Goal: Information Seeking & Learning: Learn about a topic

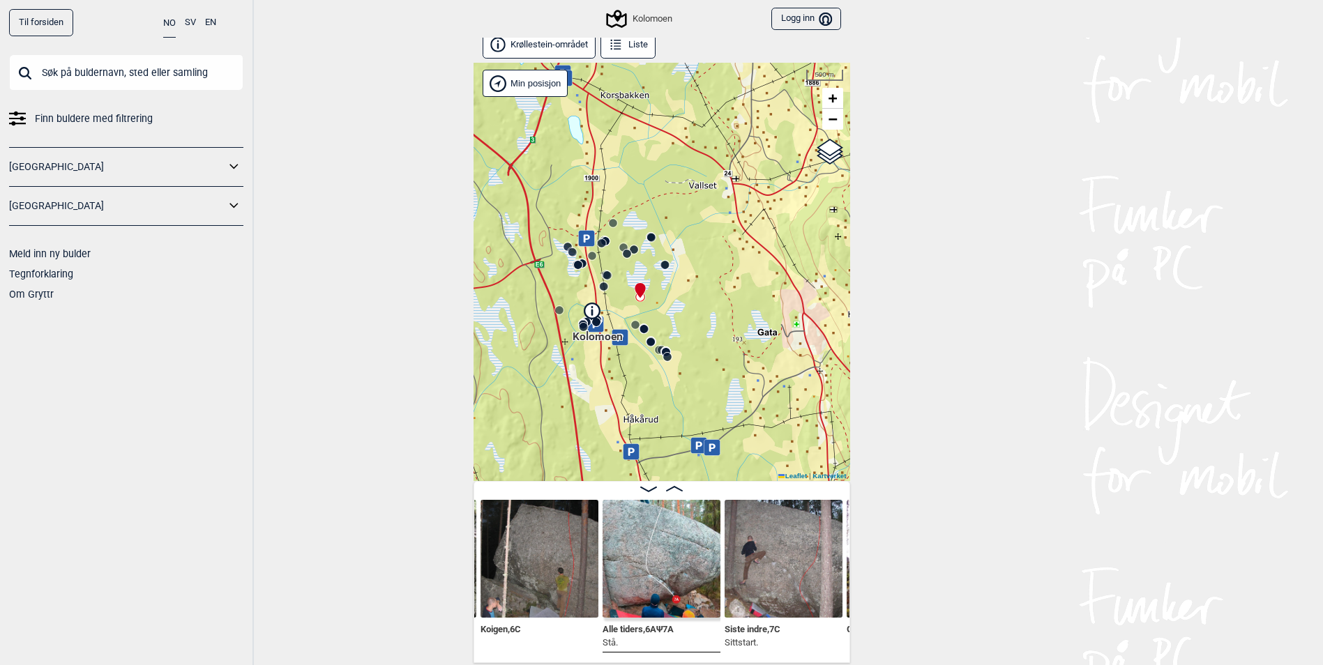
scroll to position [8, 0]
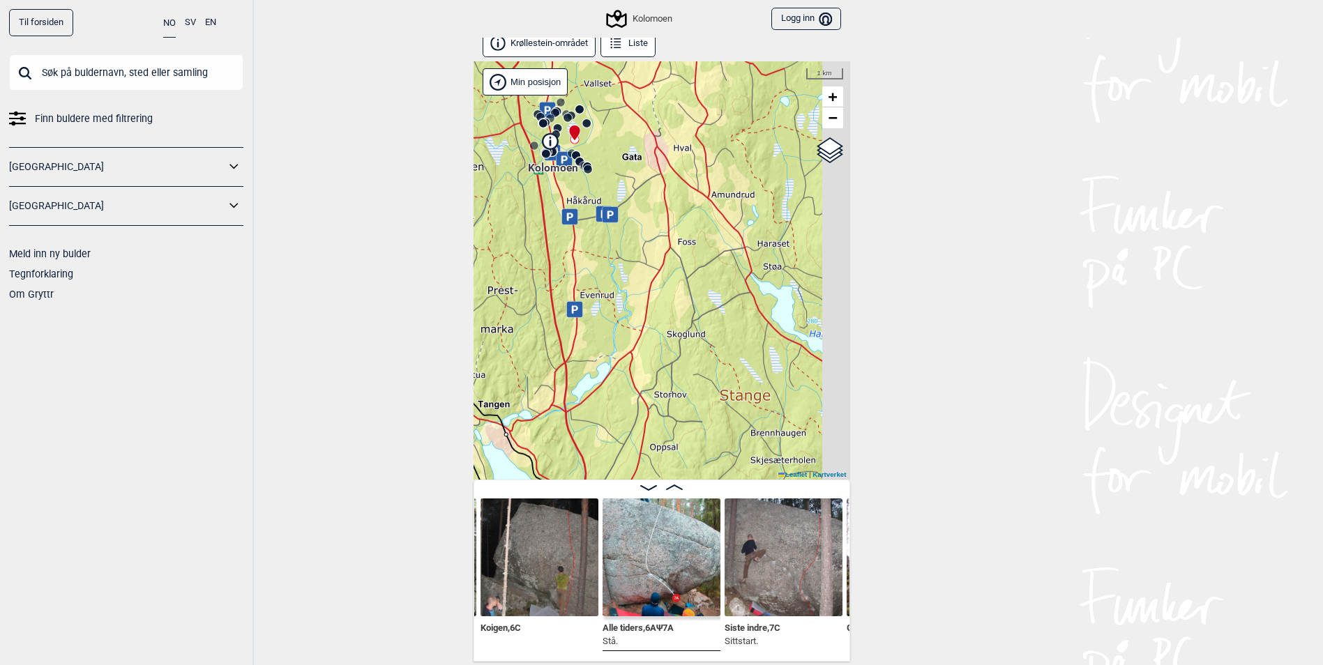
drag, startPoint x: 666, startPoint y: 397, endPoint x: 583, endPoint y: 202, distance: 211.5
click at [583, 202] on div "Kolomoen" at bounding box center [662, 270] width 377 height 418
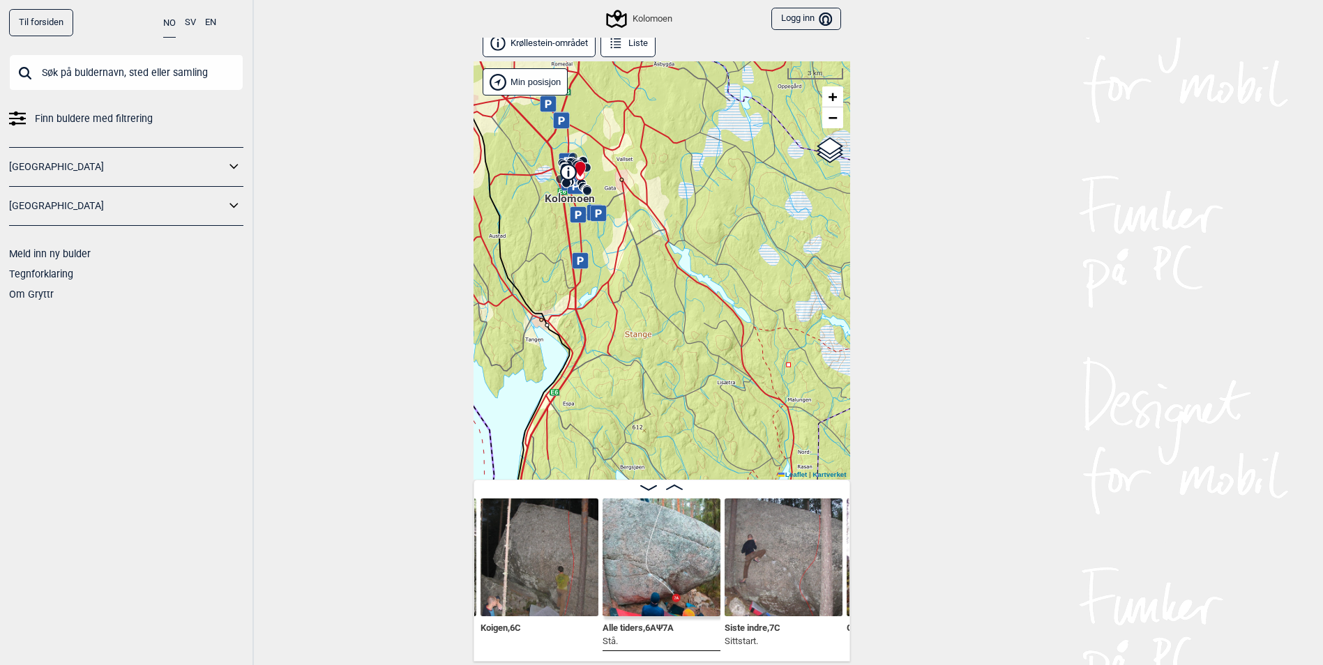
click at [225, 168] on icon at bounding box center [234, 167] width 18 height 20
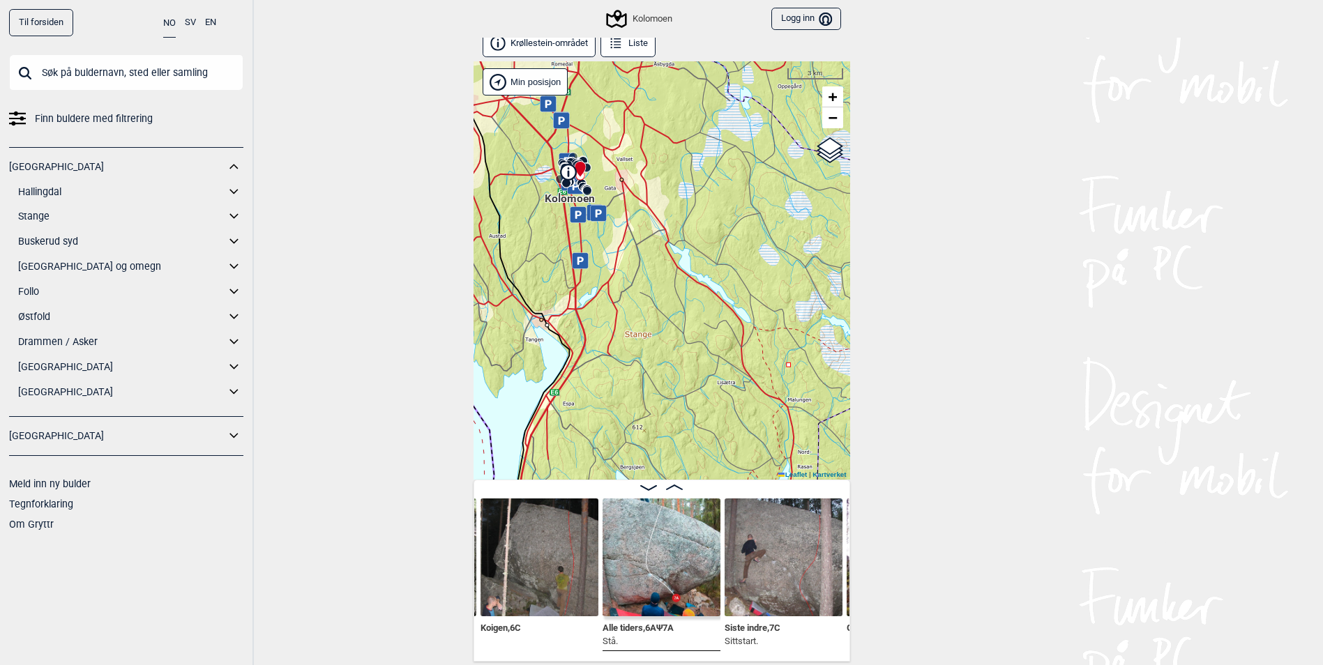
click at [43, 220] on link "Stange" at bounding box center [121, 216] width 207 height 20
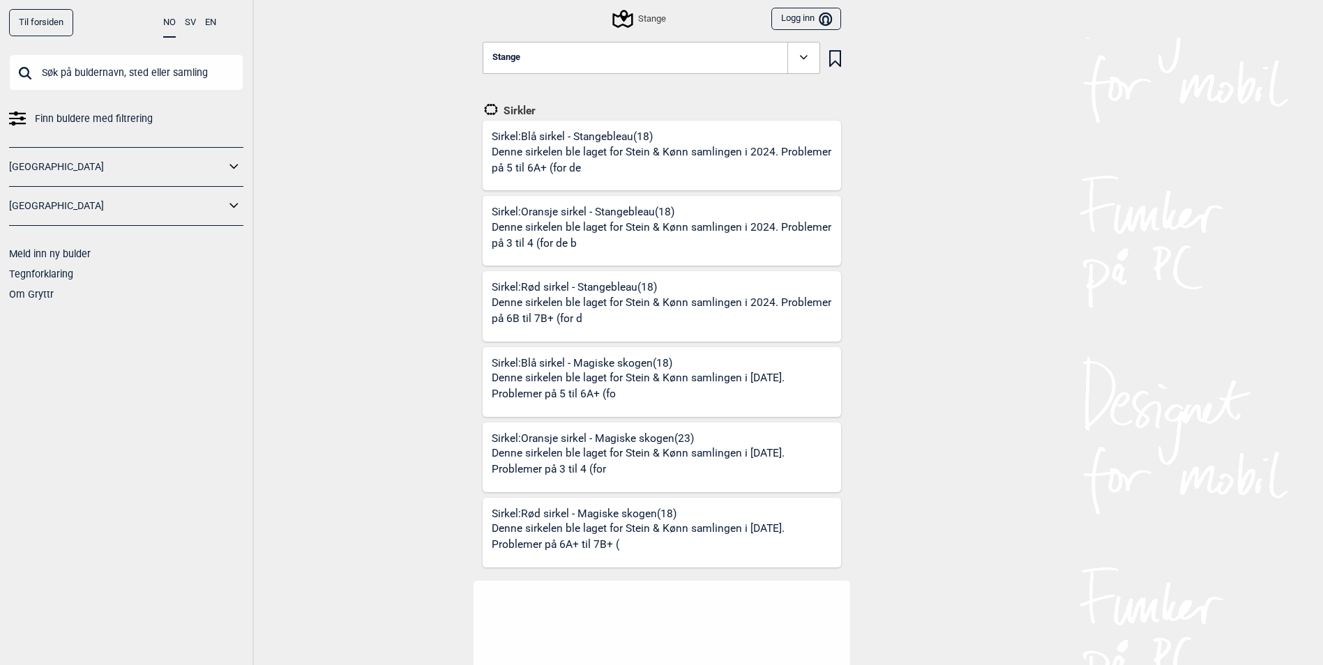
click at [635, 24] on icon at bounding box center [623, 19] width 27 height 27
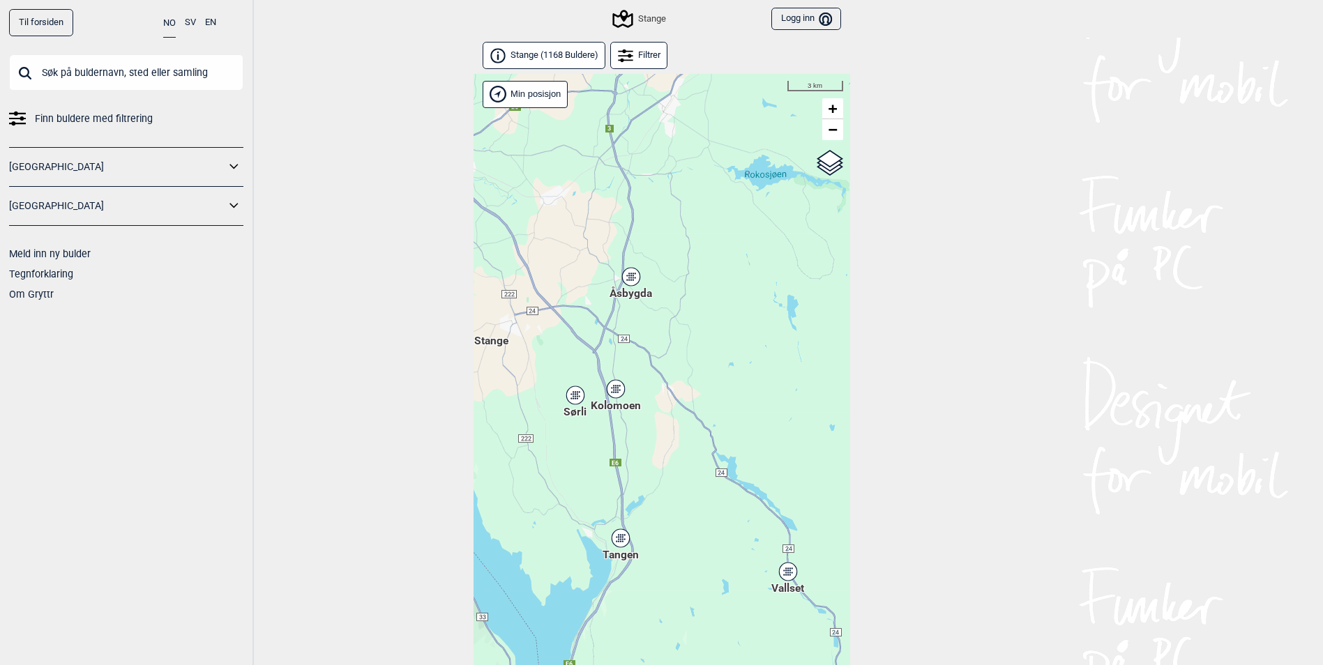
drag, startPoint x: 758, startPoint y: 489, endPoint x: 759, endPoint y: 552, distance: 62.8
click at [759, 552] on div "Hallingdal Gol Ål Stange Kolomoen [GEOGRAPHIC_DATA] [GEOGRAPHIC_DATA][PERSON_NA…" at bounding box center [662, 388] width 377 height 628
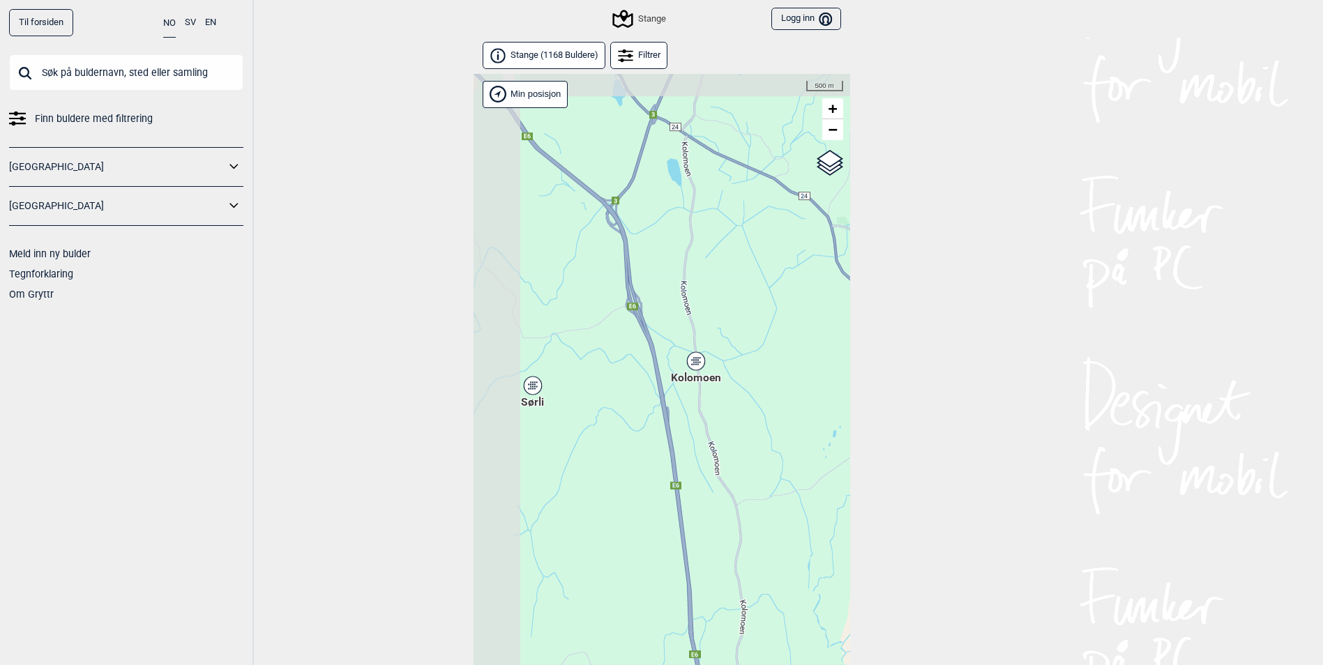
drag, startPoint x: 627, startPoint y: 426, endPoint x: 780, endPoint y: 490, distance: 165.4
click at [780, 490] on div "Hallingdal Gol Ål Stange Kolomoen [GEOGRAPHIC_DATA] [GEOGRAPHIC_DATA][PERSON_NA…" at bounding box center [662, 388] width 377 height 628
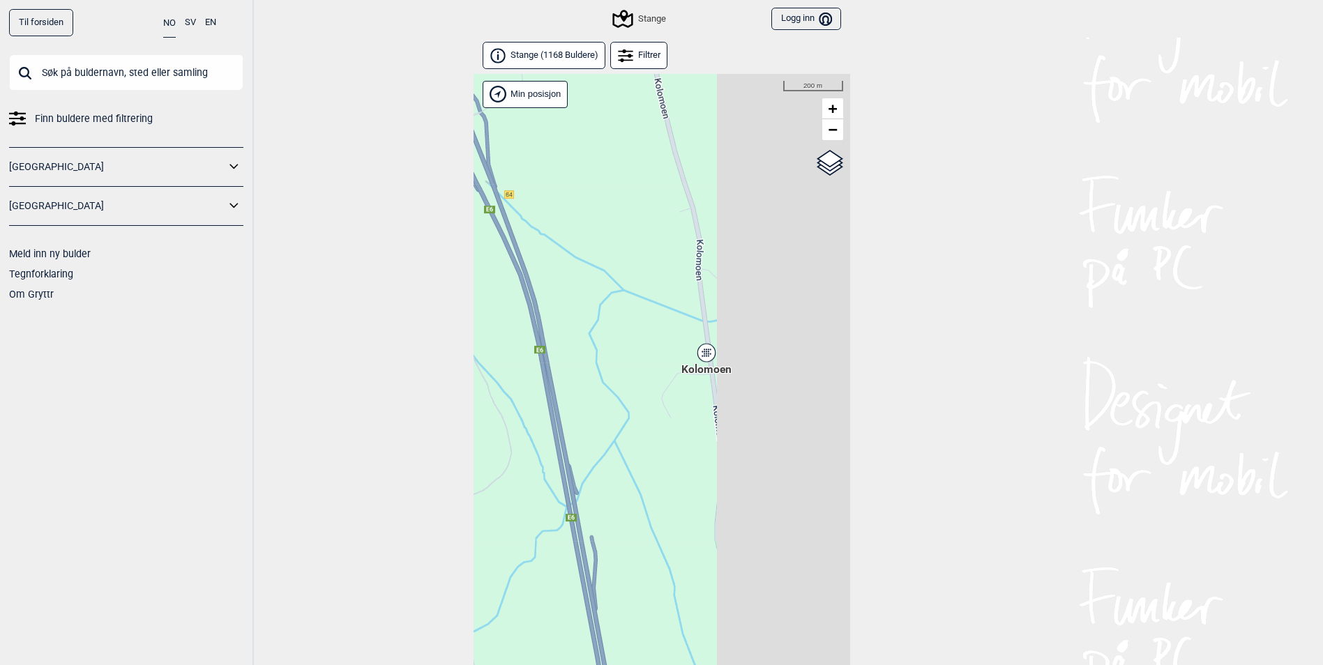
drag, startPoint x: 693, startPoint y: 414, endPoint x: 544, endPoint y: 377, distance: 153.9
click at [535, 377] on div "Hallingdal Gol Ål Stange Kolomoen [GEOGRAPHIC_DATA] [GEOGRAPHIC_DATA][PERSON_NA…" at bounding box center [662, 388] width 377 height 628
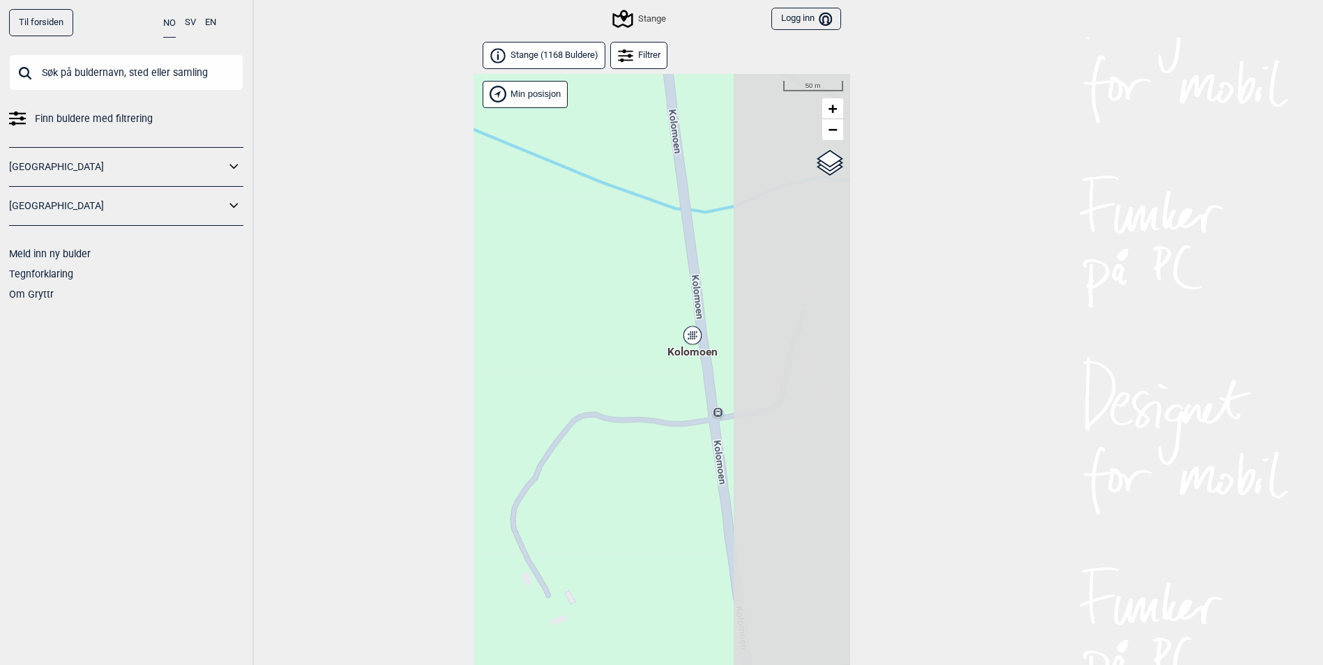
drag, startPoint x: 707, startPoint y: 372, endPoint x: 588, endPoint y: 460, distance: 147.7
click at [588, 460] on div "Hallingdal Gol Ål Stange Kolomoen [GEOGRAPHIC_DATA] [GEOGRAPHIC_DATA][PERSON_NA…" at bounding box center [662, 388] width 377 height 628
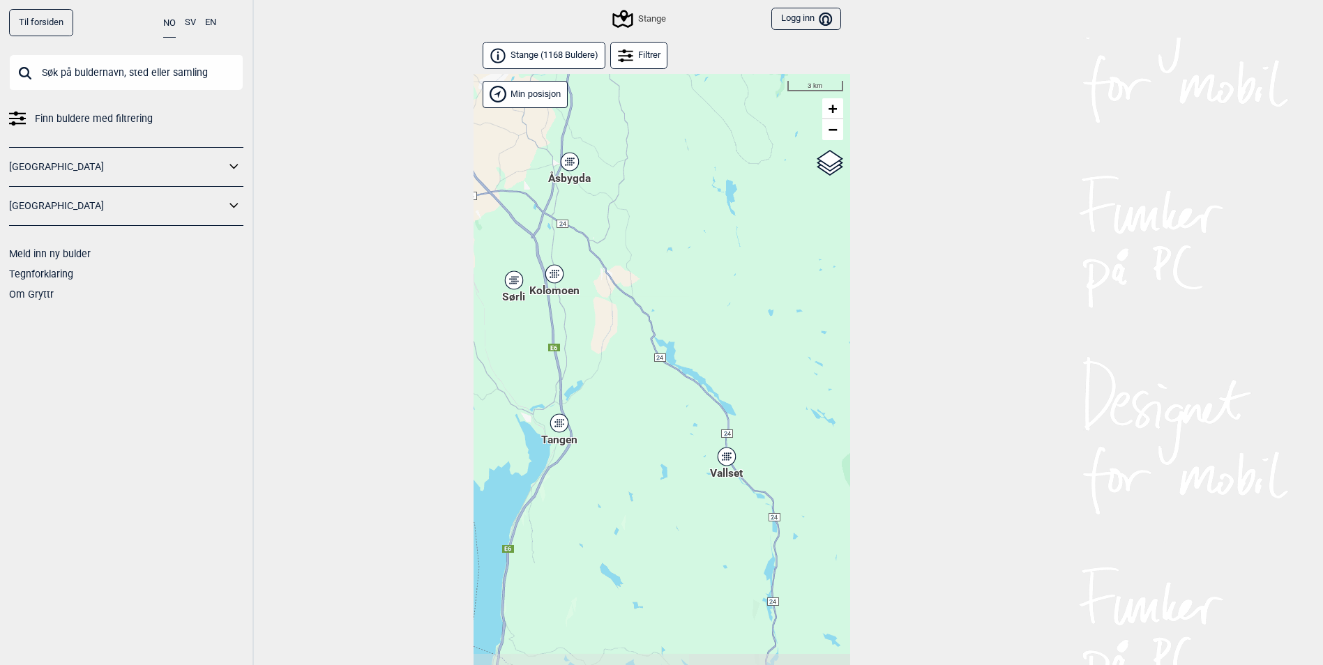
drag, startPoint x: 658, startPoint y: 513, endPoint x: 689, endPoint y: 409, distance: 107.7
click at [642, 356] on div "Hallingdal Gol Ål Stange Kolomoen [GEOGRAPHIC_DATA] [GEOGRAPHIC_DATA][PERSON_NA…" at bounding box center [662, 388] width 377 height 628
click at [557, 431] on icon at bounding box center [558, 424] width 17 height 18
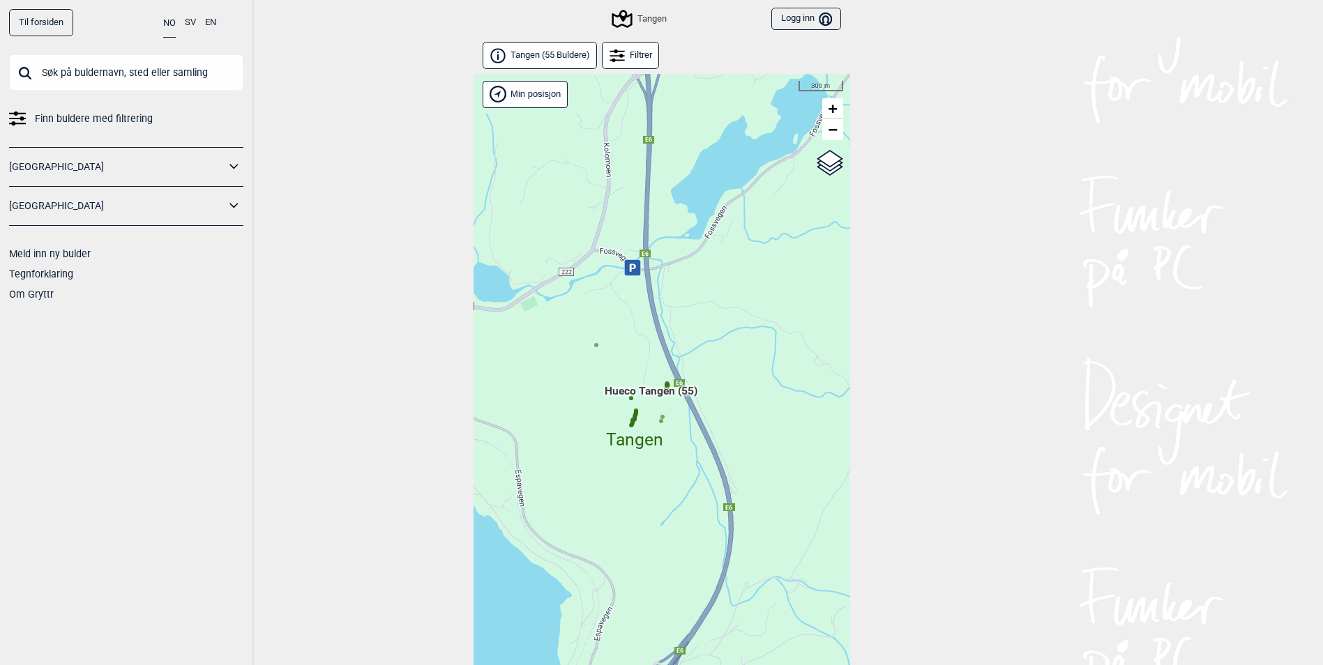
click at [574, 54] on span "Tangen ( 55 Buldere )" at bounding box center [551, 56] width 80 height 12
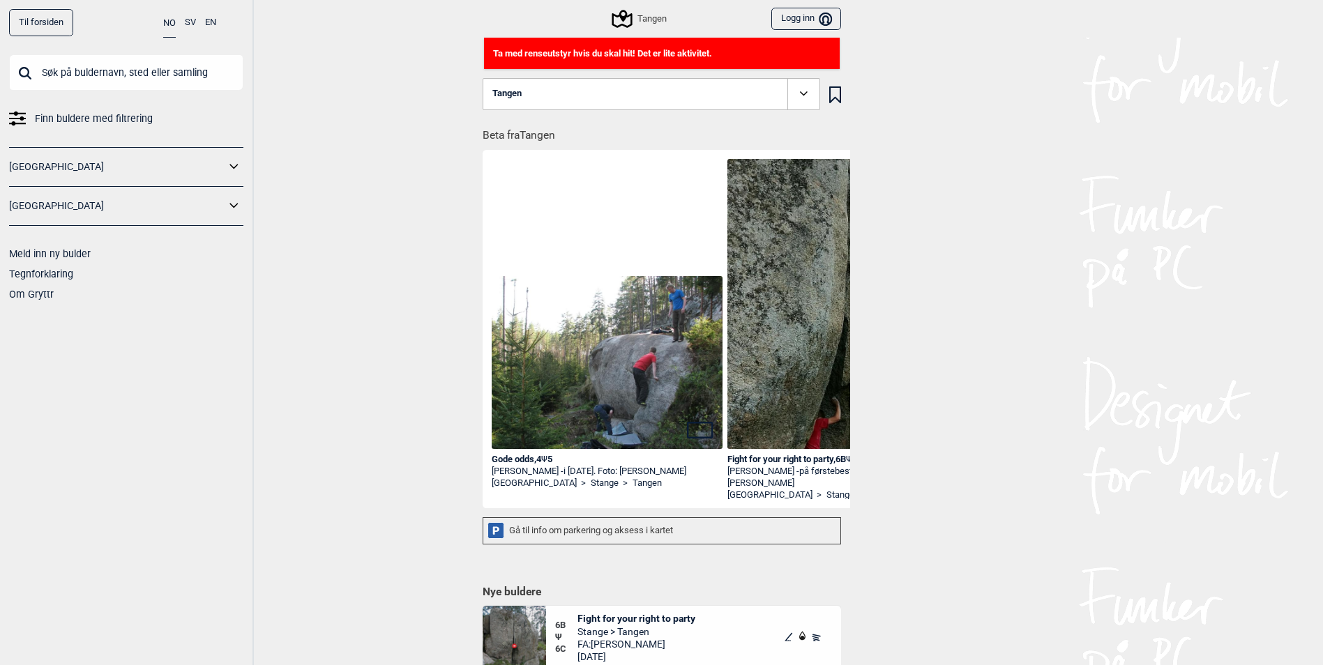
click at [805, 89] on icon at bounding box center [804, 94] width 16 height 16
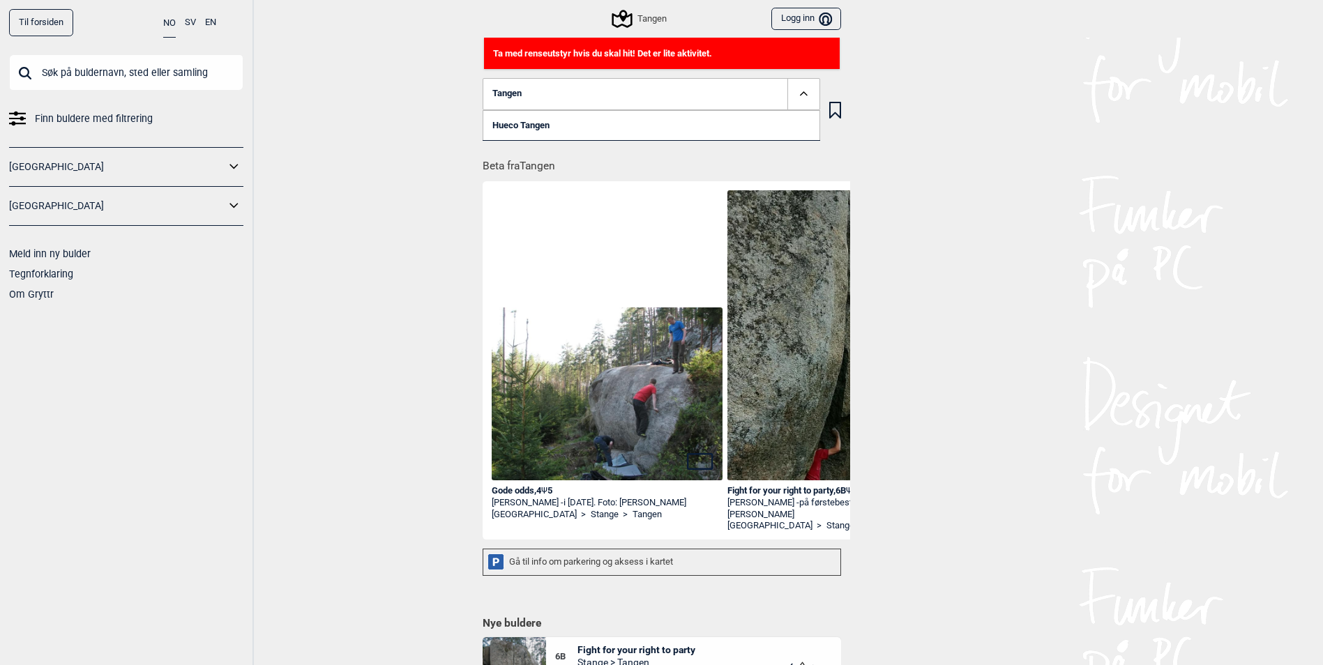
click at [681, 126] on link "Hueco Tangen" at bounding box center [652, 125] width 338 height 31
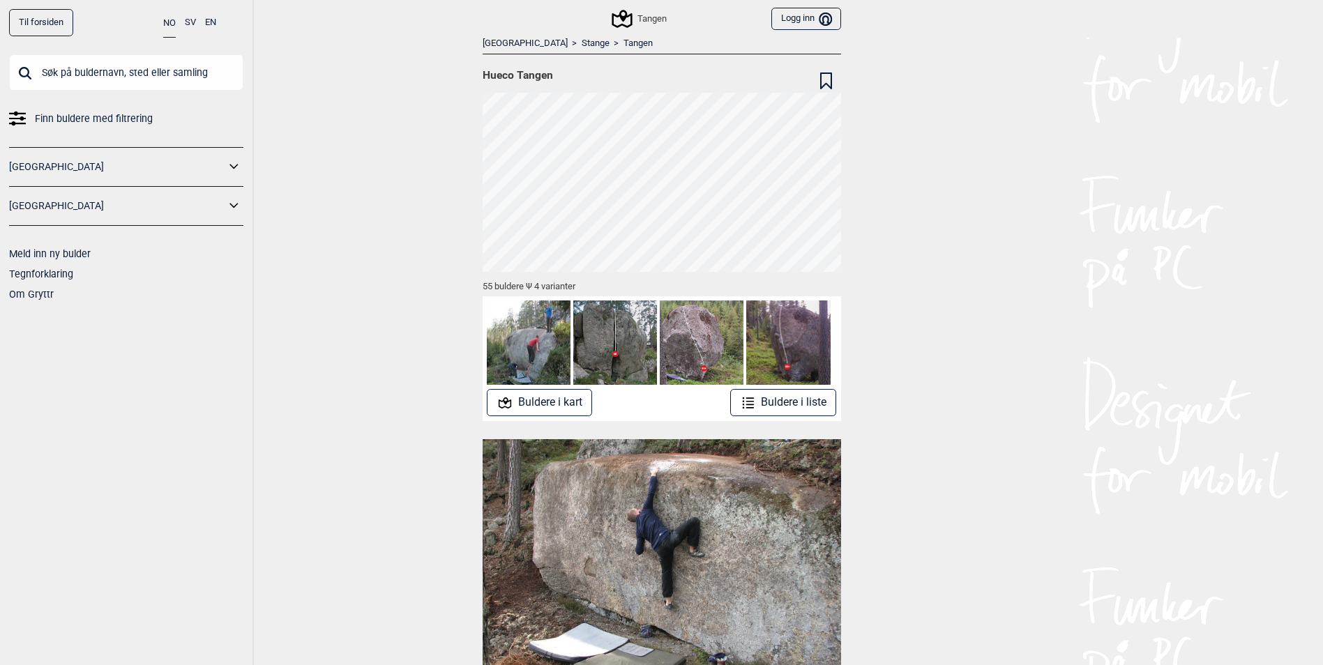
click at [785, 408] on button "Buldere i liste" at bounding box center [783, 402] width 107 height 27
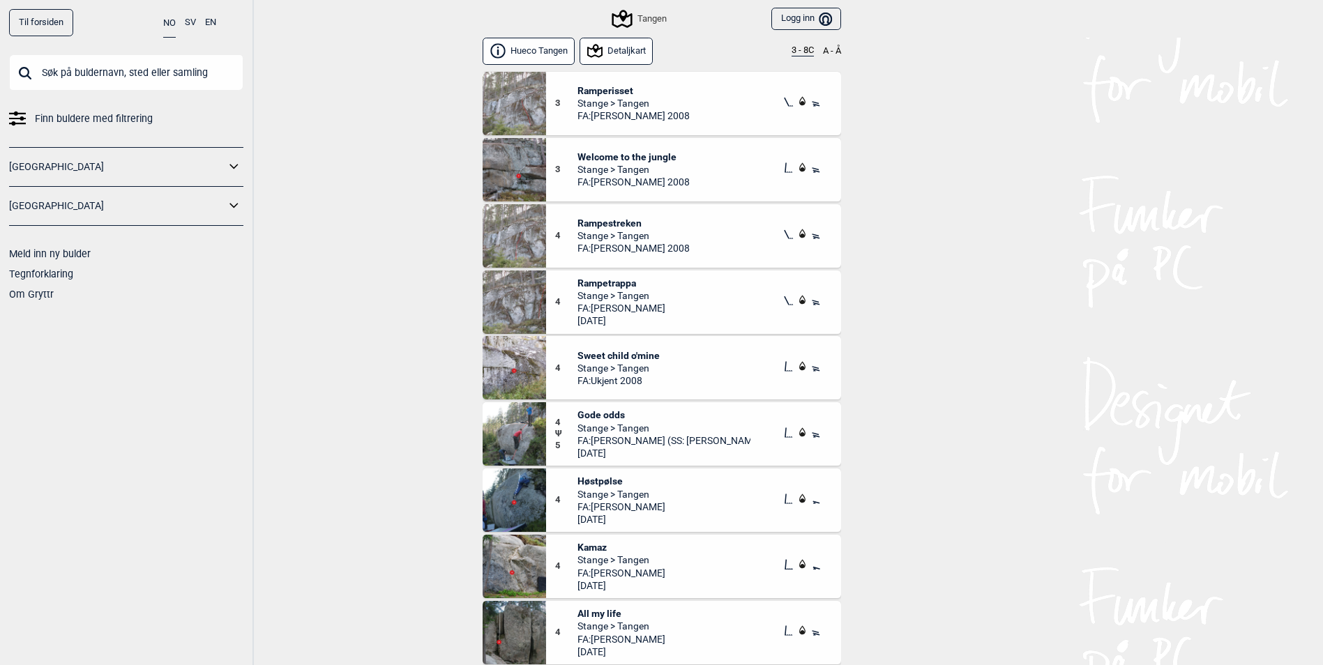
click at [792, 50] on button "3 - 8C" at bounding box center [803, 50] width 22 height 11
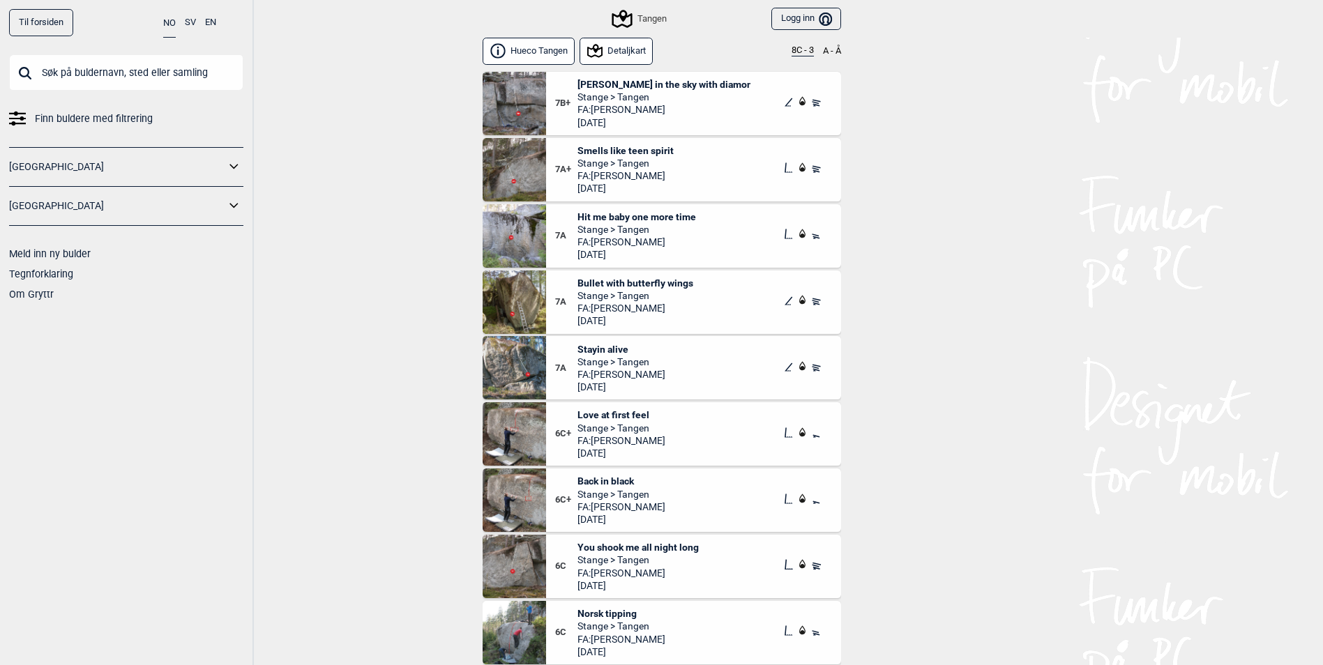
click at [653, 282] on span "Bullet with butterfly wings" at bounding box center [635, 283] width 116 height 13
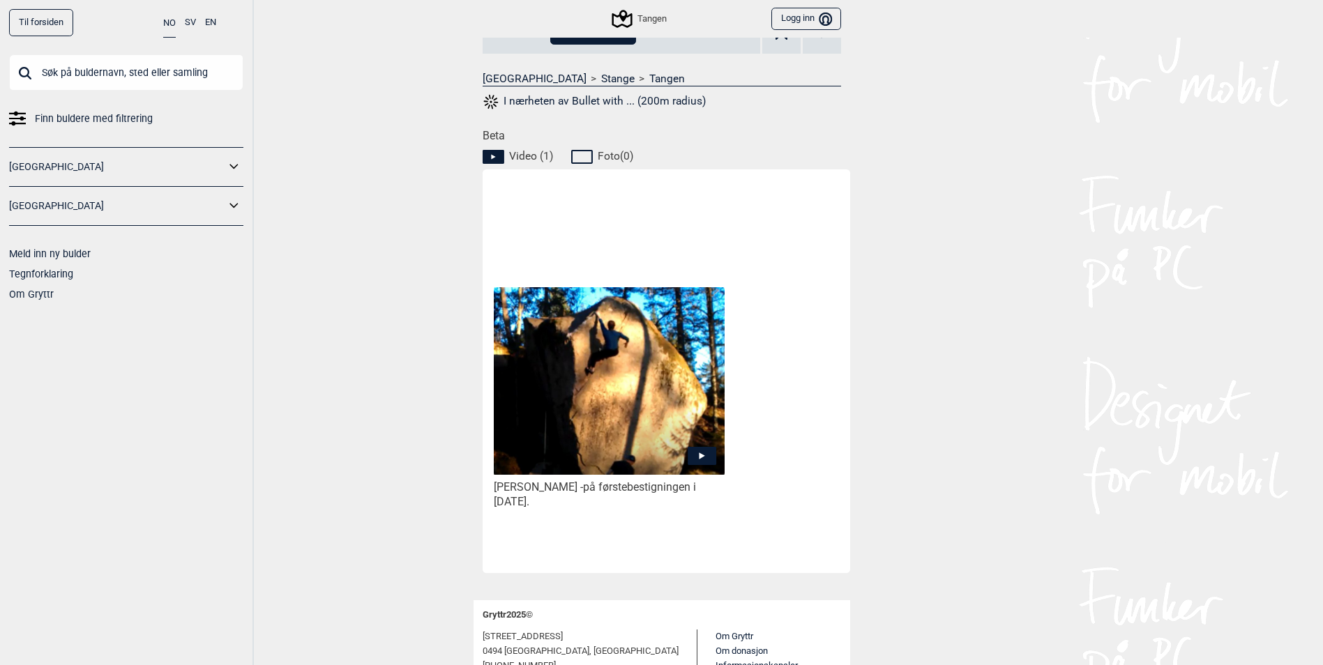
scroll to position [558, 0]
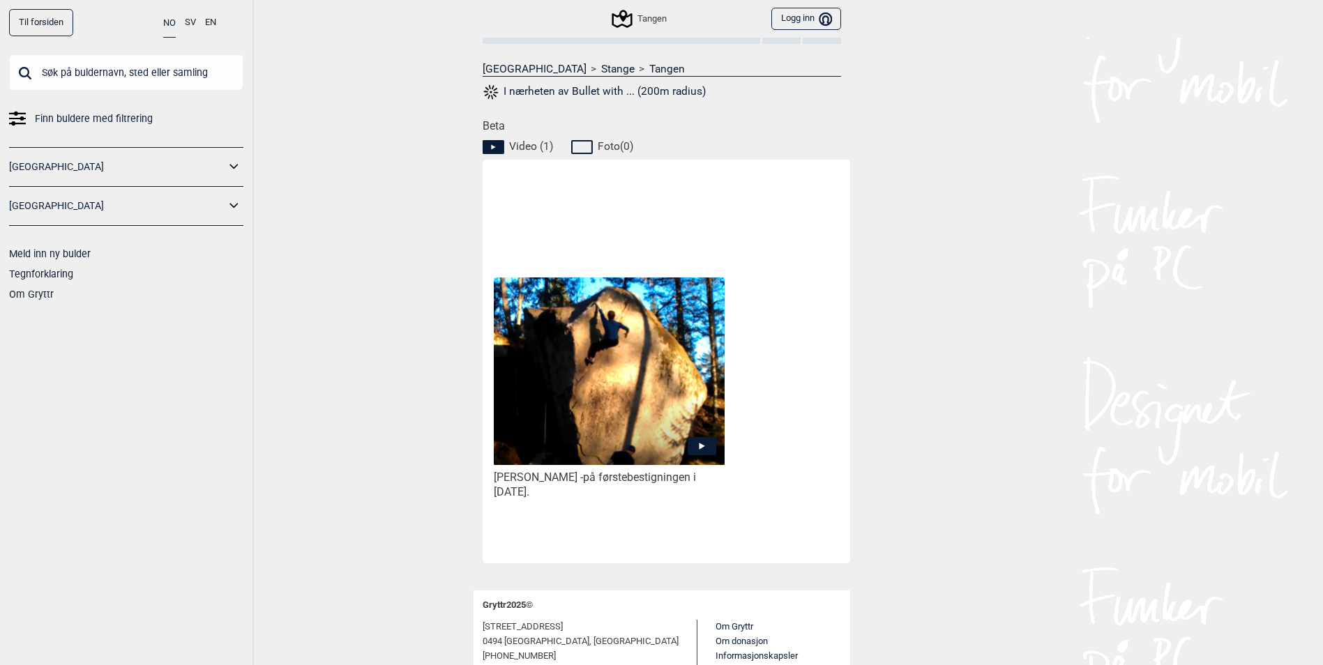
click at [701, 448] on icon at bounding box center [702, 446] width 6 height 7
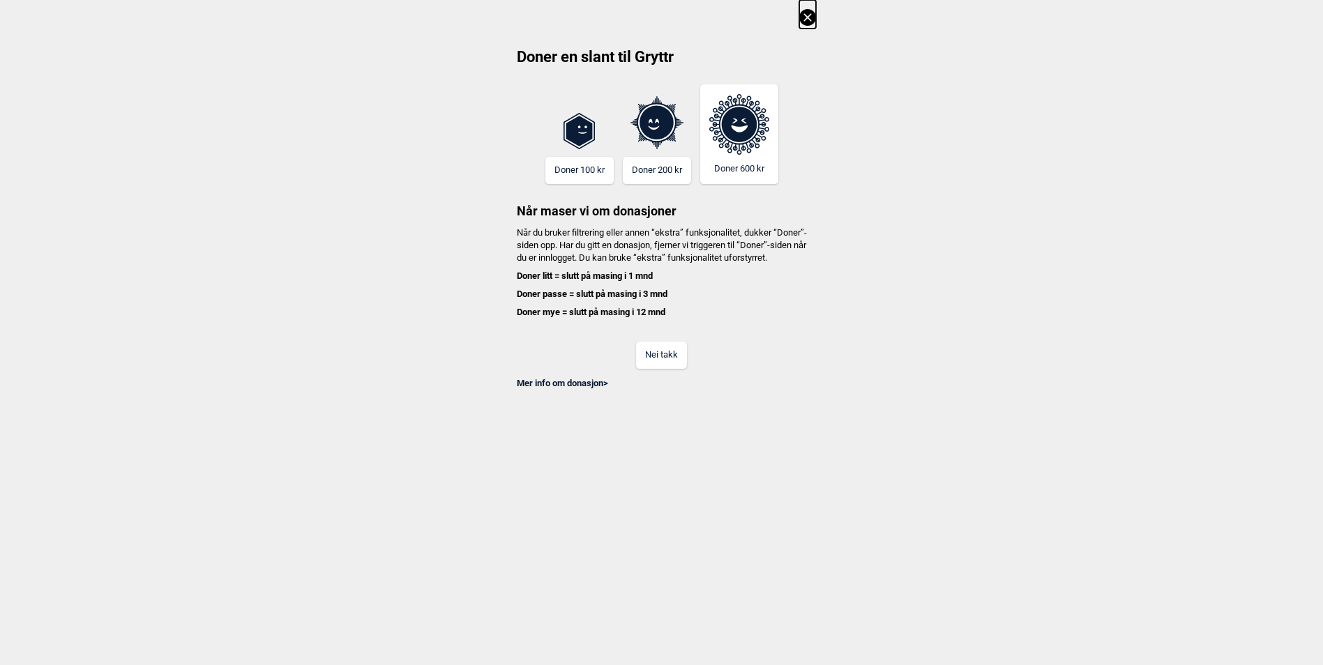
click at [668, 337] on div "Nei takk" at bounding box center [662, 346] width 308 height 45
click at [669, 361] on button "Nei takk" at bounding box center [661, 355] width 51 height 27
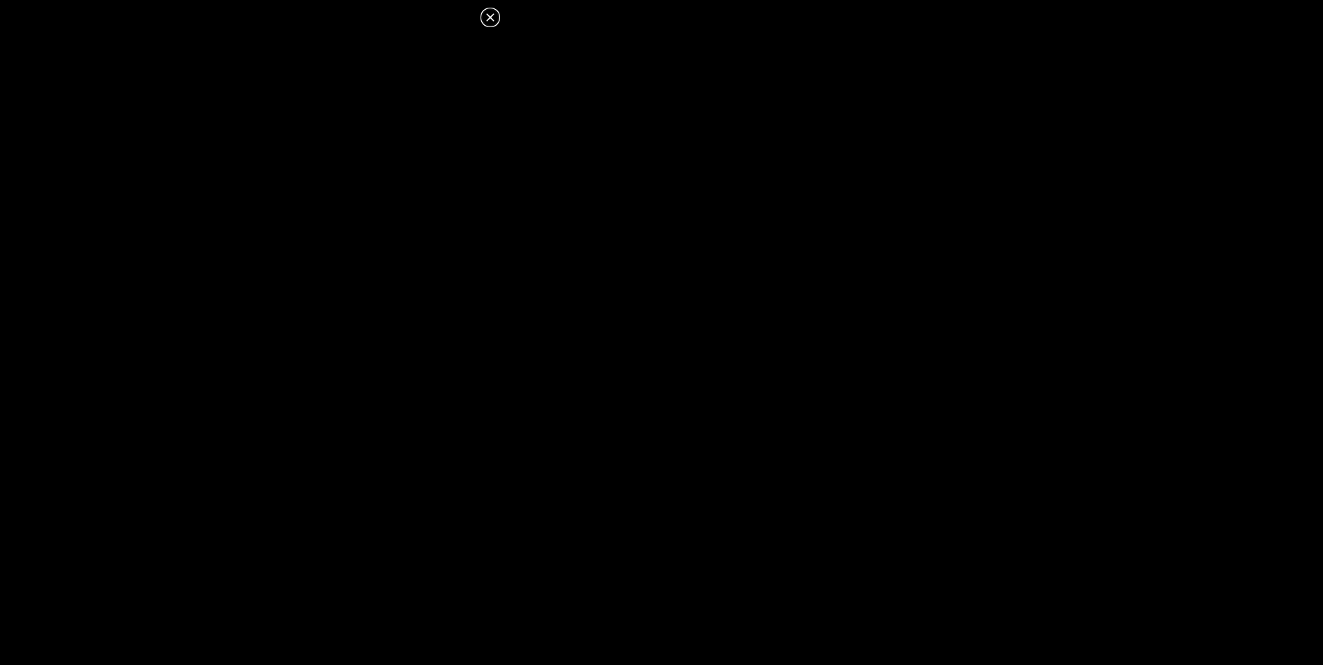
click at [492, 17] on icon at bounding box center [490, 17] width 17 height 17
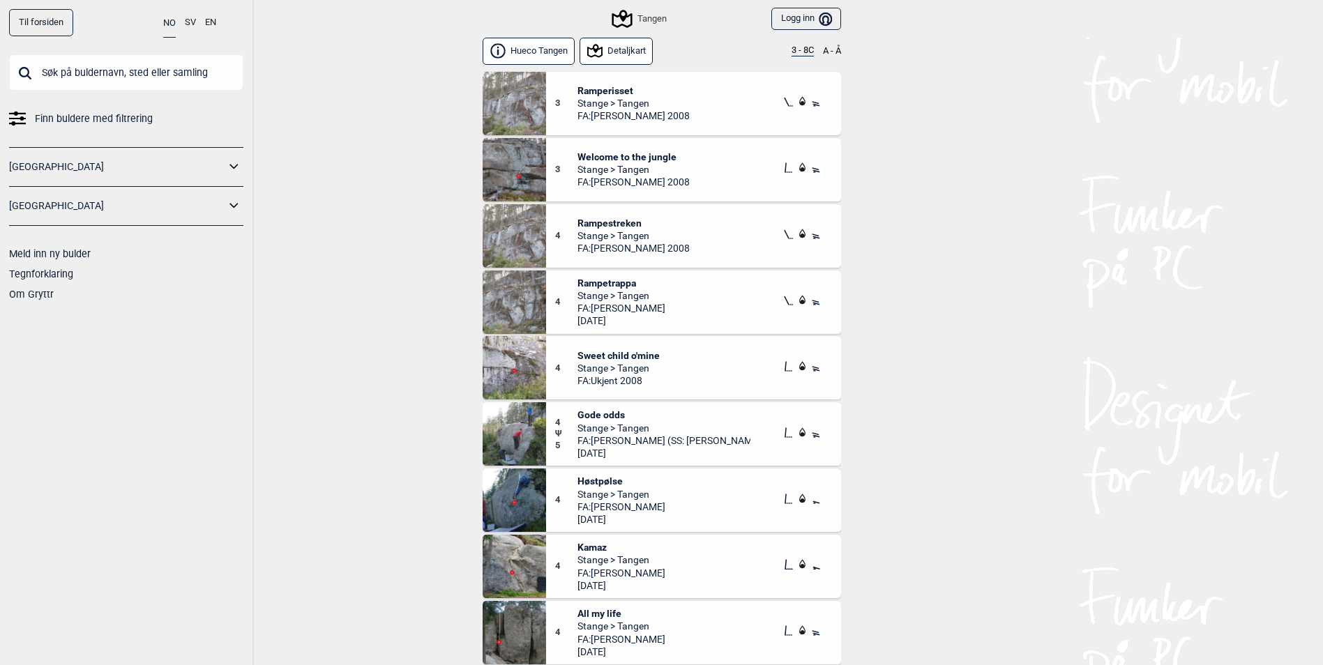
click at [210, 165] on link "[GEOGRAPHIC_DATA]" at bounding box center [117, 167] width 216 height 20
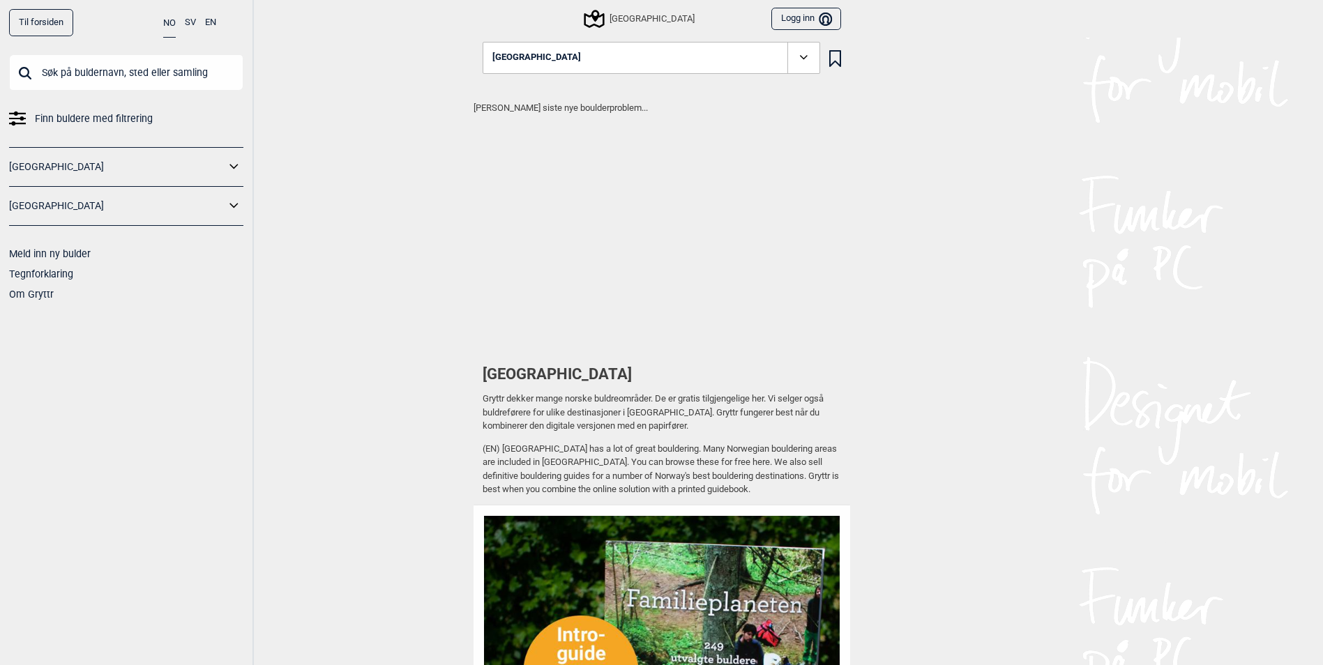
click at [239, 164] on icon at bounding box center [234, 167] width 18 height 20
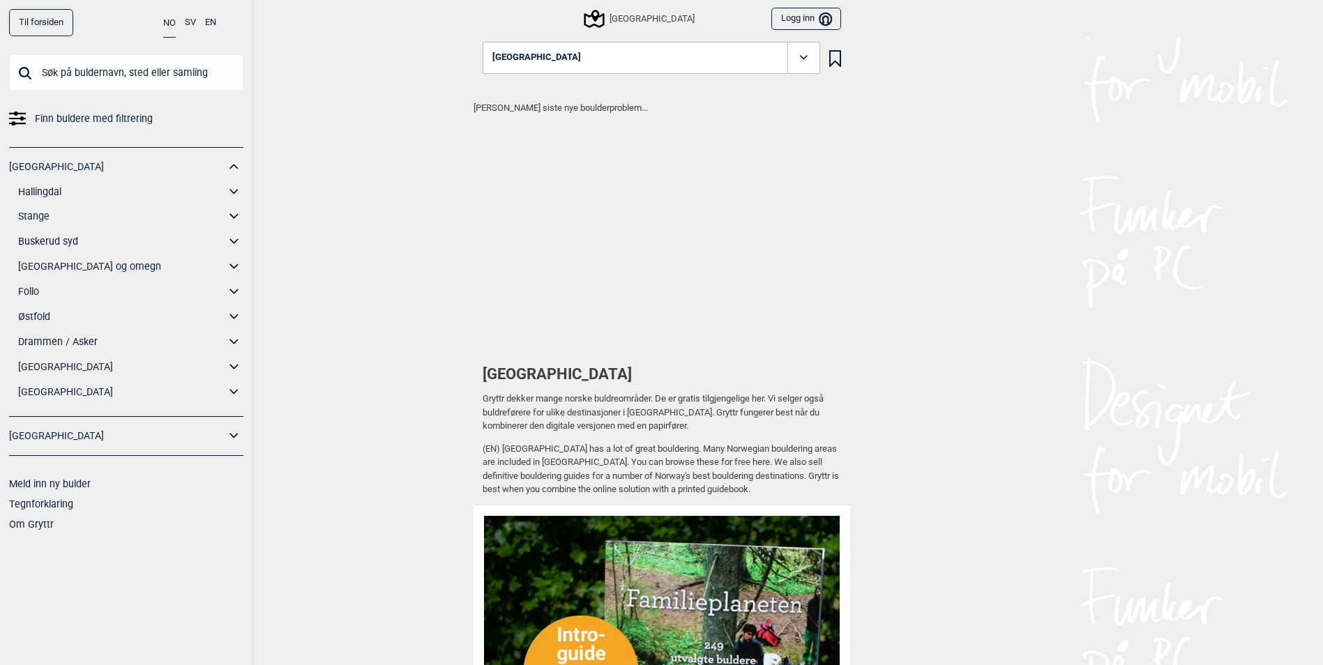
click at [37, 218] on link "Stange" at bounding box center [121, 216] width 207 height 20
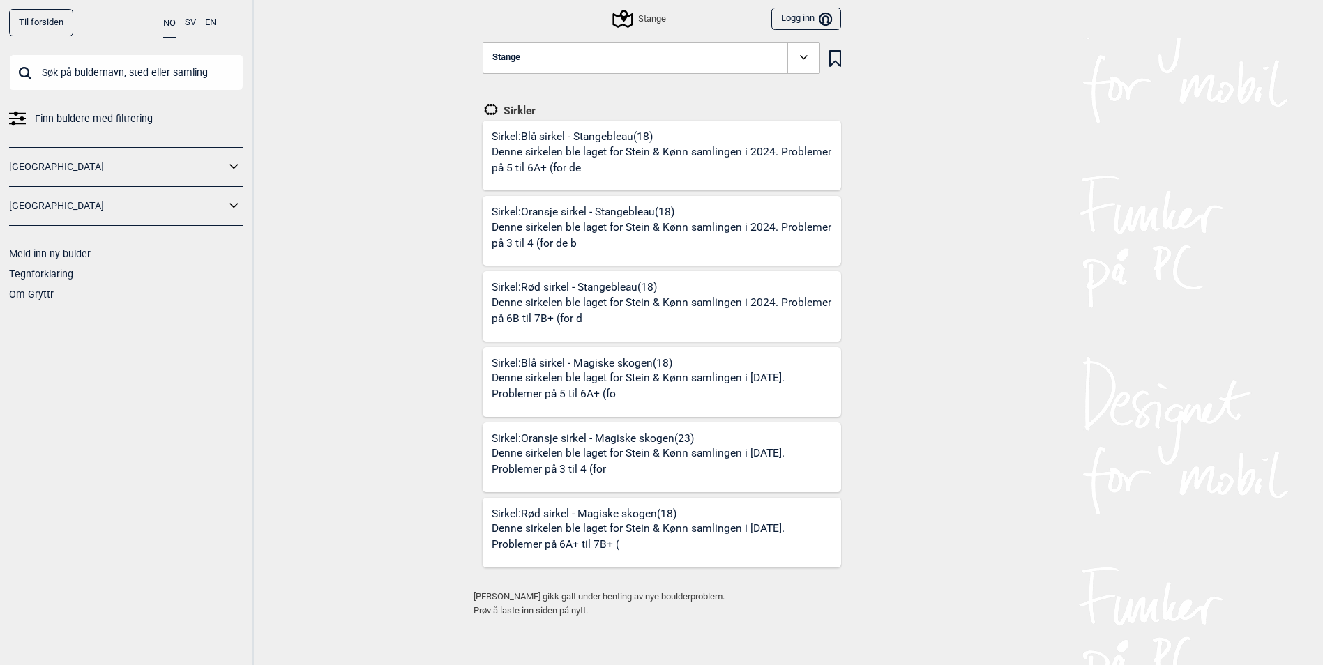
click at [808, 56] on icon at bounding box center [804, 58] width 16 height 16
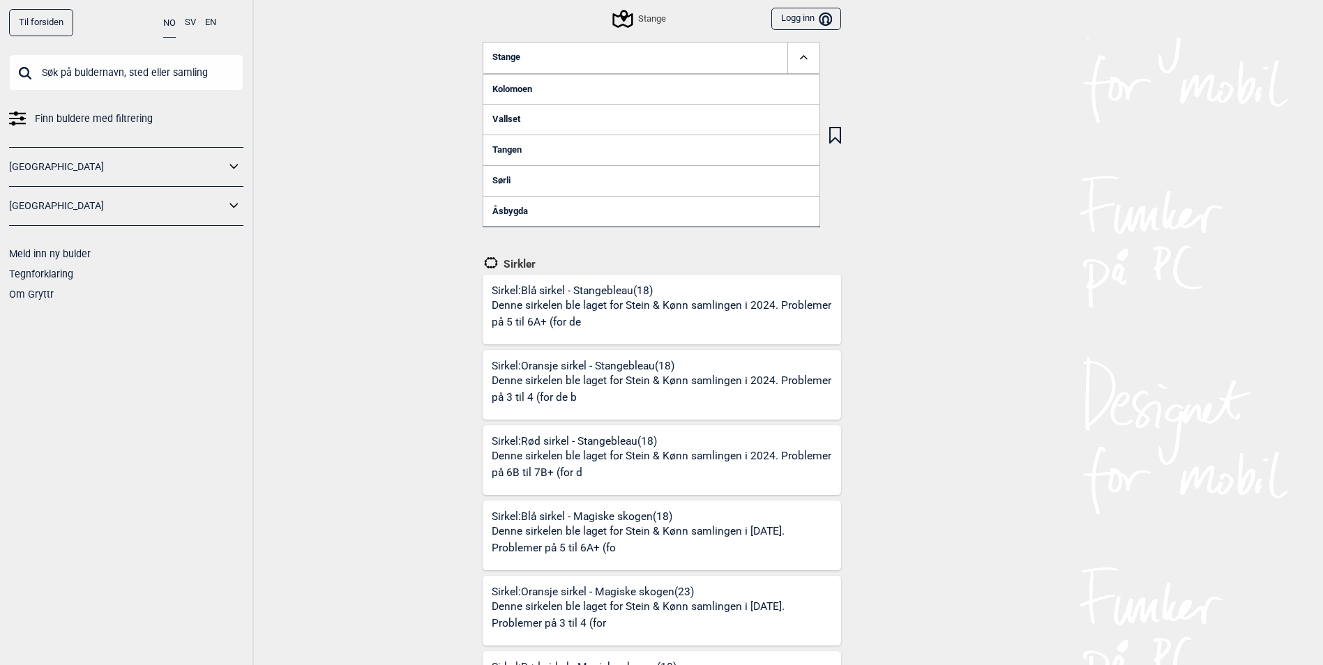
click at [521, 91] on link "Kolomoen" at bounding box center [652, 89] width 338 height 31
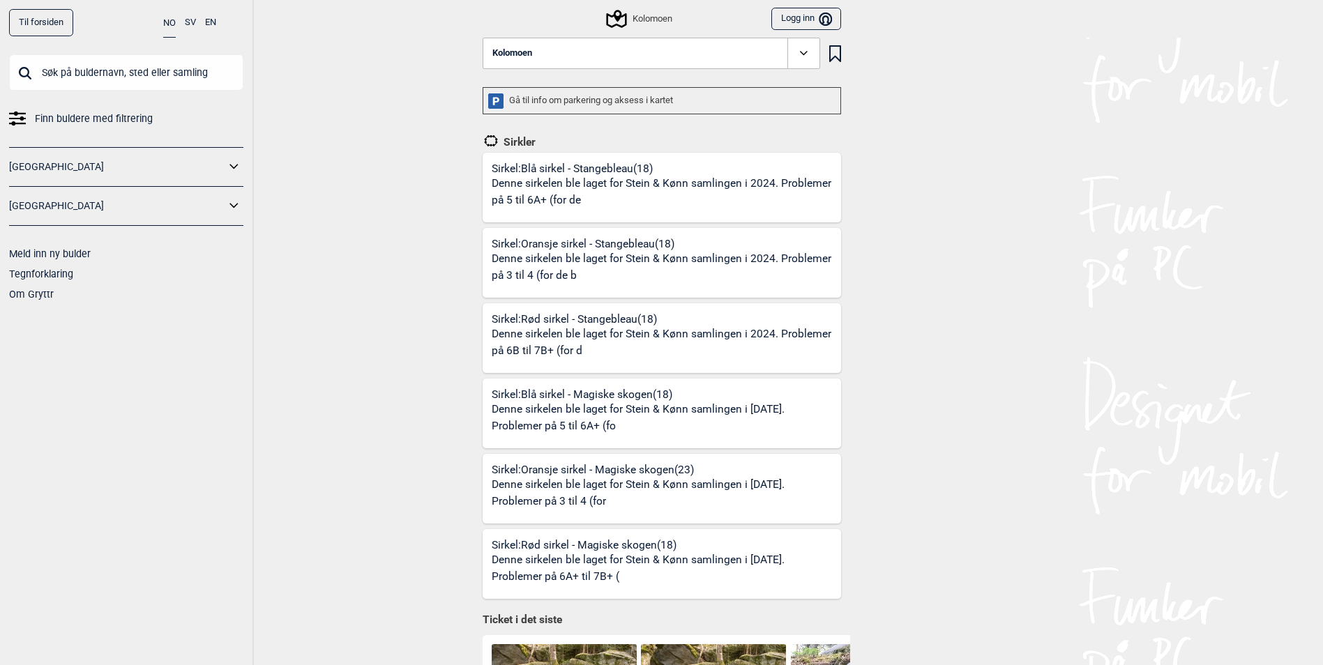
click at [806, 49] on icon at bounding box center [804, 53] width 16 height 16
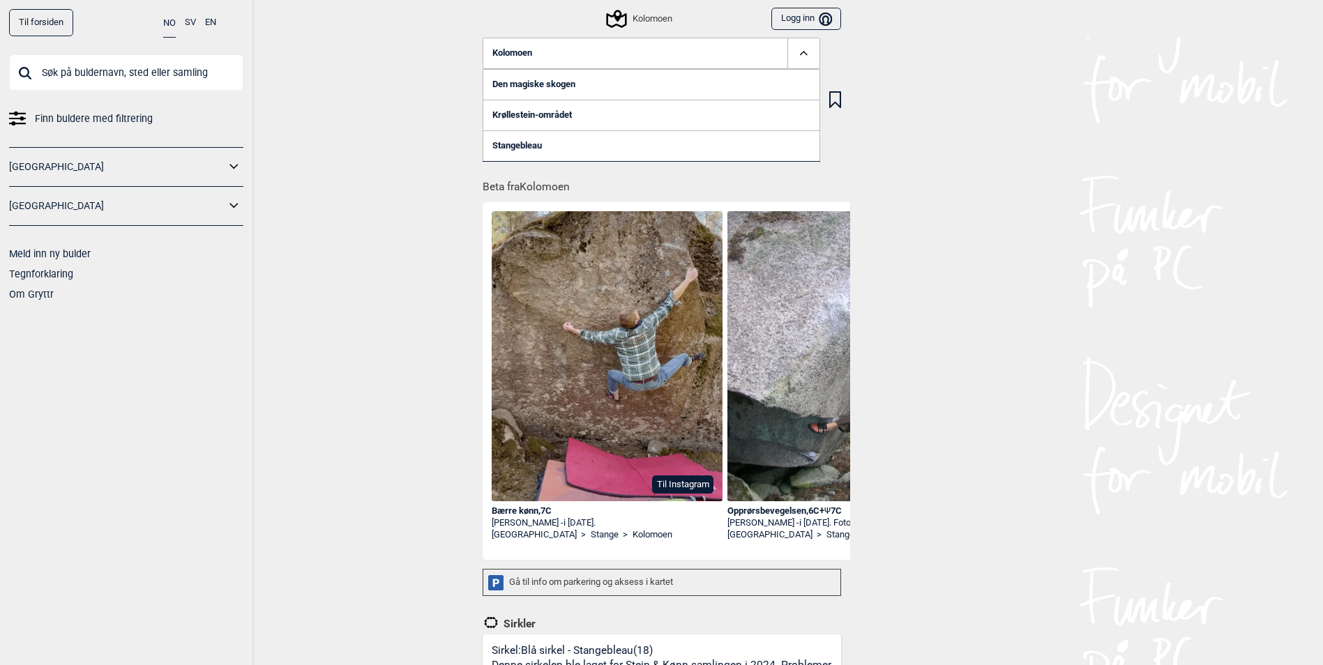
click at [974, 156] on div "Til forsiden NO SV EN Finn buldere med filtrering [GEOGRAPHIC_DATA] [GEOGRAPHIC…" at bounding box center [661, 332] width 1323 height 665
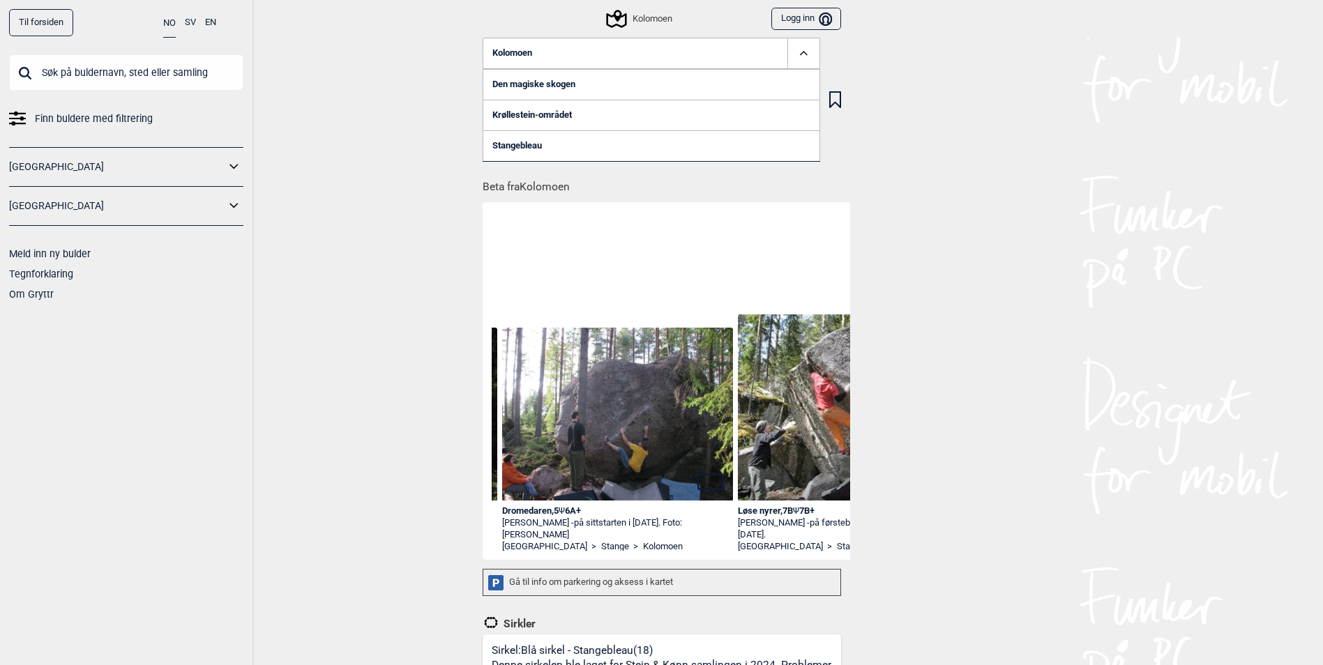
scroll to position [0, 6193]
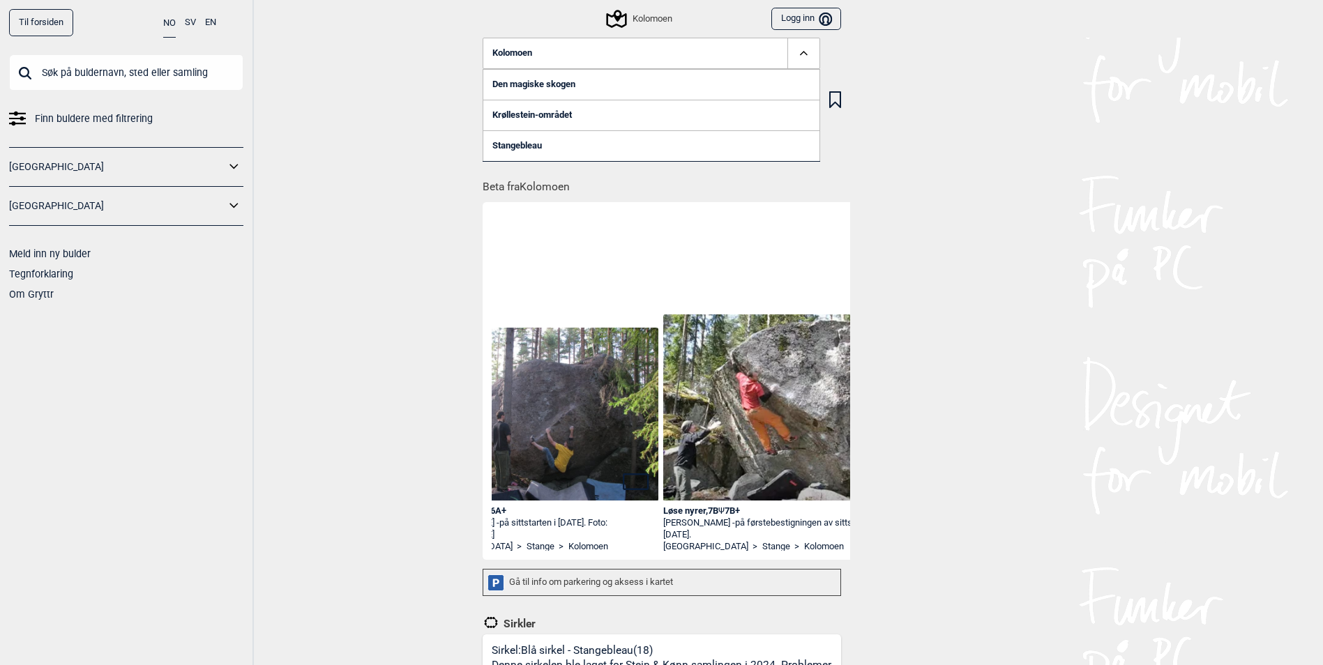
click at [808, 58] on icon at bounding box center [804, 53] width 16 height 16
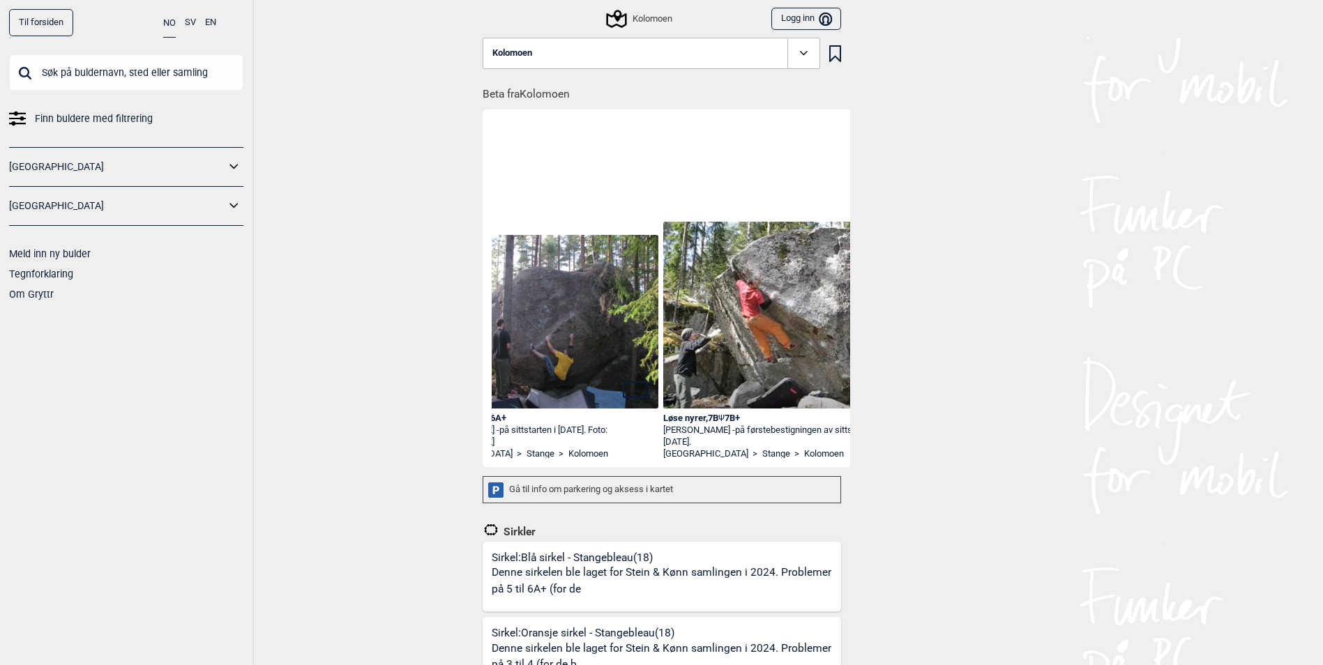
click at [647, 13] on div "Kolomoen" at bounding box center [639, 18] width 63 height 17
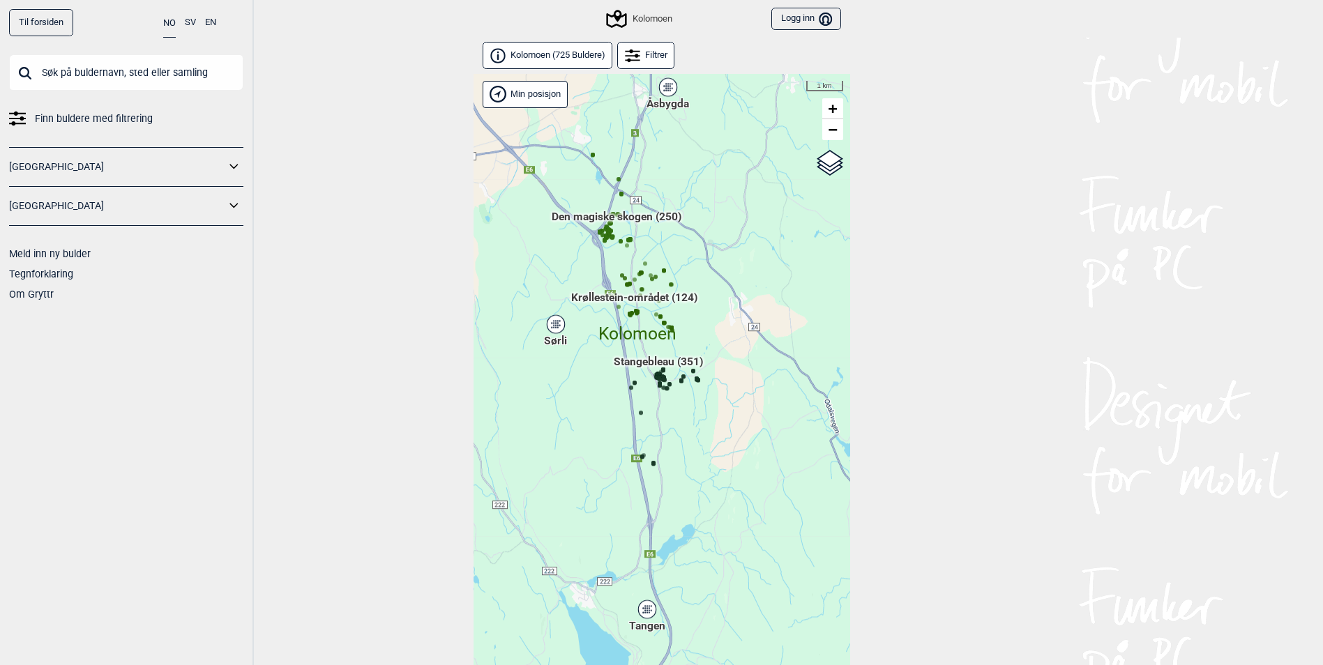
drag, startPoint x: 697, startPoint y: 379, endPoint x: 718, endPoint y: 471, distance: 94.3
click at [718, 471] on div "Hallingdal Stange [GEOGRAPHIC_DATA] syd [GEOGRAPHIC_DATA] og omegn [GEOGRAPHIC_…" at bounding box center [662, 388] width 377 height 628
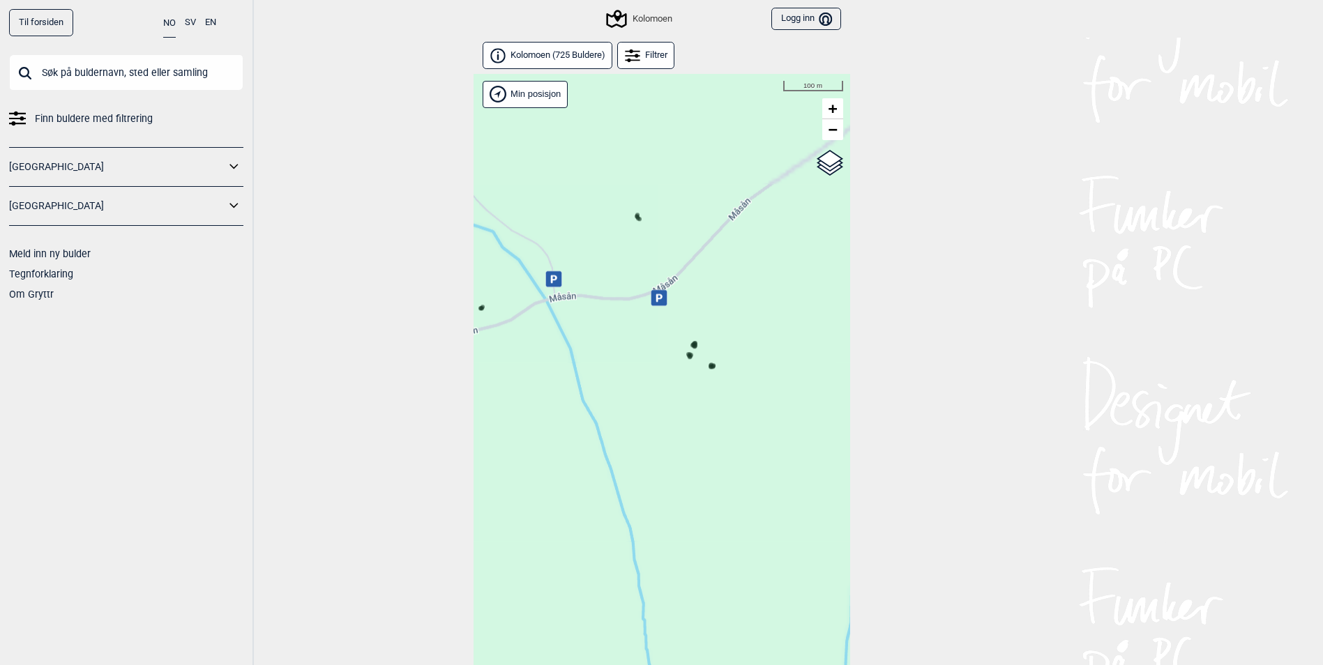
drag, startPoint x: 658, startPoint y: 301, endPoint x: 658, endPoint y: 482, distance: 180.6
click at [658, 482] on div "Hallingdal Stange [GEOGRAPHIC_DATA] syd [GEOGRAPHIC_DATA] og omegn [GEOGRAPHIC_…" at bounding box center [662, 388] width 377 height 628
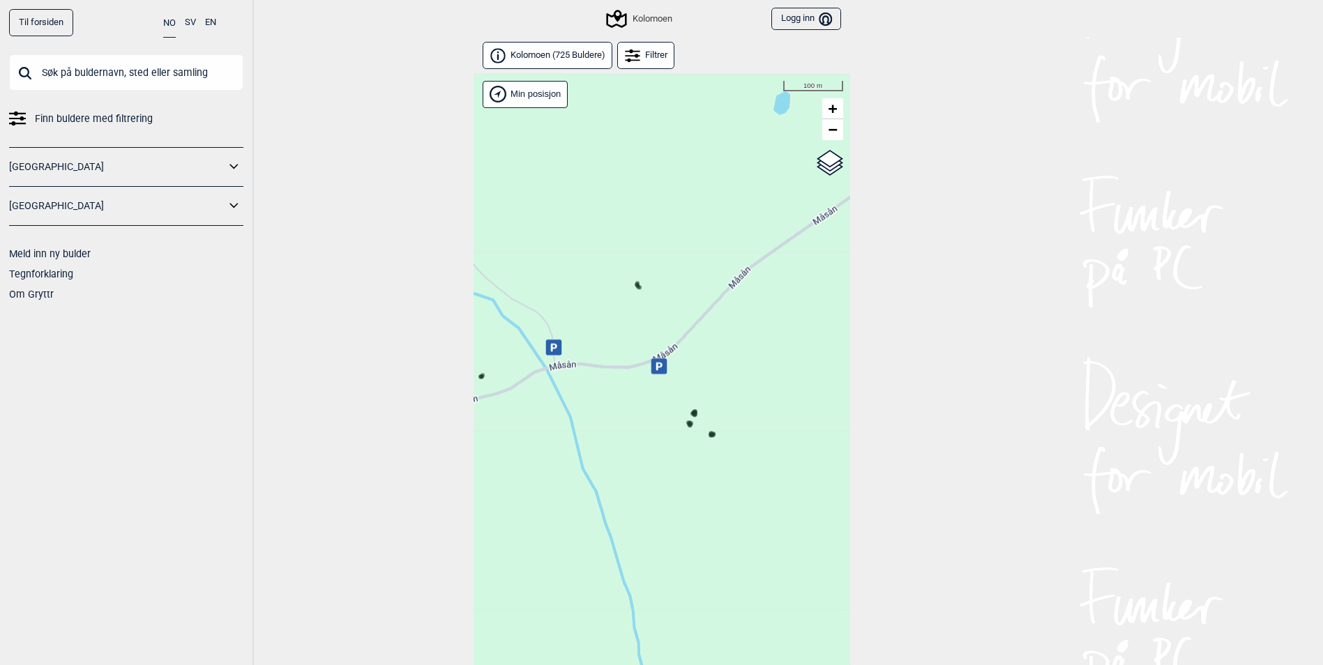
drag, startPoint x: 583, startPoint y: 400, endPoint x: 740, endPoint y: 386, distance: 157.6
click at [740, 386] on div "Hallingdal Stange [GEOGRAPHIC_DATA] syd [GEOGRAPHIC_DATA] og omegn [GEOGRAPHIC_…" at bounding box center [662, 388] width 377 height 628
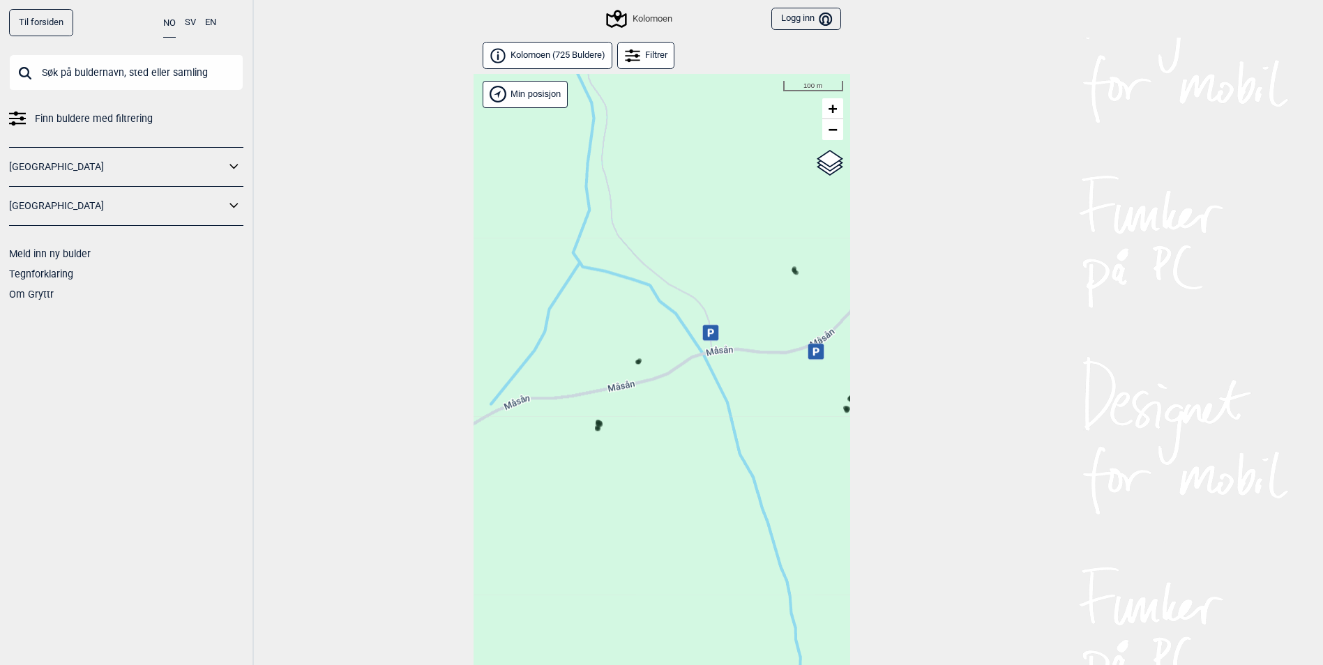
click at [600, 424] on icon at bounding box center [598, 427] width 7 height 7
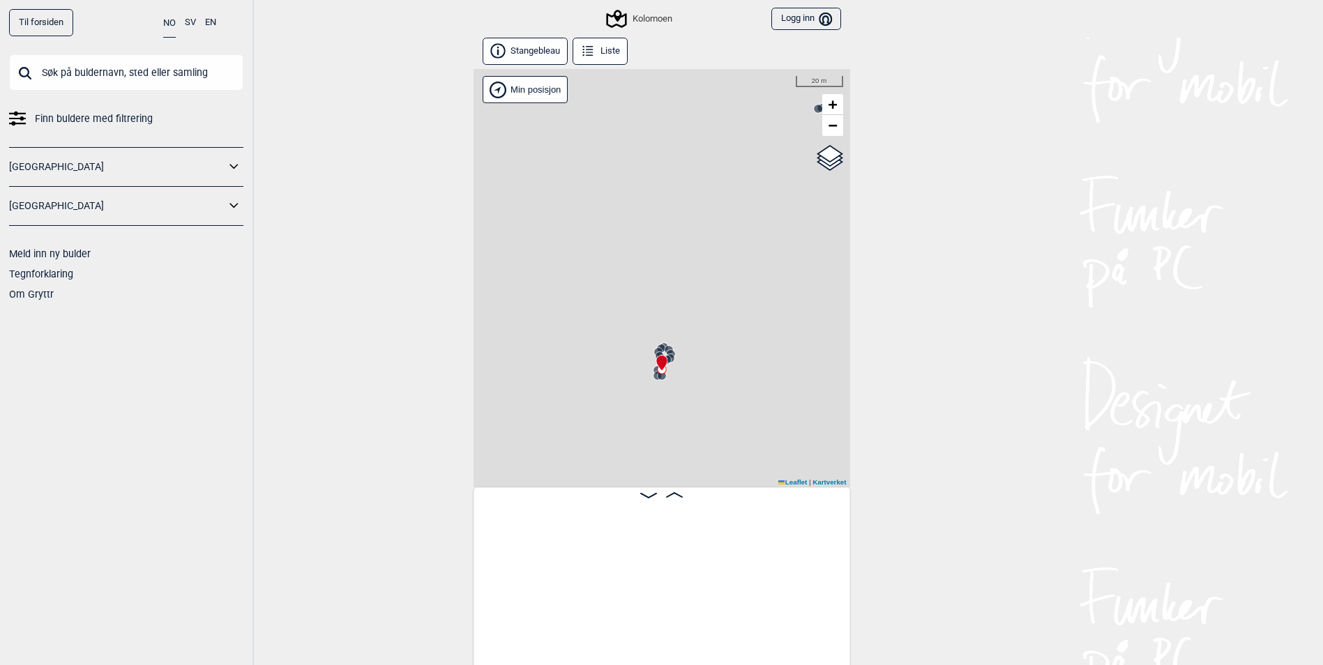
scroll to position [0, 35242]
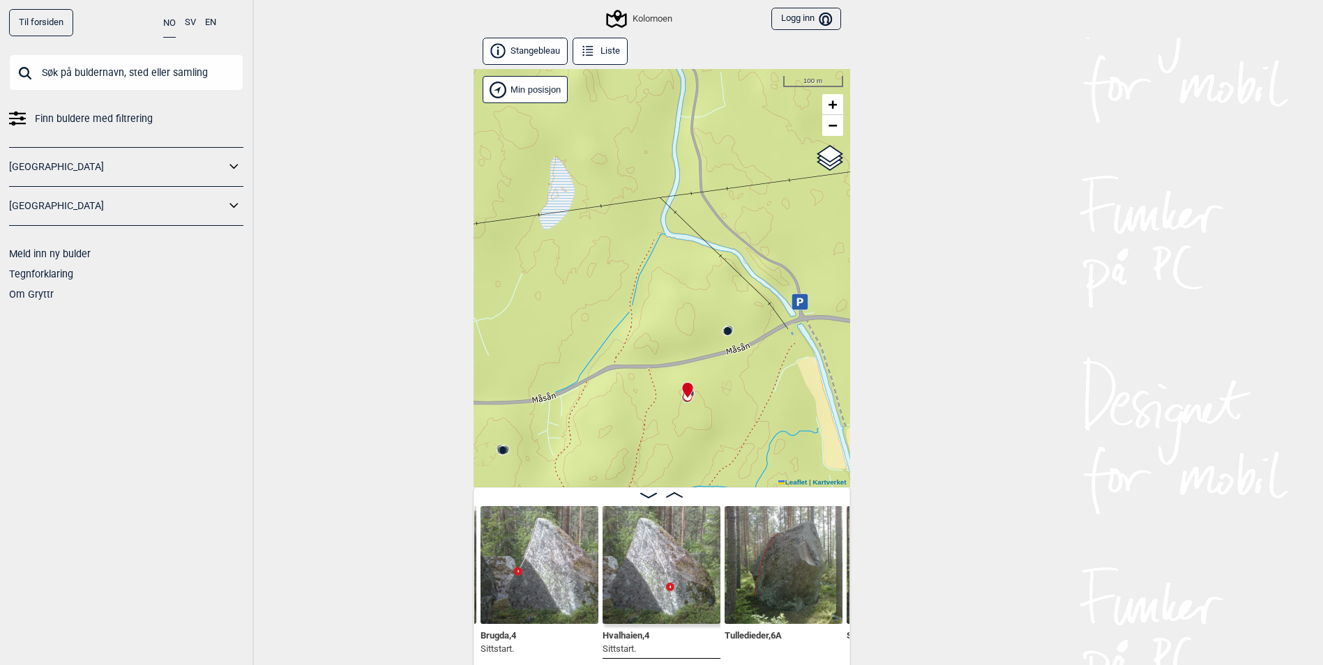
click at [501, 448] on circle at bounding box center [503, 450] width 8 height 8
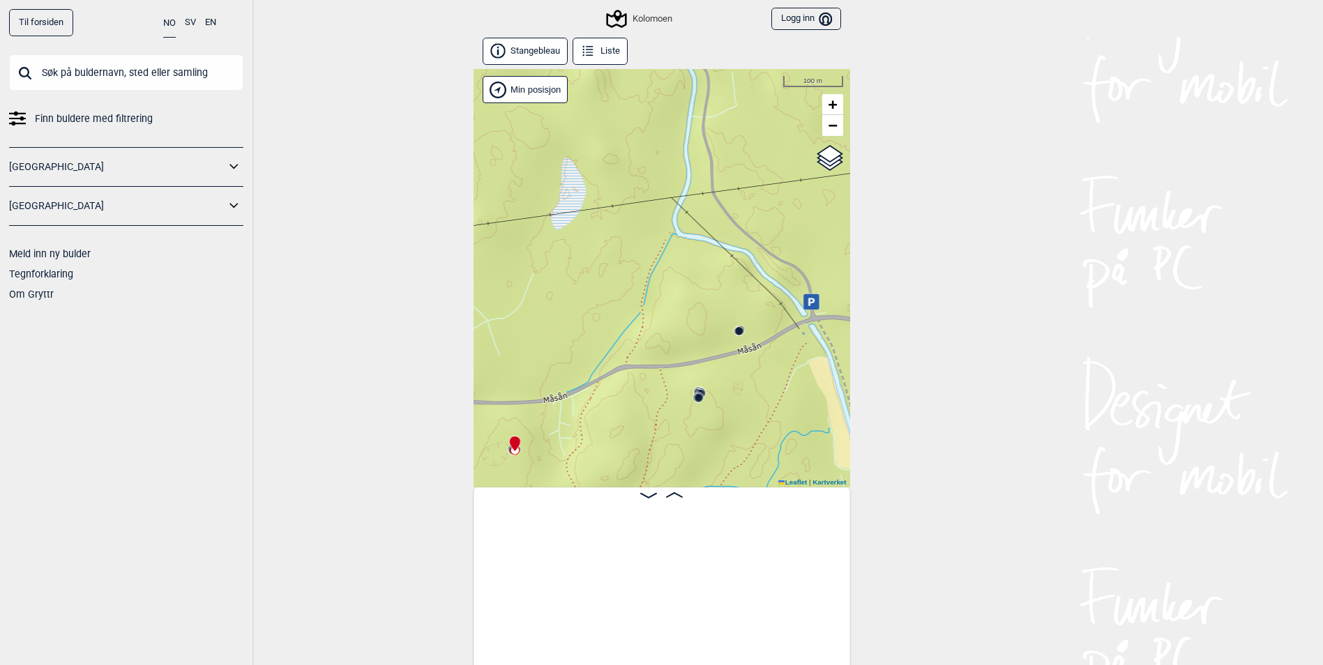
scroll to position [0, 33238]
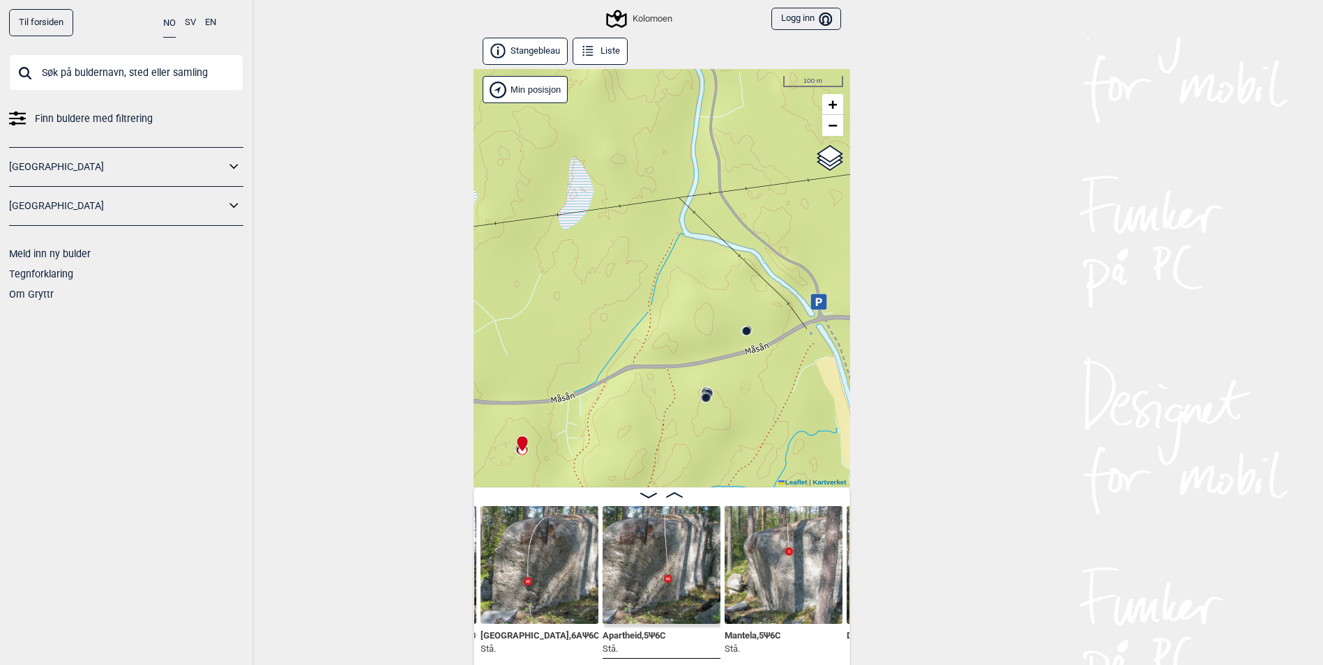
click at [746, 333] on circle at bounding box center [747, 331] width 8 height 8
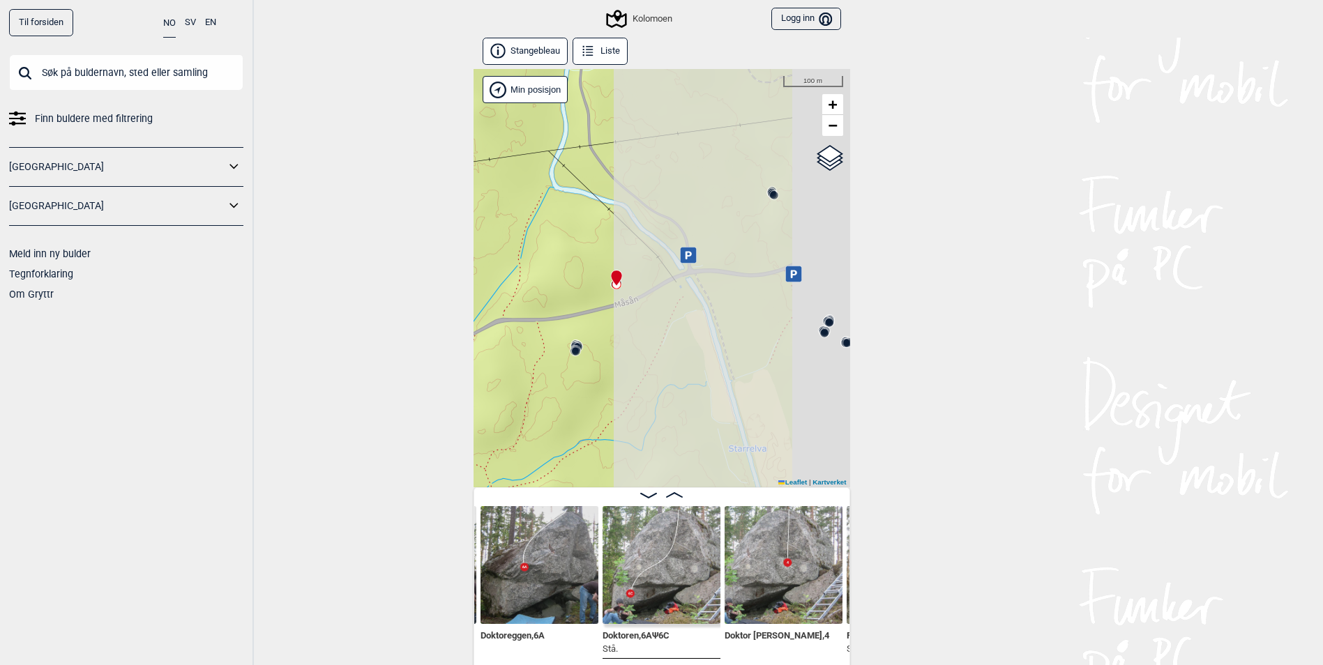
drag, startPoint x: 828, startPoint y: 363, endPoint x: 529, endPoint y: 394, distance: 300.8
click at [526, 399] on div "Kolomoen" at bounding box center [662, 278] width 377 height 418
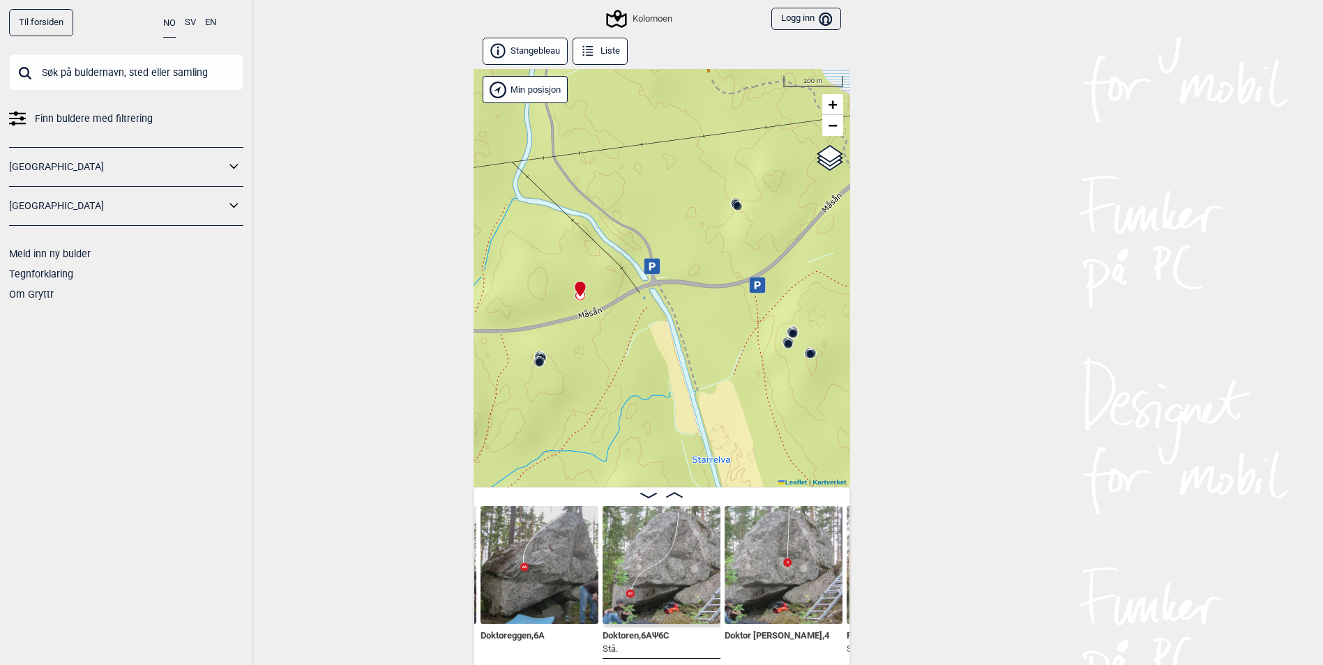
click at [794, 331] on circle at bounding box center [793, 334] width 8 height 8
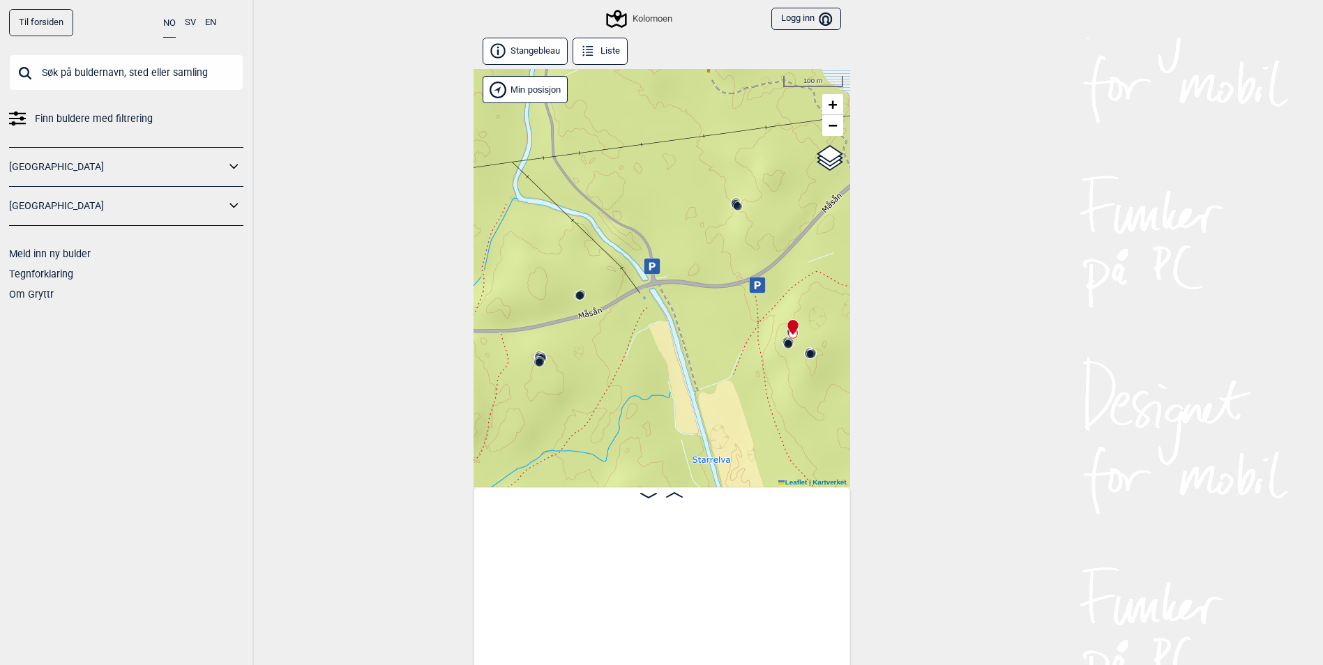
scroll to position [0, 35890]
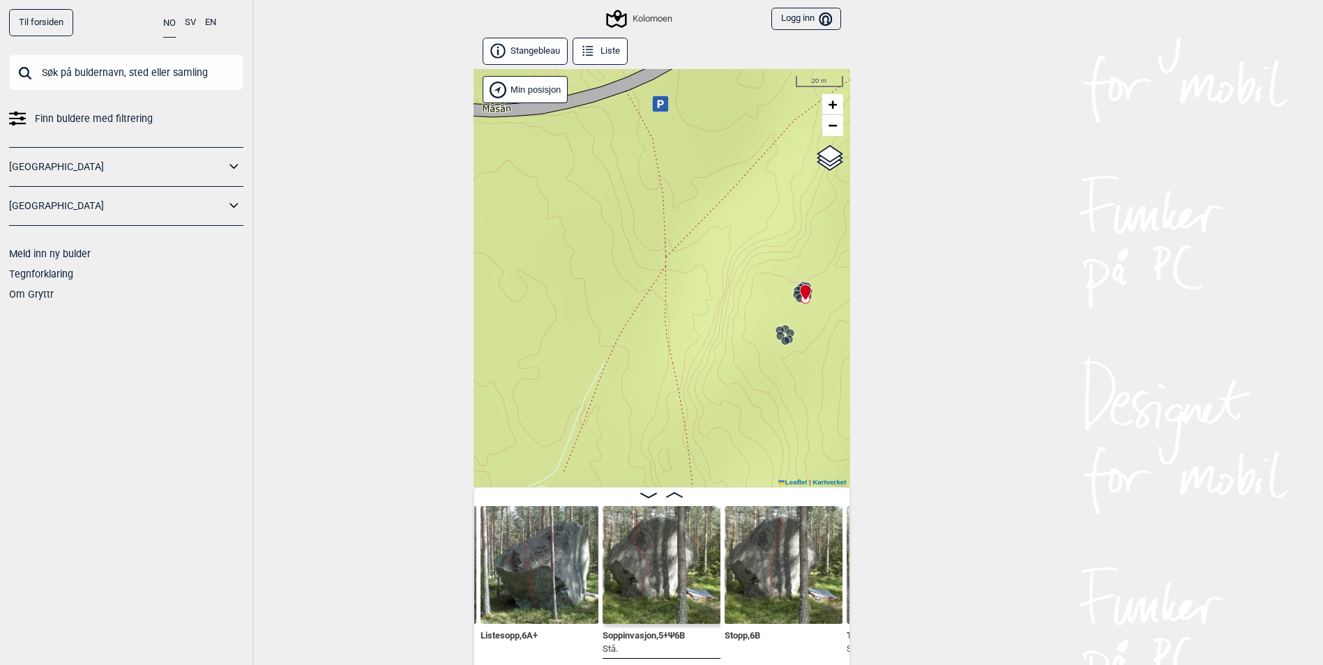
click at [786, 336] on icon at bounding box center [785, 340] width 11 height 11
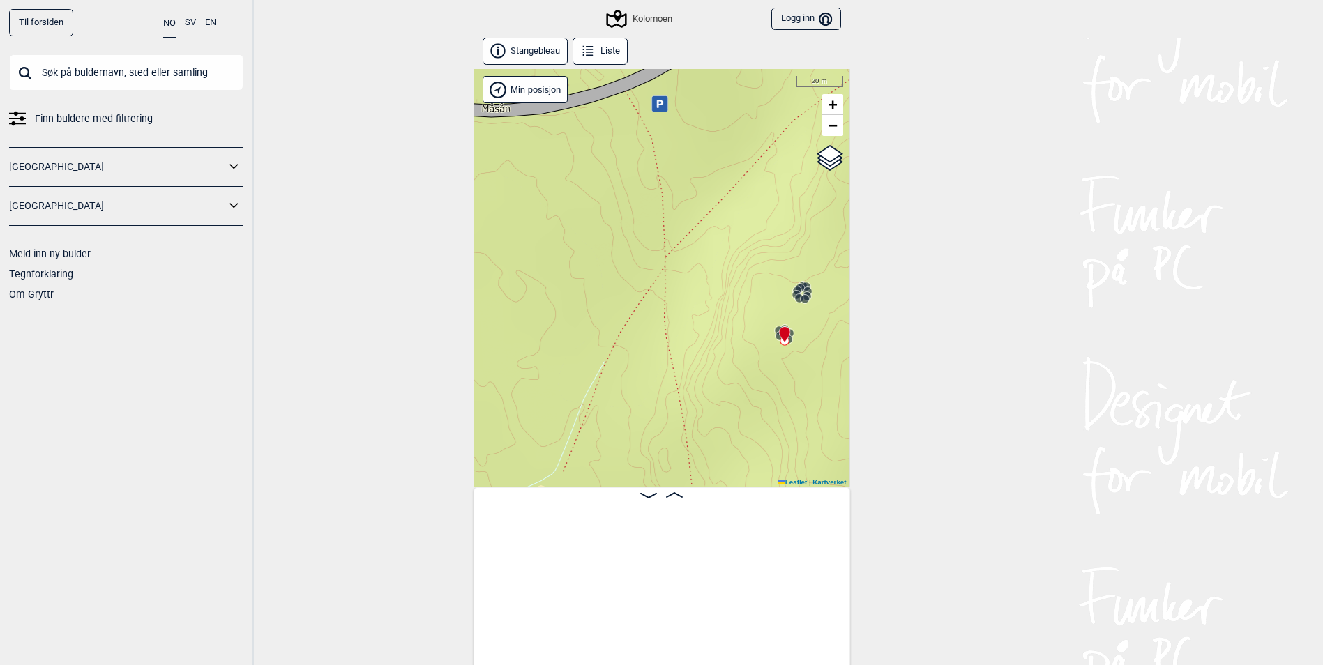
scroll to position [0, 36500]
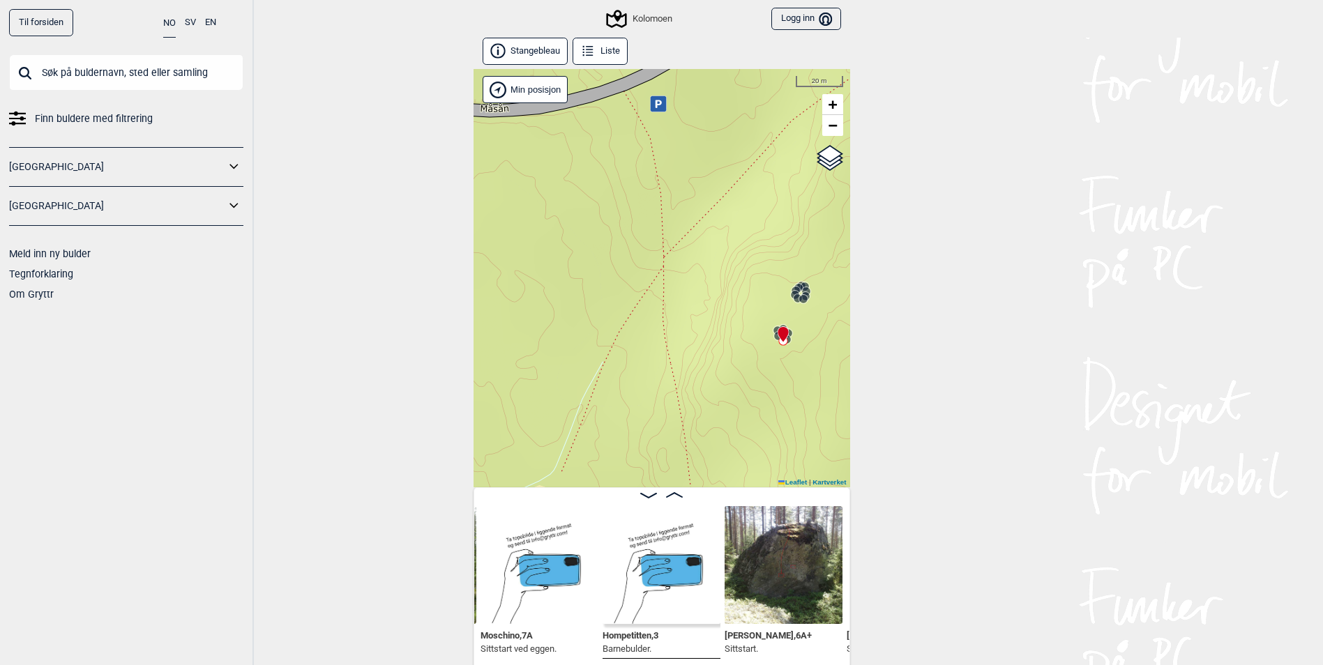
click at [778, 326] on div at bounding box center [780, 328] width 11 height 11
click at [776, 328] on div at bounding box center [780, 328] width 11 height 11
click at [793, 288] on circle at bounding box center [796, 291] width 8 height 8
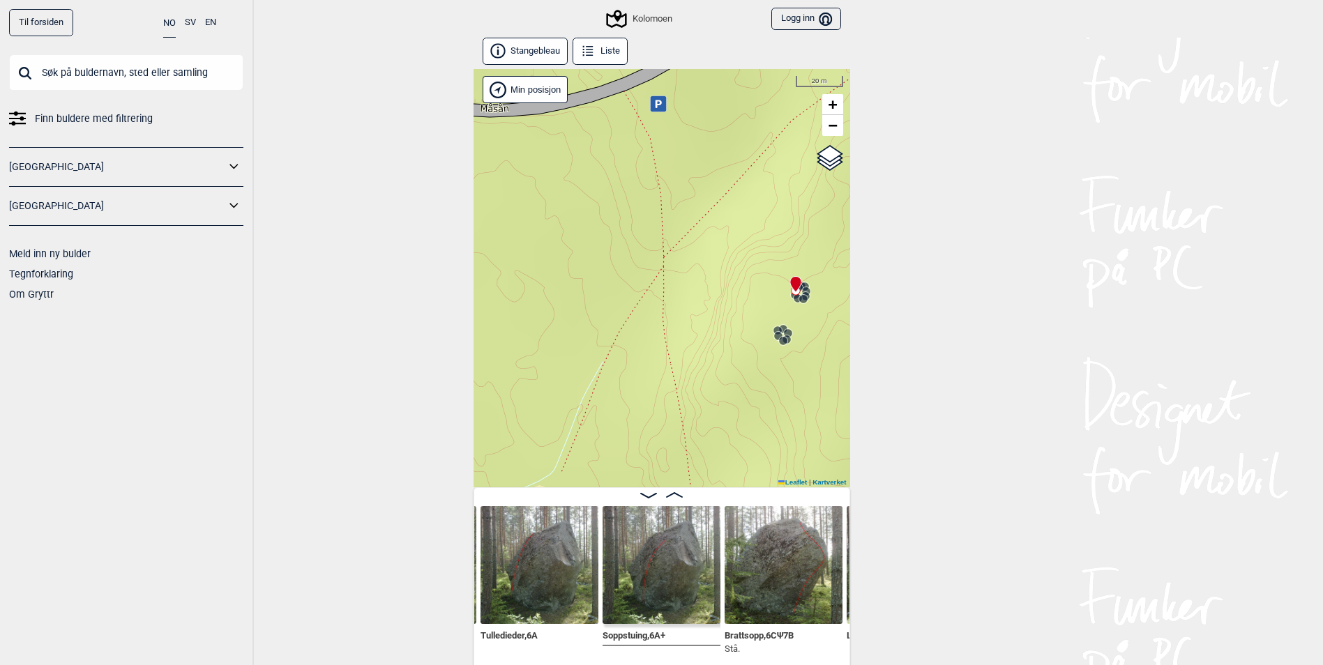
click at [805, 298] on circle at bounding box center [803, 299] width 8 height 8
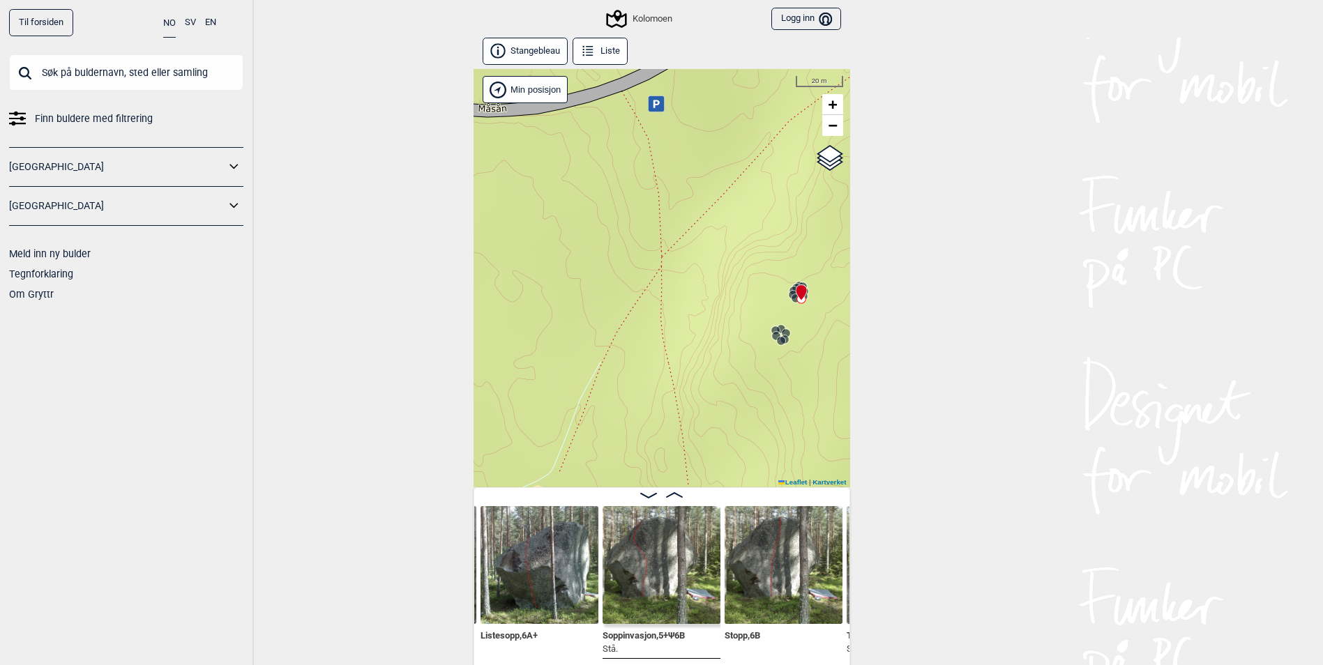
click at [806, 285] on icon at bounding box center [801, 293] width 12 height 17
click at [789, 295] on circle at bounding box center [793, 295] width 8 height 8
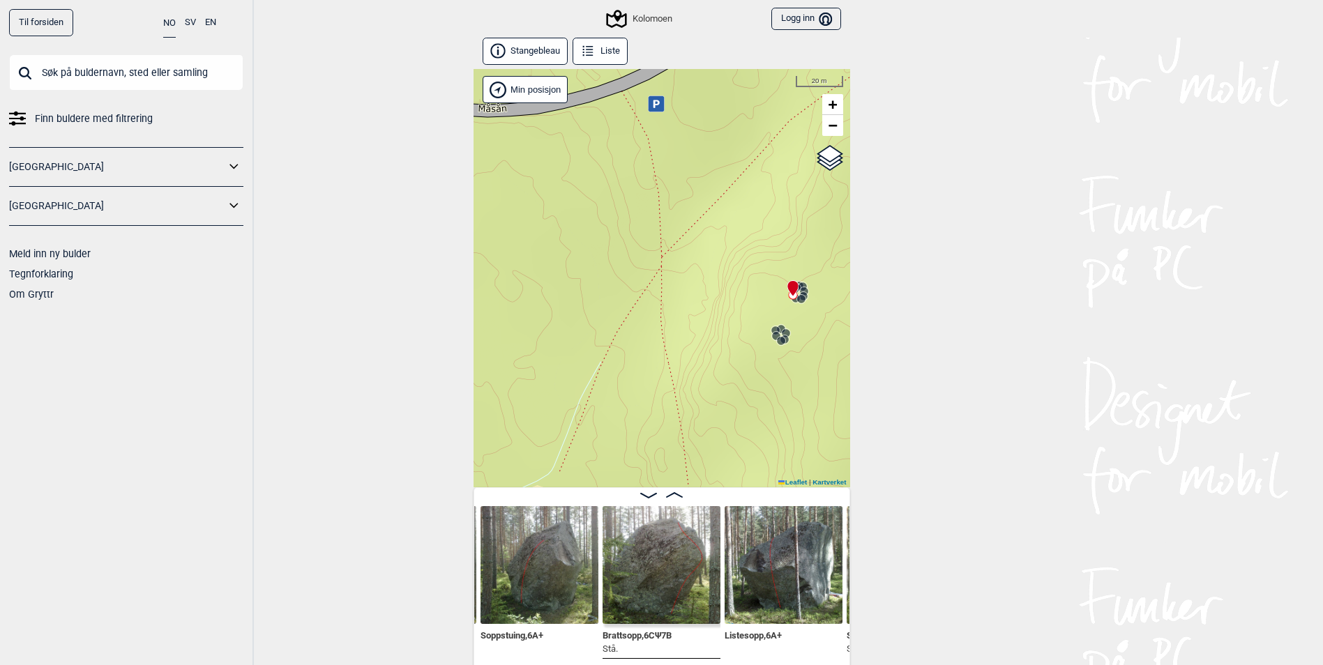
click at [806, 289] on circle at bounding box center [804, 291] width 8 height 8
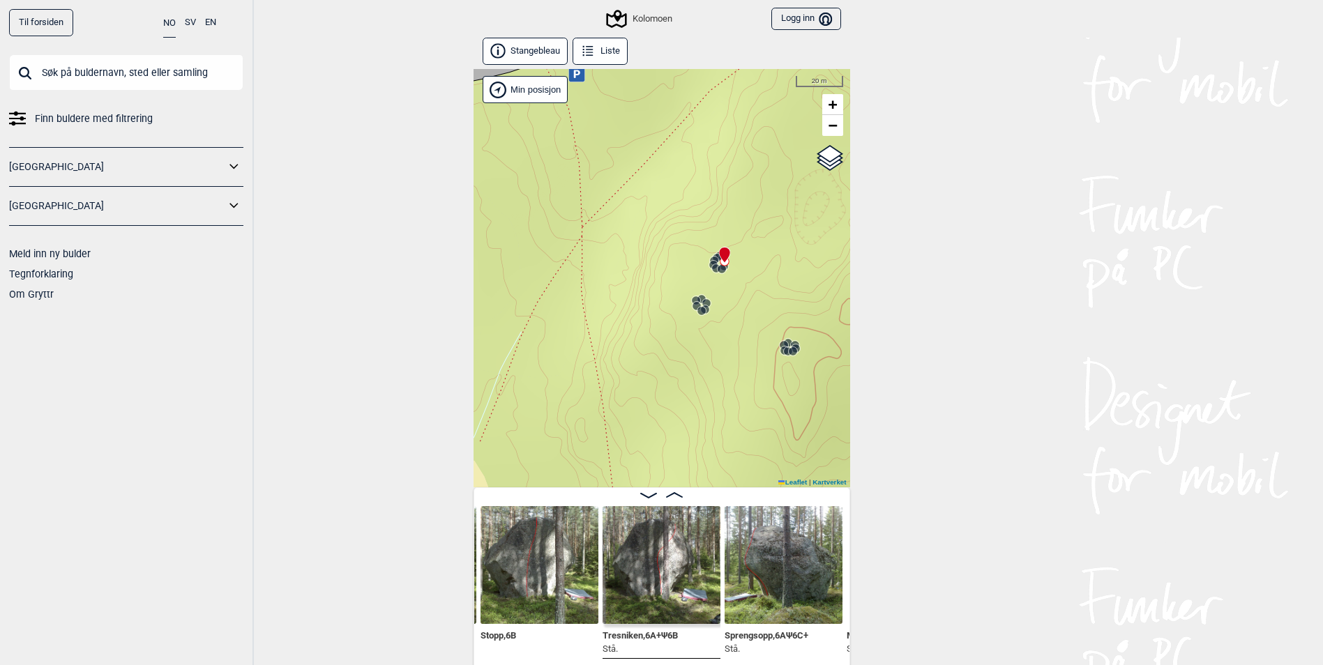
drag, startPoint x: 788, startPoint y: 324, endPoint x: 651, endPoint y: 258, distance: 151.9
click at [651, 258] on div "Kolomoen" at bounding box center [662, 278] width 377 height 418
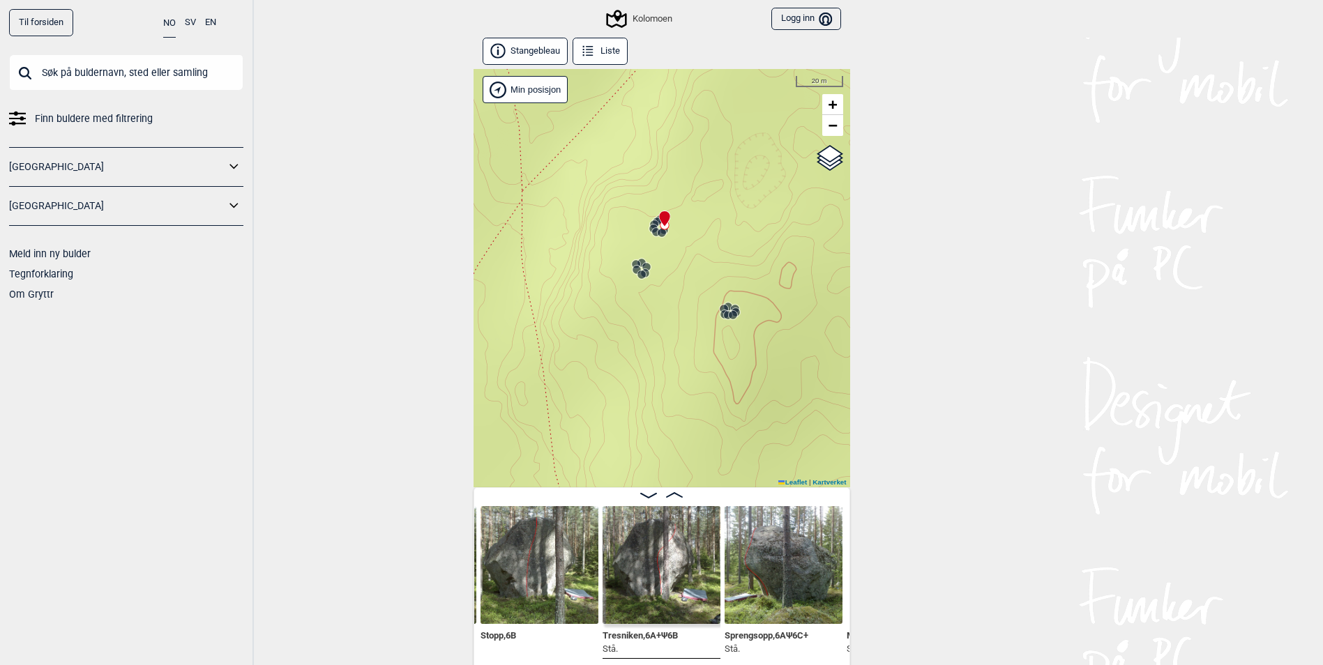
click at [731, 307] on icon at bounding box center [735, 312] width 11 height 11
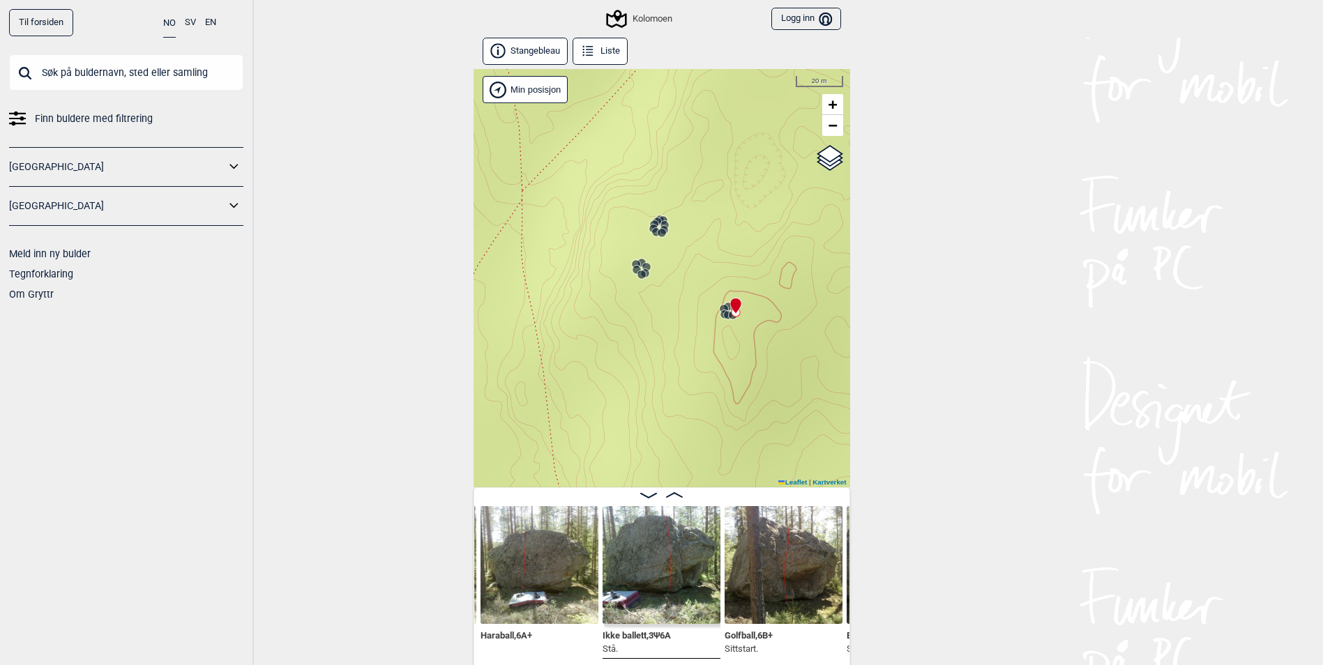
click at [723, 309] on icon at bounding box center [724, 314] width 11 height 11
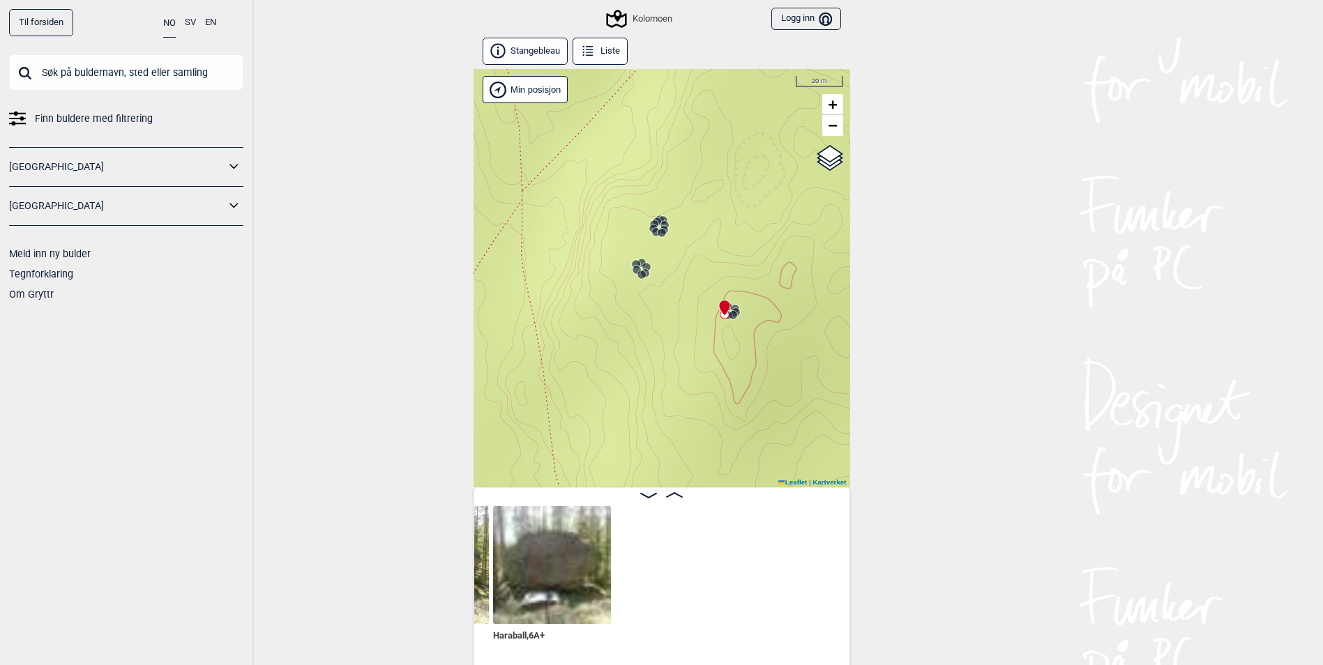
scroll to position [0, 37228]
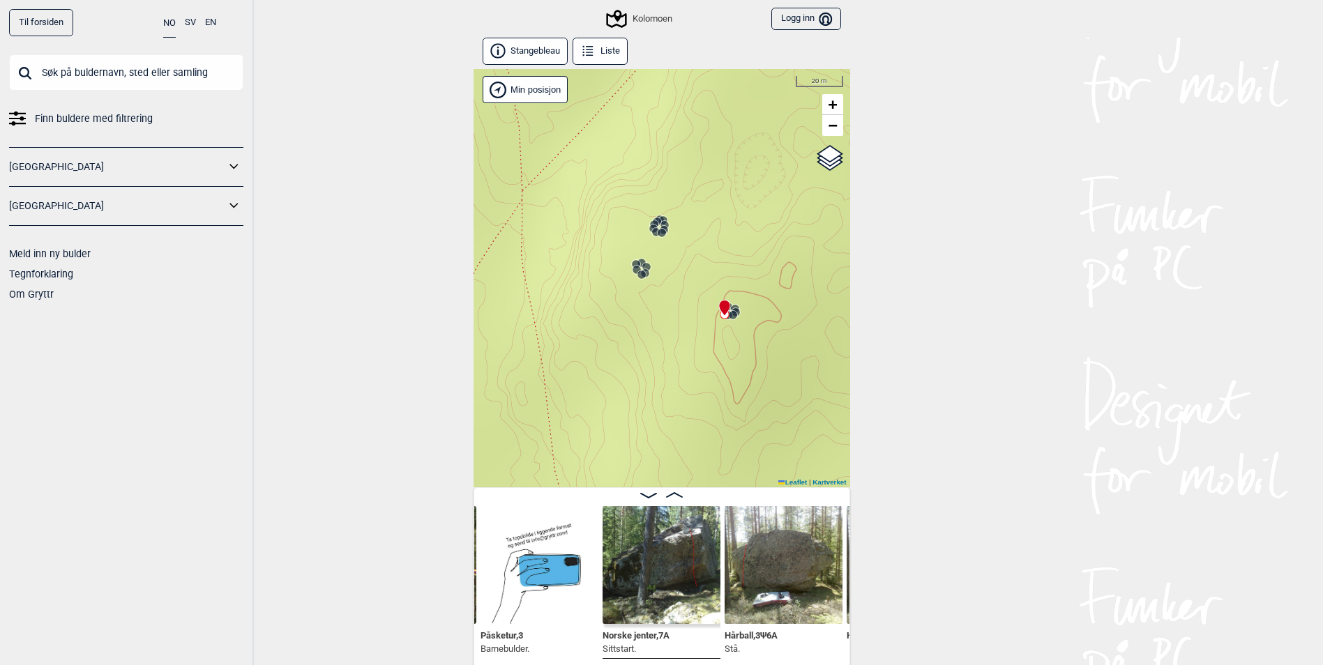
click at [736, 307] on icon at bounding box center [735, 312] width 11 height 11
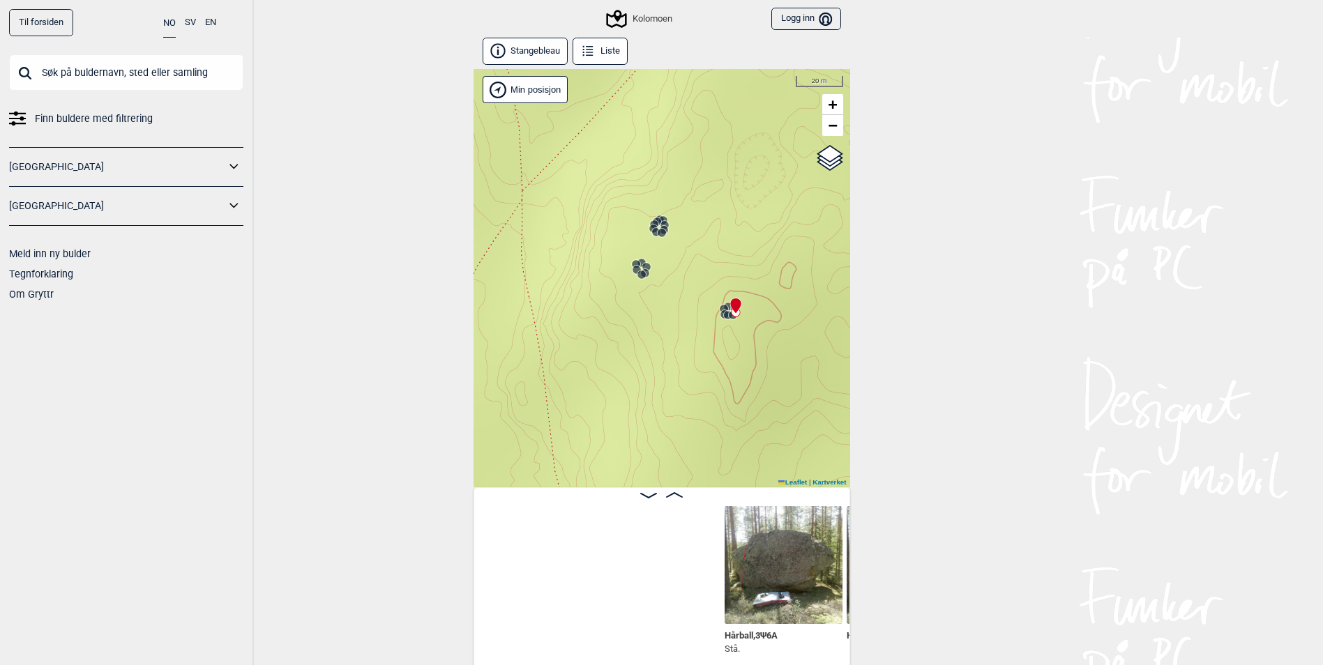
scroll to position [0, 37595]
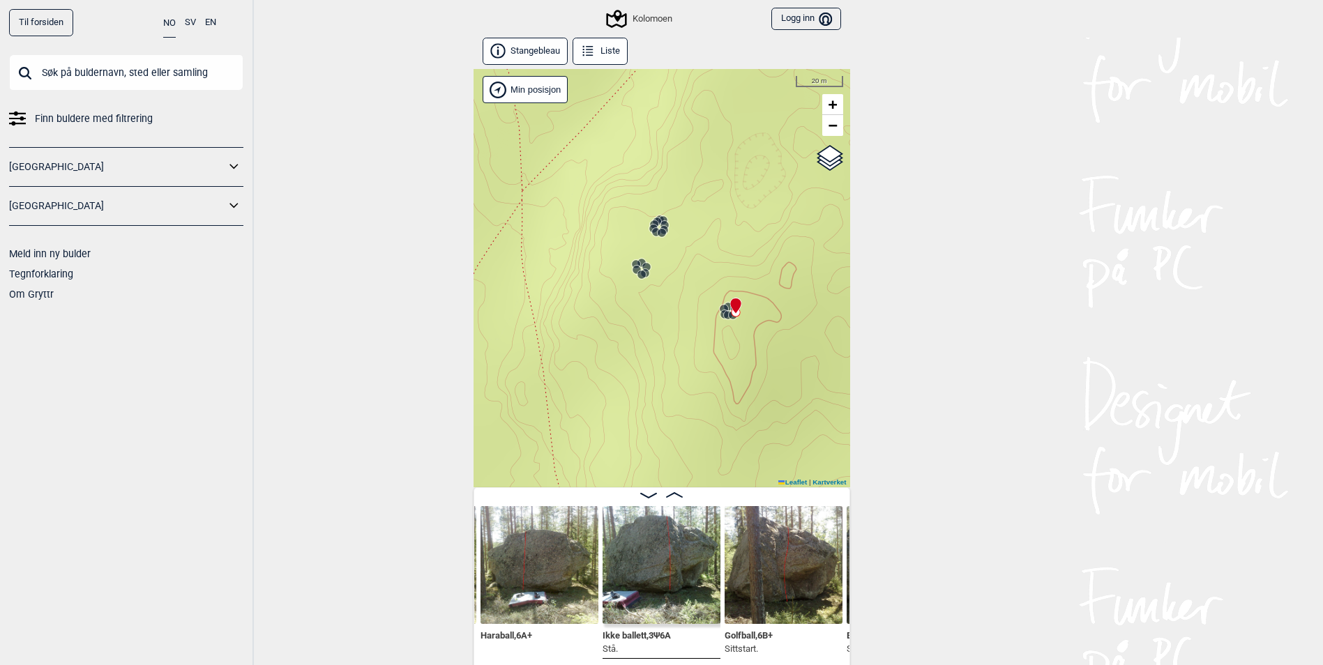
click at [723, 304] on icon at bounding box center [723, 308] width 11 height 11
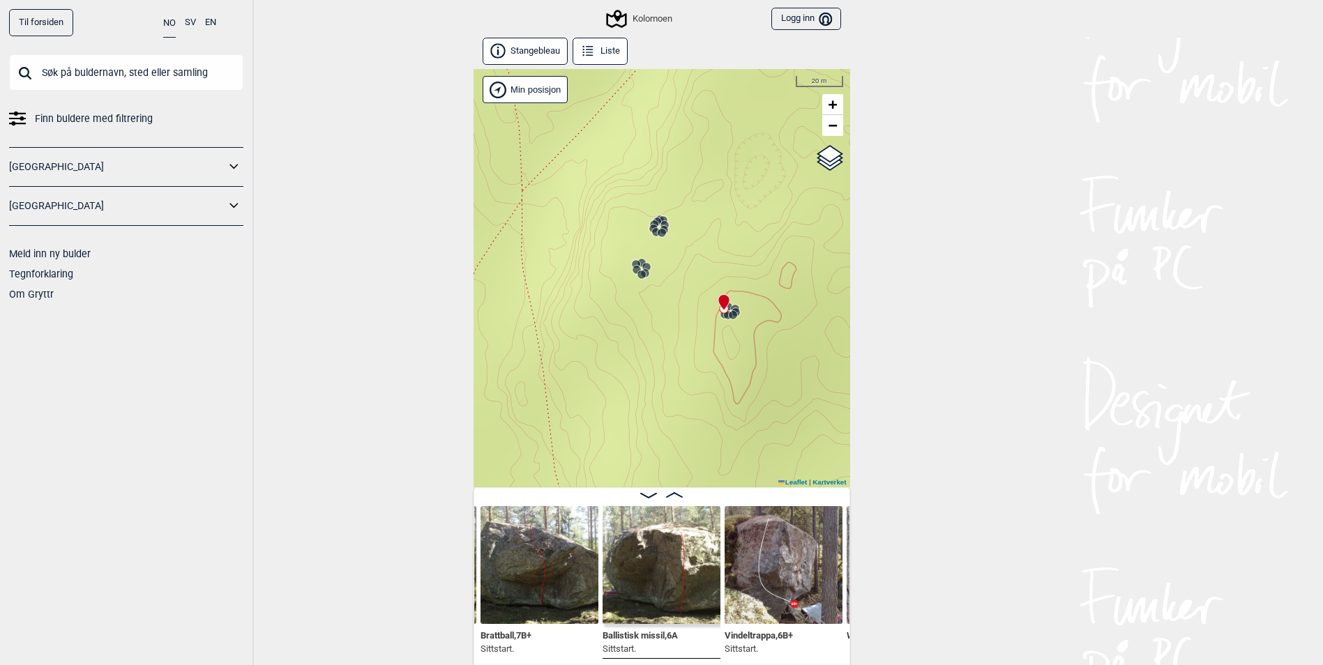
click at [727, 317] on icon at bounding box center [732, 315] width 11 height 11
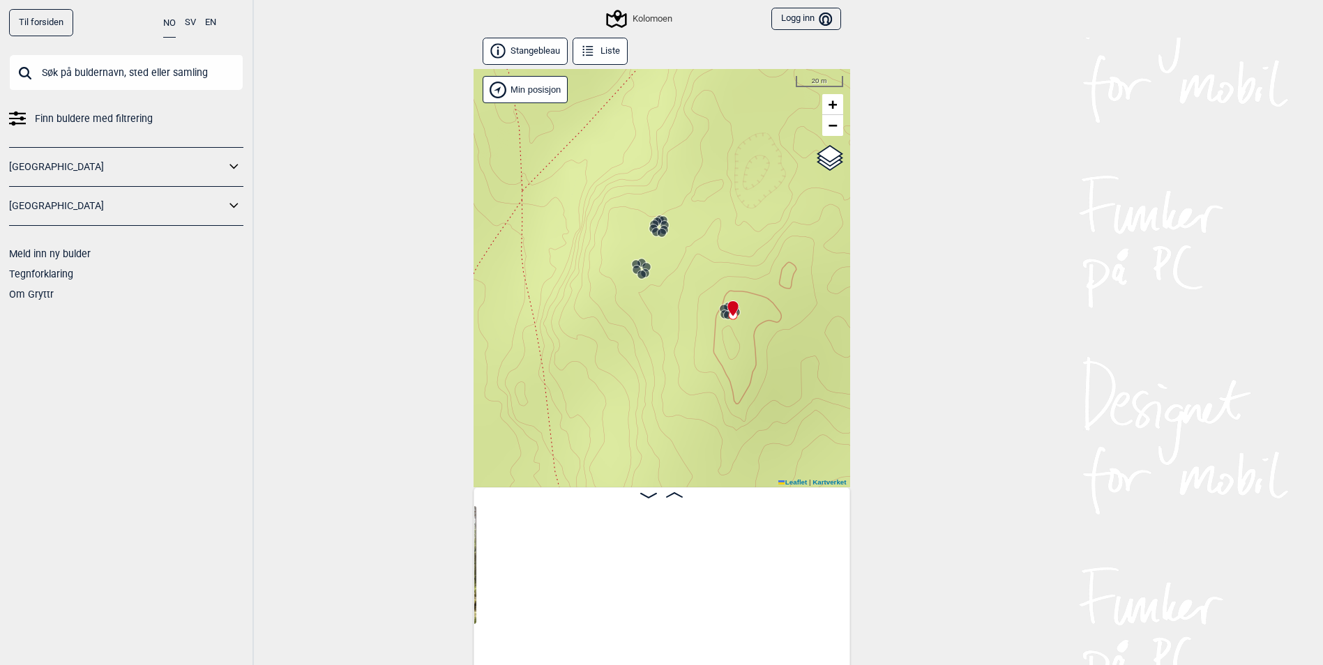
scroll to position [0, 37472]
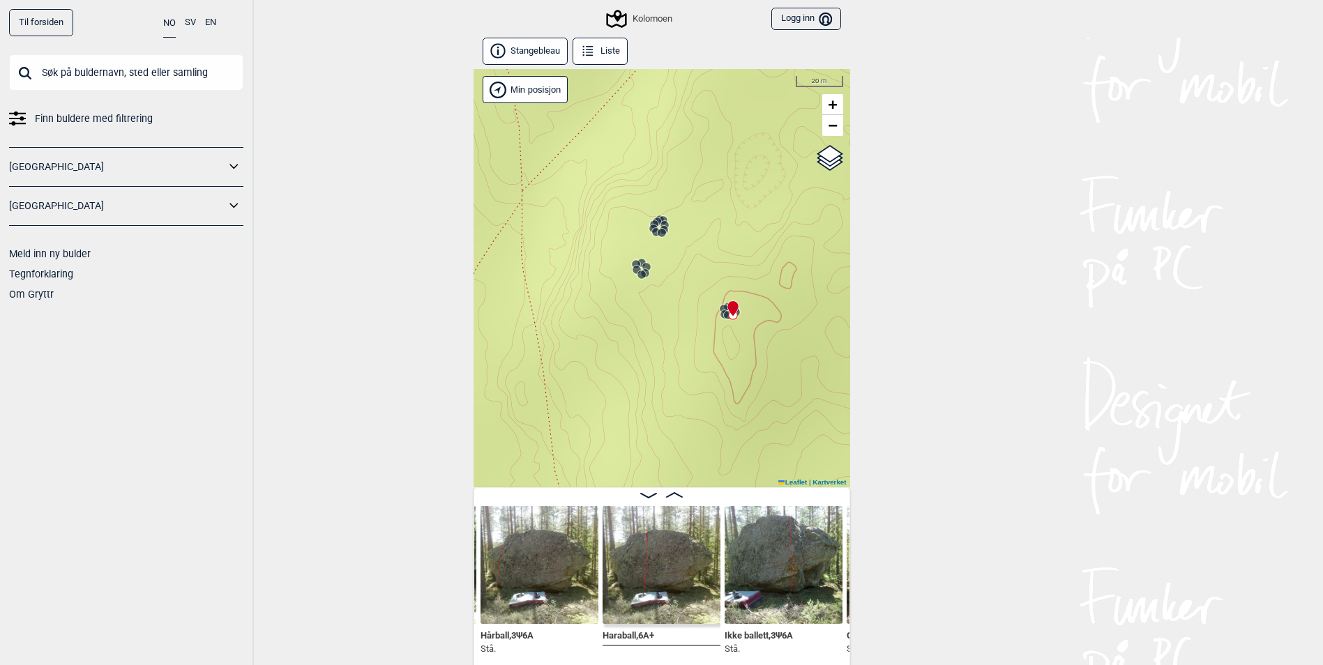
click at [723, 317] on circle at bounding box center [727, 314] width 9 height 9
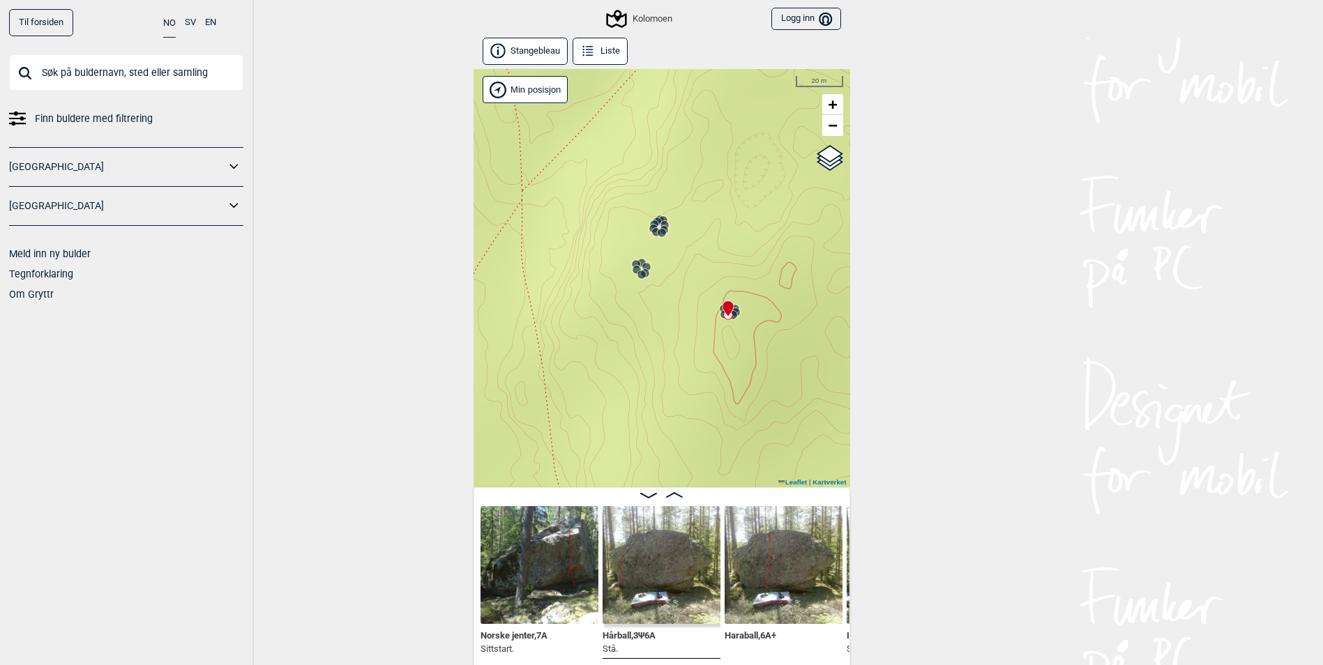
click at [520, 577] on img at bounding box center [540, 565] width 118 height 118
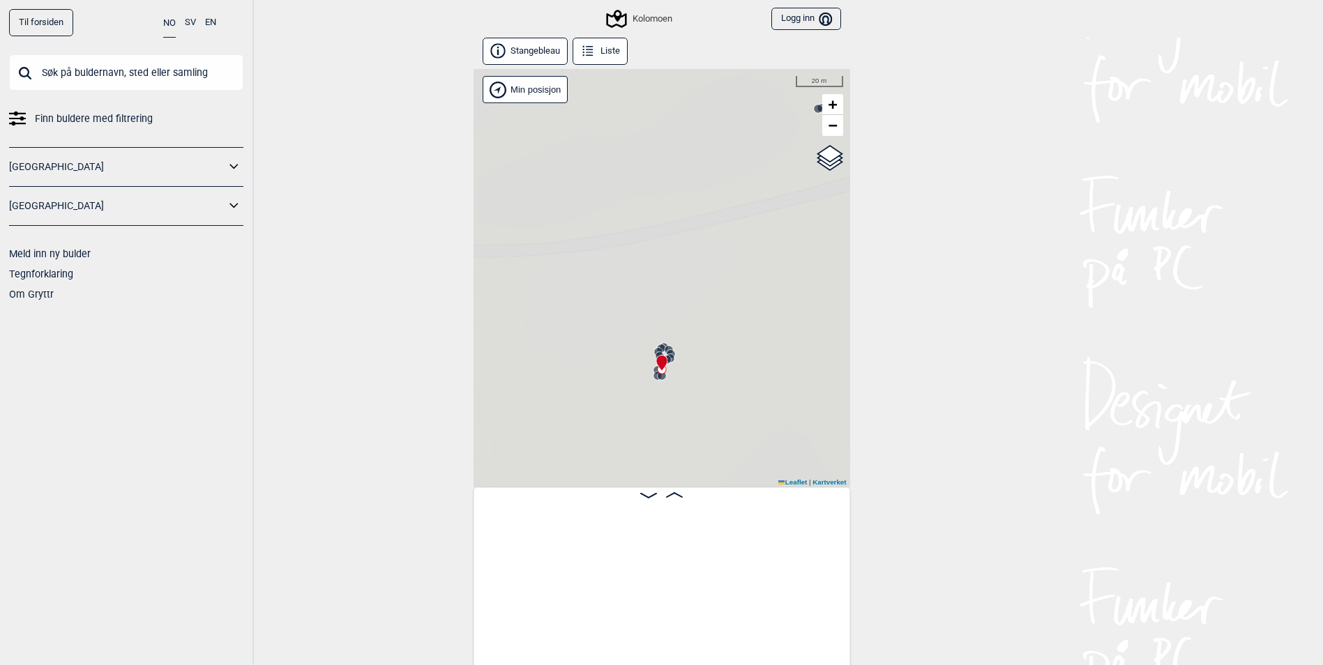
scroll to position [0, 35242]
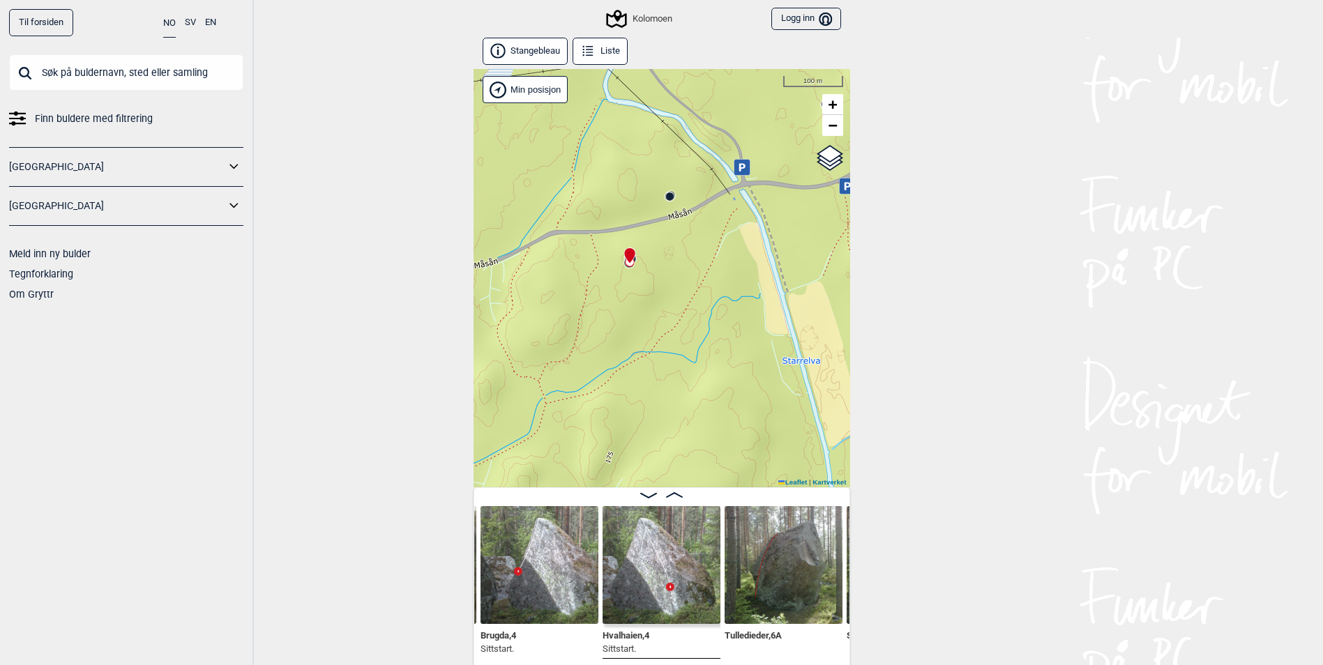
click at [671, 195] on circle at bounding box center [670, 196] width 8 height 8
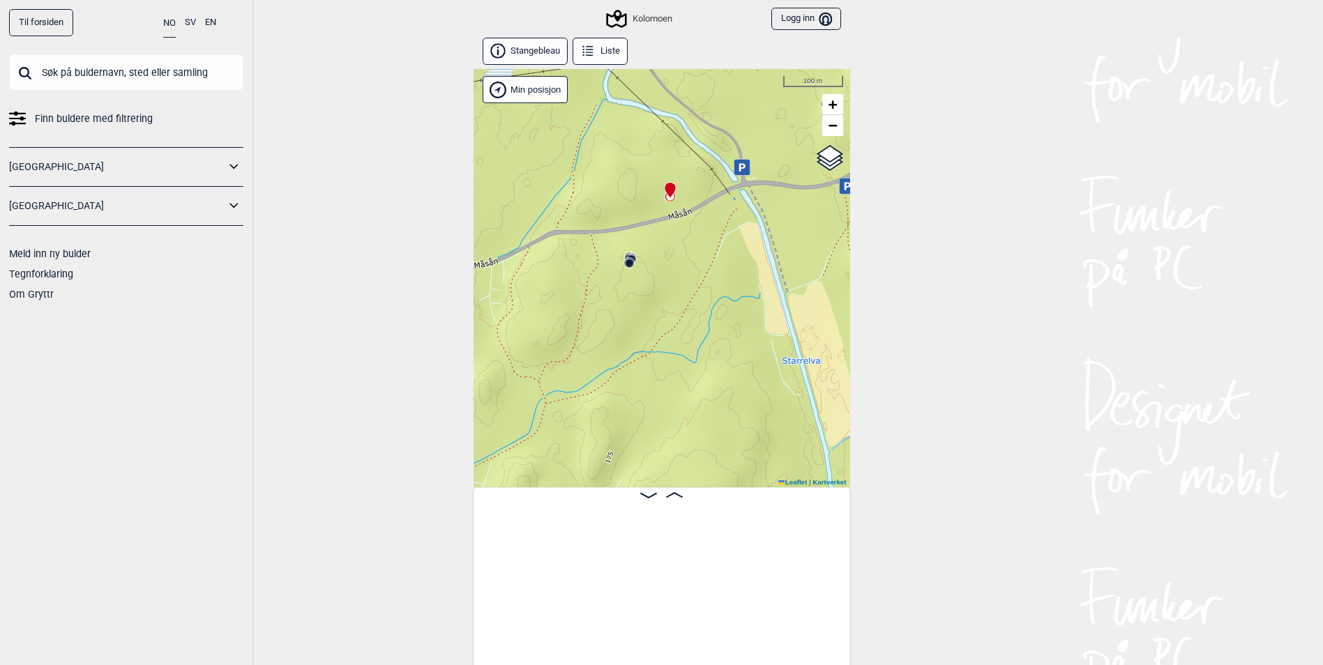
scroll to position [0, 33710]
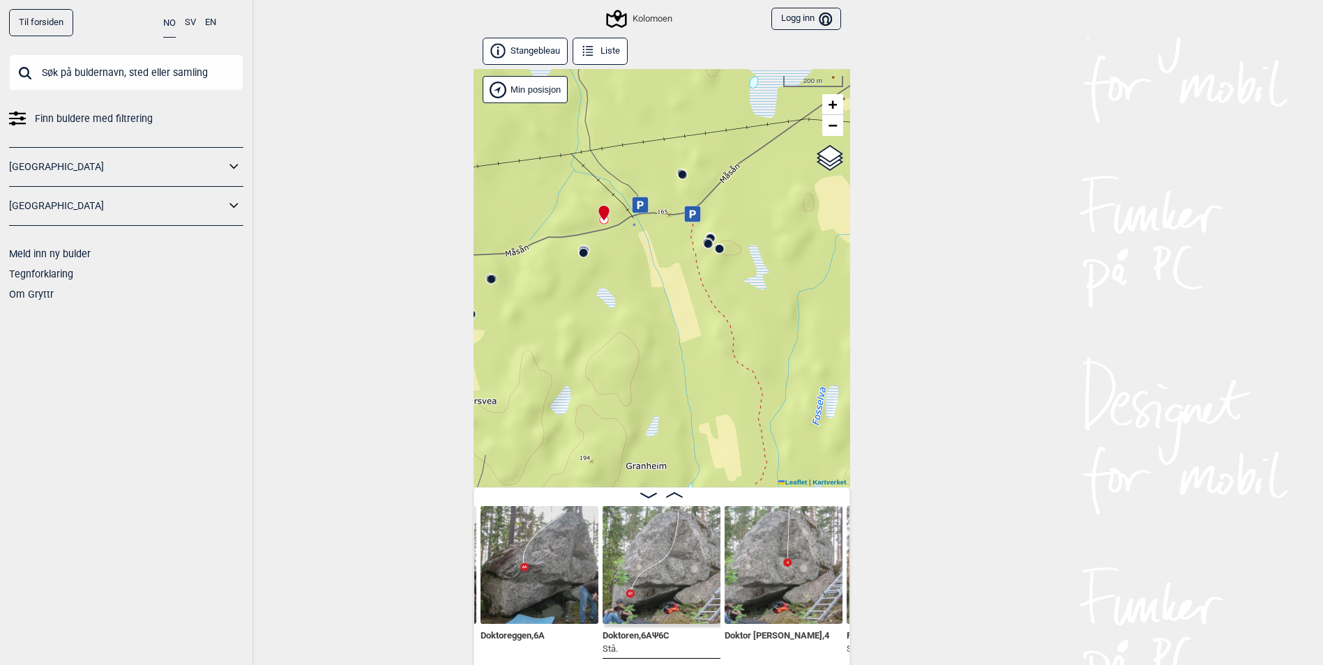
click at [682, 173] on circle at bounding box center [683, 175] width 8 height 8
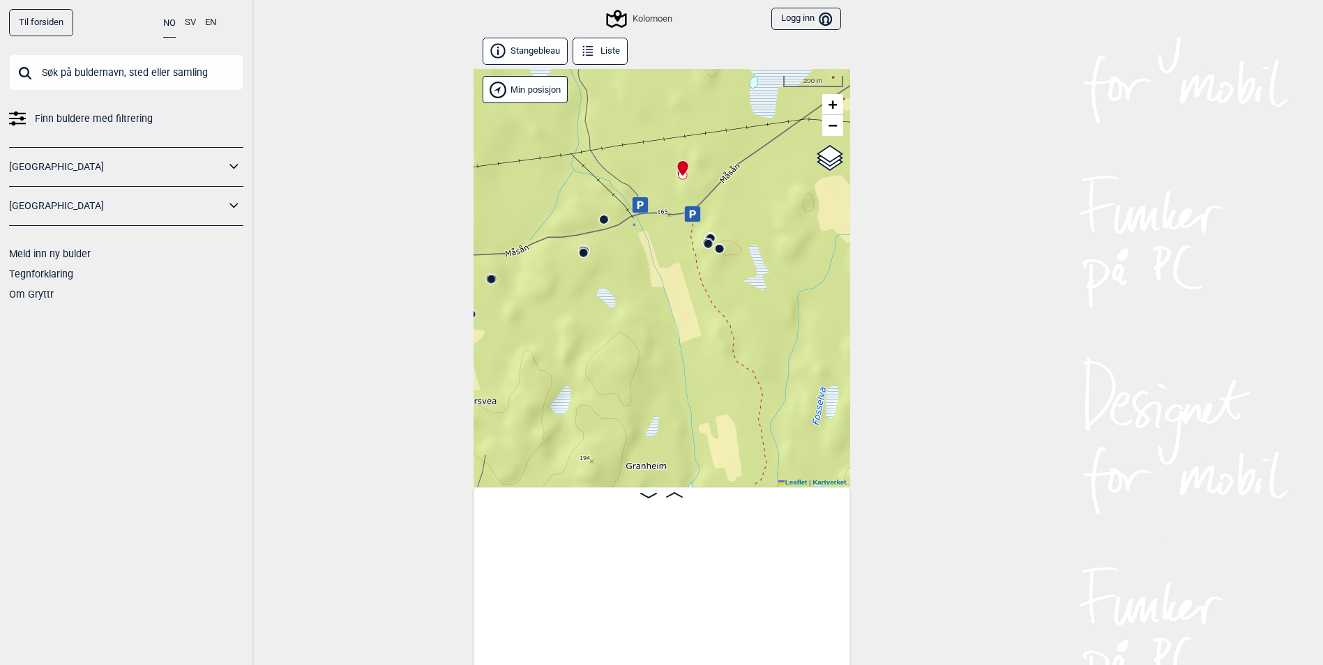
scroll to position [0, 38466]
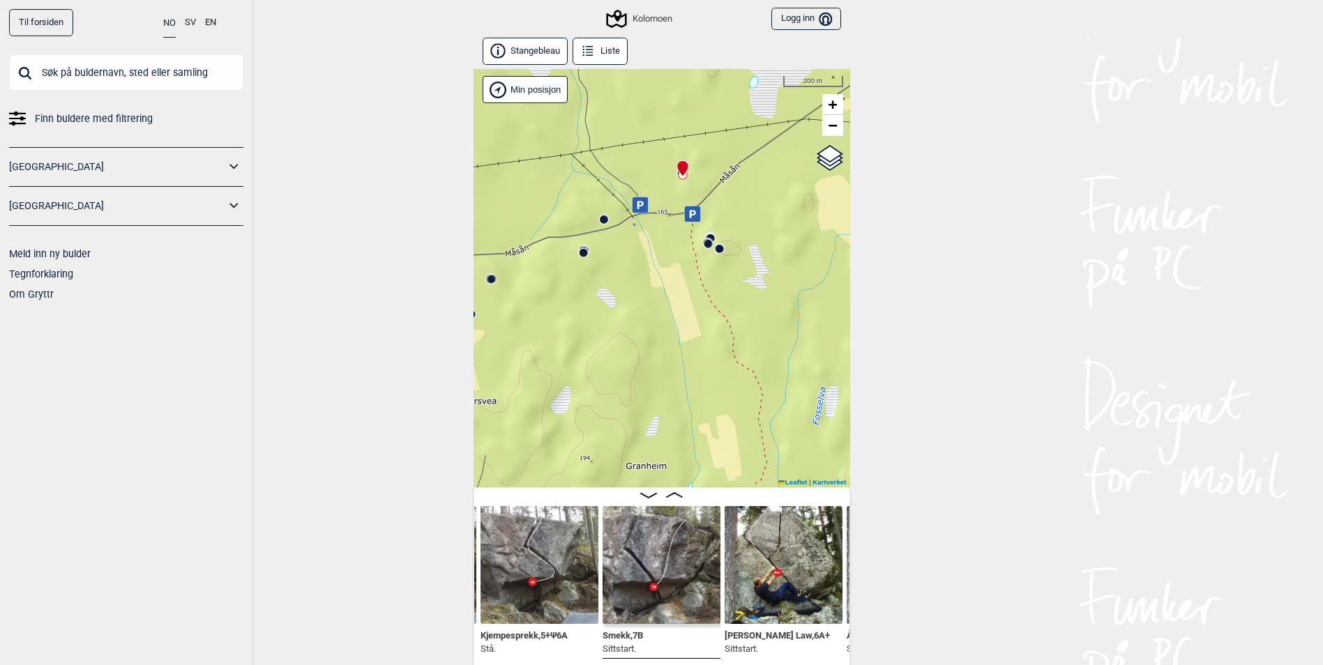
click at [678, 559] on img at bounding box center [662, 565] width 118 height 118
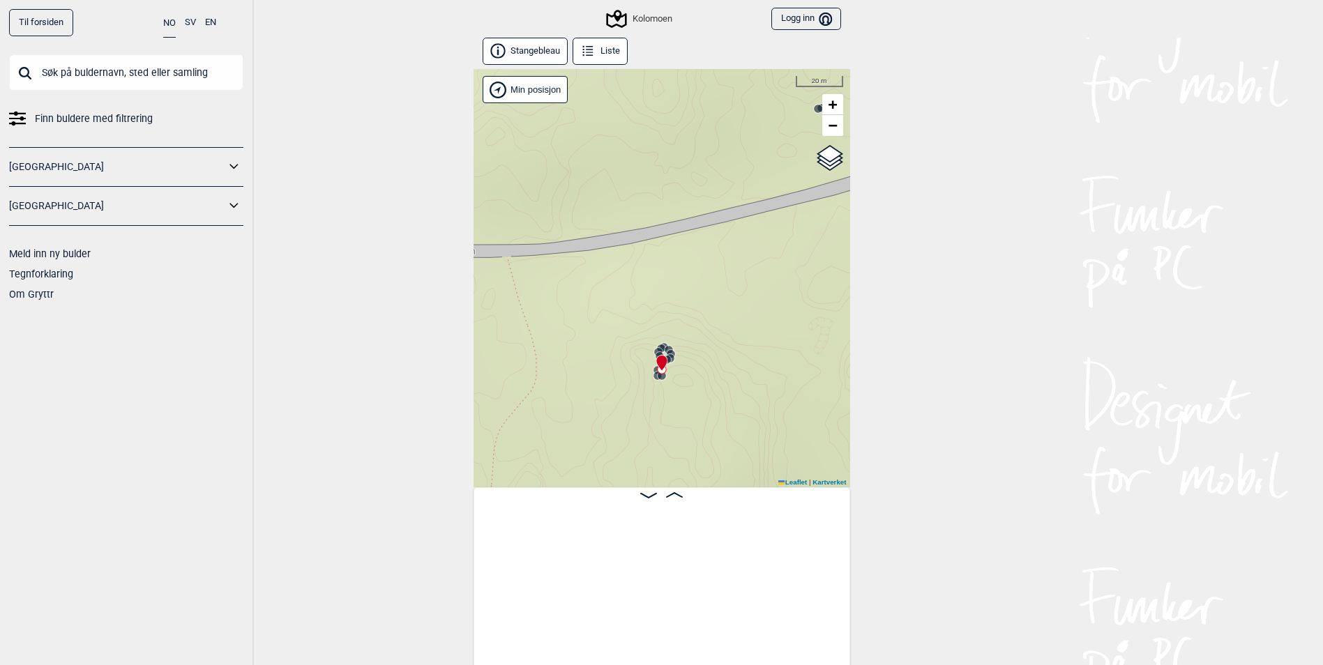
scroll to position [0, 35242]
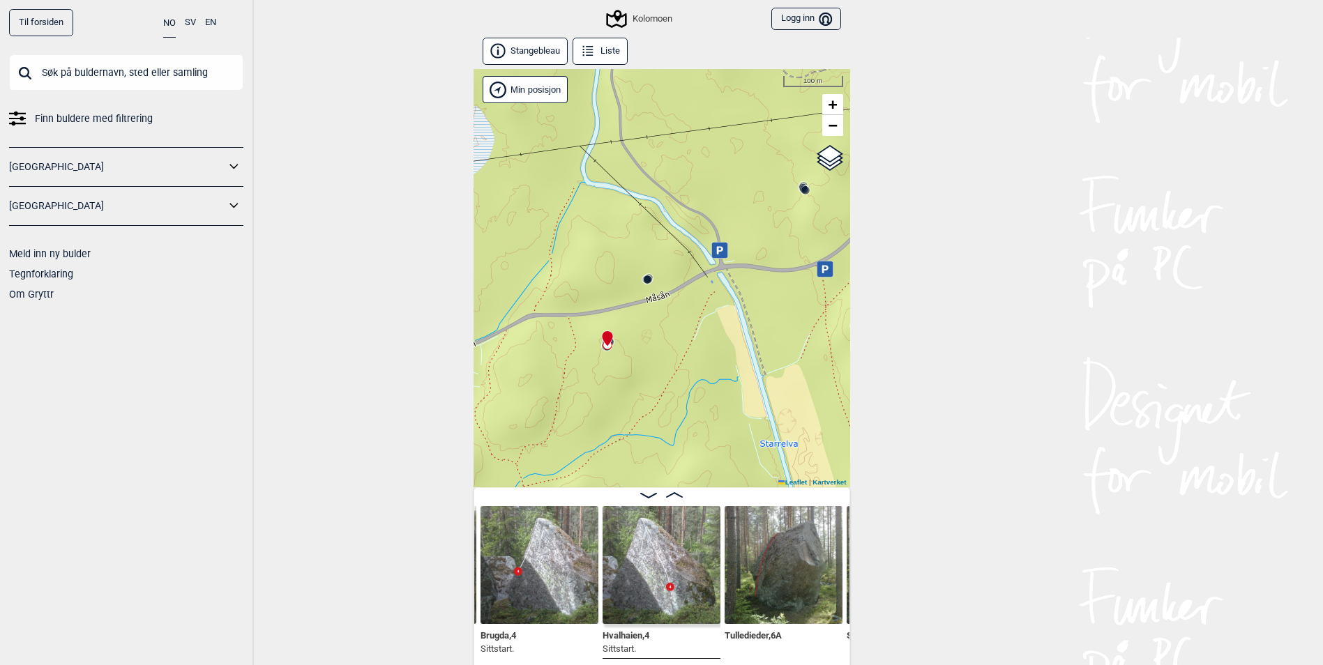
click at [806, 186] on icon at bounding box center [805, 190] width 11 height 11
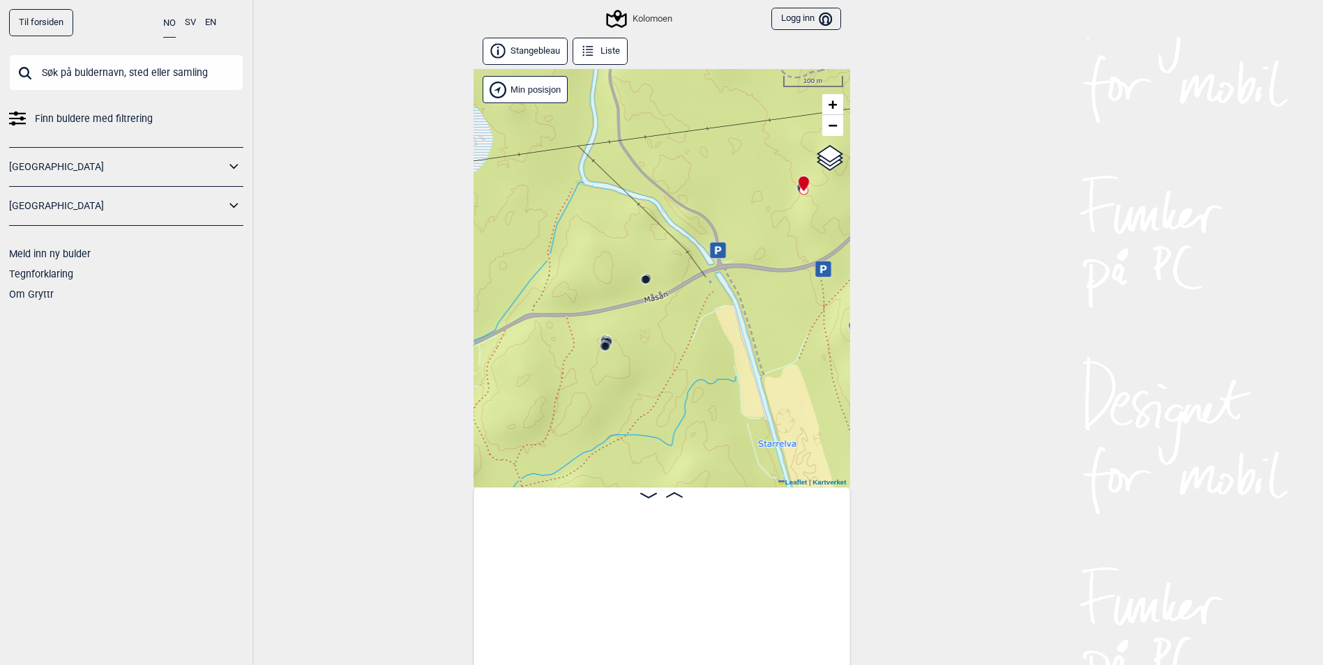
scroll to position [0, 38445]
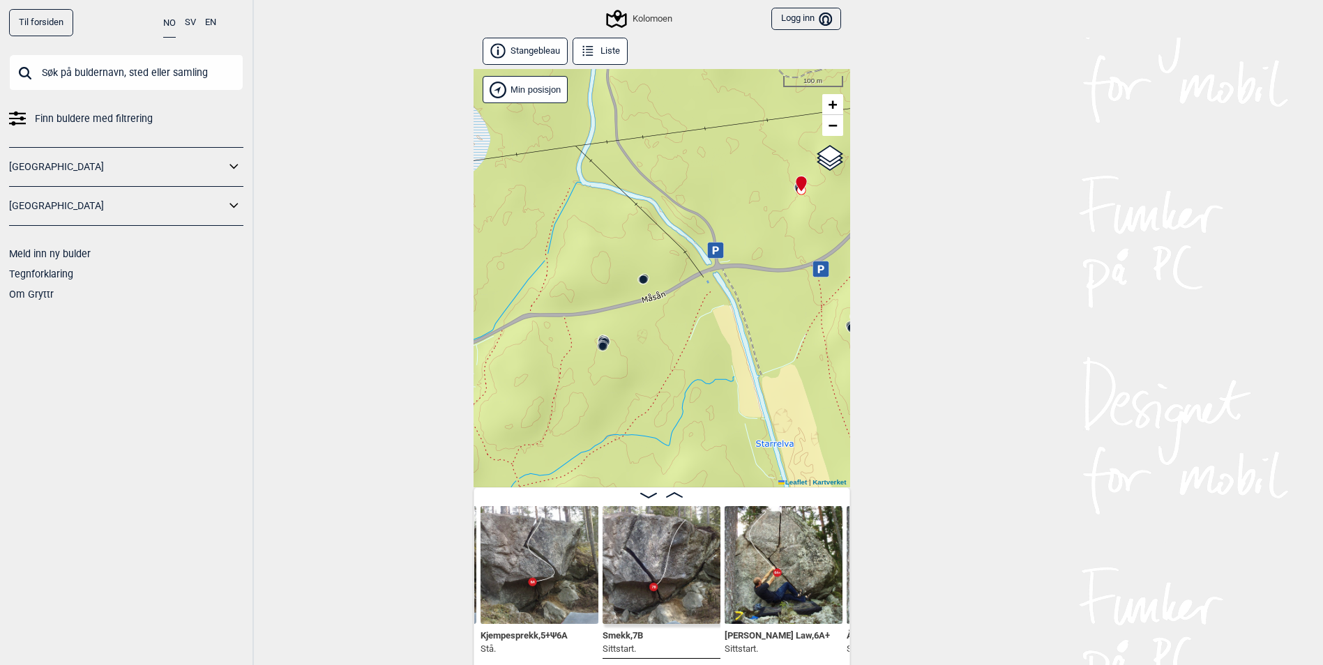
click at [644, 281] on circle at bounding box center [644, 279] width 8 height 8
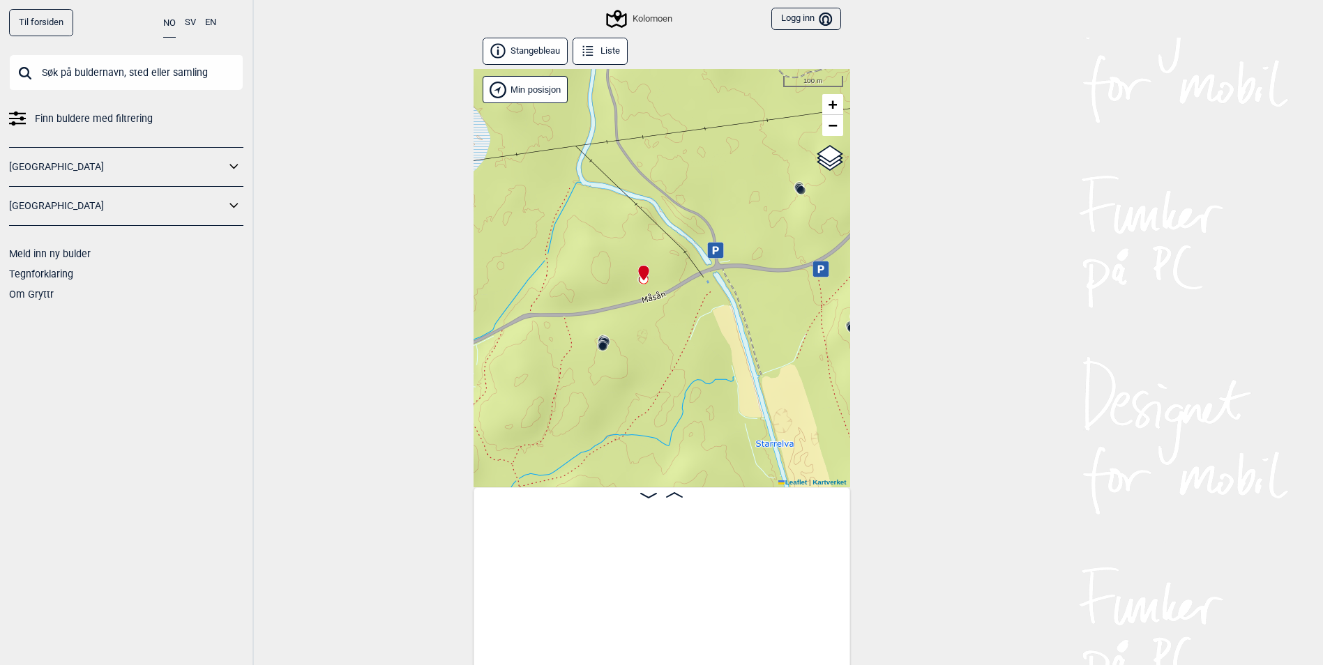
scroll to position [0, 33710]
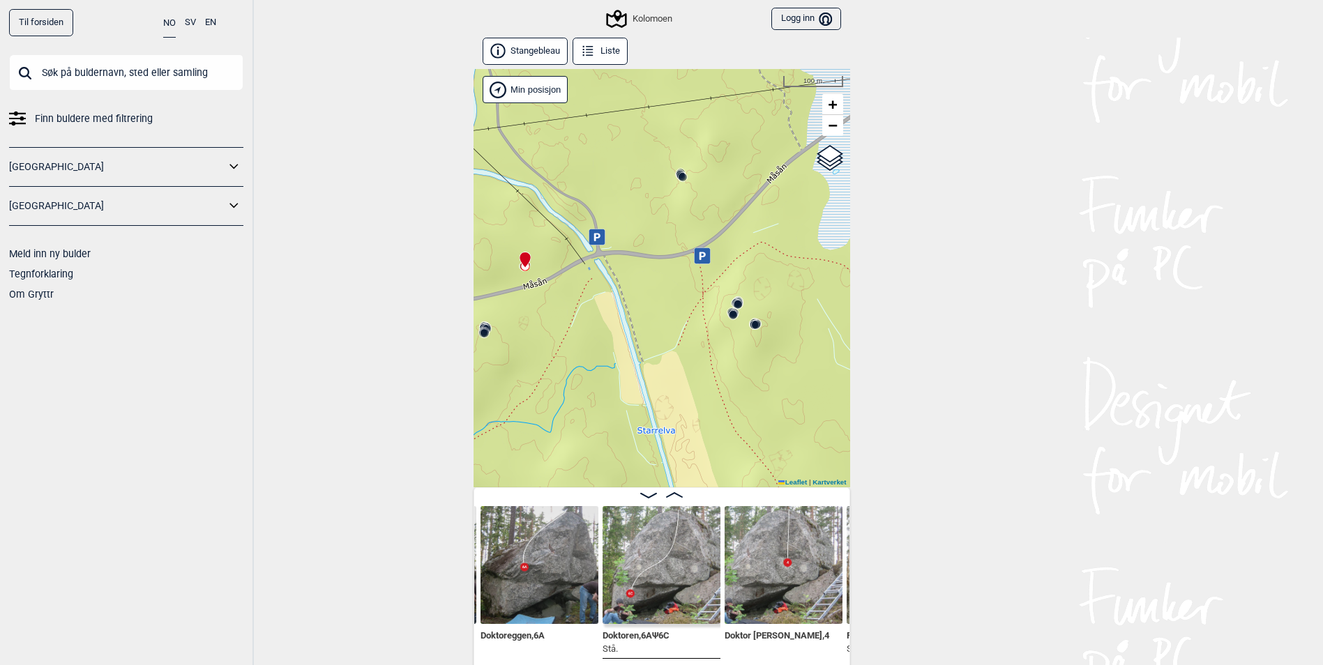
drag, startPoint x: 762, startPoint y: 331, endPoint x: 588, endPoint y: 314, distance: 175.2
click at [588, 314] on div "Kolomoen" at bounding box center [662, 278] width 377 height 418
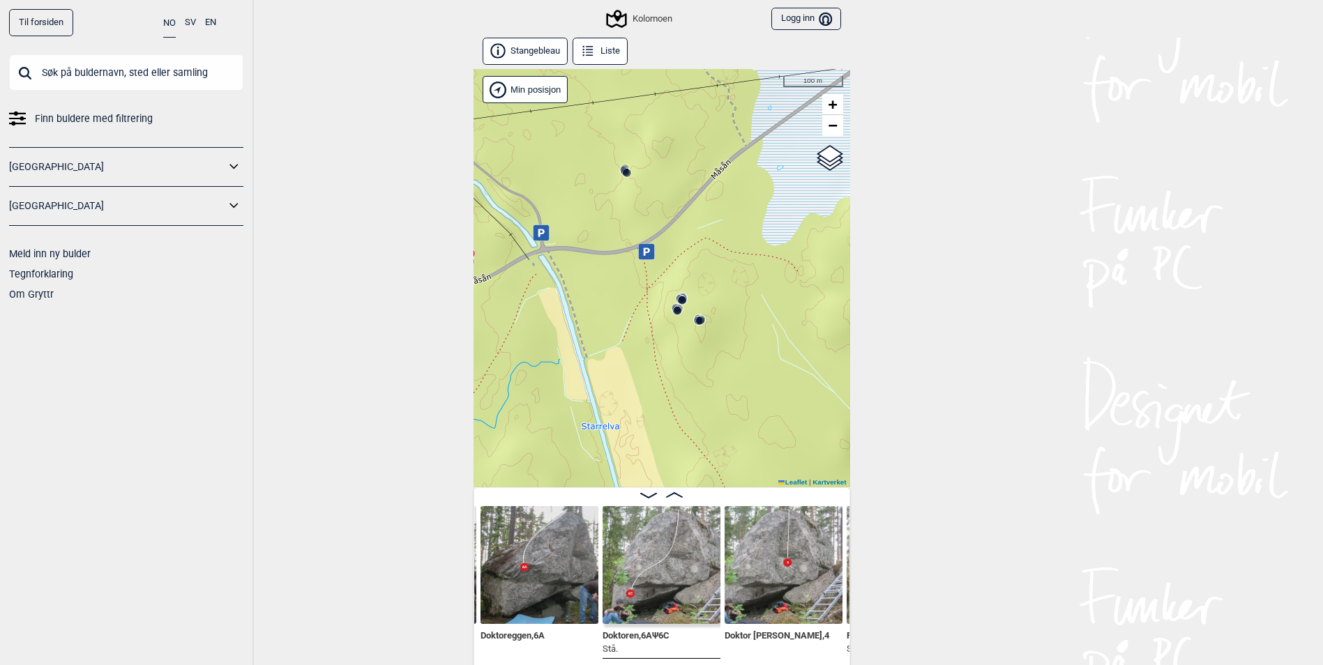
click at [679, 299] on circle at bounding box center [682, 300] width 8 height 8
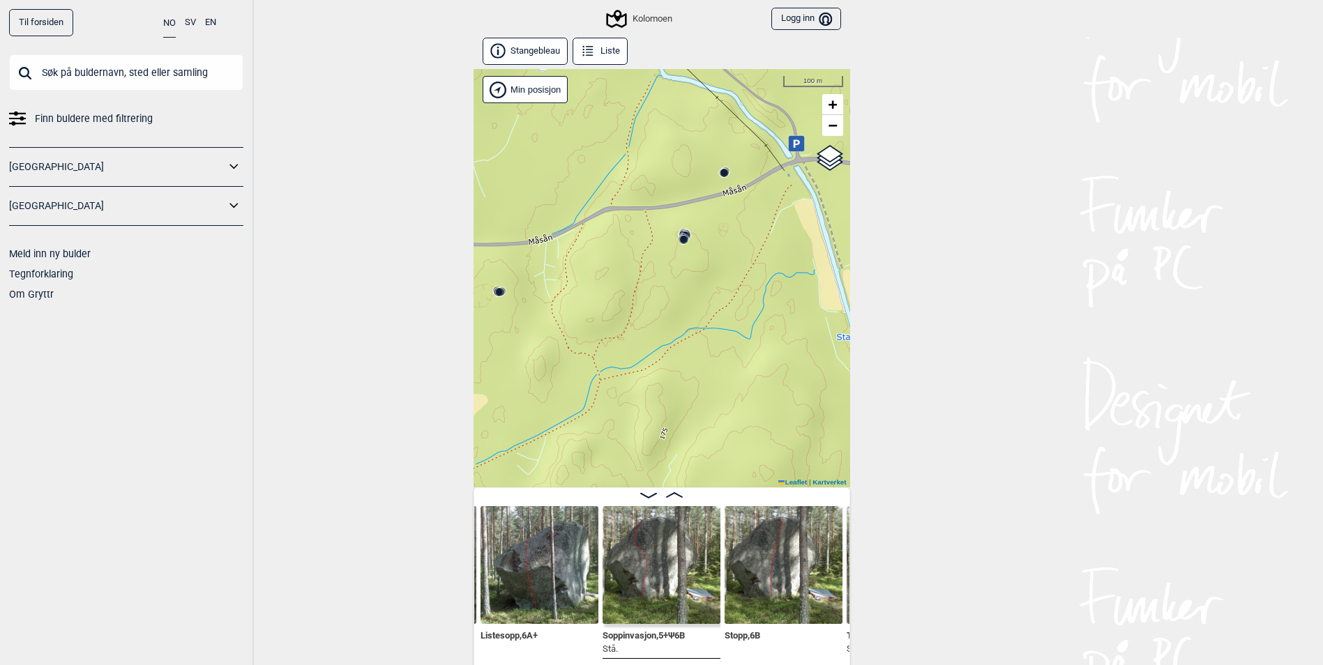
click at [495, 293] on circle at bounding box center [499, 291] width 9 height 9
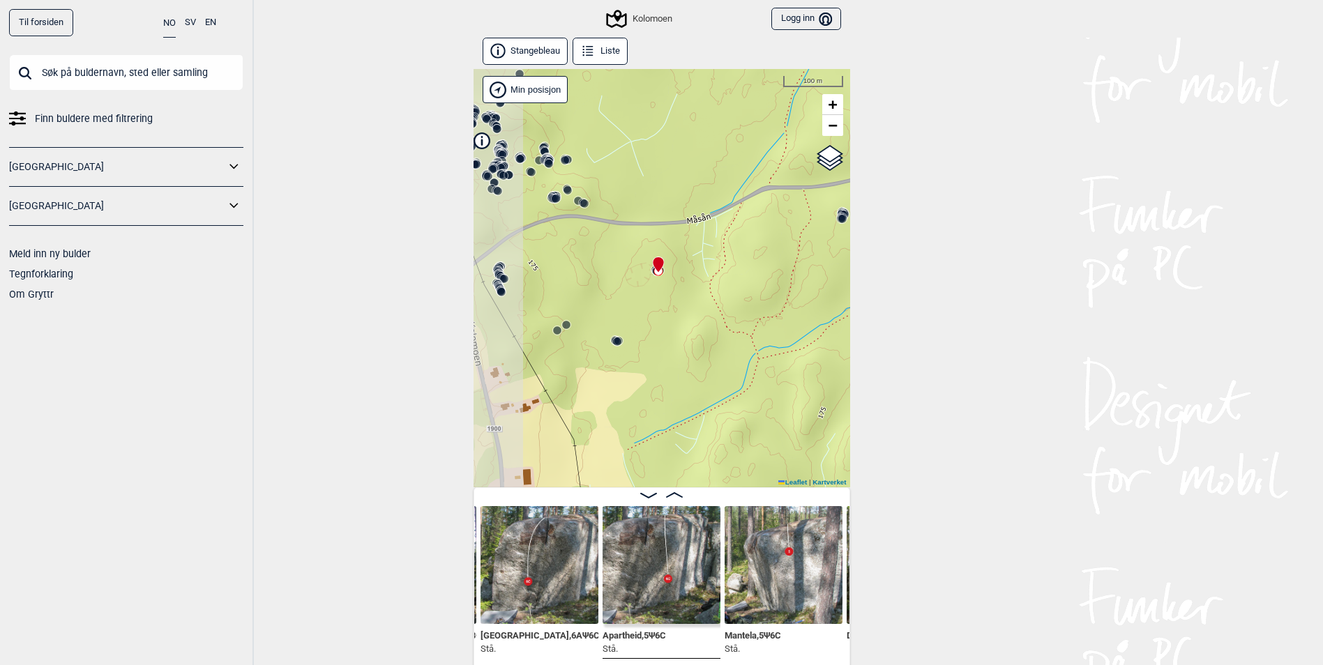
drag, startPoint x: 539, startPoint y: 342, endPoint x: 675, endPoint y: 322, distance: 137.6
click at [675, 322] on div "Kolomoen" at bounding box center [662, 278] width 377 height 418
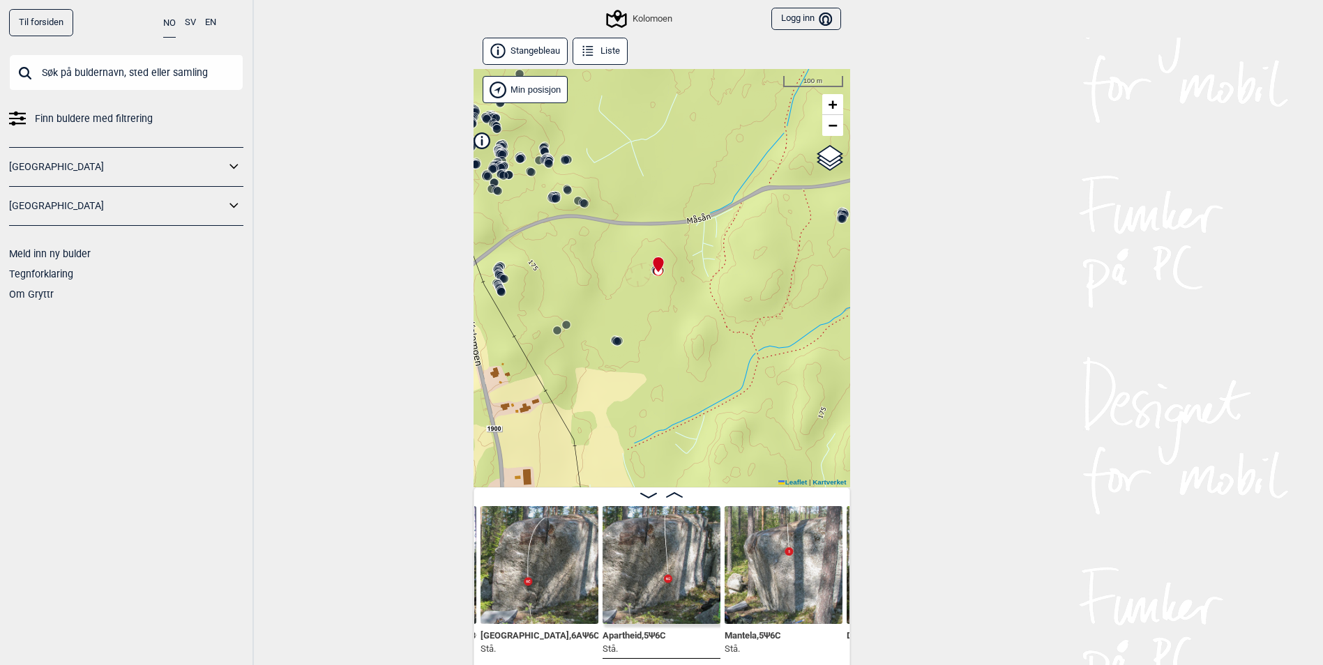
click at [619, 337] on icon at bounding box center [617, 341] width 11 height 11
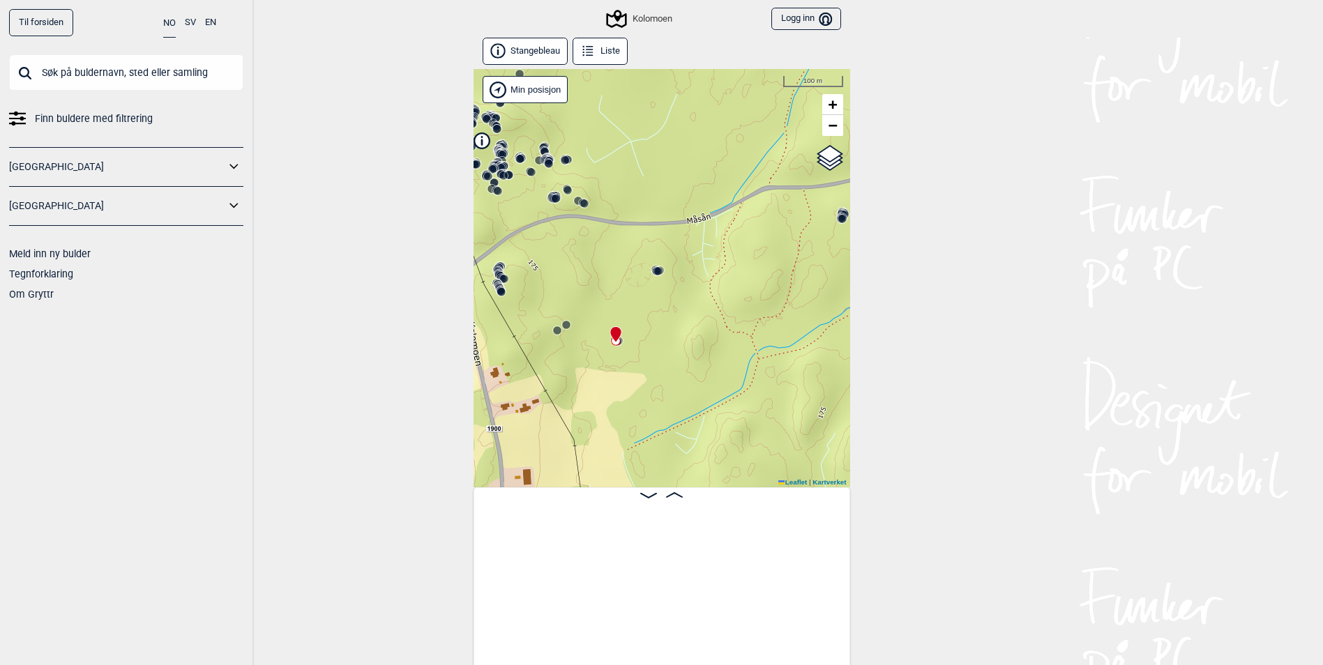
scroll to position [0, 32649]
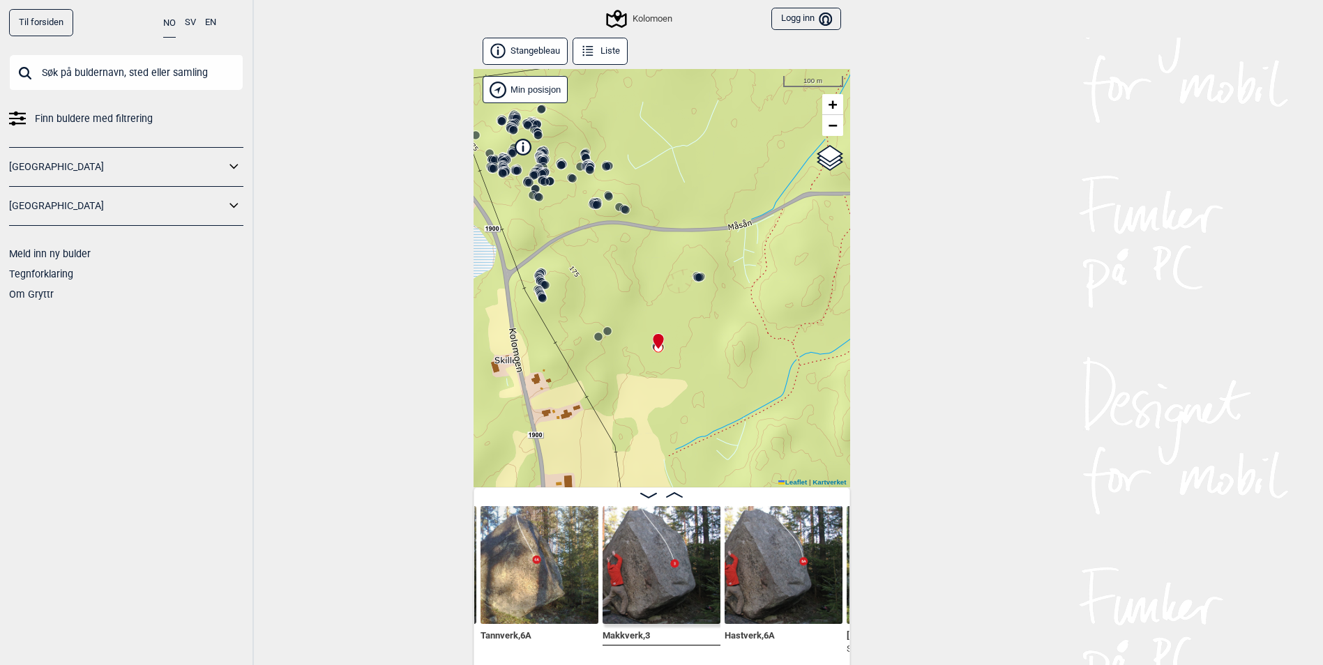
drag, startPoint x: 602, startPoint y: 354, endPoint x: 644, endPoint y: 361, distance: 42.4
click at [644, 361] on div "Kolomoen" at bounding box center [662, 278] width 377 height 418
click at [607, 335] on circle at bounding box center [608, 332] width 8 height 8
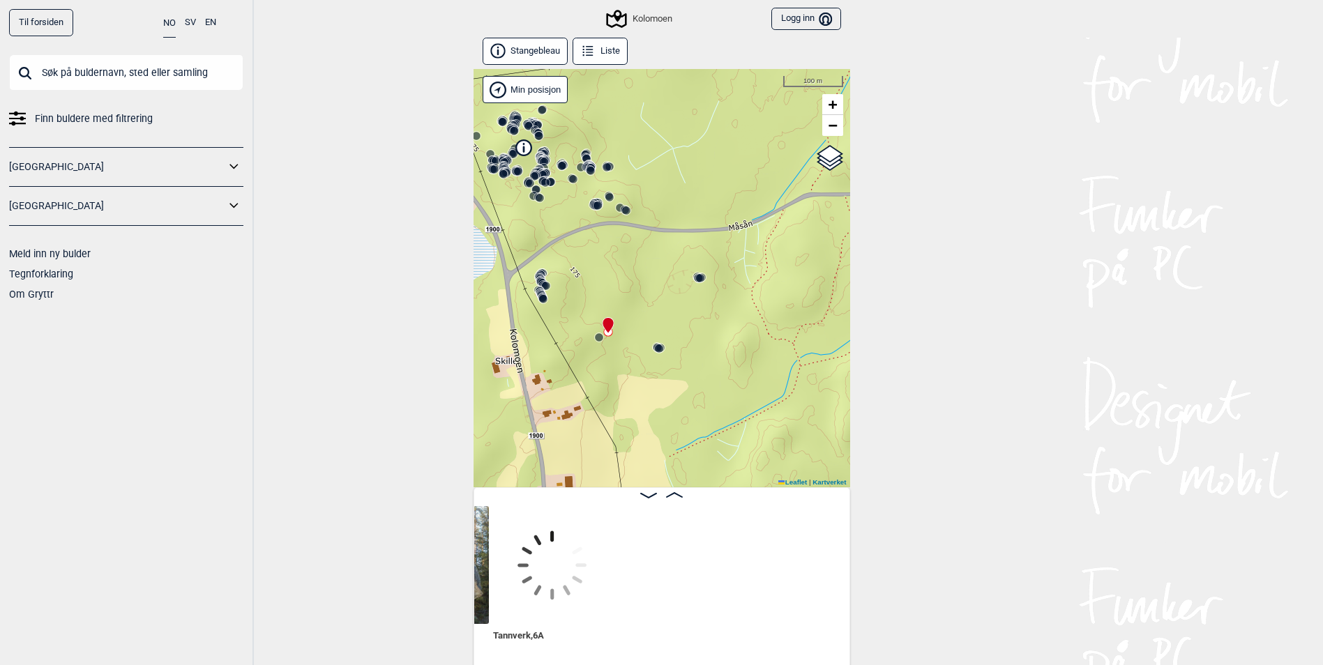
scroll to position [0, 32295]
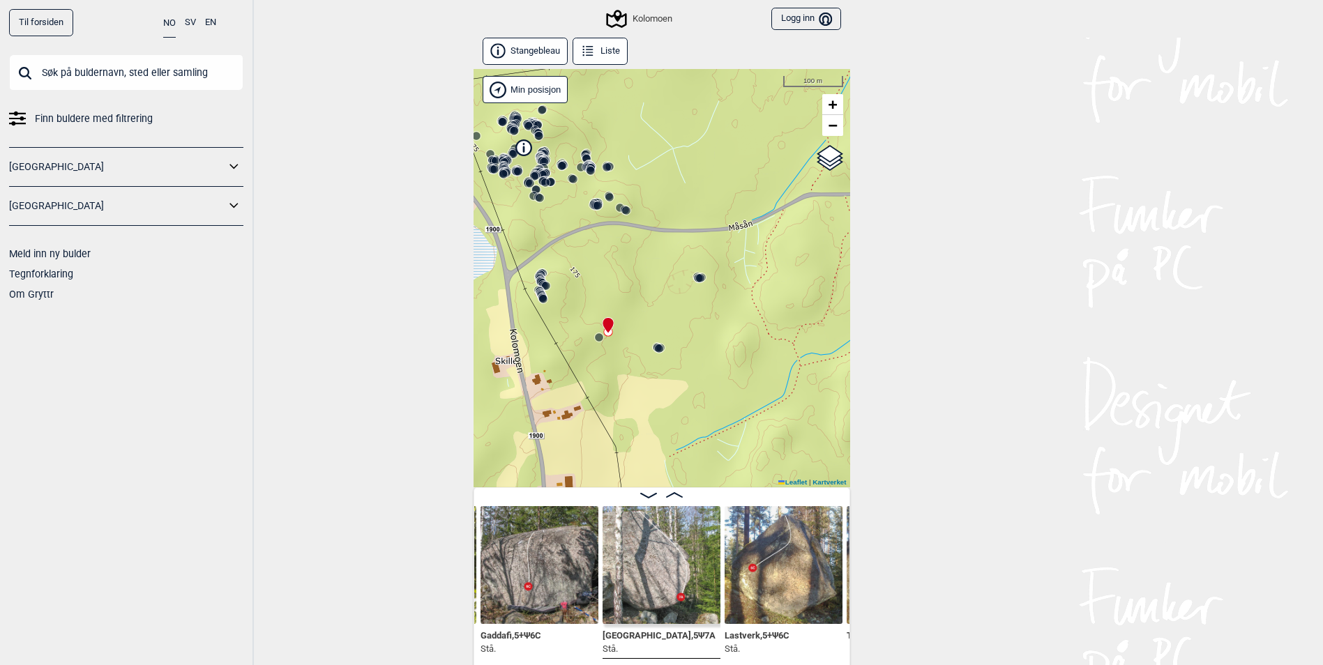
click at [596, 340] on circle at bounding box center [599, 337] width 8 height 8
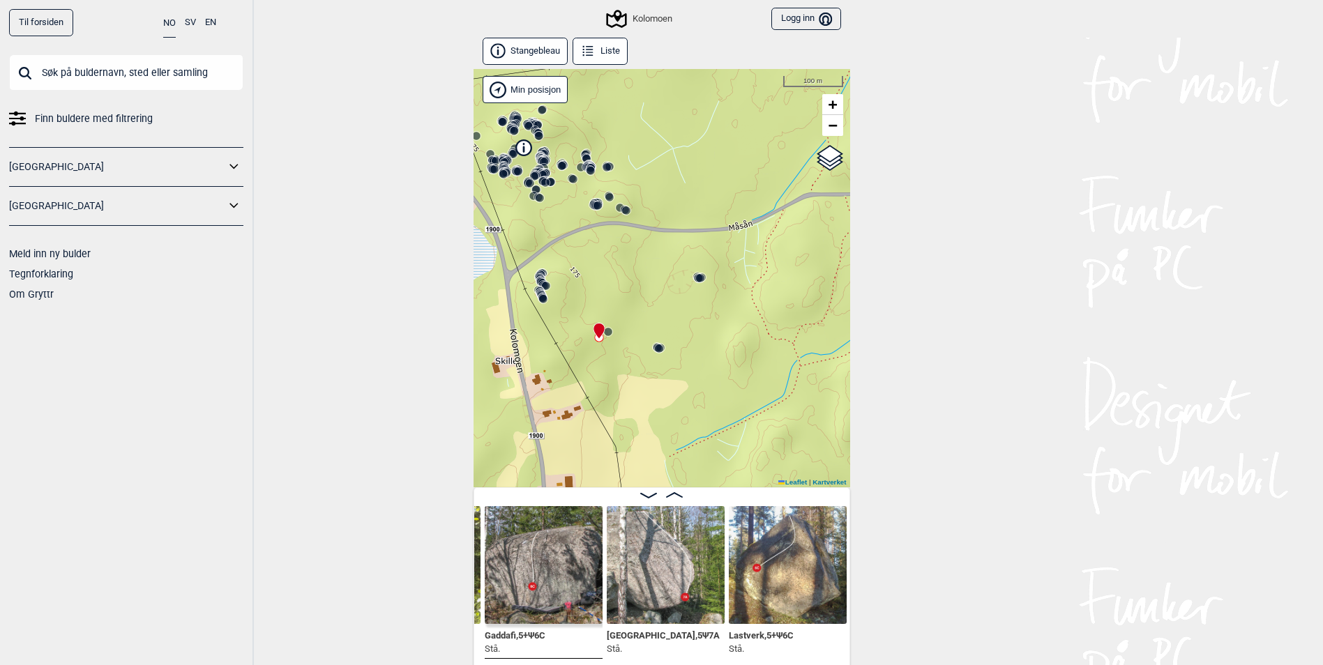
scroll to position [0, 32178]
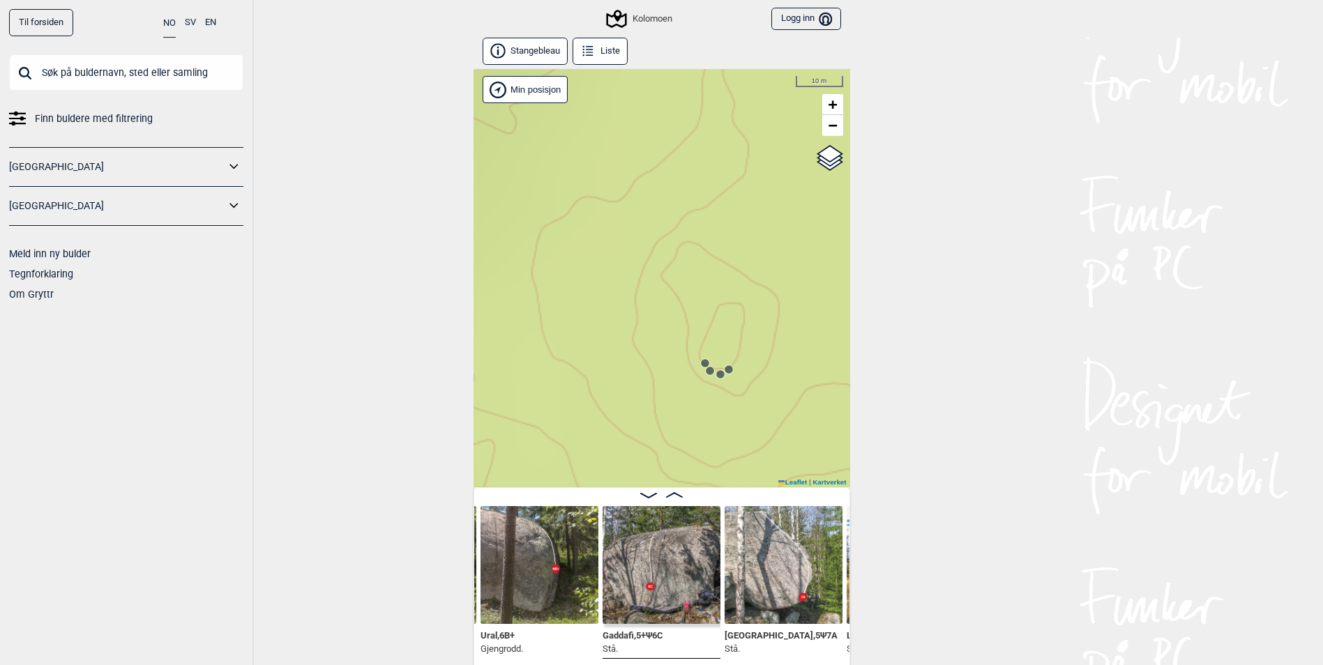
click at [702, 358] on icon at bounding box center [705, 363] width 11 height 11
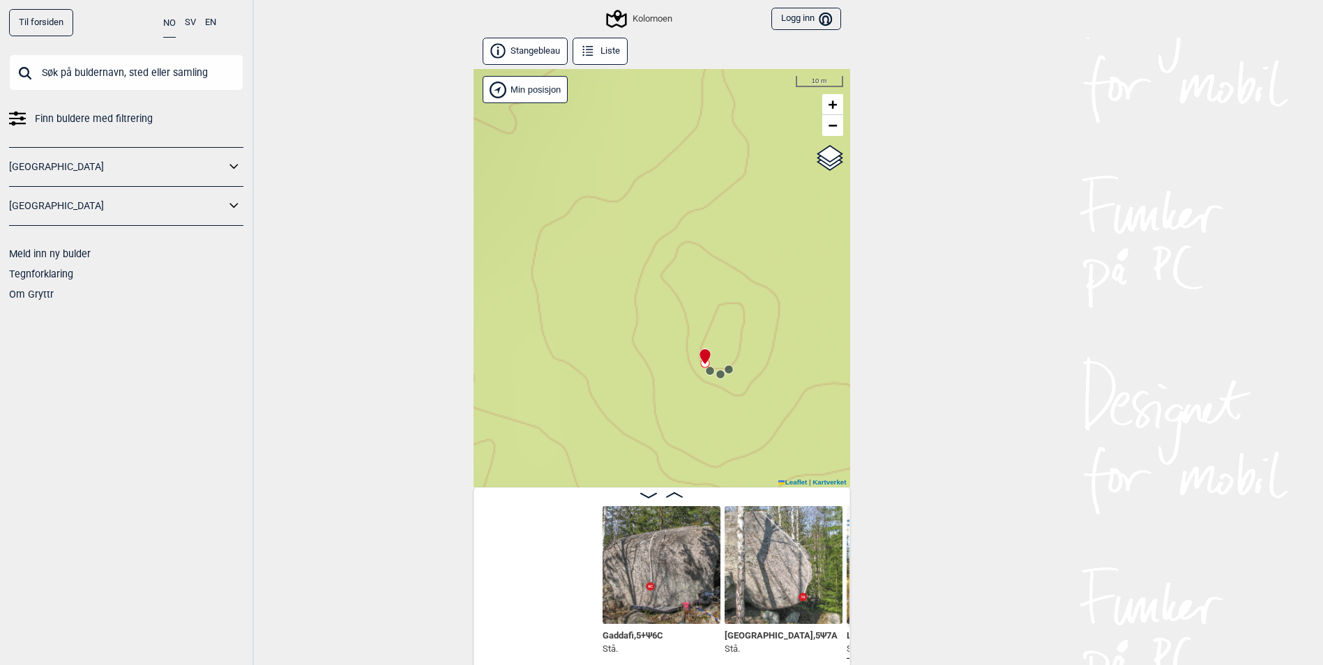
scroll to position [0, 32422]
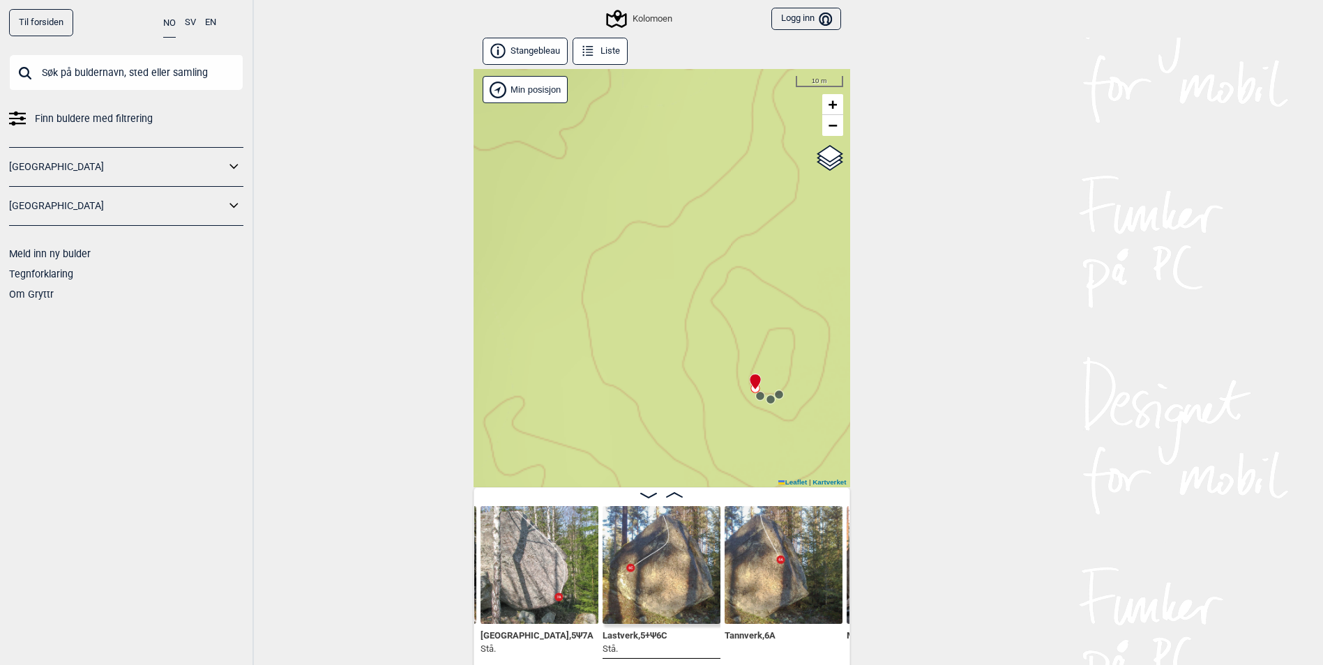
drag, startPoint x: 591, startPoint y: 301, endPoint x: 853, endPoint y: 392, distance: 277.0
click at [854, 392] on div "Til forsiden NO SV EN Finn buldere med filtrering [GEOGRAPHIC_DATA] [GEOGRAPHIC…" at bounding box center [661, 332] width 1323 height 665
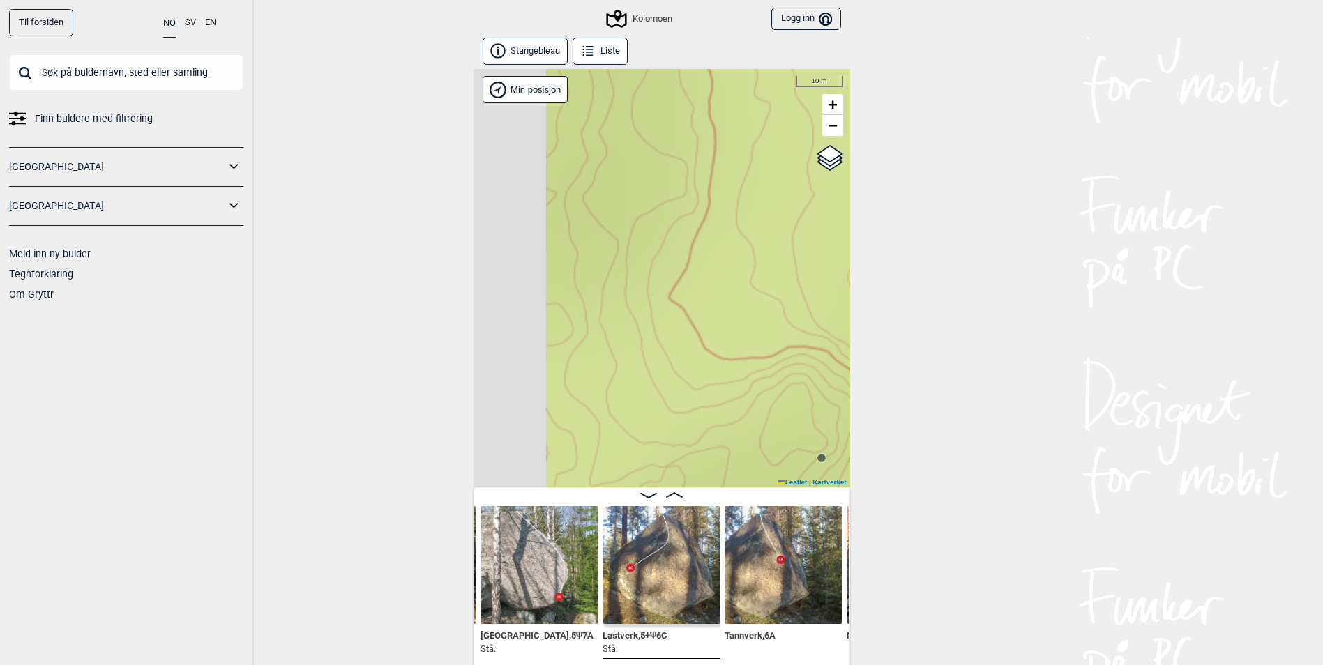
drag, startPoint x: 589, startPoint y: 313, endPoint x: 792, endPoint y: 362, distance: 208.7
click at [909, 397] on div "Til forsiden NO SV EN Finn buldere med filtrering [GEOGRAPHIC_DATA] [GEOGRAPHIC…" at bounding box center [661, 332] width 1323 height 665
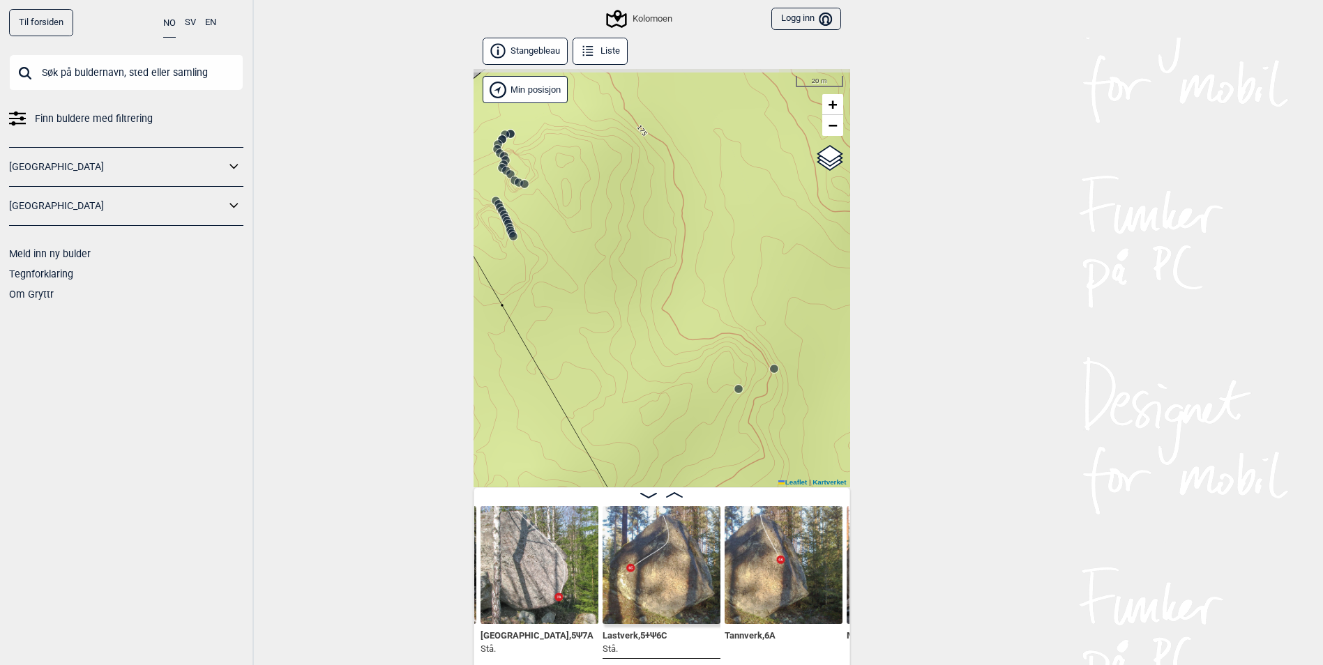
drag, startPoint x: 588, startPoint y: 297, endPoint x: 702, endPoint y: 365, distance: 132.3
click at [702, 365] on div "Kolomoen" at bounding box center [662, 278] width 377 height 418
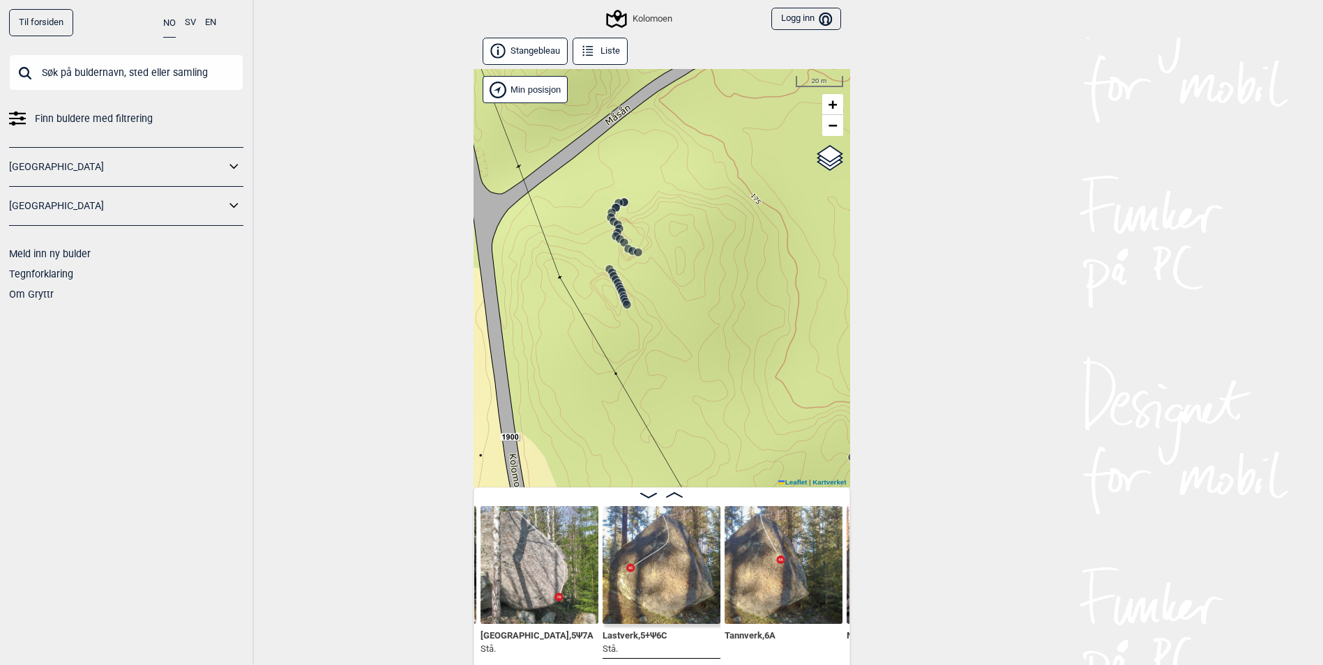
click at [614, 219] on icon at bounding box center [617, 224] width 11 height 11
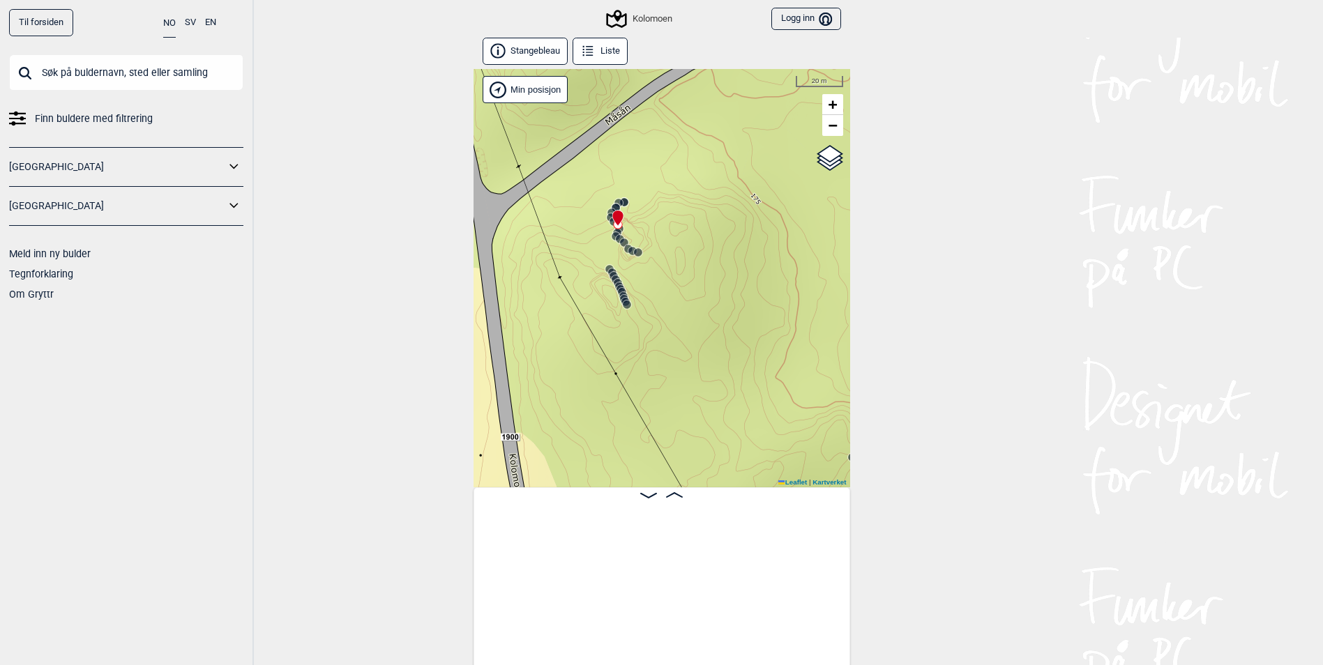
scroll to position [0, 29702]
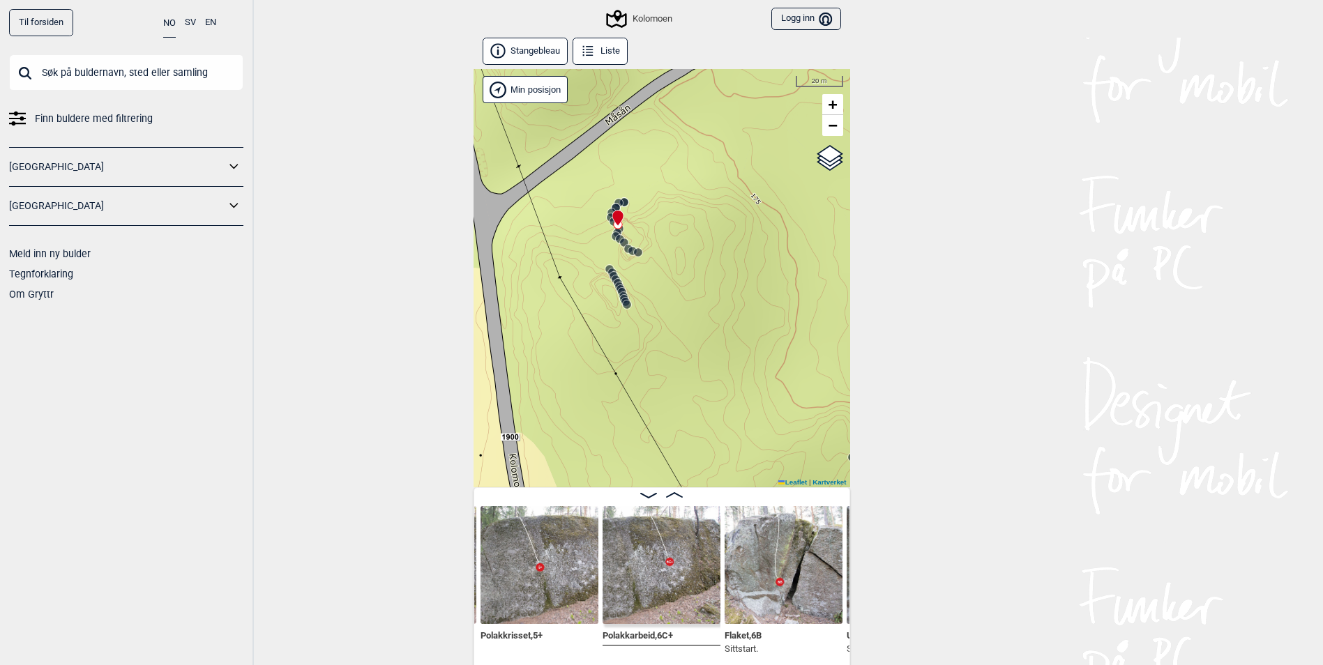
click at [618, 202] on circle at bounding box center [618, 203] width 8 height 8
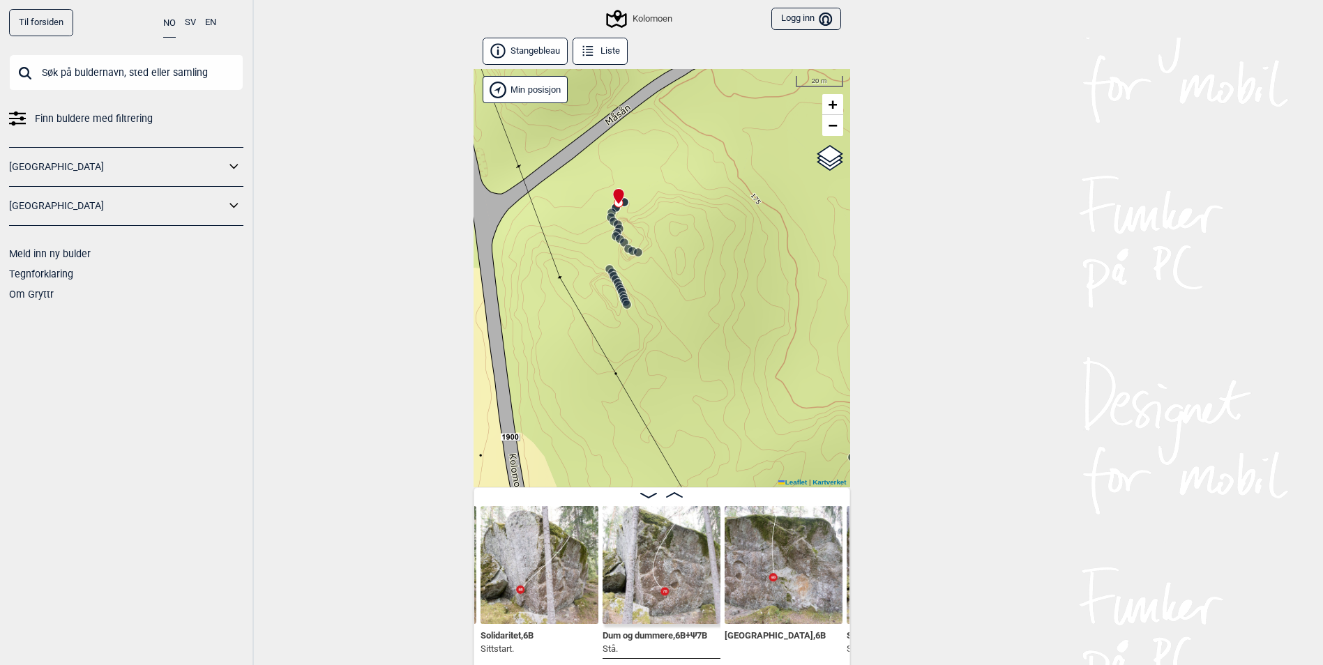
click at [674, 509] on img at bounding box center [662, 565] width 118 height 118
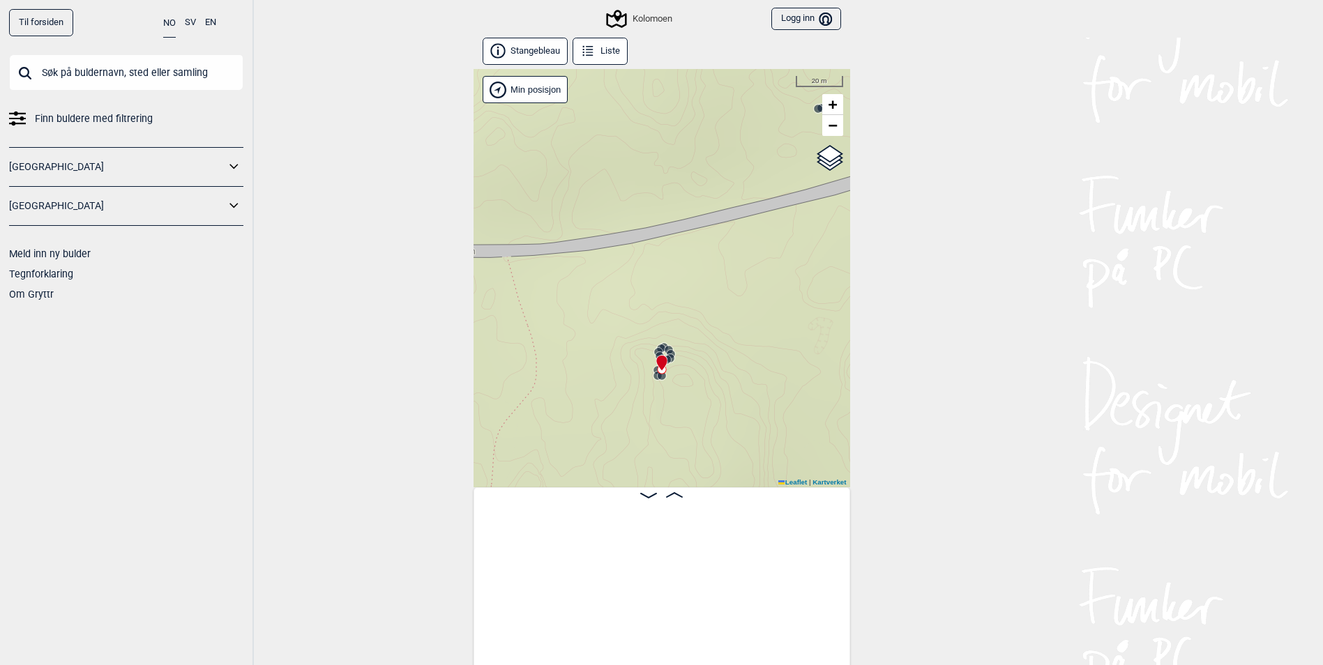
scroll to position [0, 35242]
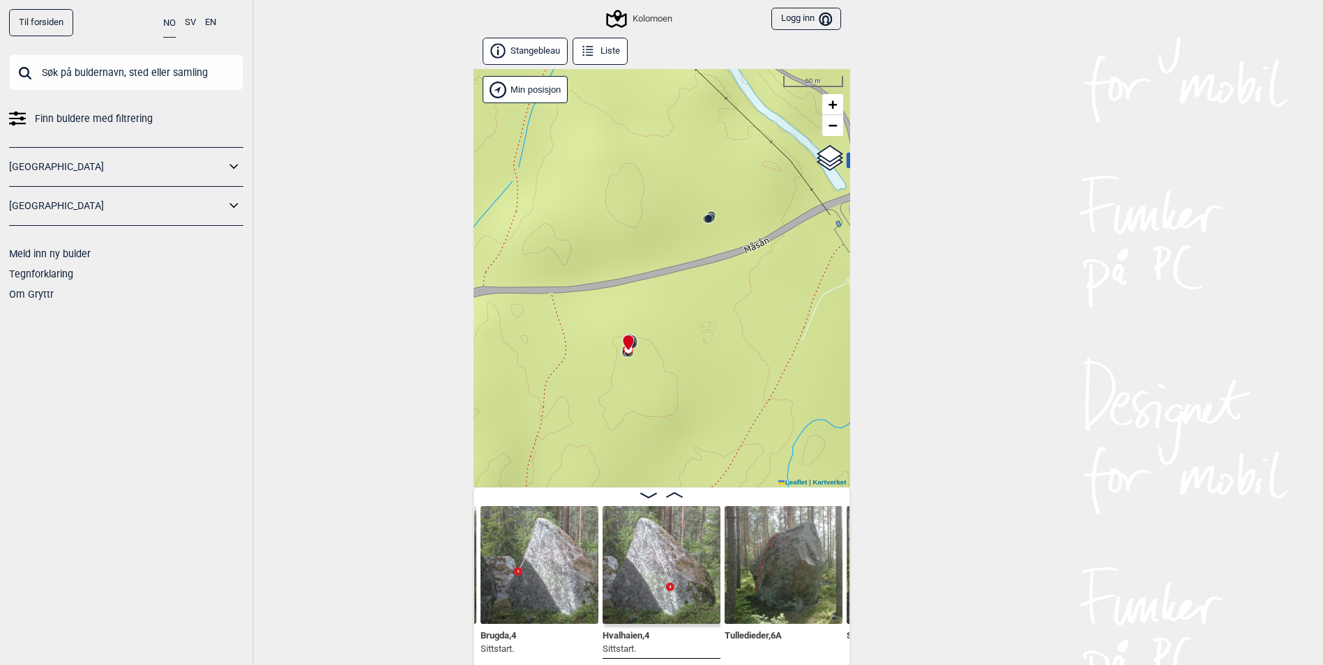
drag, startPoint x: 587, startPoint y: 379, endPoint x: 590, endPoint y: 211, distance: 168.8
click at [586, 203] on div "Kolomoen" at bounding box center [662, 278] width 377 height 418
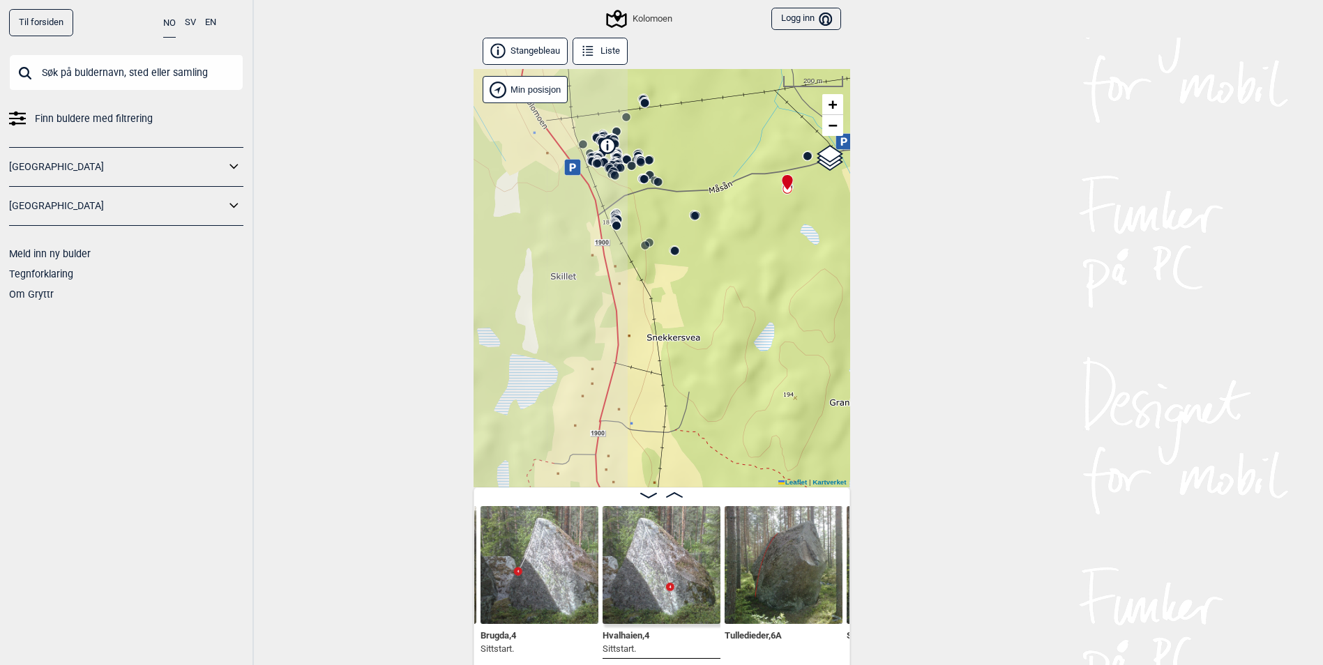
drag, startPoint x: 547, startPoint y: 341, endPoint x: 744, endPoint y: 299, distance: 201.8
click at [744, 299] on div "Kolomoen" at bounding box center [662, 278] width 377 height 418
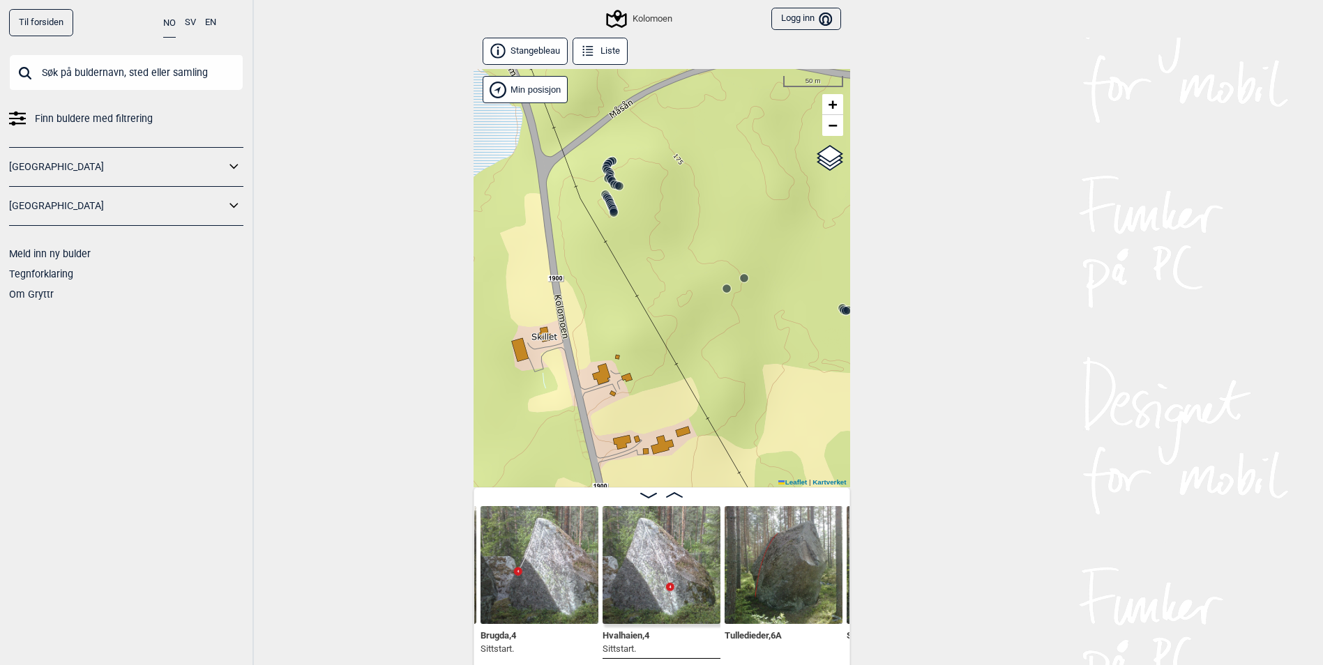
click at [605, 198] on icon at bounding box center [610, 202] width 11 height 11
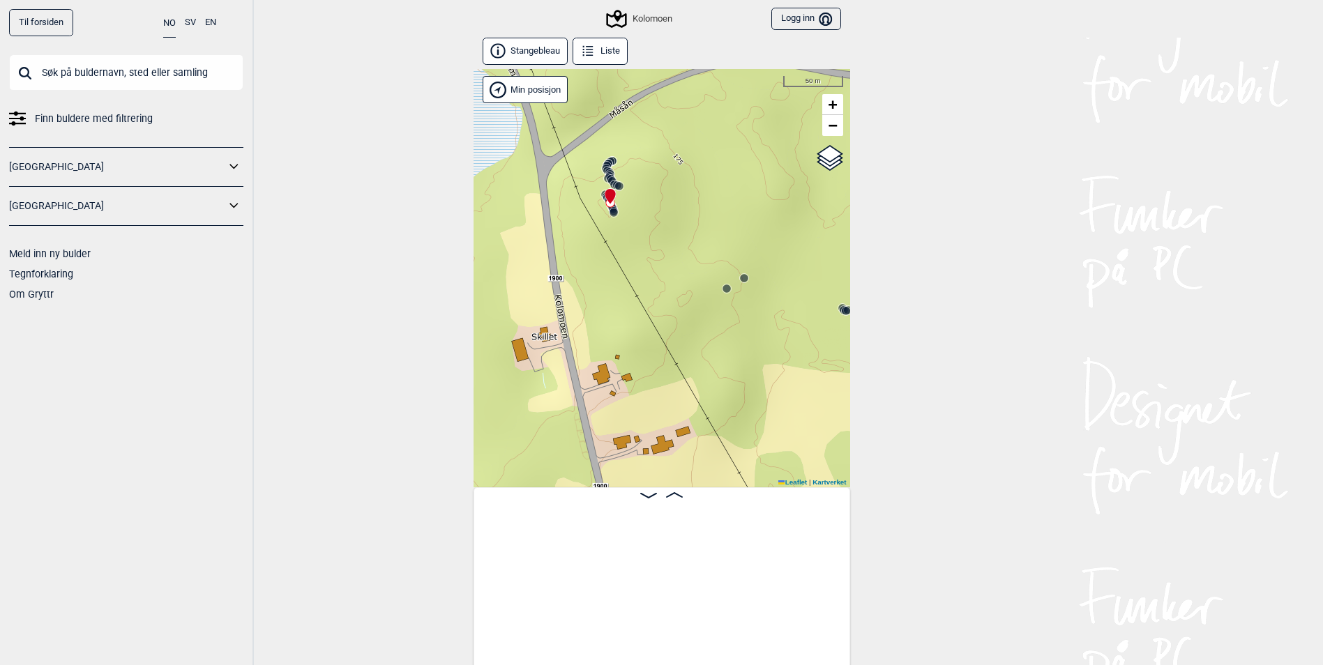
scroll to position [0, 31470]
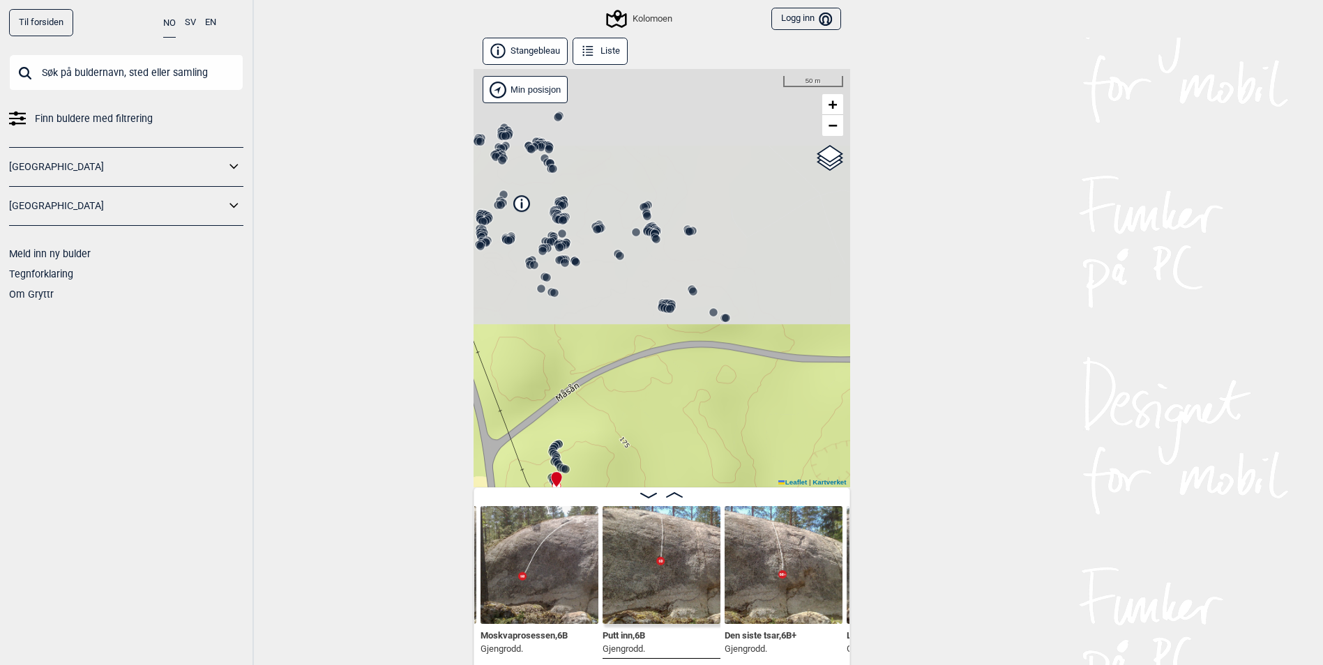
drag, startPoint x: 679, startPoint y: 204, endPoint x: 631, endPoint y: 405, distance: 205.7
click at [624, 487] on div "Stangebleau Liste Kolomoen" at bounding box center [662, 354] width 377 height 632
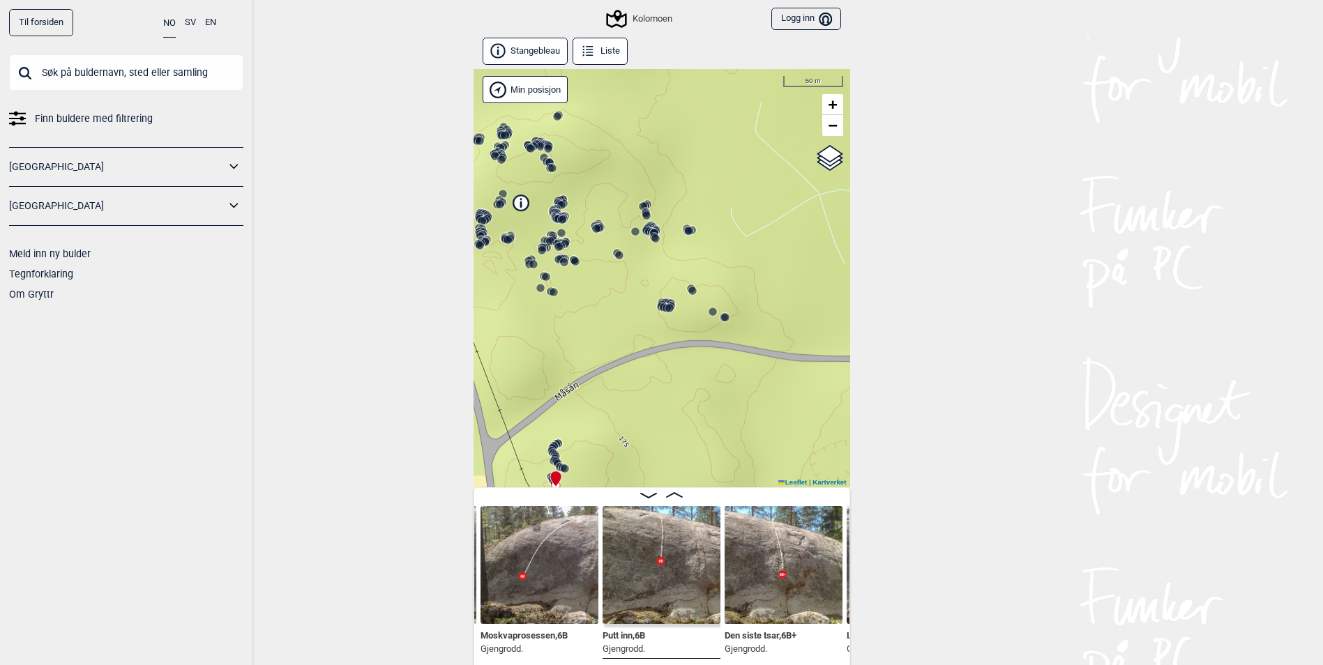
click at [723, 318] on circle at bounding box center [725, 317] width 8 height 8
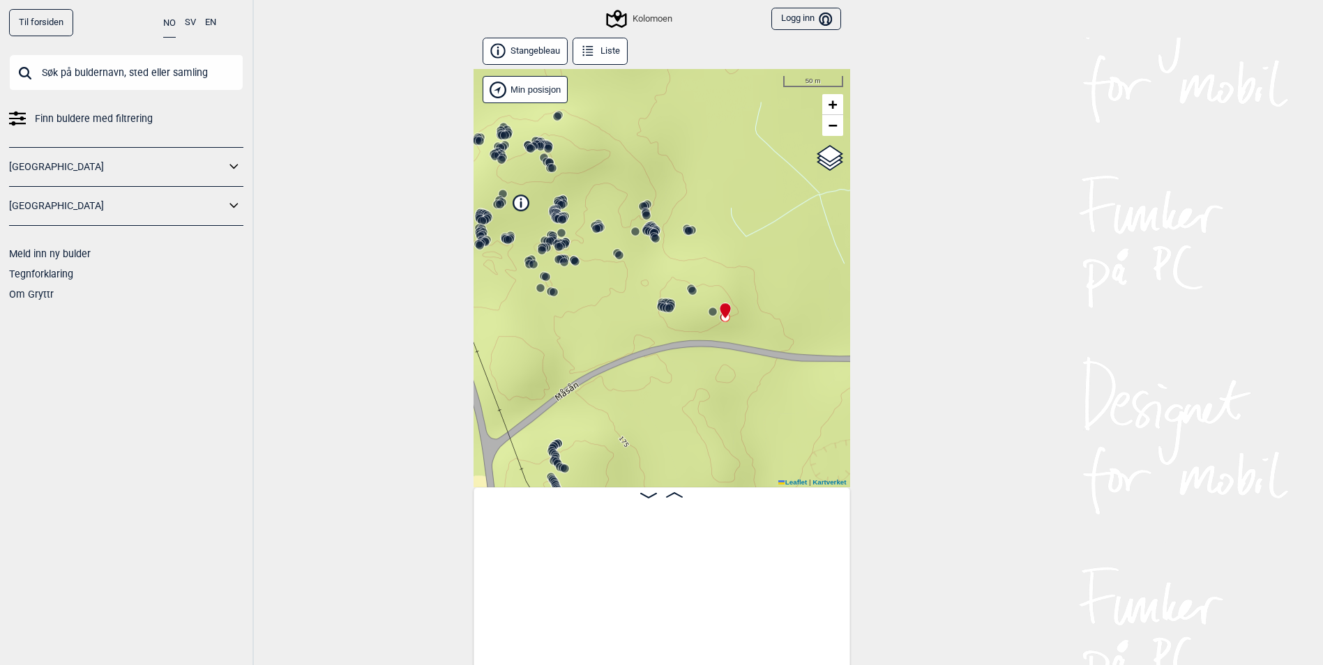
scroll to position [0, 28642]
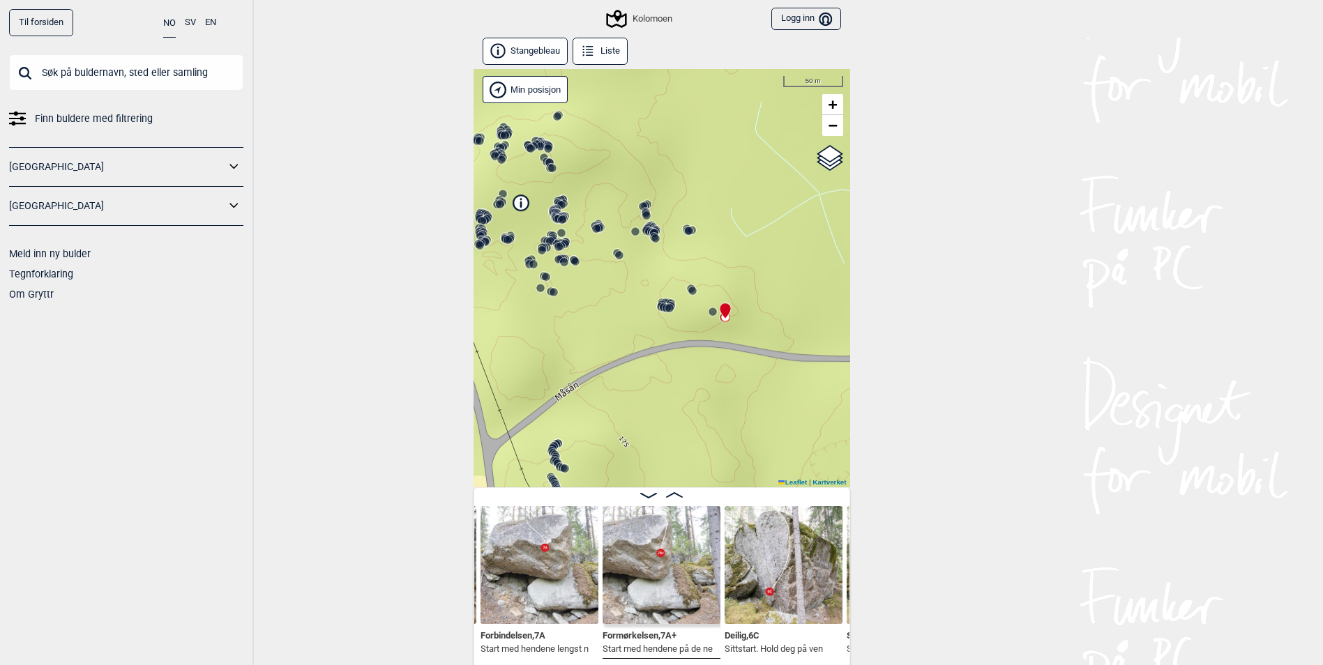
click at [694, 297] on div "Kolomoen" at bounding box center [662, 278] width 377 height 418
click at [694, 296] on icon at bounding box center [692, 290] width 11 height 11
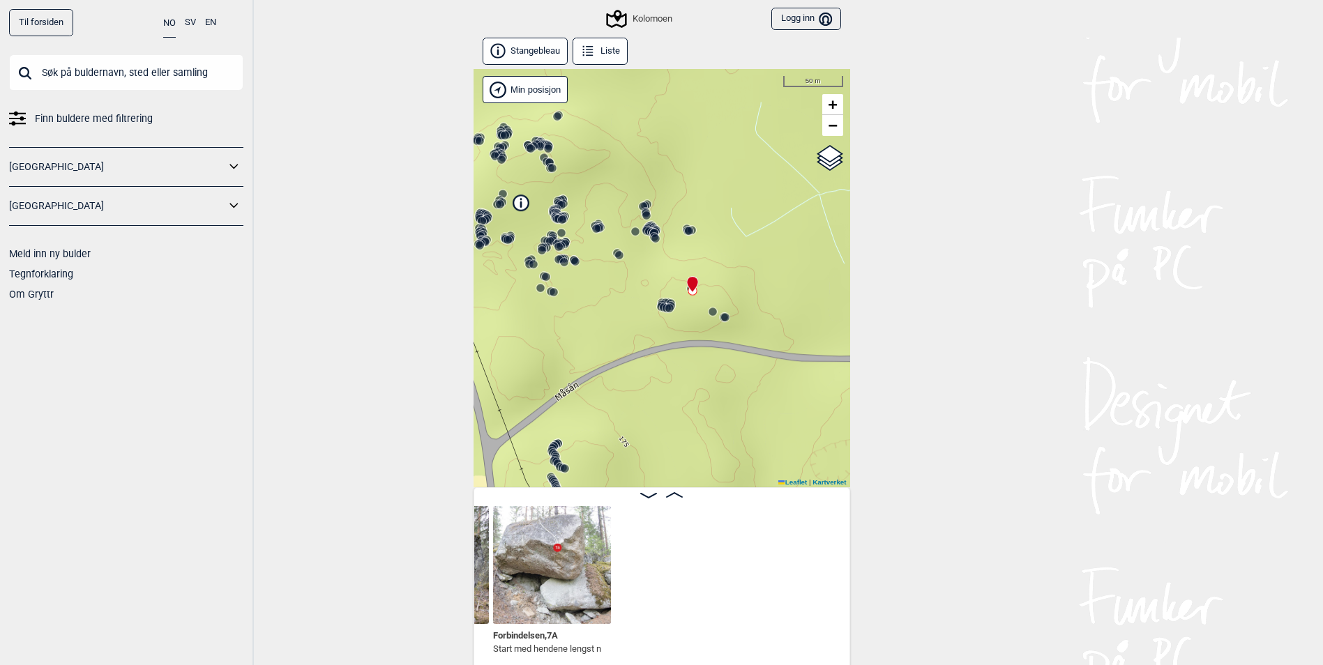
scroll to position [0, 28288]
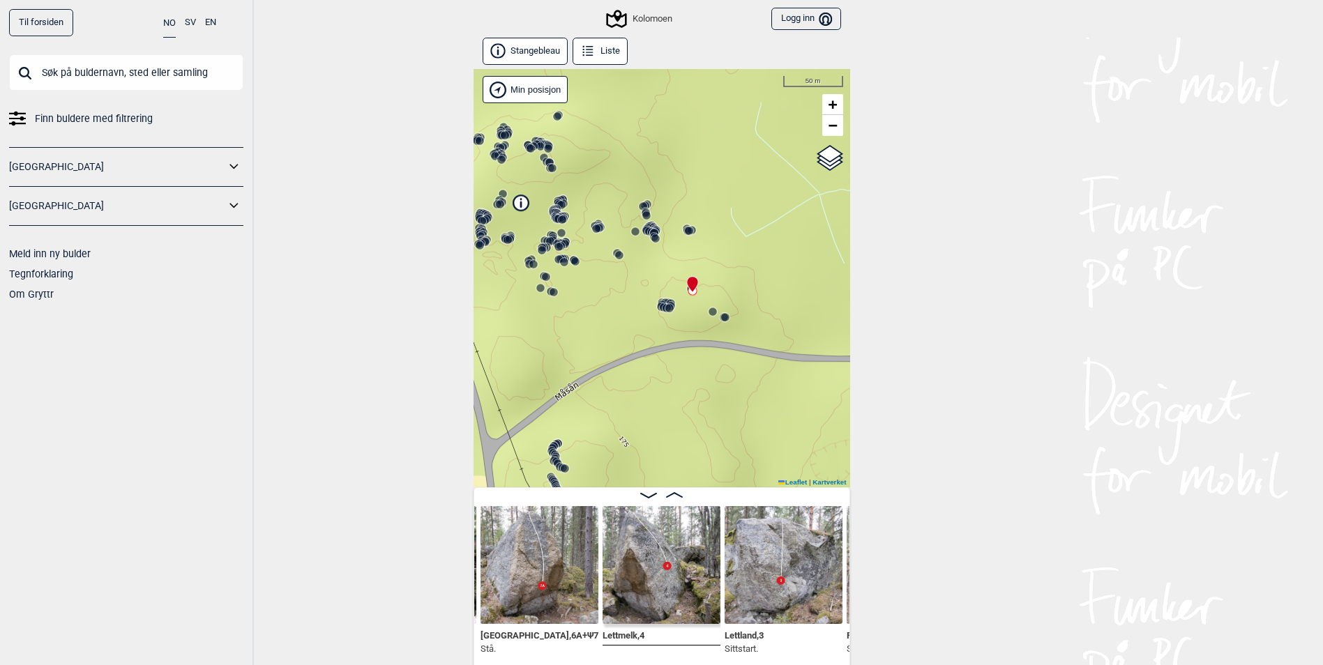
click at [673, 312] on icon at bounding box center [669, 308] width 11 height 11
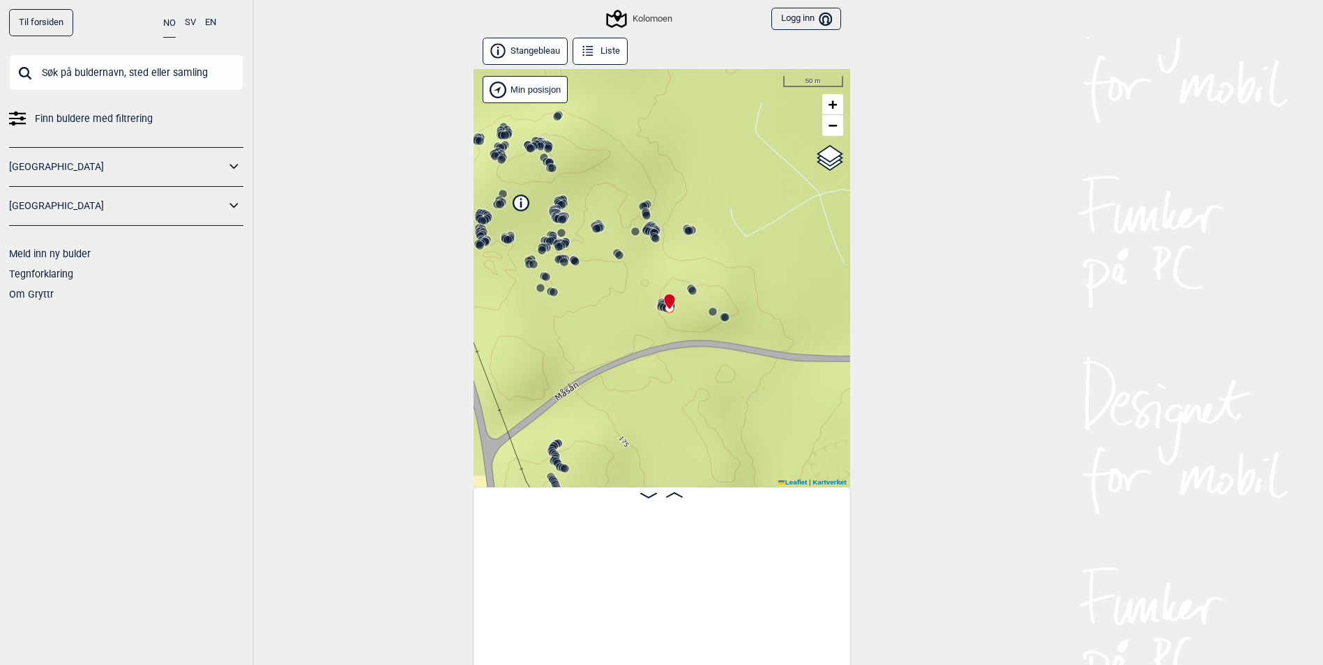
scroll to position [0, 27345]
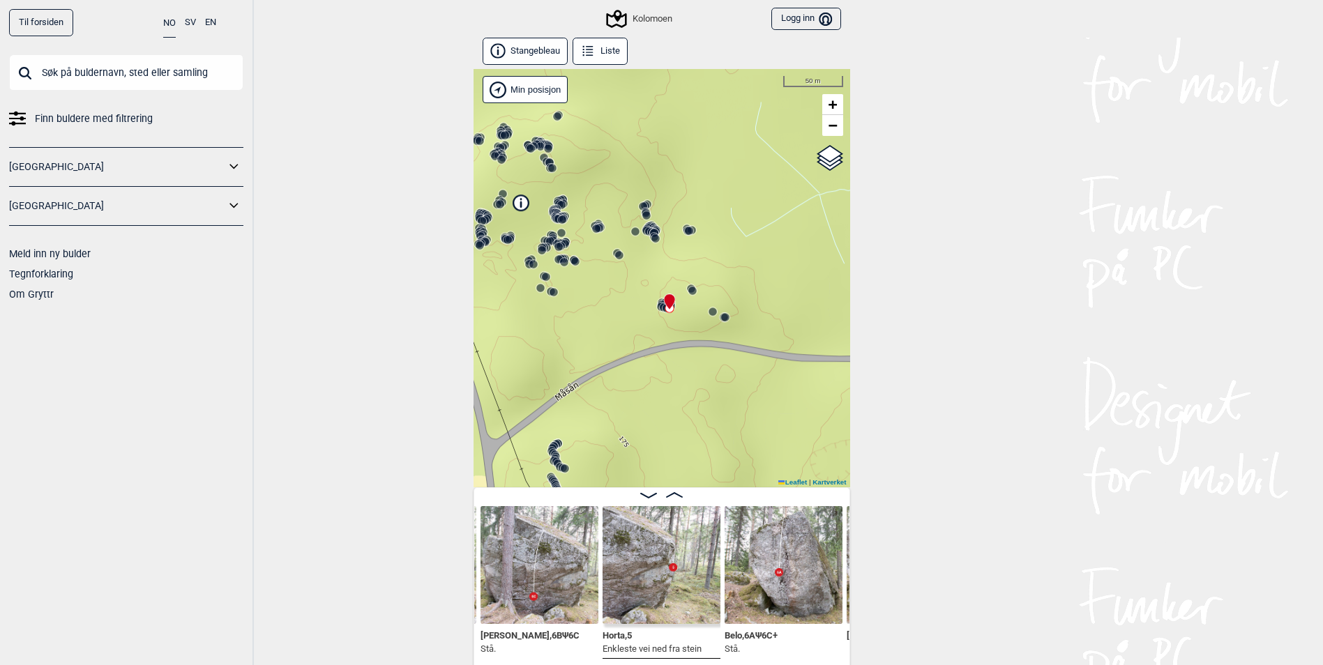
click at [647, 308] on div "Kolomoen" at bounding box center [662, 278] width 377 height 418
click at [659, 307] on icon at bounding box center [663, 307] width 11 height 11
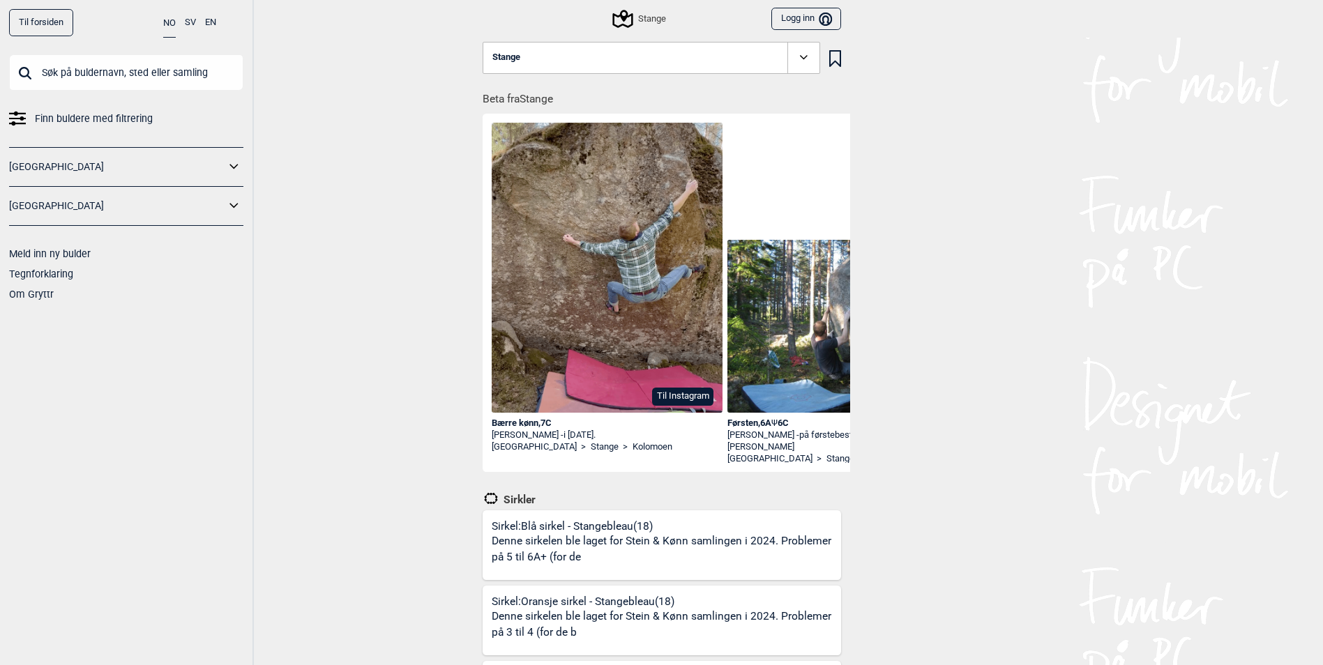
click at [801, 61] on icon at bounding box center [804, 58] width 16 height 16
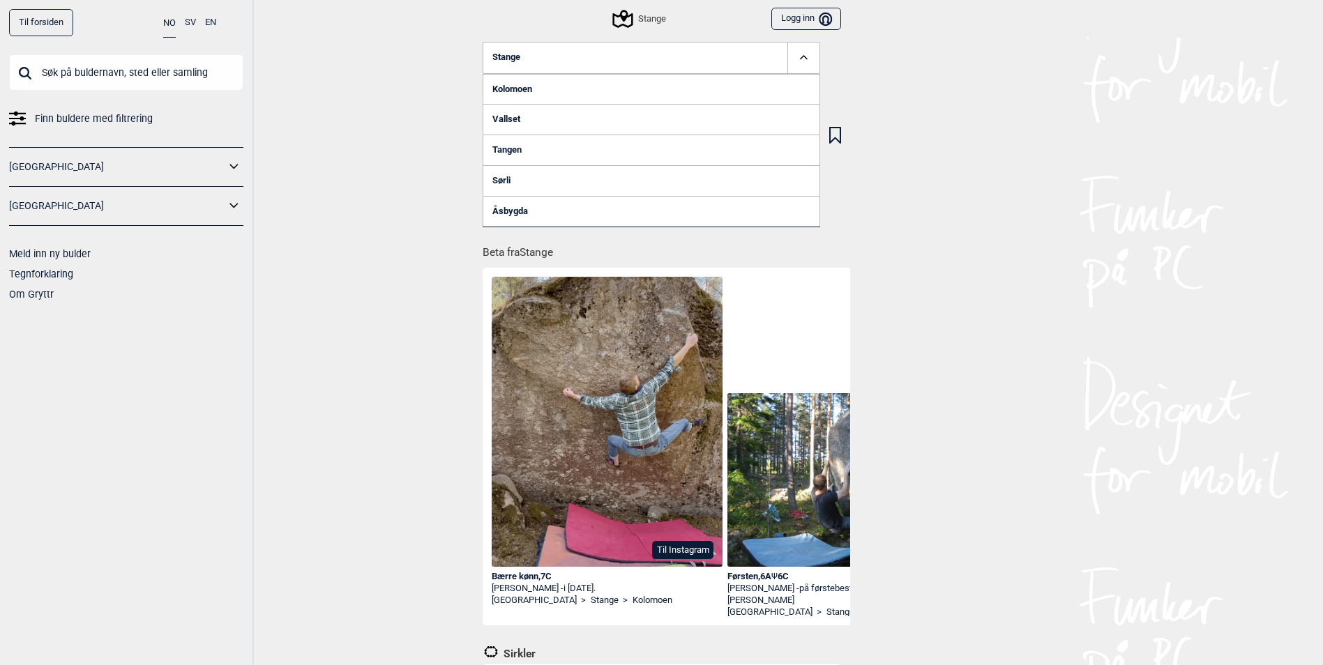
click at [539, 209] on link "Åsbygda" at bounding box center [652, 211] width 338 height 31
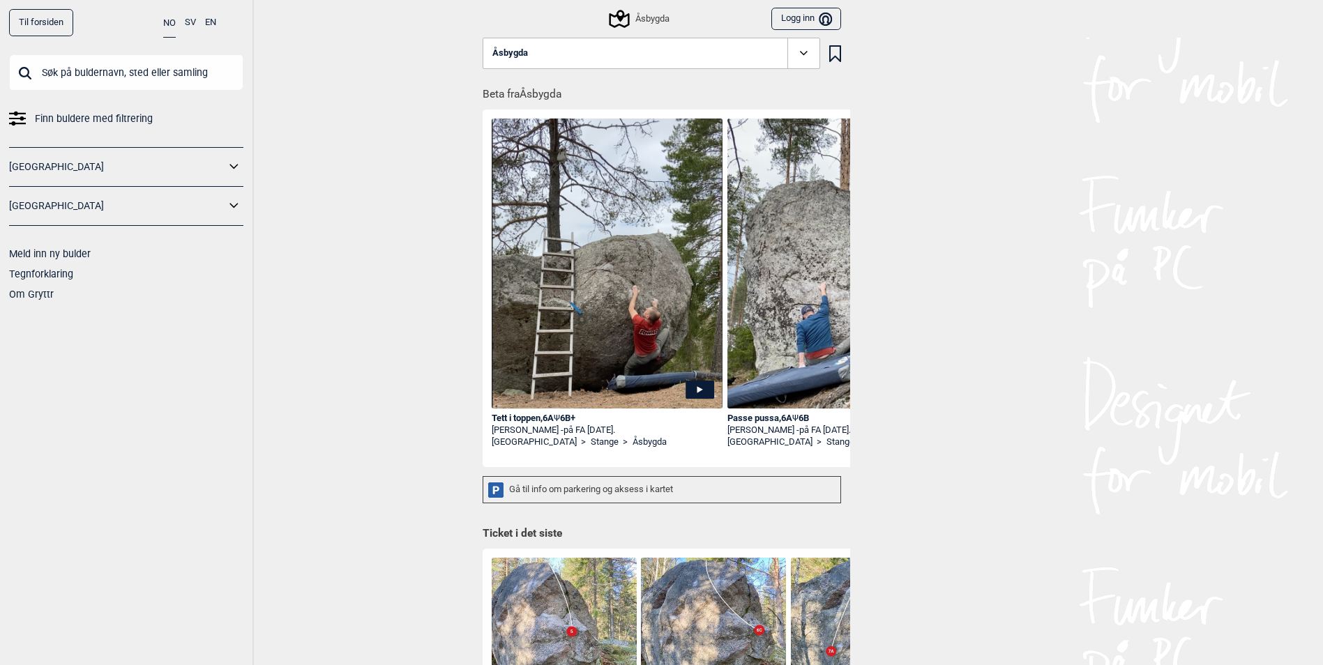
click at [801, 59] on icon at bounding box center [804, 53] width 16 height 16
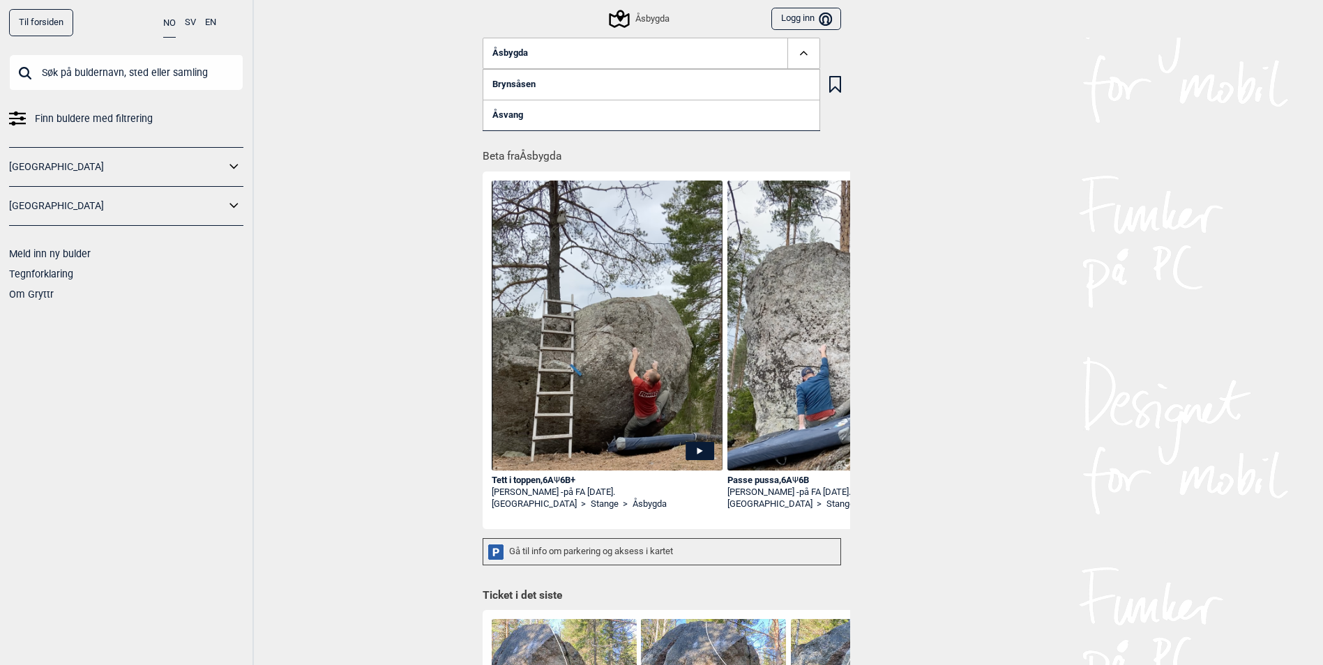
click at [518, 112] on link "Åsvang" at bounding box center [652, 115] width 338 height 31
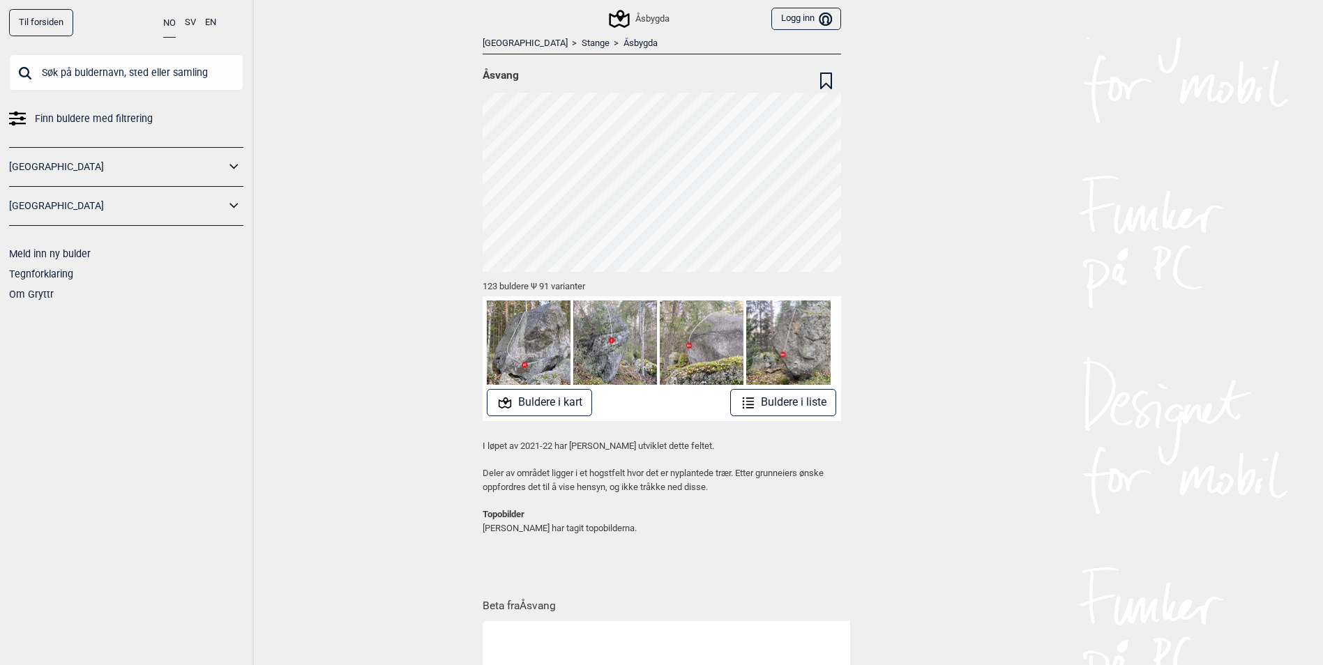
click at [763, 402] on button "Buldere i liste" at bounding box center [783, 402] width 107 height 27
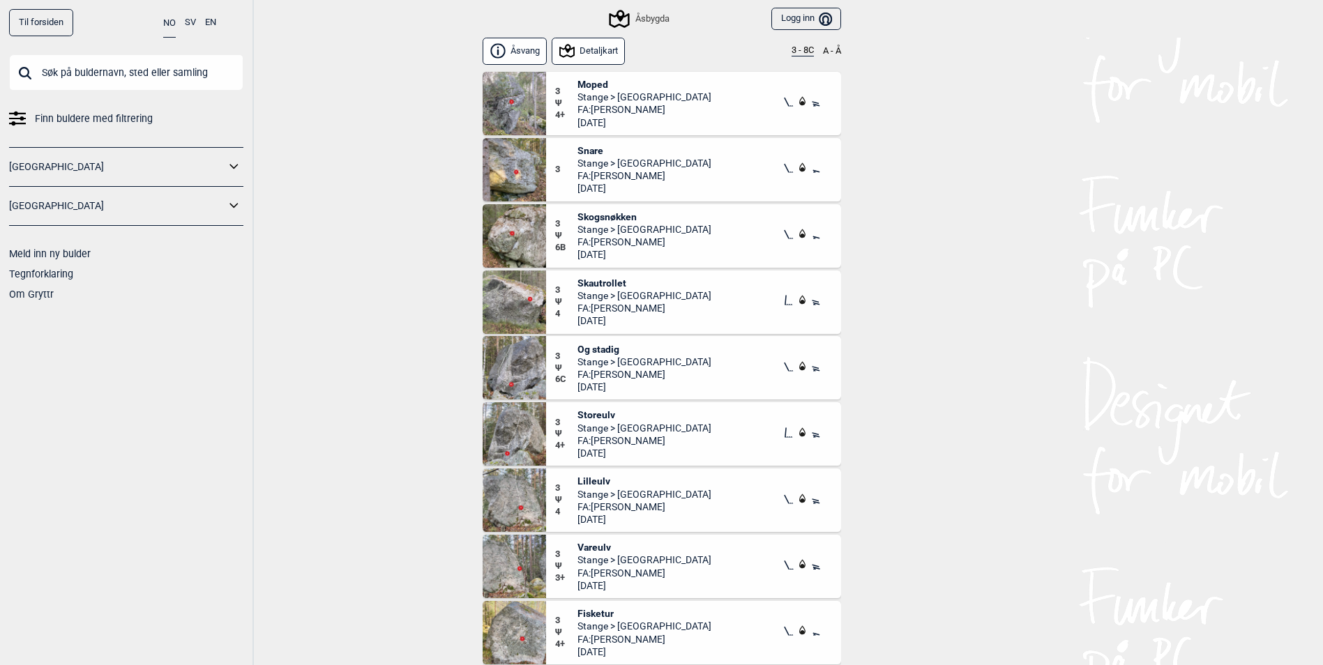
click at [799, 50] on button "3 - 8C" at bounding box center [803, 50] width 22 height 11
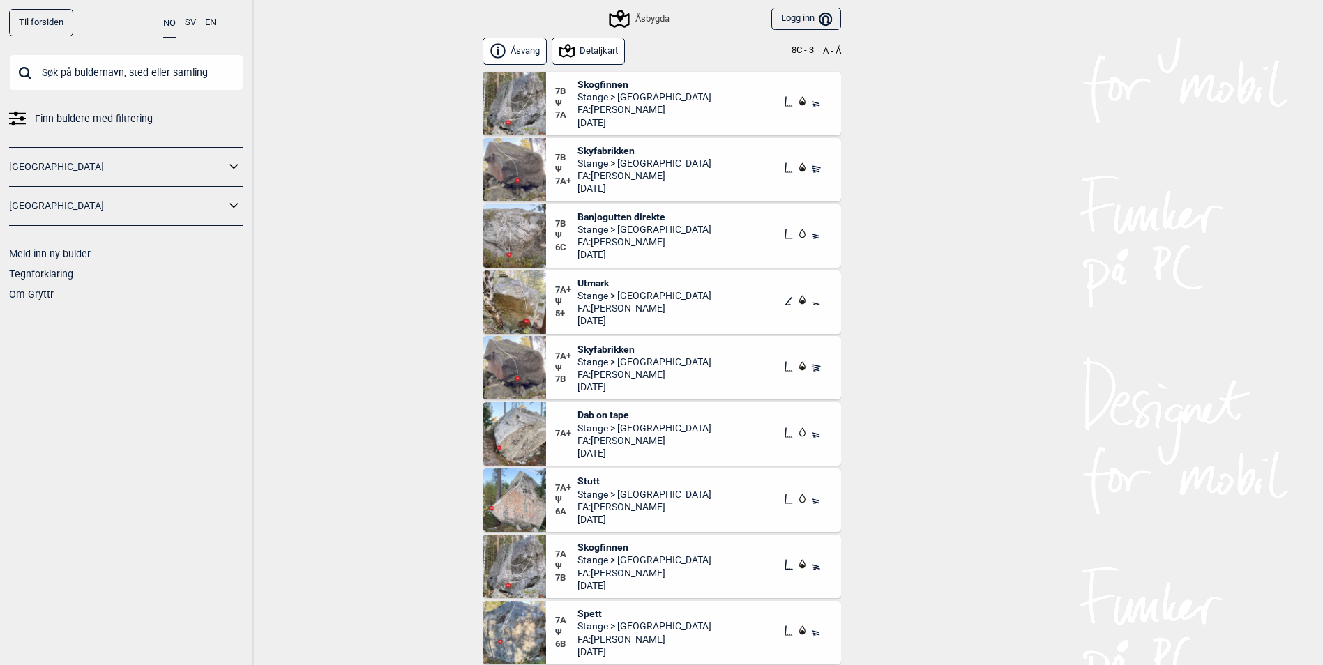
click at [595, 353] on span "Skyfabrikken" at bounding box center [644, 349] width 134 height 13
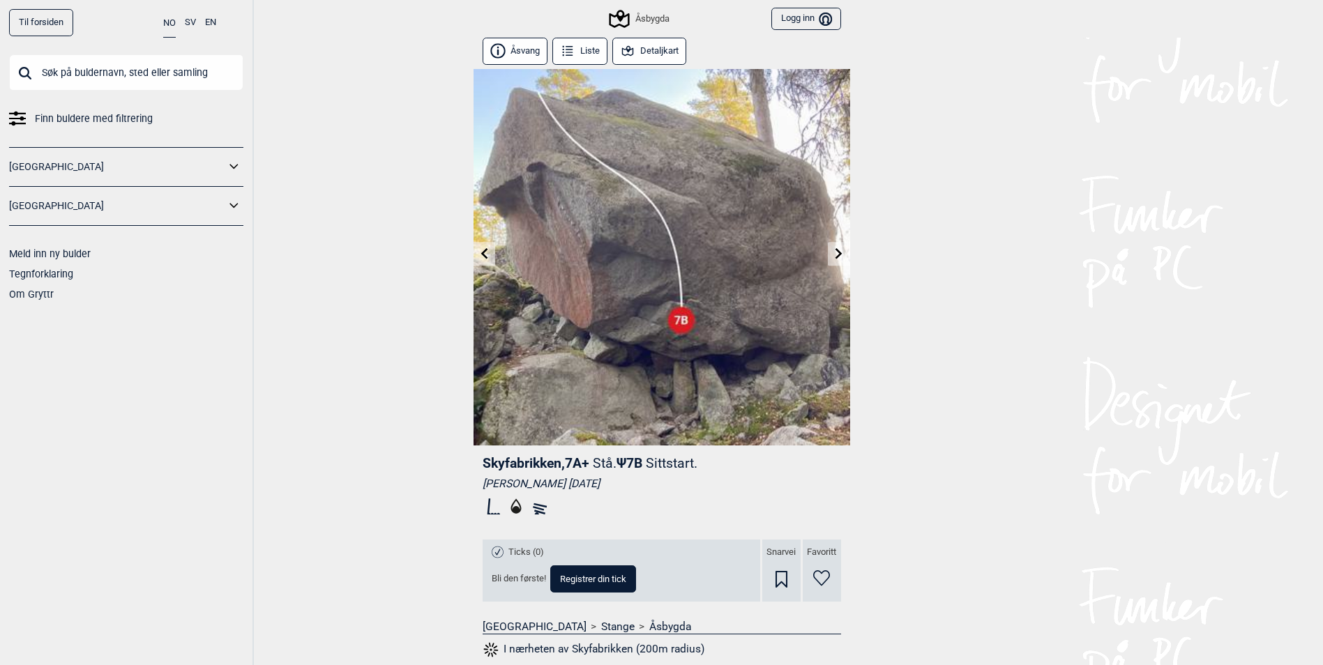
click at [227, 157] on icon at bounding box center [234, 167] width 18 height 20
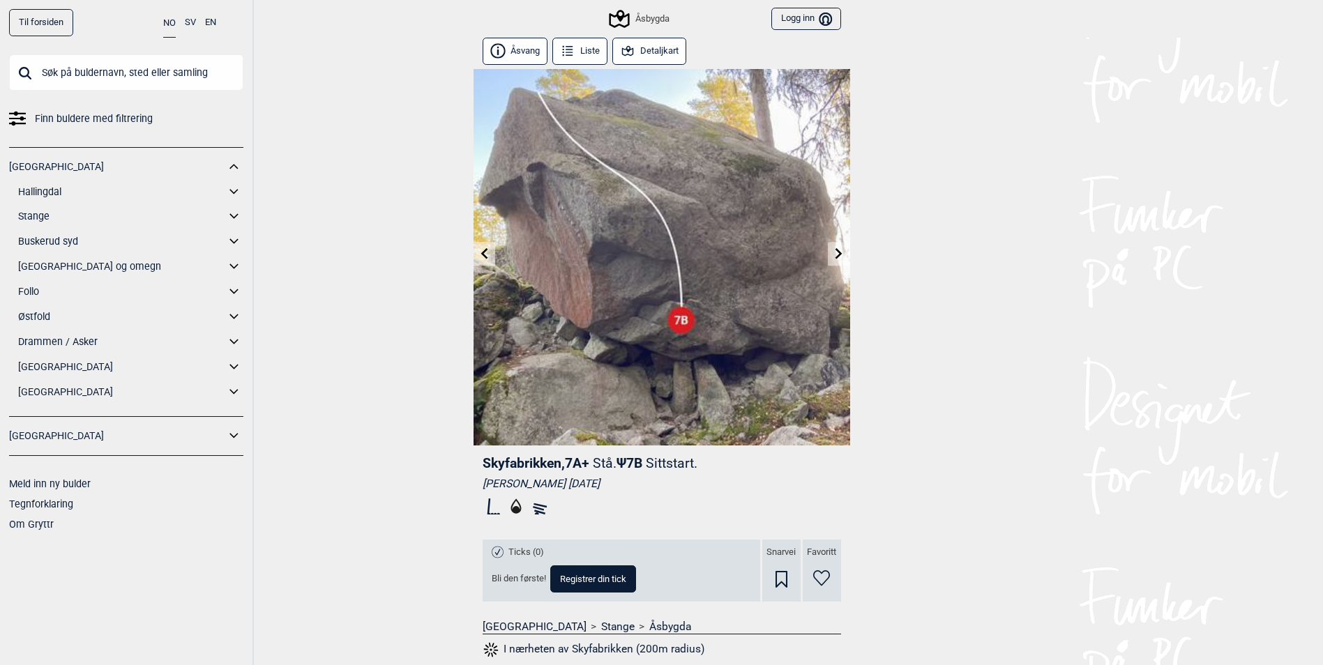
click at [39, 216] on link "Stange" at bounding box center [121, 216] width 207 height 20
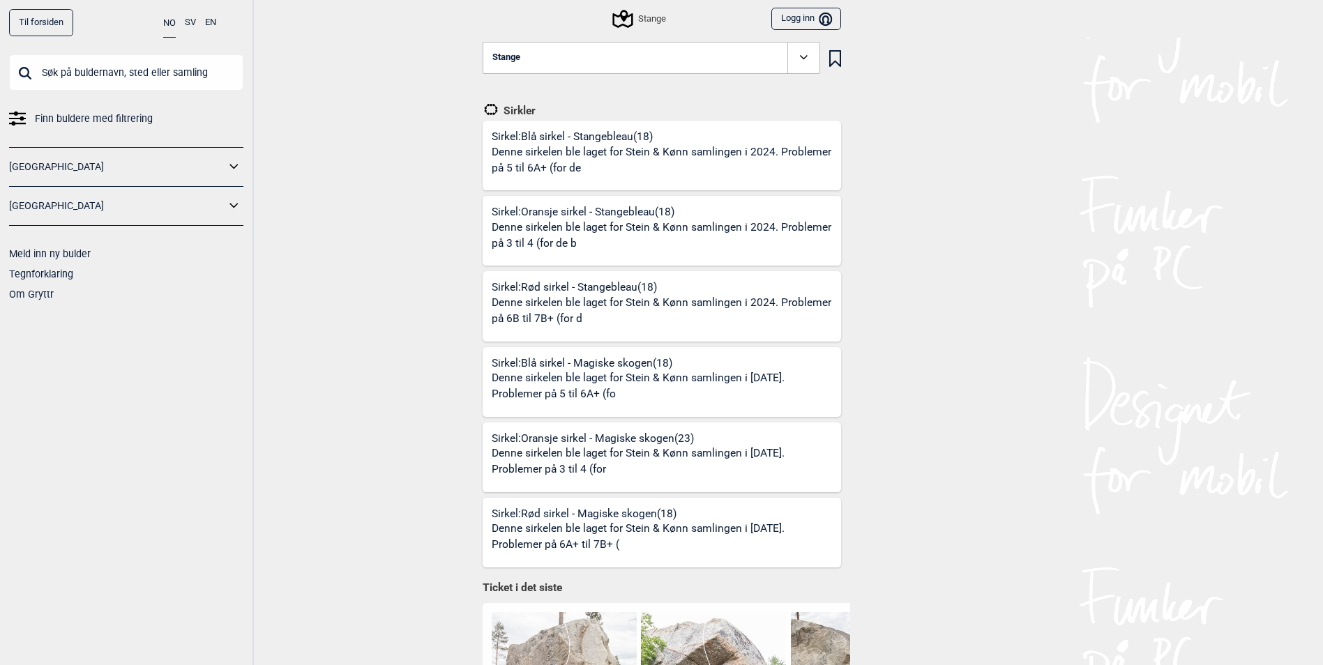
click at [651, 21] on div "Stange" at bounding box center [640, 18] width 52 height 17
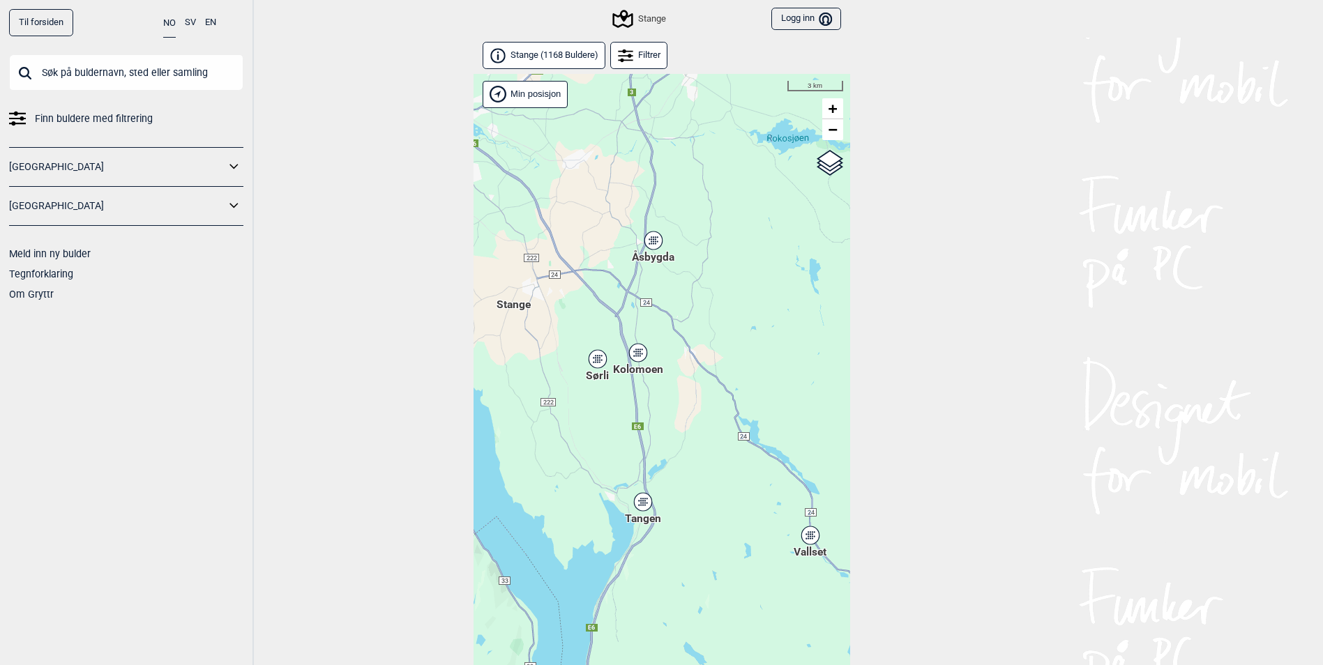
click at [586, 55] on span "Stange ( 1168 Buldere )" at bounding box center [555, 56] width 88 height 12
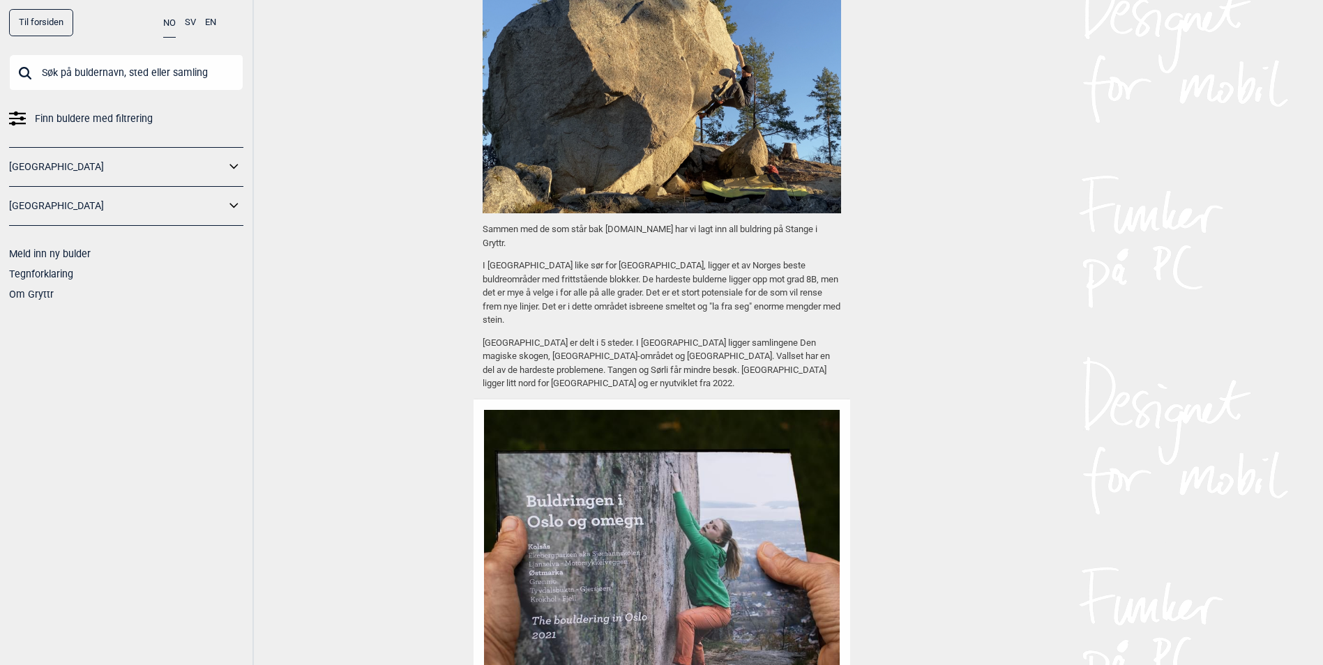
scroll to position [1465, 0]
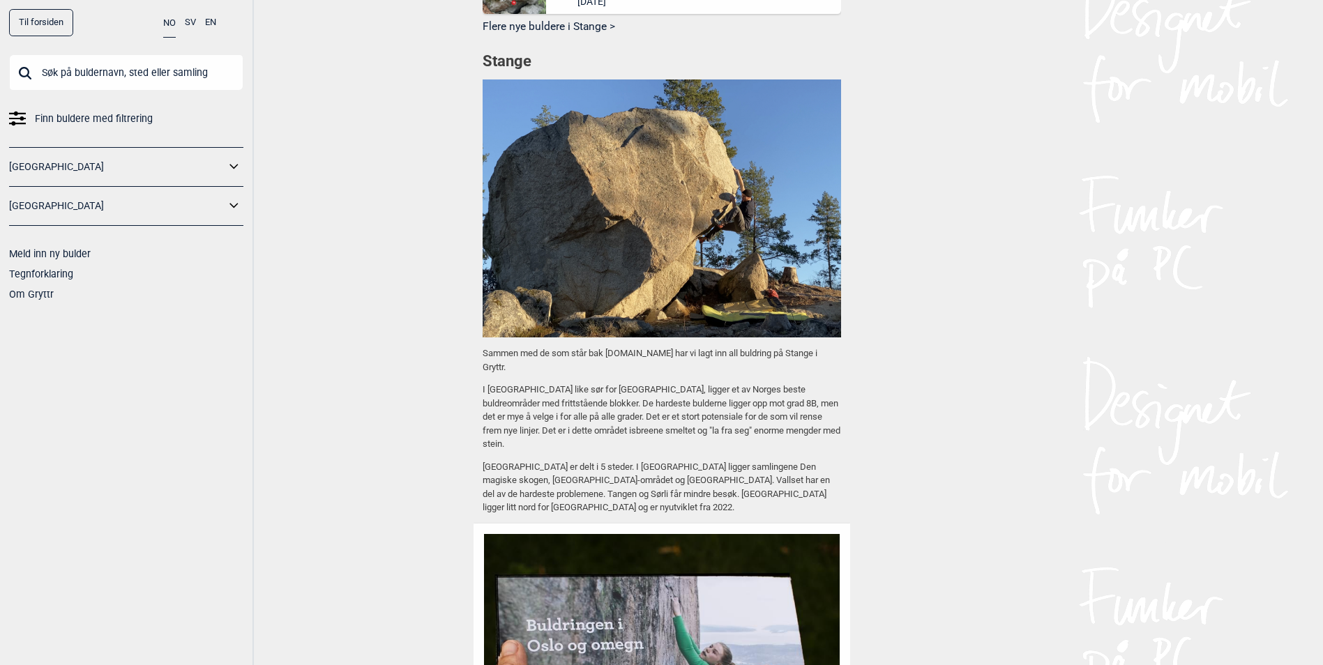
click at [580, 38] on button "Flere nye buldere i Stange >" at bounding box center [662, 28] width 358 height 22
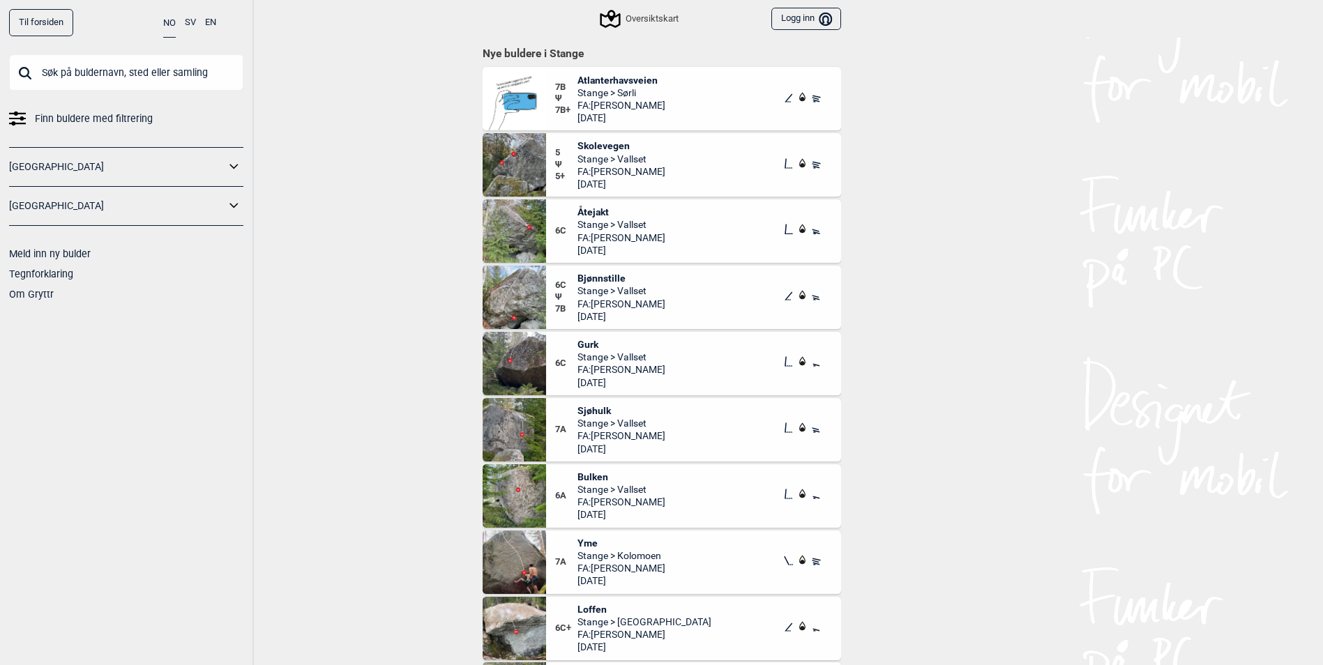
click at [672, 19] on div "Oversiktskart" at bounding box center [640, 18] width 77 height 17
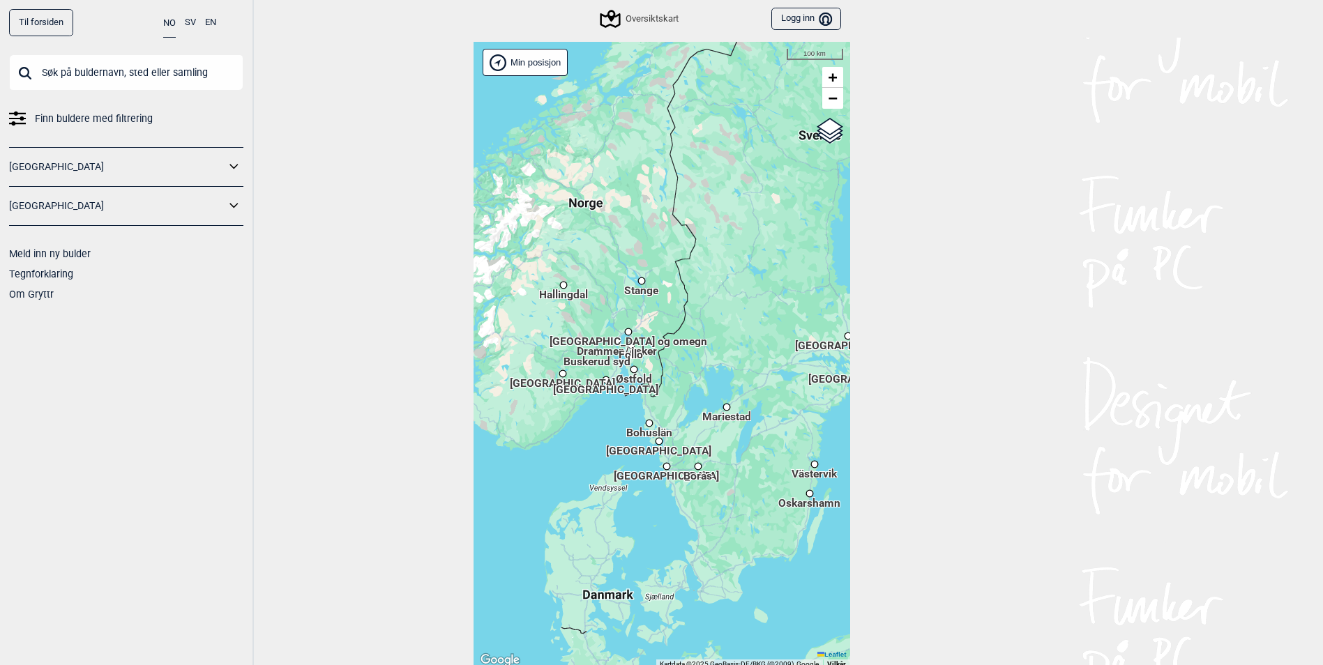
click at [225, 164] on div "[GEOGRAPHIC_DATA]" at bounding box center [126, 167] width 234 height 20
click at [40, 174] on link "[GEOGRAPHIC_DATA]" at bounding box center [117, 167] width 216 height 20
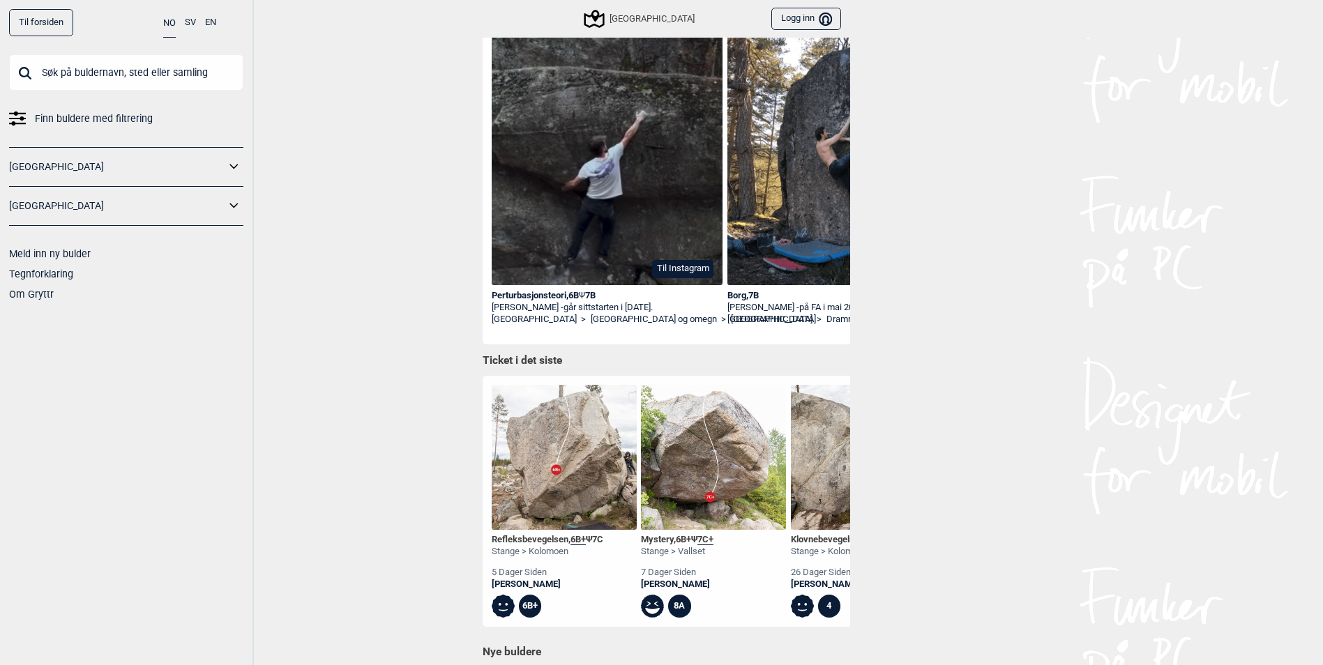
scroll to position [139, 0]
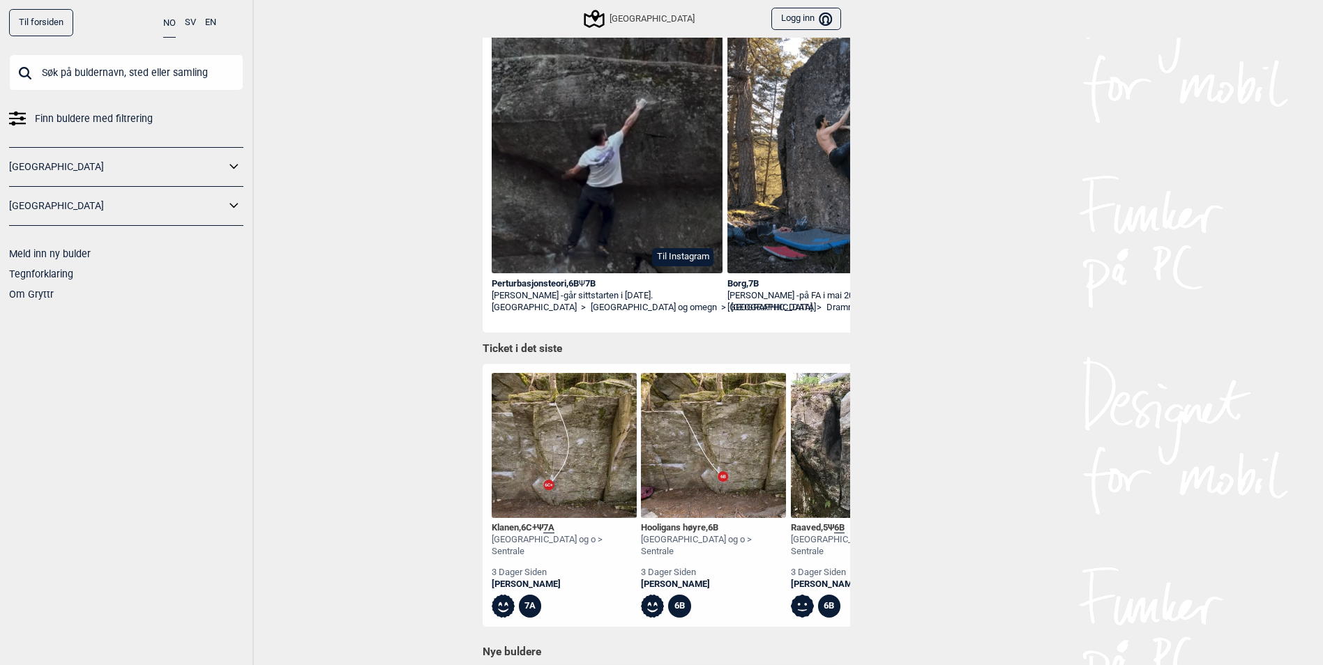
click at [234, 164] on icon at bounding box center [234, 167] width 18 height 20
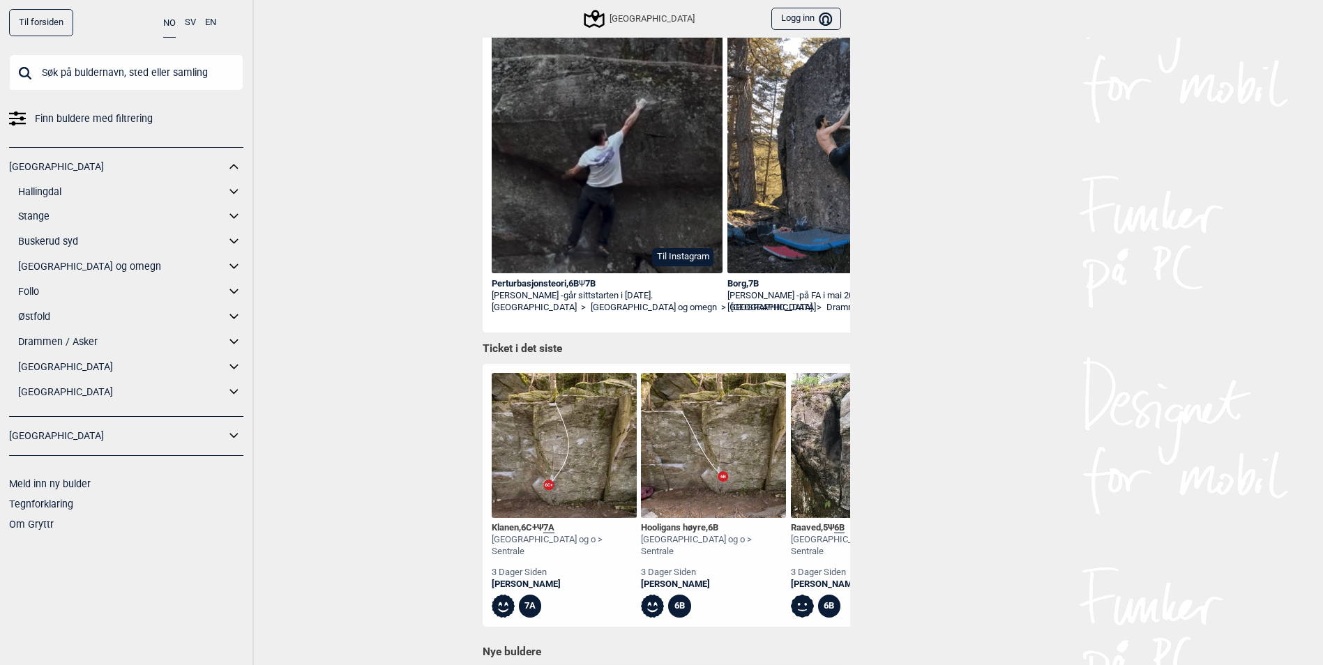
click at [38, 213] on link "Stange" at bounding box center [121, 216] width 207 height 20
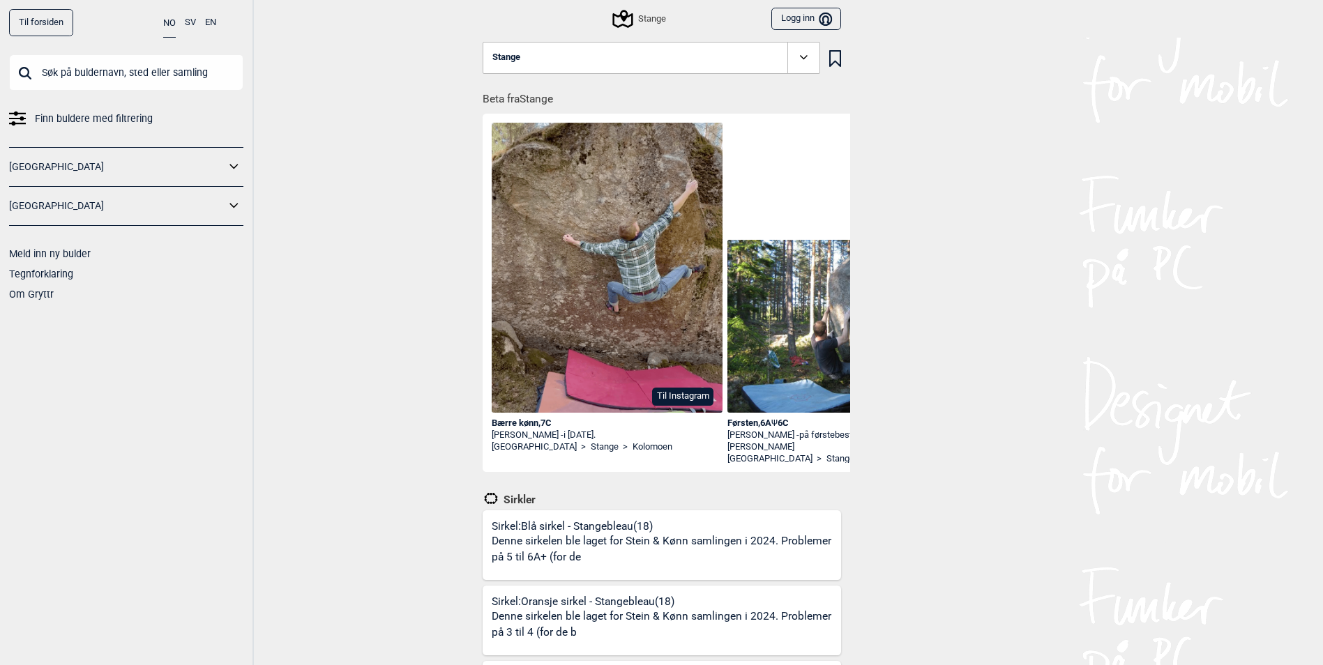
click at [805, 62] on icon at bounding box center [804, 58] width 16 height 16
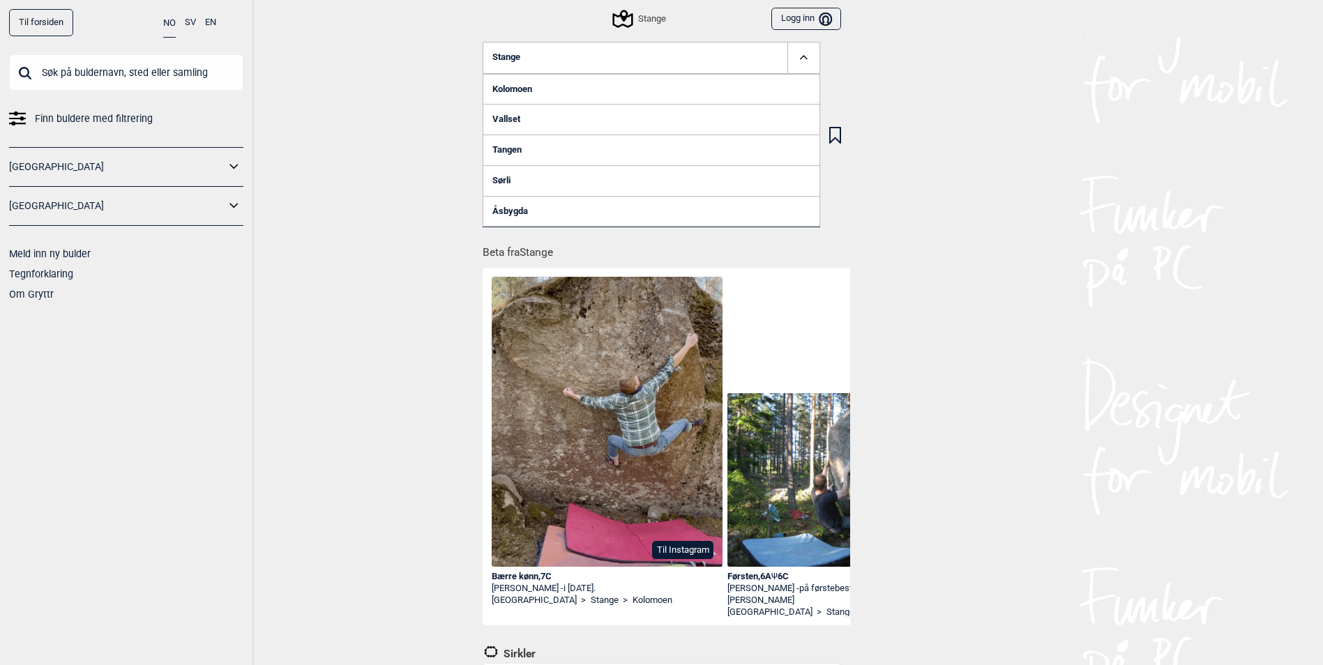
click at [517, 91] on link "Kolomoen" at bounding box center [652, 89] width 338 height 31
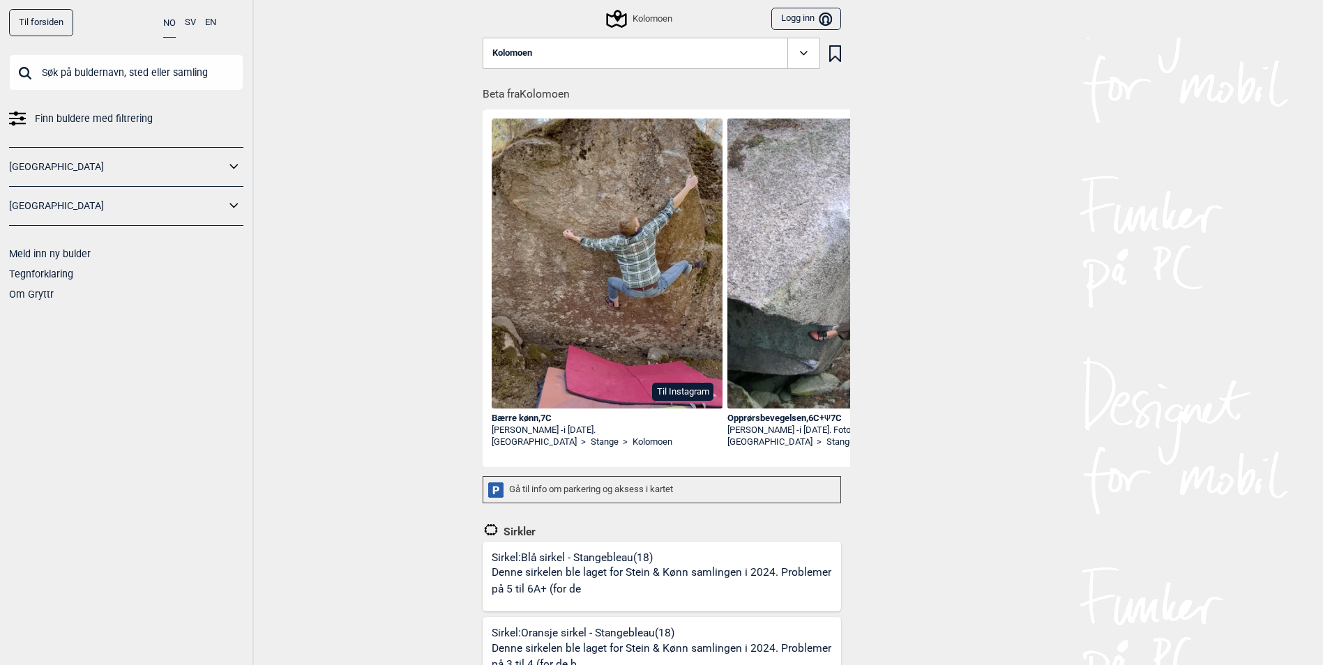
click at [798, 47] on icon at bounding box center [804, 53] width 16 height 16
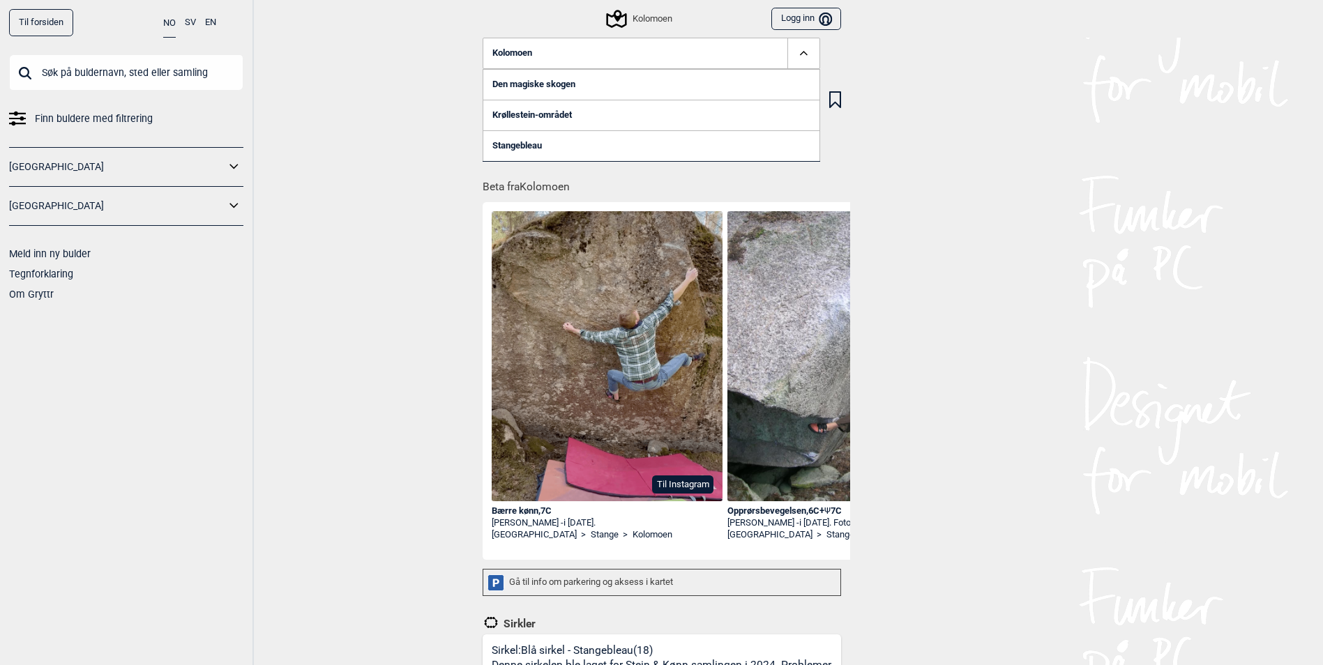
click at [532, 142] on link "Stangebleau" at bounding box center [652, 145] width 338 height 31
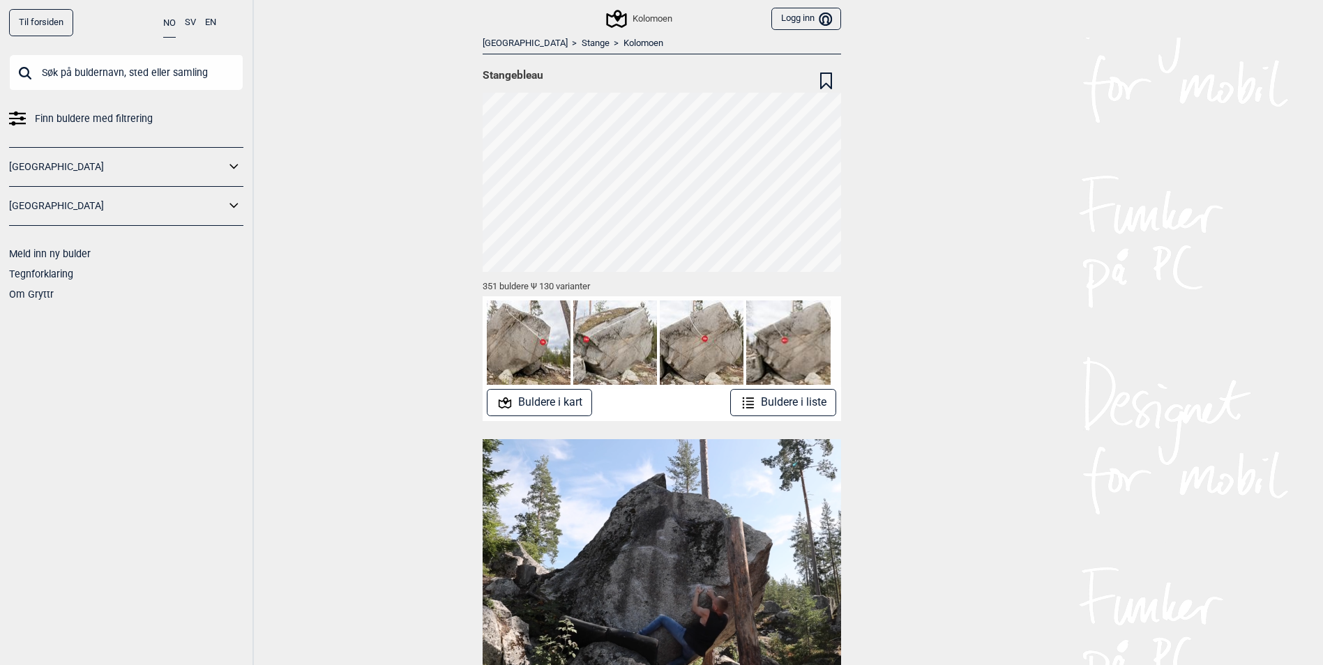
click at [799, 402] on button "Buldere i liste" at bounding box center [783, 402] width 107 height 27
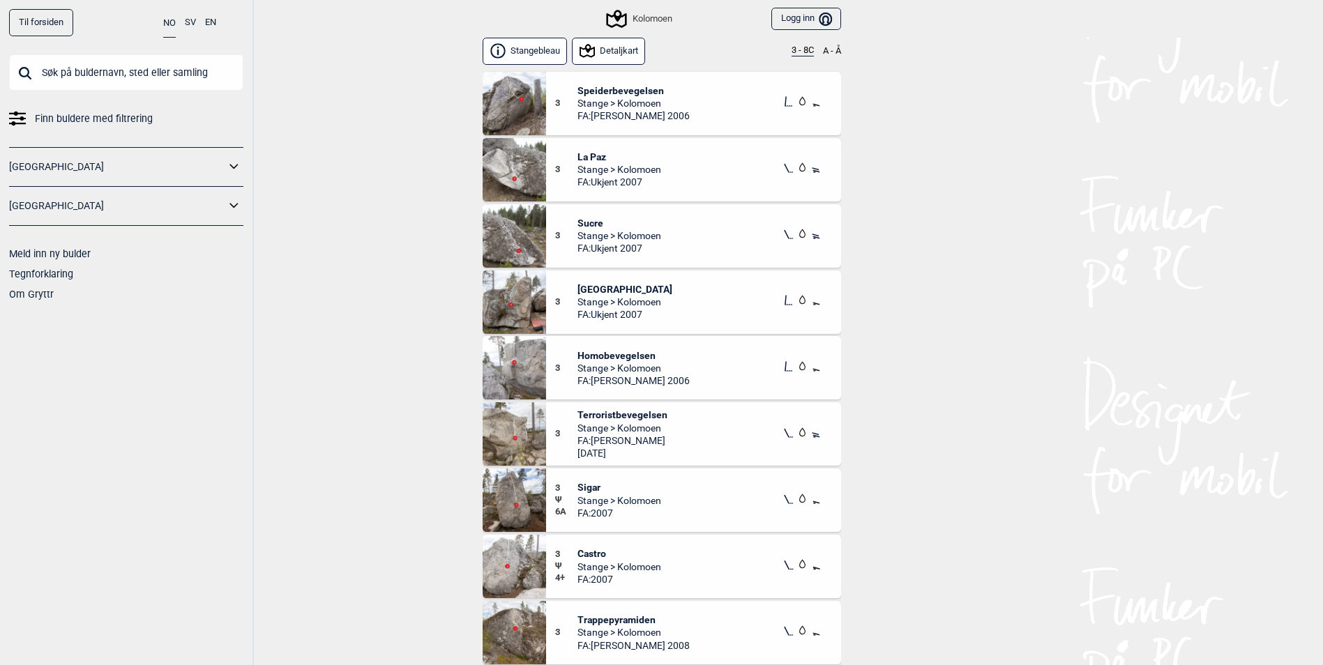
click at [798, 54] on button "3 - 8C" at bounding box center [803, 50] width 22 height 11
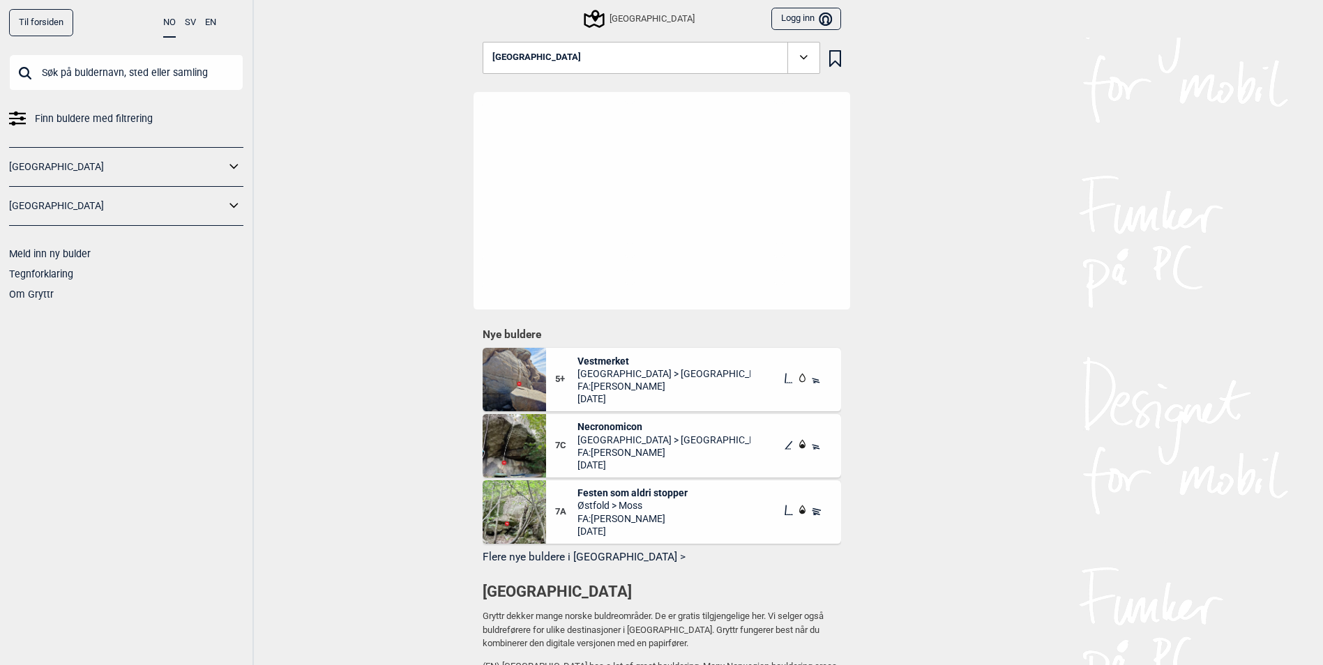
click at [81, 64] on input "text" at bounding box center [126, 72] width 234 height 36
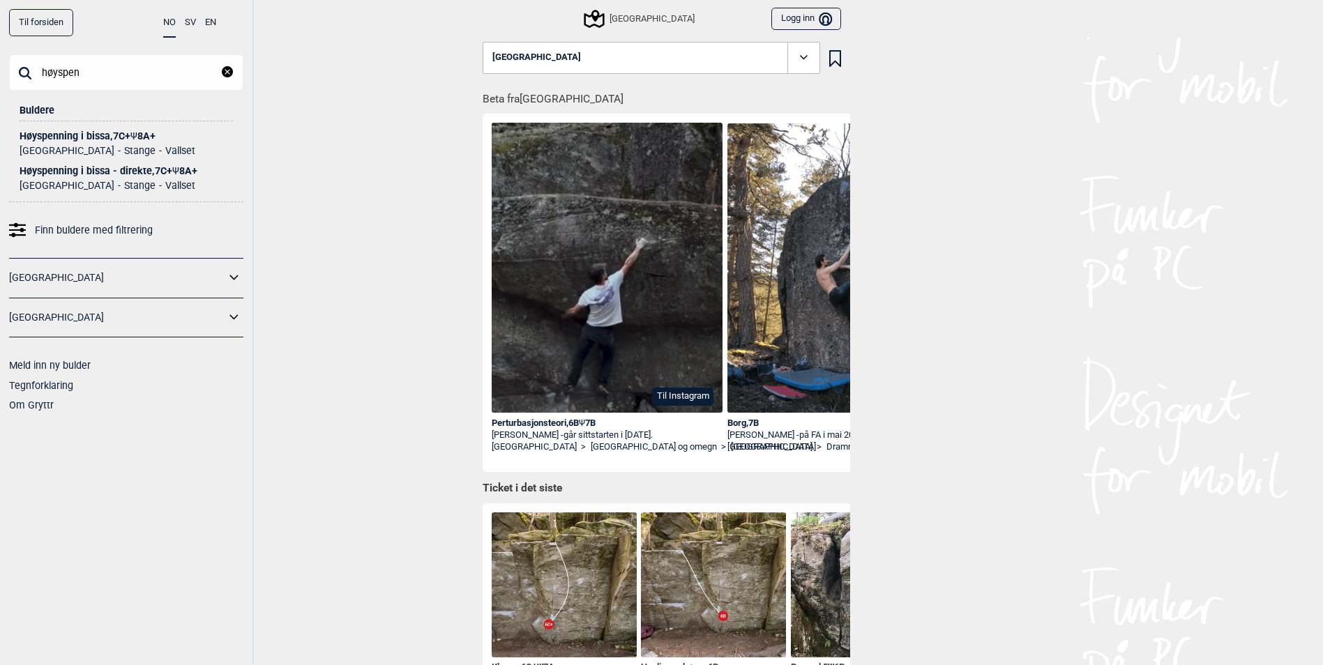
type input "høyspen"
click at [81, 137] on div "Høyspenning i bissa , 7C+ Ψ 8A+" at bounding box center [126, 136] width 213 height 10
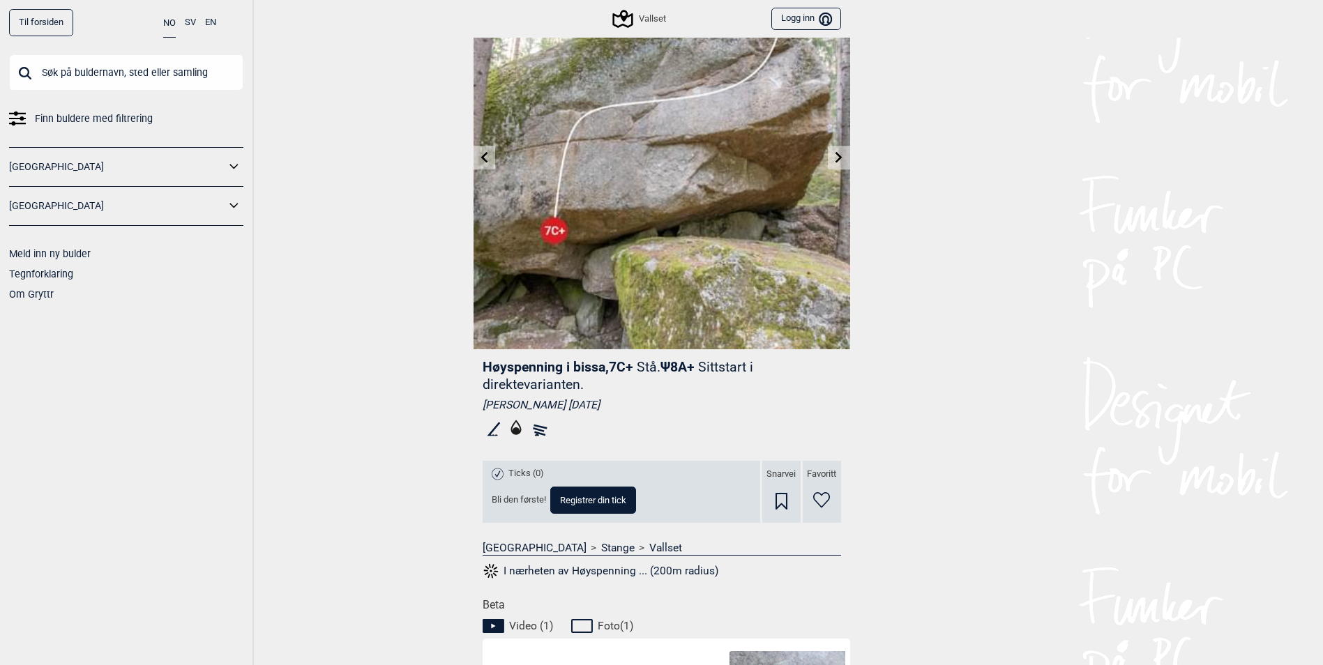
scroll to position [139, 0]
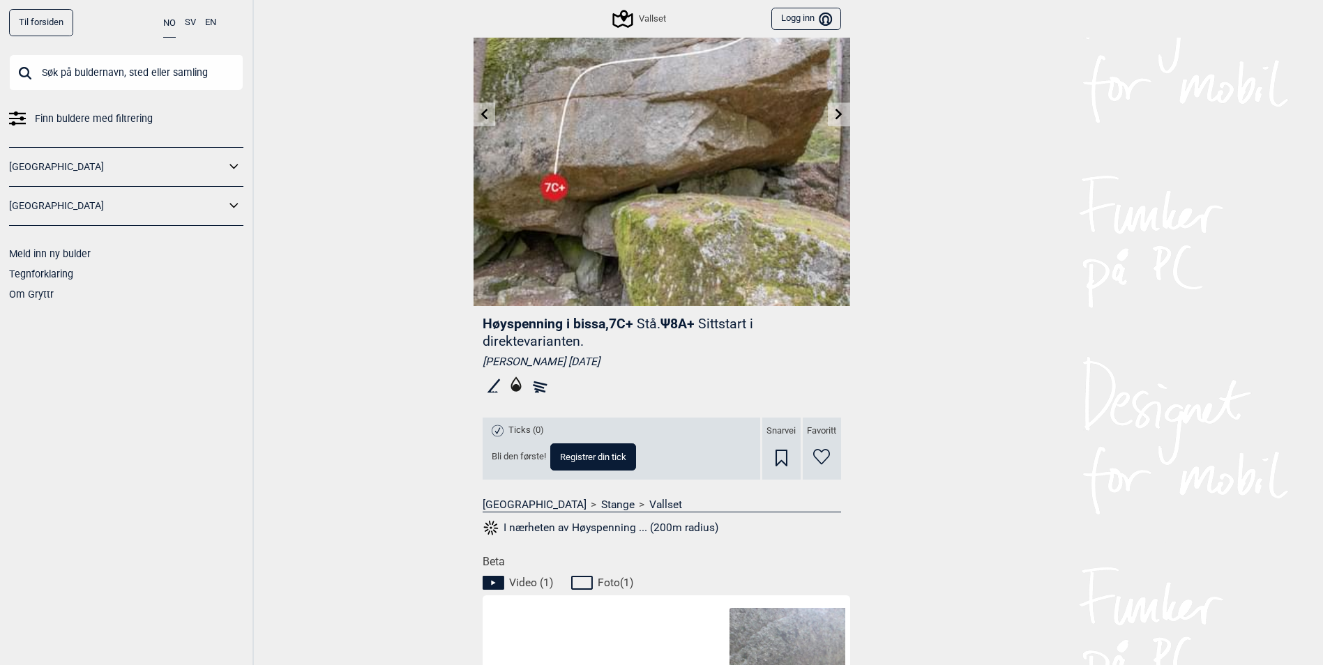
click at [485, 114] on icon at bounding box center [483, 113] width 11 height 11
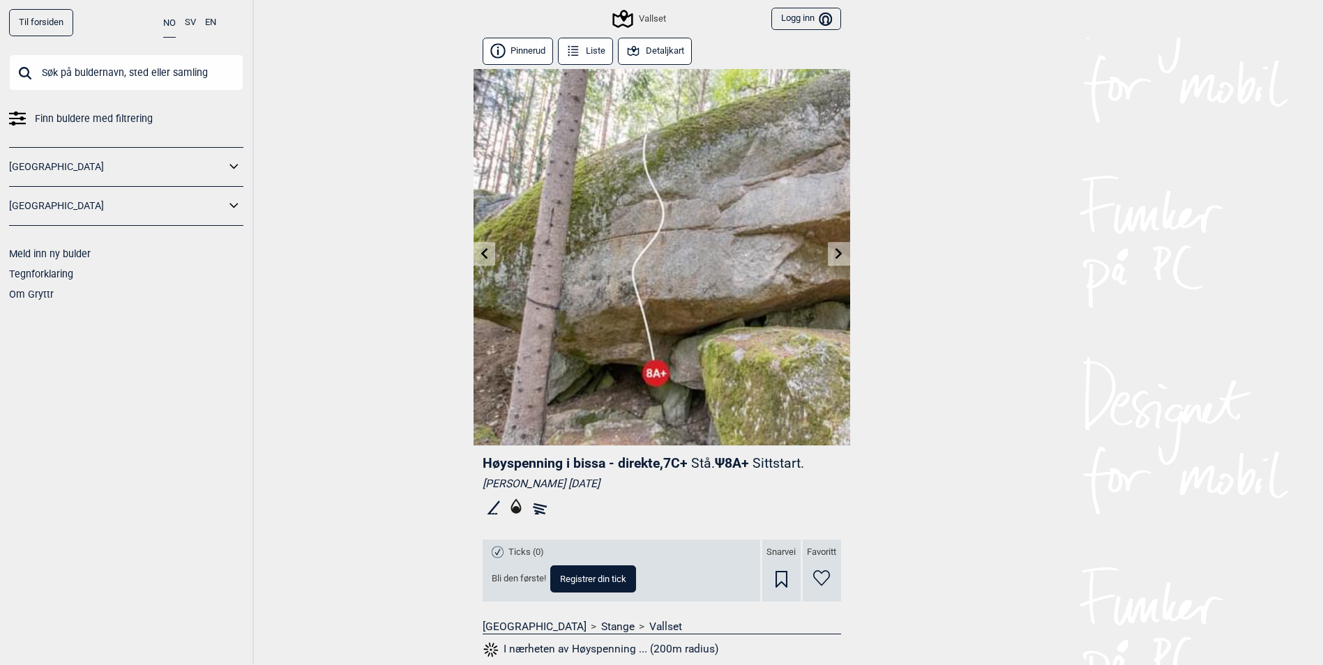
click at [481, 254] on icon at bounding box center [484, 253] width 7 height 11
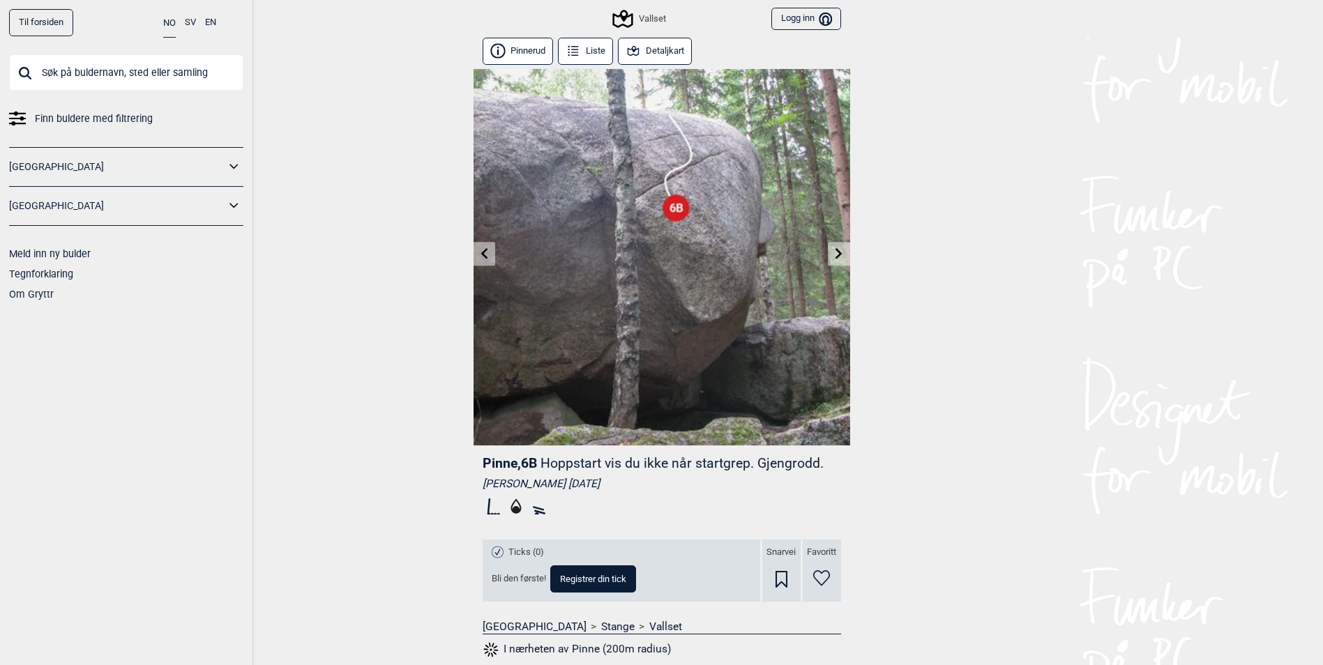
click at [833, 253] on icon at bounding box center [838, 253] width 11 height 11
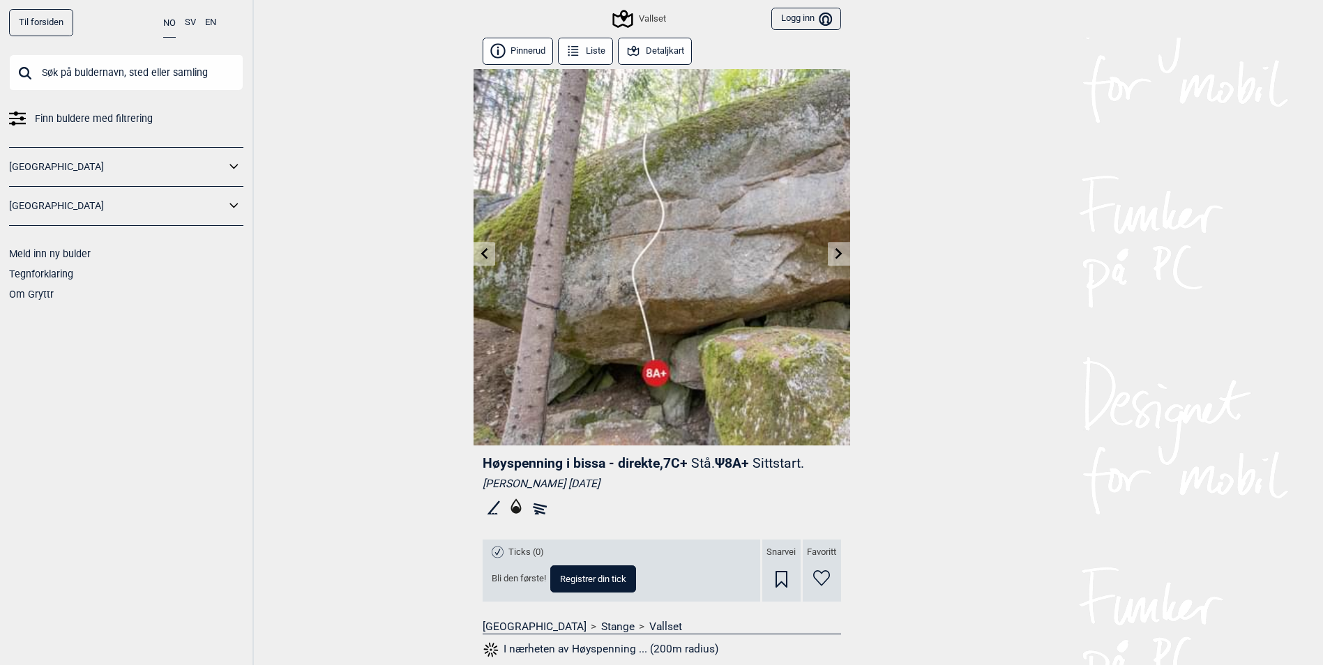
click at [833, 253] on icon at bounding box center [838, 253] width 11 height 11
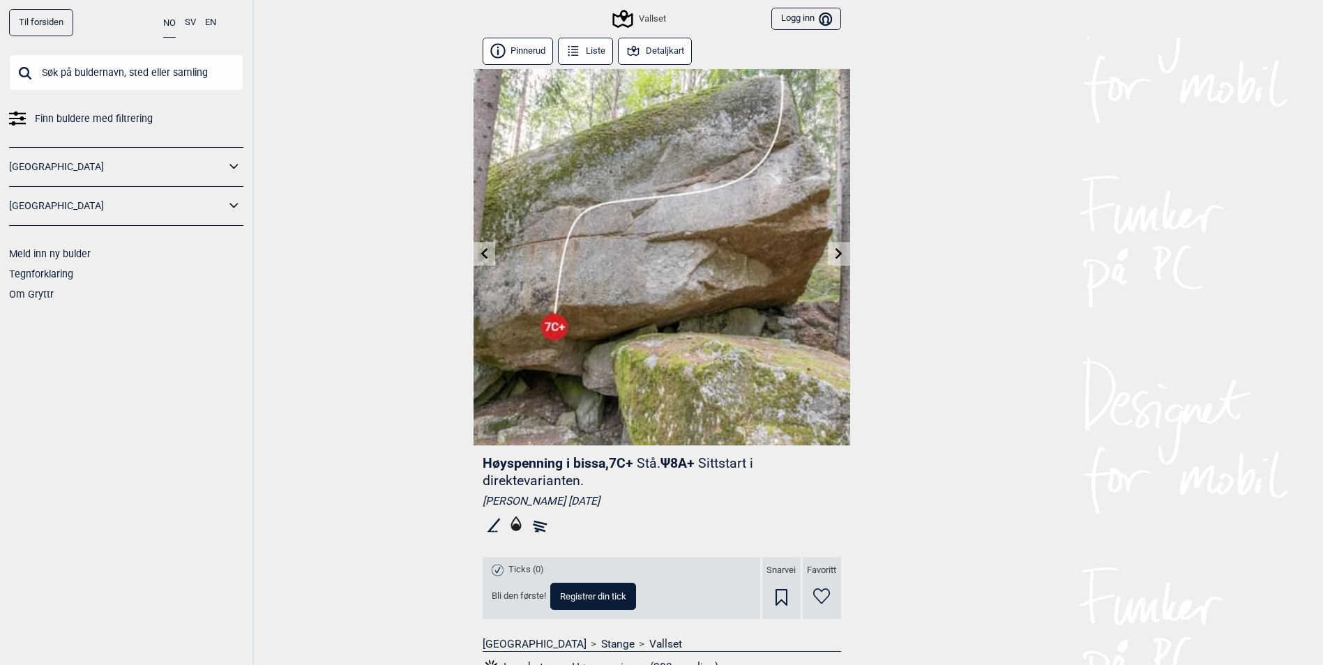
click at [833, 253] on icon at bounding box center [838, 253] width 11 height 11
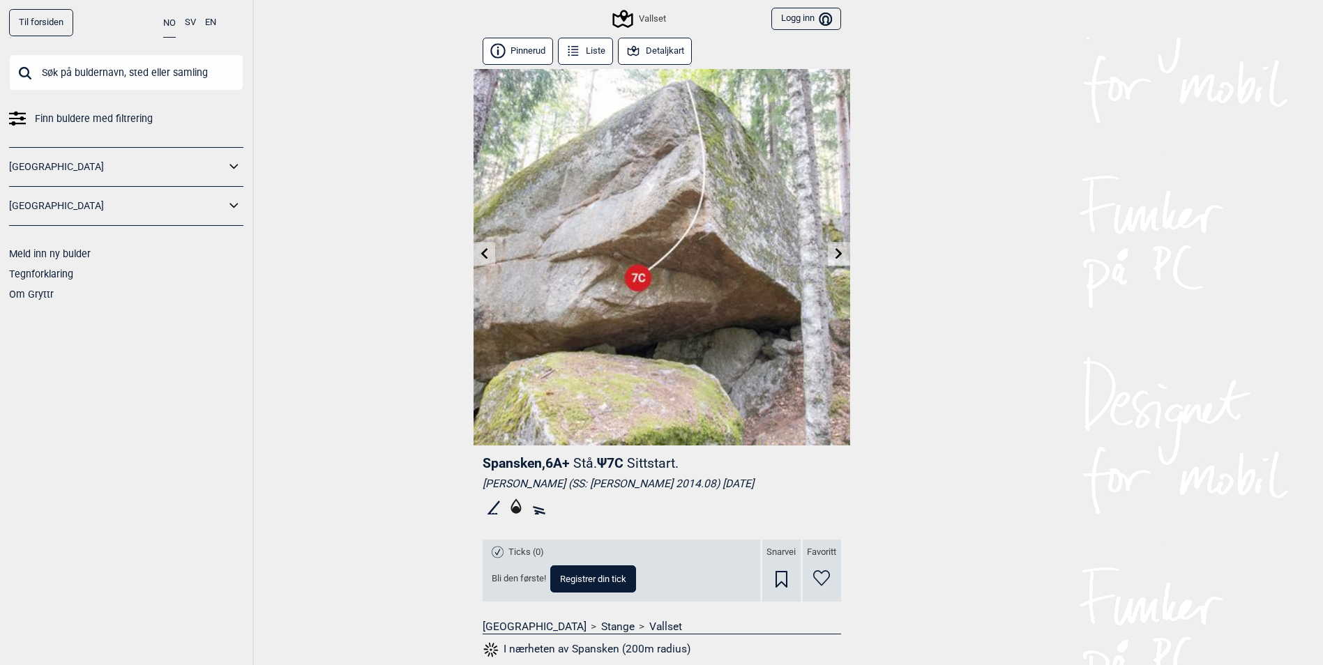
click at [839, 257] on icon at bounding box center [839, 253] width 7 height 11
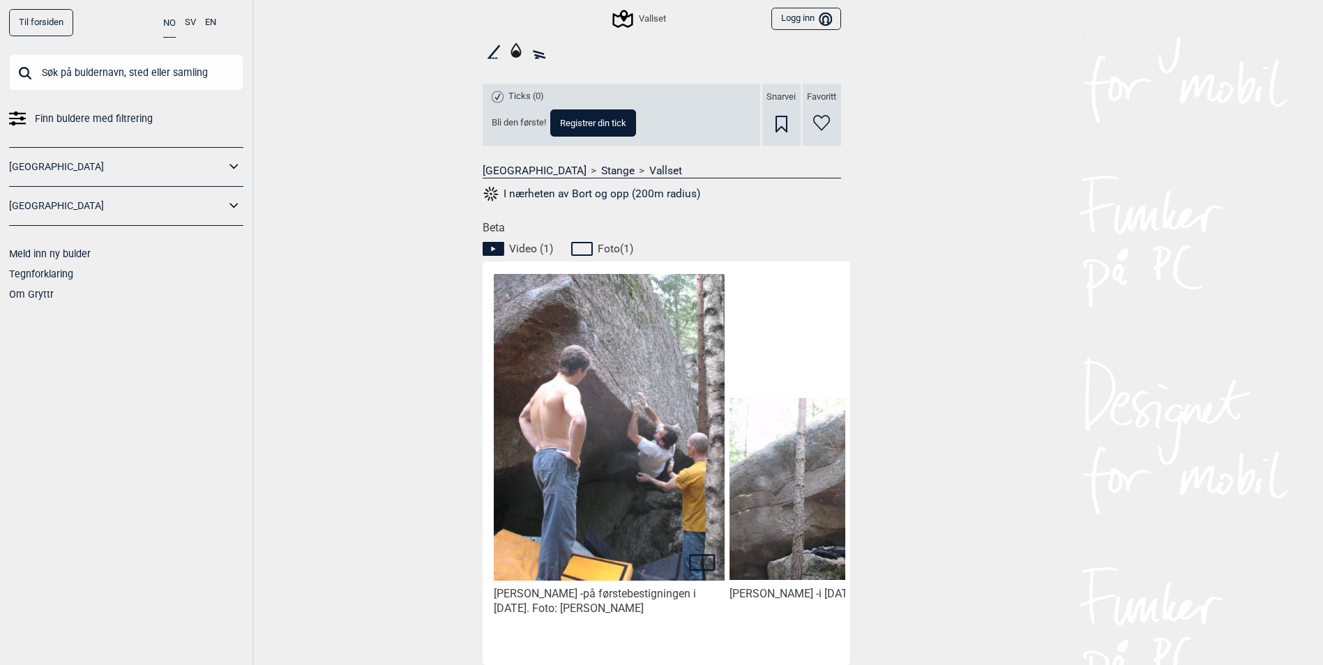
scroll to position [488, 0]
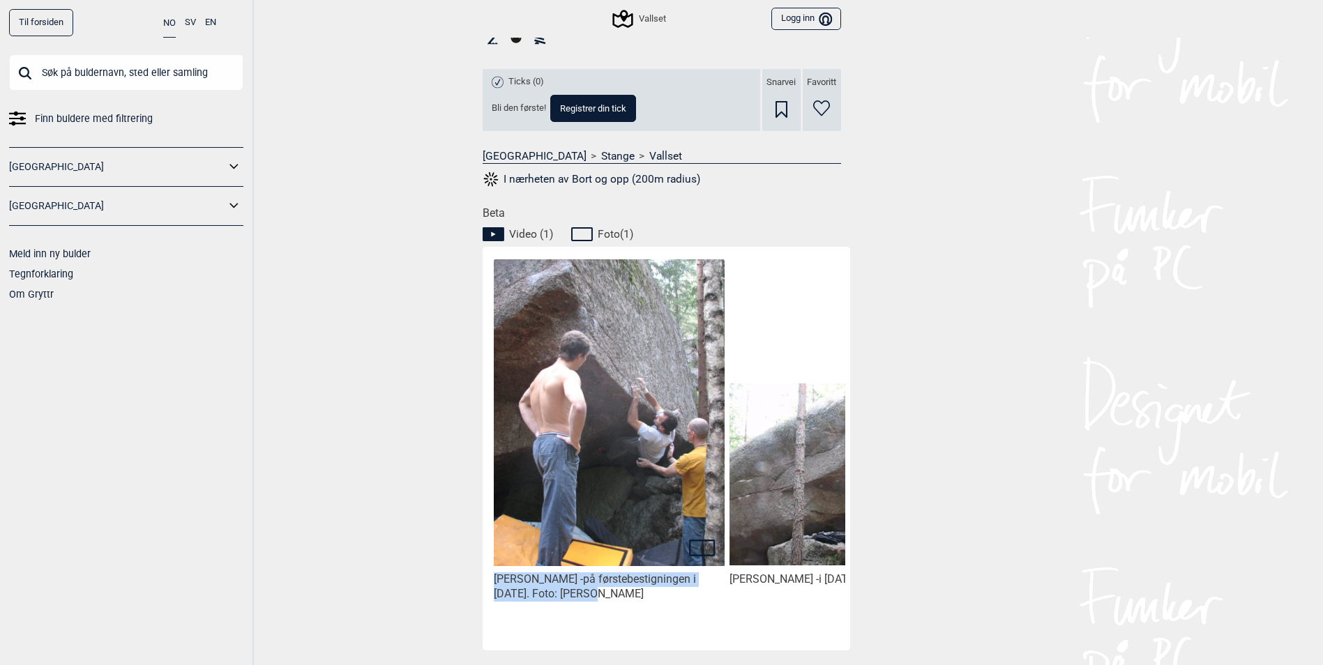
drag, startPoint x: 601, startPoint y: 626, endPoint x: 642, endPoint y: 631, distance: 41.4
click at [642, 631] on div "Rune Osvold - på førstebestigningen i september 2007. Foto: Lars Audun Nornes R…" at bounding box center [669, 447] width 354 height 390
click at [612, 624] on div "Rune Osvold - på førstebestigningen i september 2007. Foto: Lars Audun Nornes" at bounding box center [610, 461] width 236 height 390
drag, startPoint x: 564, startPoint y: 629, endPoint x: 655, endPoint y: 633, distance: 91.5
click at [655, 633] on div "Rune Osvold - på førstebestigningen i september 2007. Foto: Lars Audun Nornes R…" at bounding box center [669, 447] width 354 height 390
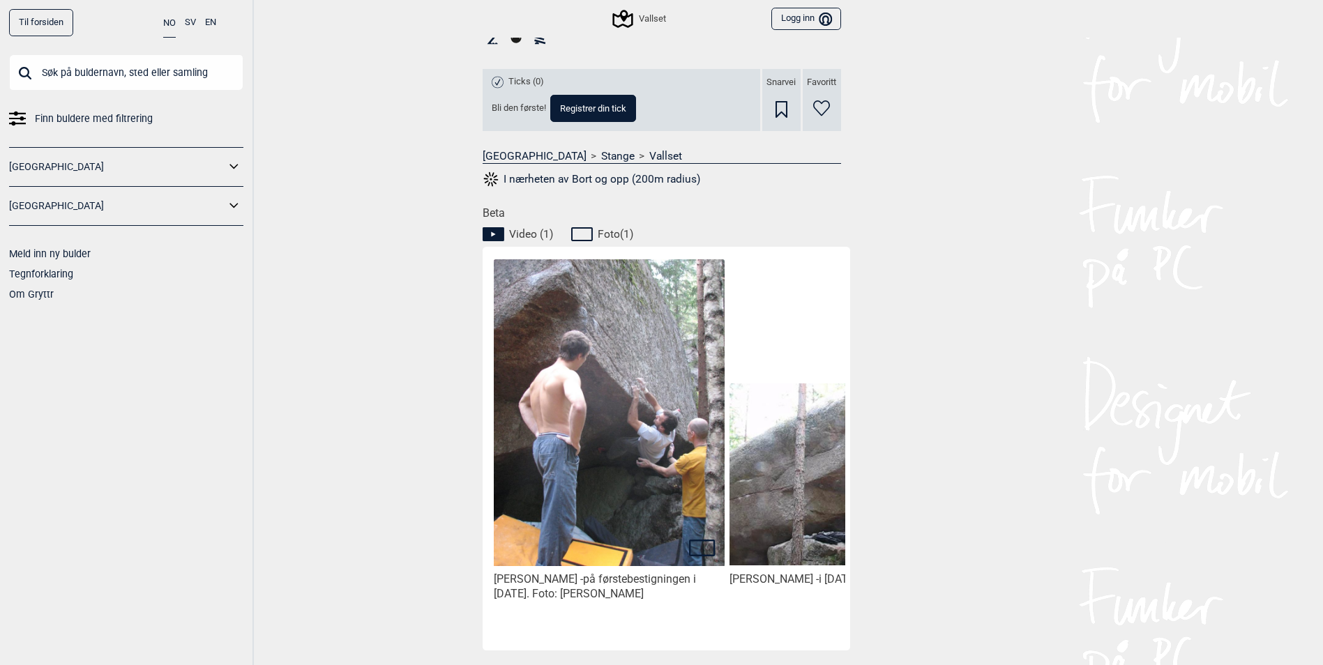
drag, startPoint x: 655, startPoint y: 633, endPoint x: 580, endPoint y: 646, distance: 75.7
click at [581, 646] on div "Rune Osvold - på førstebestigningen i september 2007. Foto: Lars Audun Nornes R…" at bounding box center [667, 449] width 368 height 404
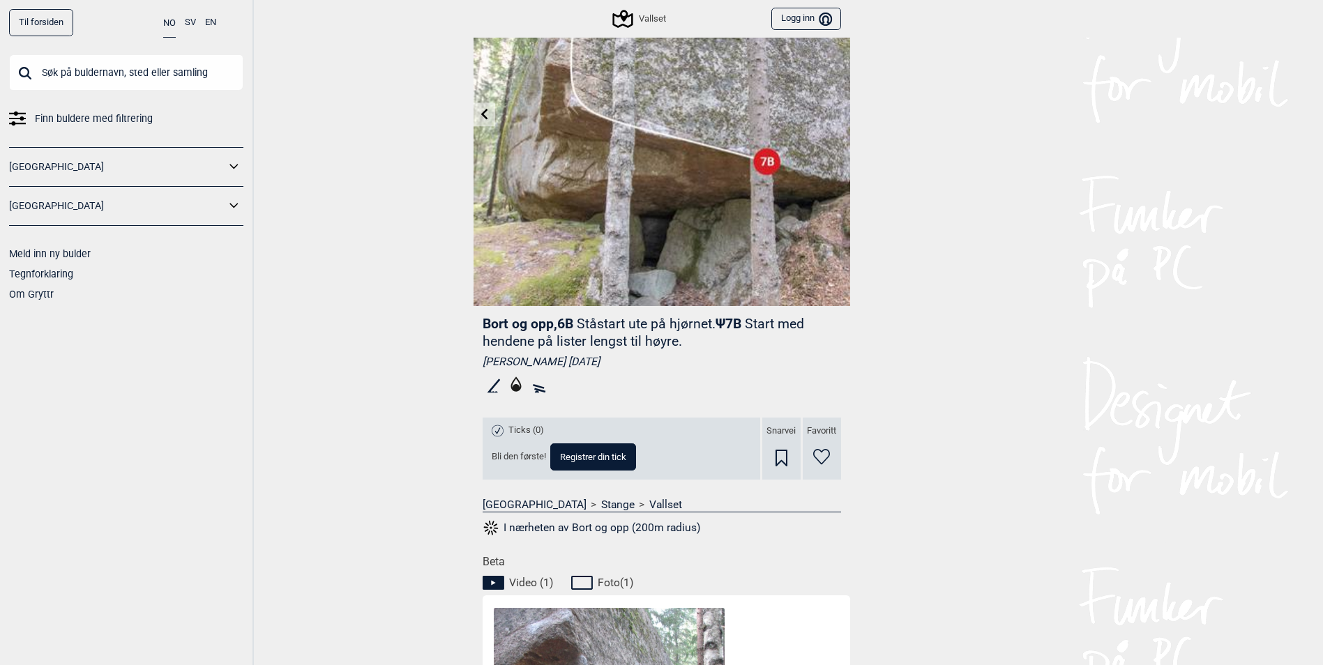
scroll to position [0, 0]
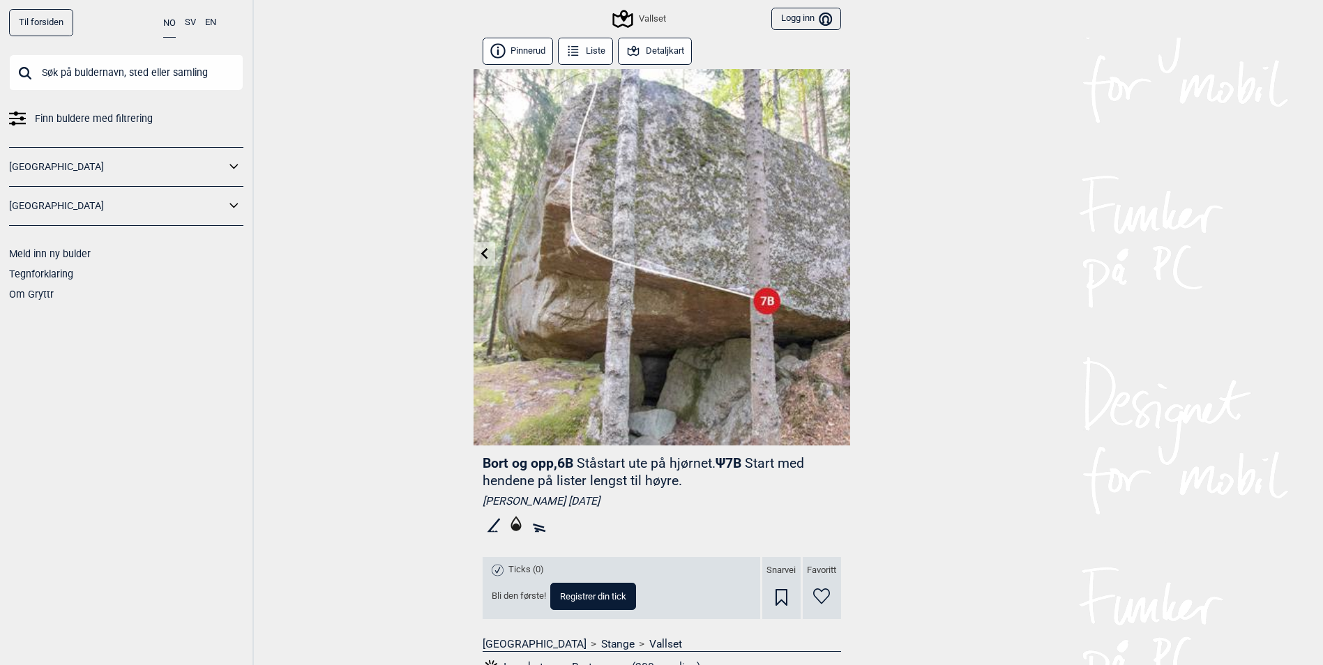
click at [661, 52] on button "Detaljkart" at bounding box center [655, 51] width 75 height 27
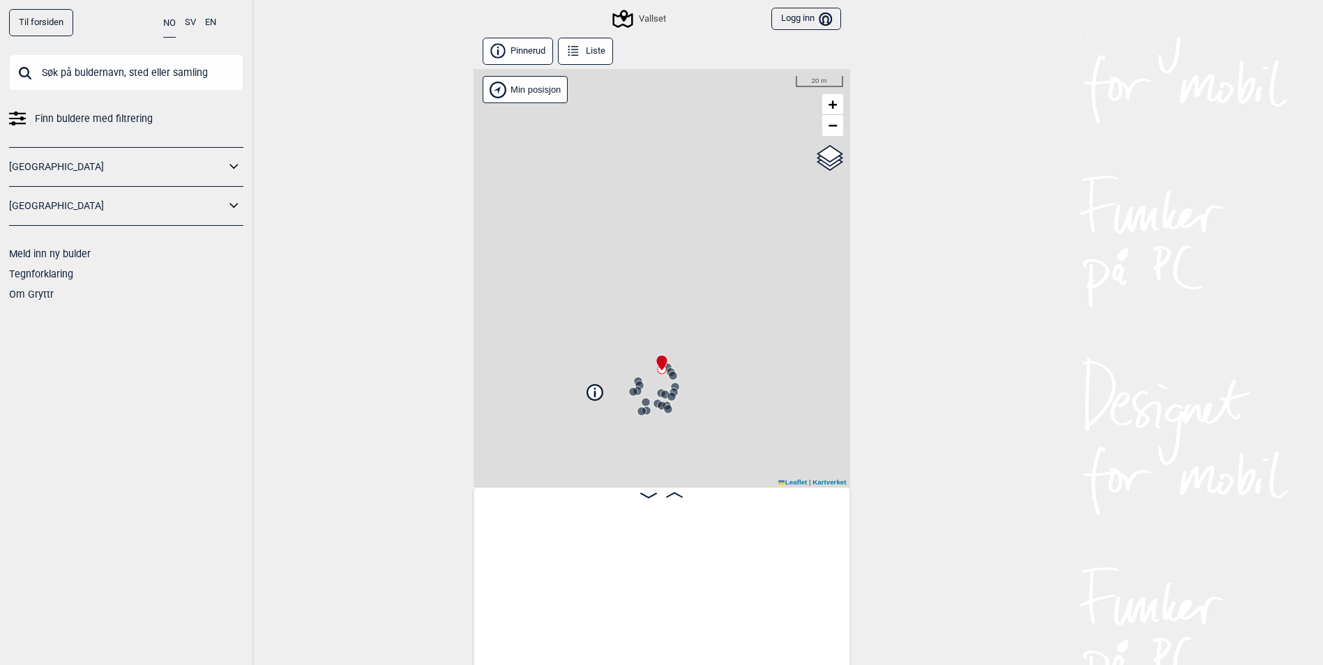
scroll to position [0, 2357]
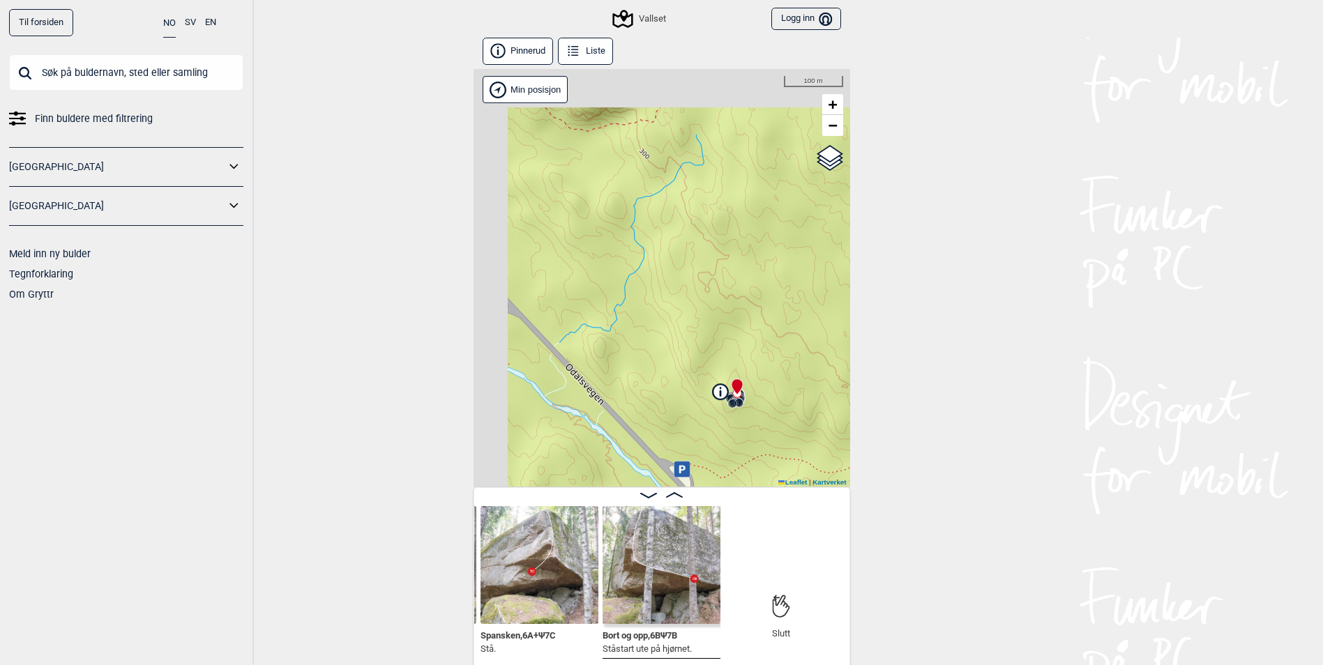
drag, startPoint x: 636, startPoint y: 231, endPoint x: 683, endPoint y: 388, distance: 163.7
click at [683, 388] on div "Vallset Min posisjon 100 m + − Kartverket OpenStreetMap Google satellite Leafle…" at bounding box center [662, 278] width 377 height 418
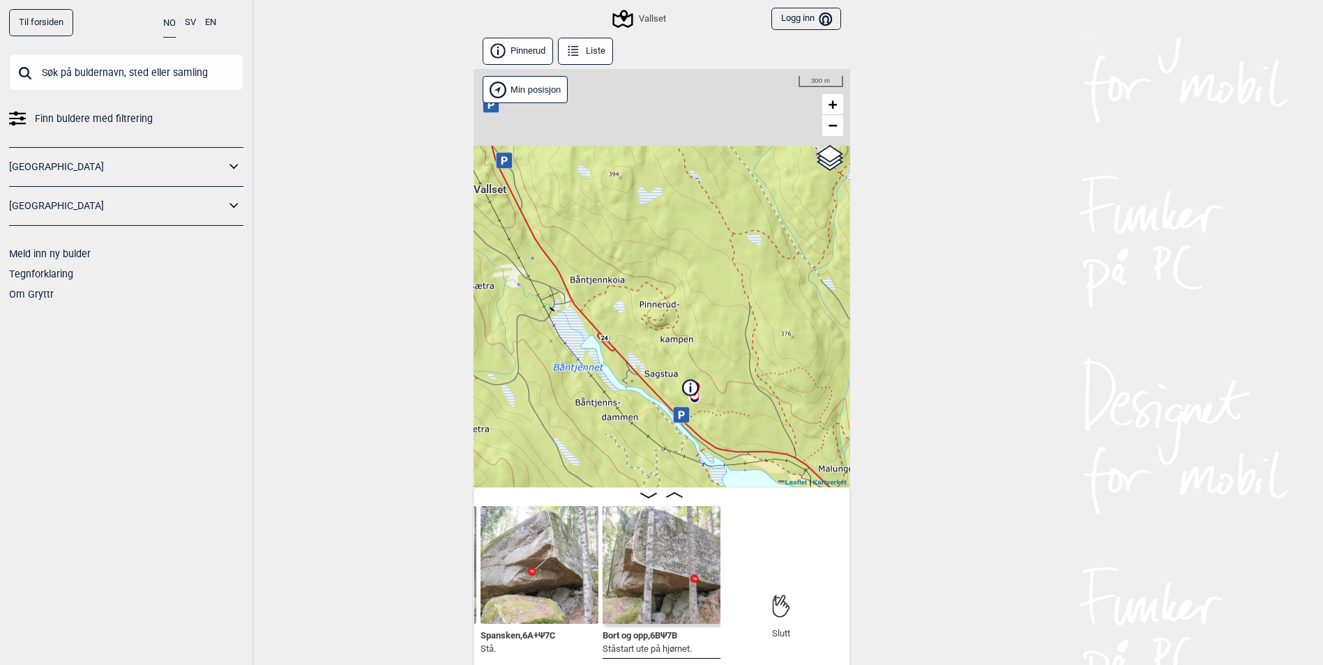
drag, startPoint x: 606, startPoint y: 237, endPoint x: 653, endPoint y: 337, distance: 110.4
click at [663, 344] on div "Vallset Min posisjon 300 m + − Kartverket OpenStreetMap Google satellite Leafle…" at bounding box center [662, 278] width 377 height 418
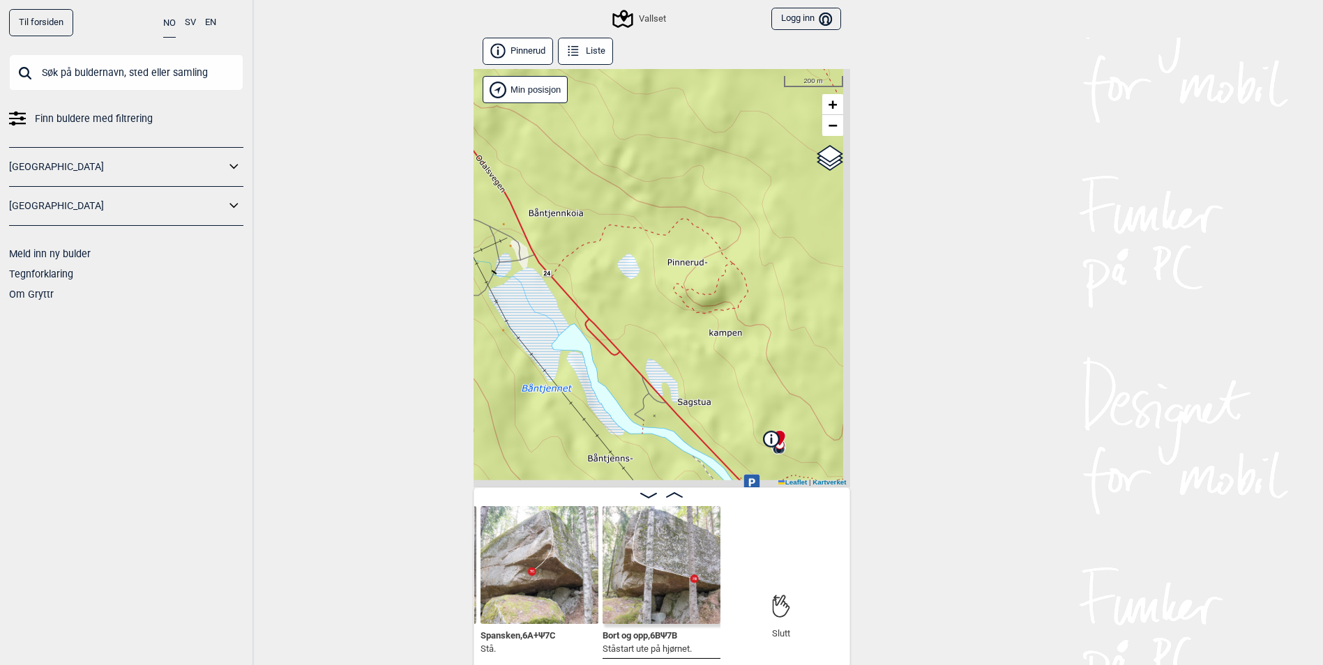
drag, startPoint x: 686, startPoint y: 345, endPoint x: 550, endPoint y: 133, distance: 251.3
click at [550, 133] on div "Vallset Min posisjon 200 m + − Kartverket OpenStreetMap Google satellite Leafle…" at bounding box center [662, 278] width 377 height 418
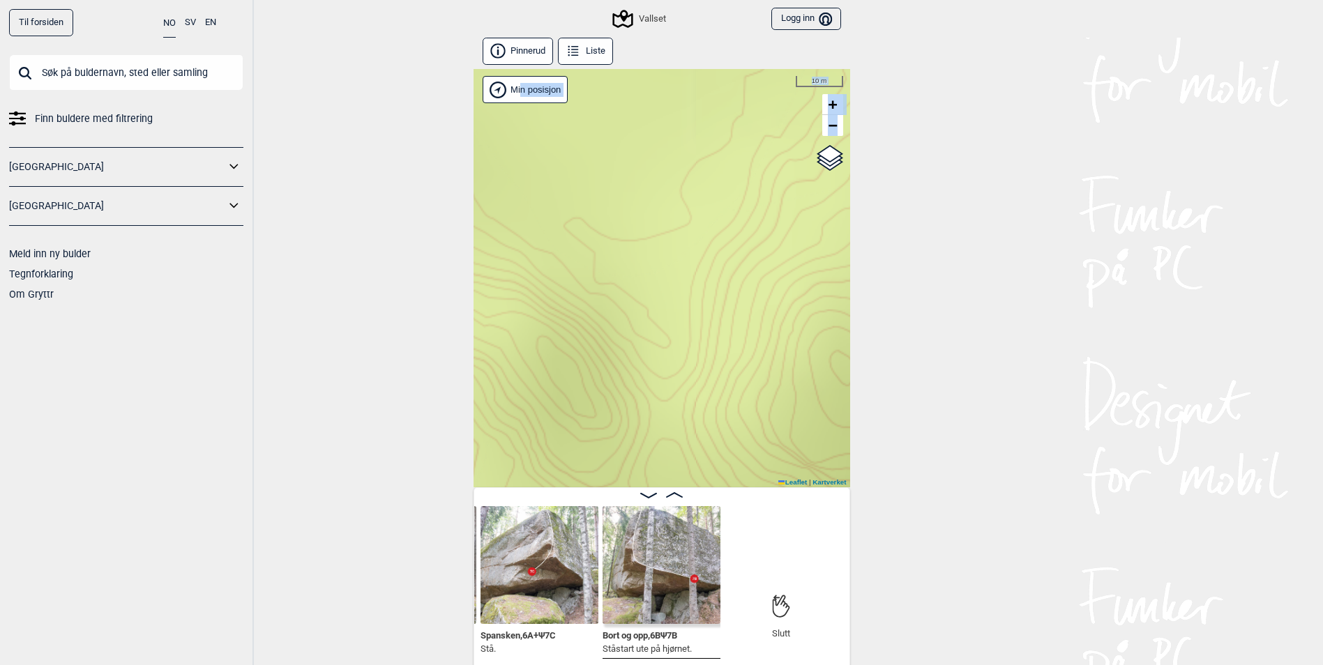
drag, startPoint x: 734, startPoint y: 352, endPoint x: 463, endPoint y: 54, distance: 402.9
click at [463, 54] on div "Til forsiden NO SV EN Finn buldere med filtrering Norge Sverige Meld inn ny bul…" at bounding box center [661, 332] width 1323 height 665
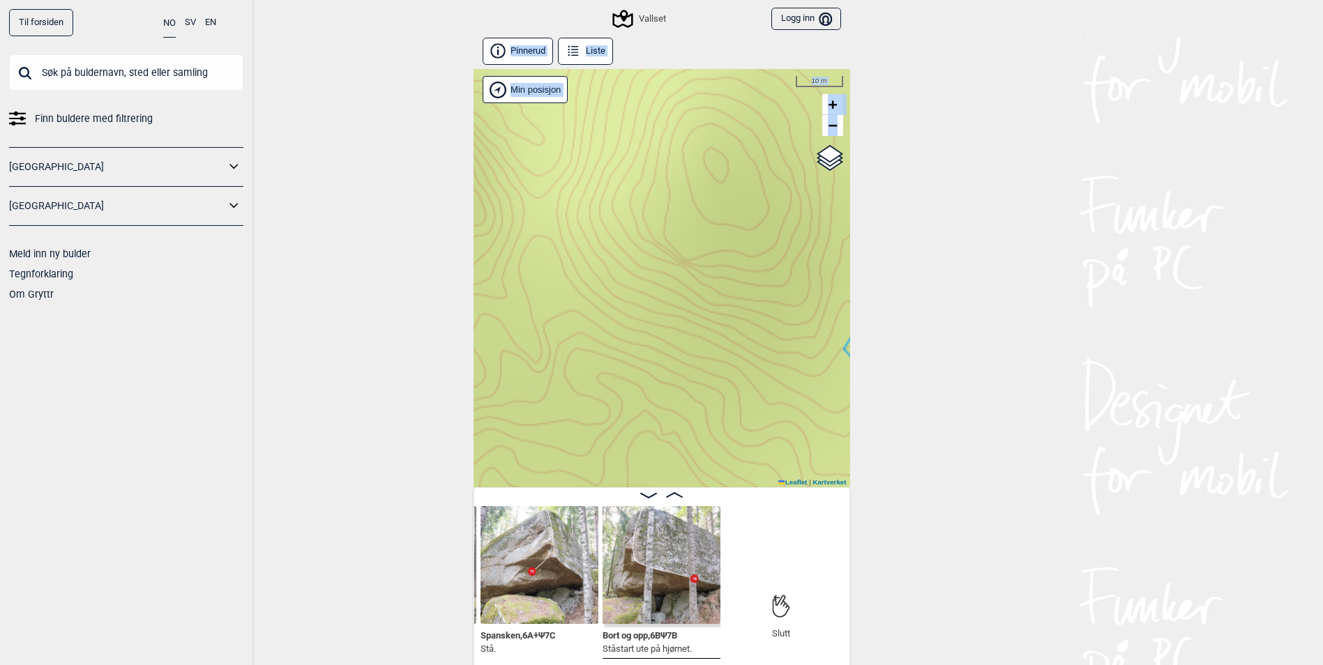
drag, startPoint x: 554, startPoint y: 89, endPoint x: 538, endPoint y: 83, distance: 17.2
click at [462, 0] on html "Til forsiden NO SV EN Finn buldere med filtrering Norge Sverige Meld inn ny bul…" at bounding box center [661, 332] width 1323 height 665
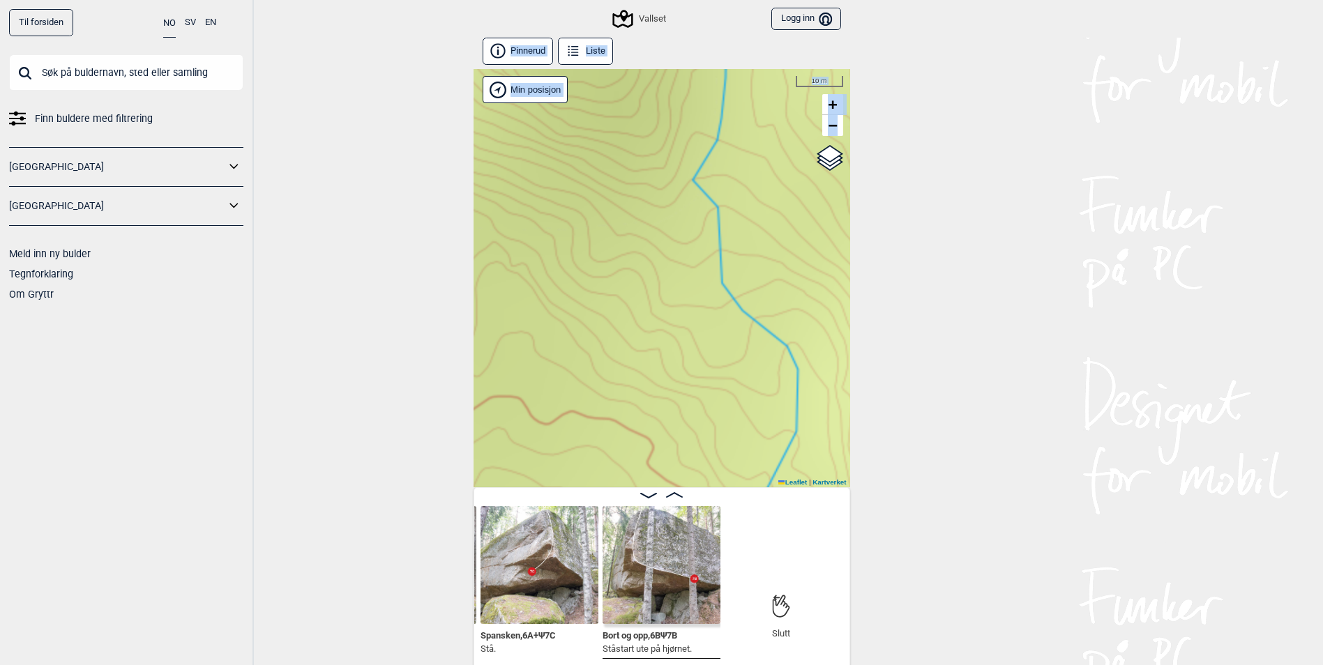
drag, startPoint x: 725, startPoint y: 265, endPoint x: 584, endPoint y: 101, distance: 216.1
click at [573, 82] on div "Vallset Min posisjon 10 m + − Kartverket OpenStreetMap Google satellite Leaflet…" at bounding box center [662, 278] width 377 height 418
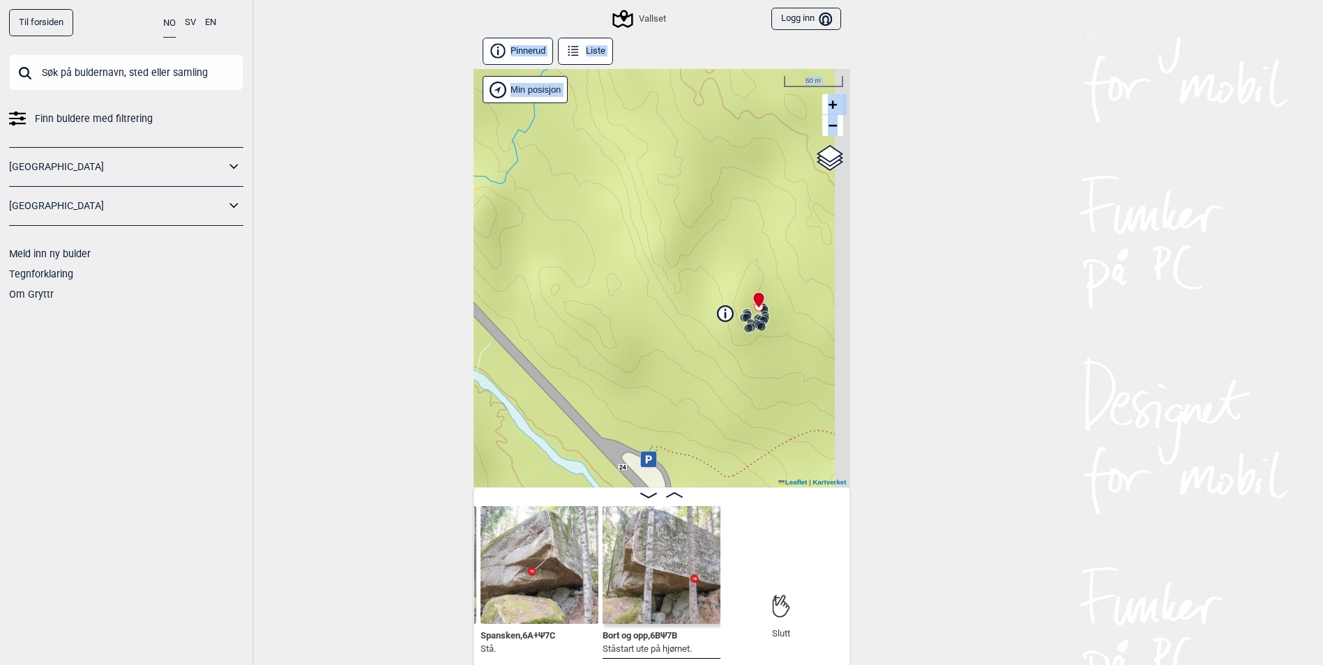
drag, startPoint x: 635, startPoint y: 367, endPoint x: 665, endPoint y: 236, distance: 133.7
click at [610, 195] on div "Vallset Min posisjon 50 m + − Kartverket OpenStreetMap Google satellite Leaflet…" at bounding box center [662, 278] width 377 height 418
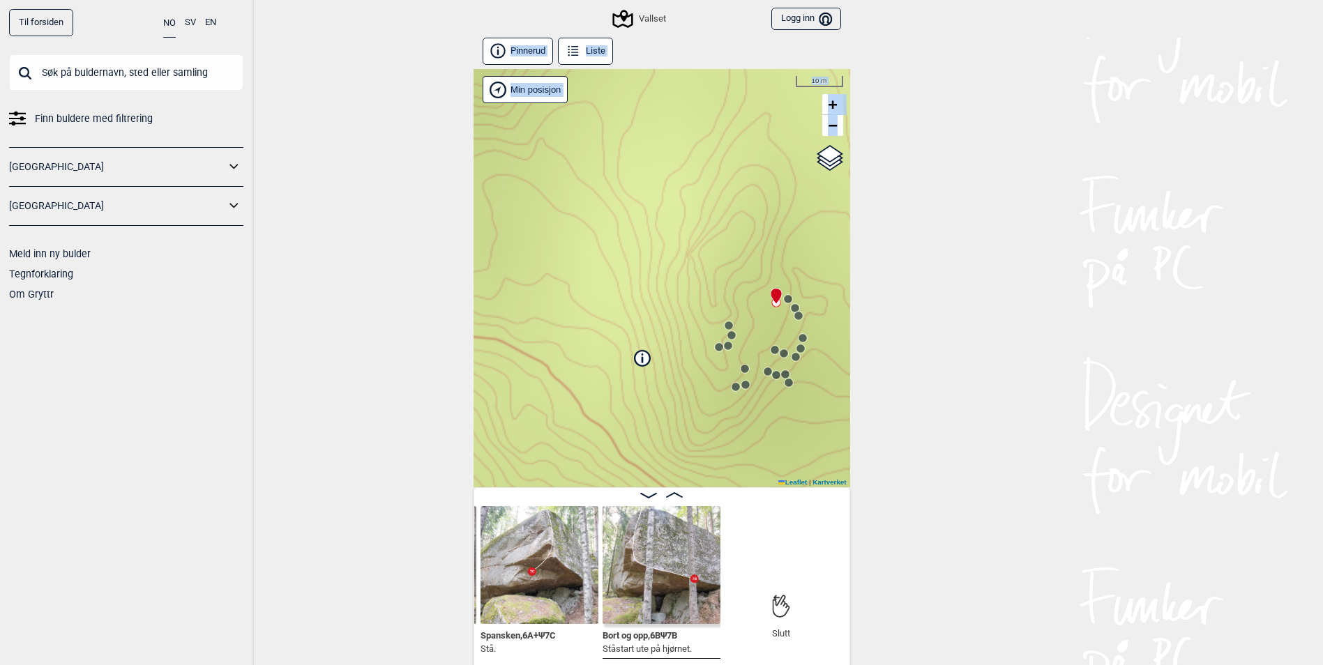
click at [801, 312] on icon at bounding box center [798, 315] width 11 height 11
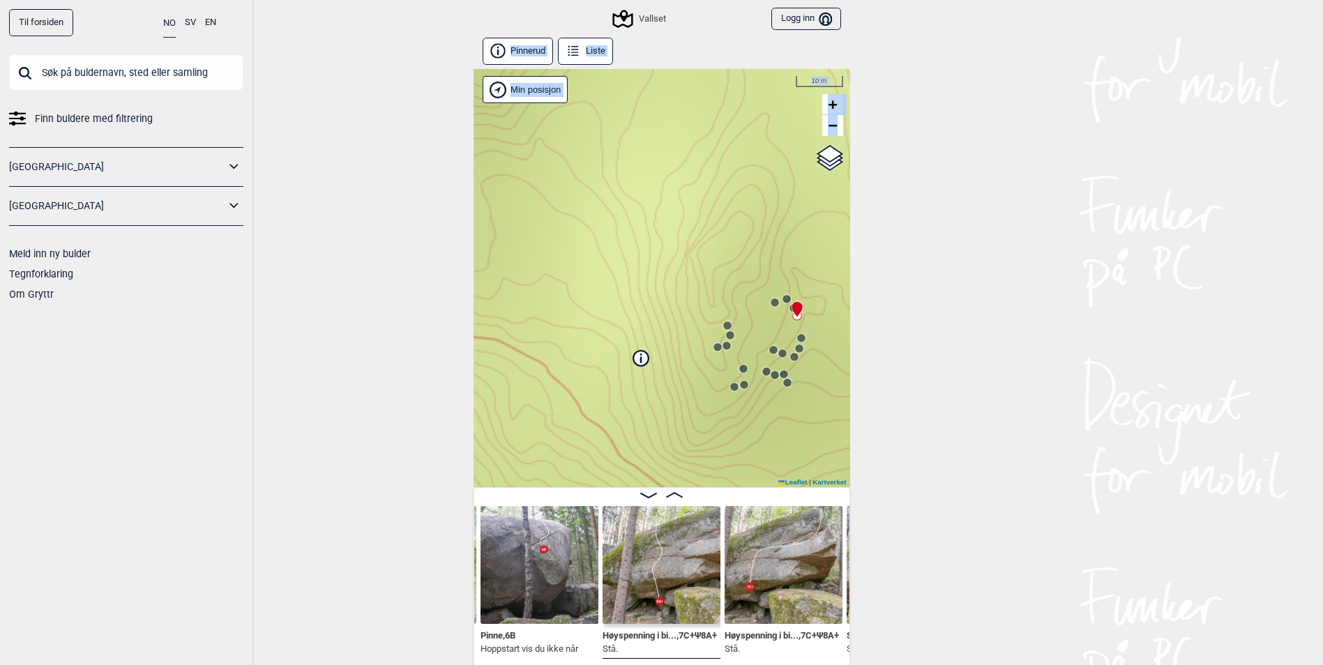
click at [806, 342] on icon at bounding box center [801, 338] width 11 height 11
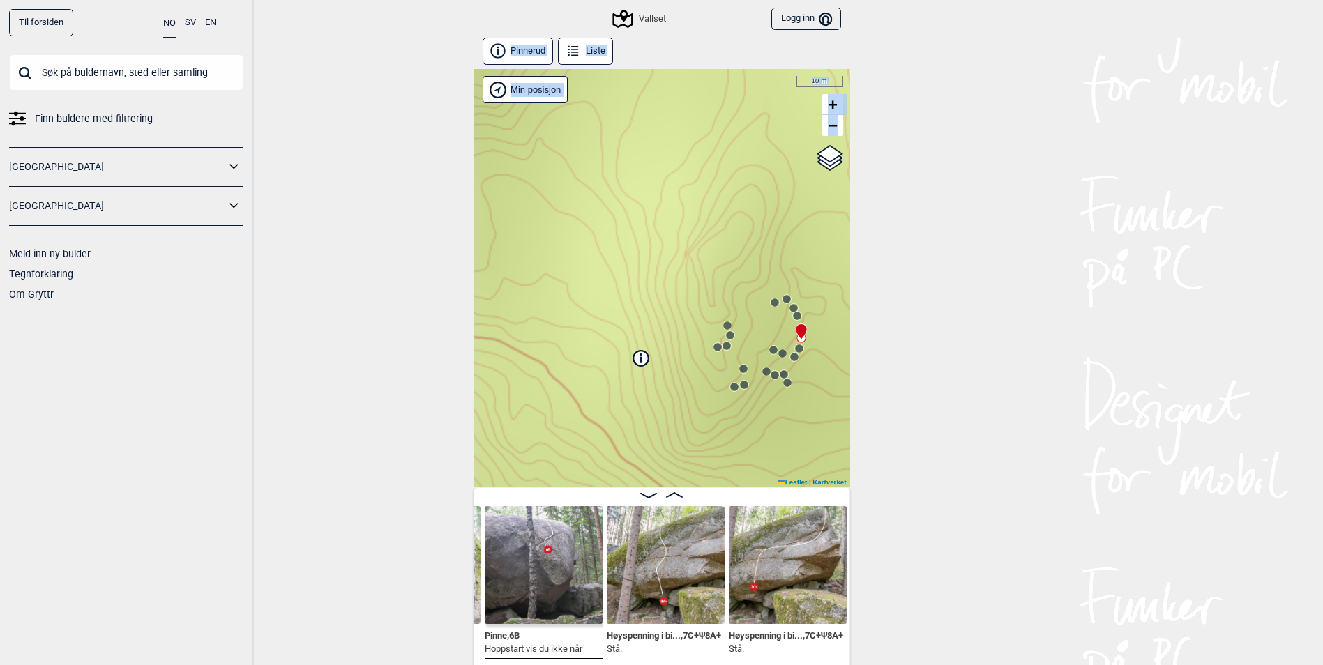
scroll to position [0, 1886]
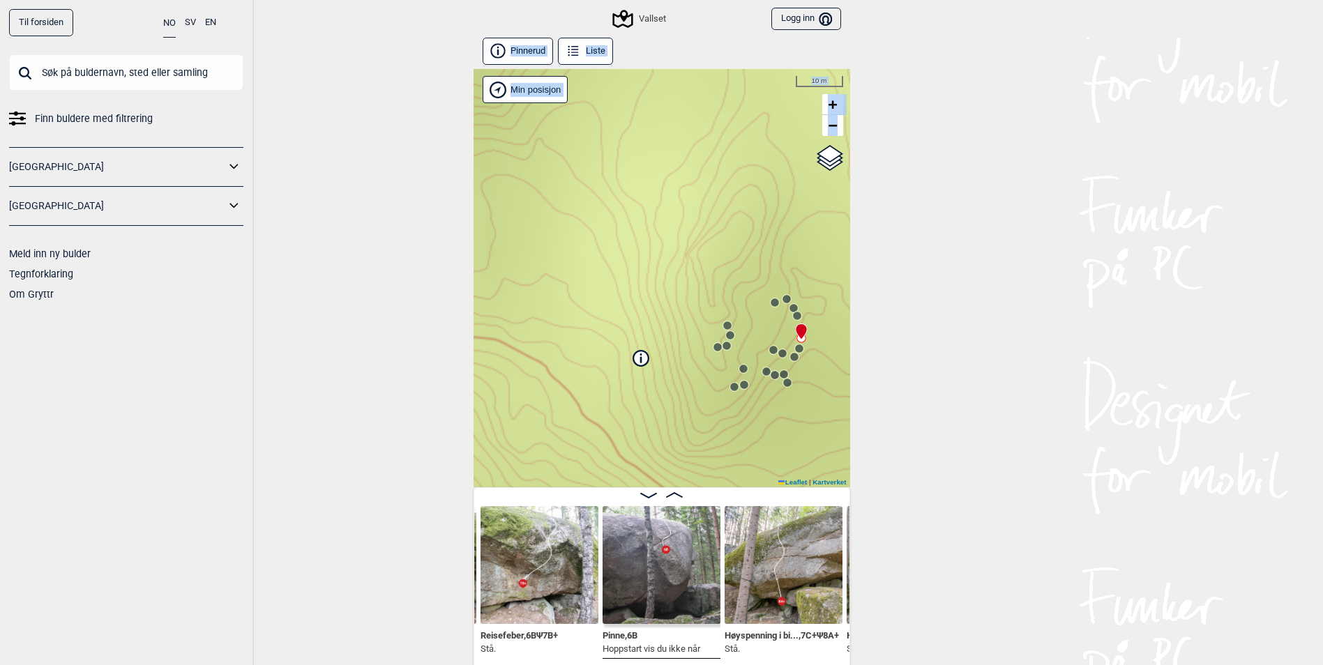
click at [800, 348] on circle at bounding box center [799, 349] width 8 height 8
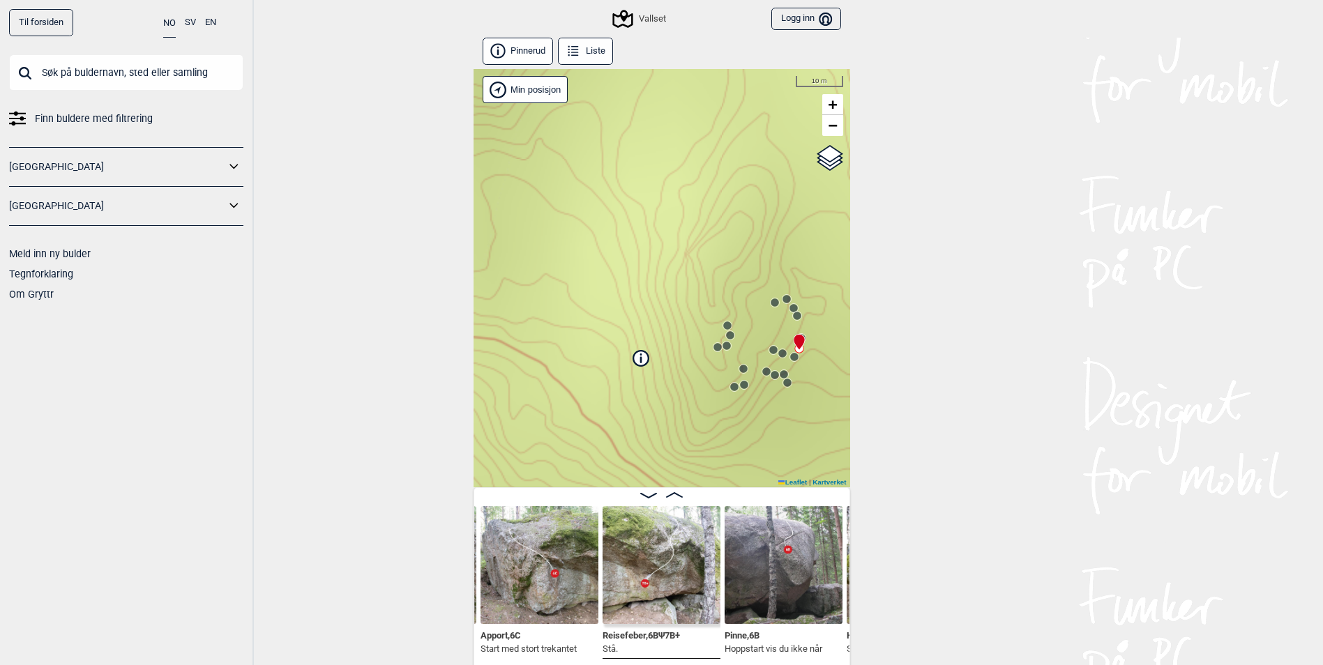
click at [627, 628] on span "Reisefeber , 6B Ψ 7B+" at bounding box center [641, 634] width 77 height 13
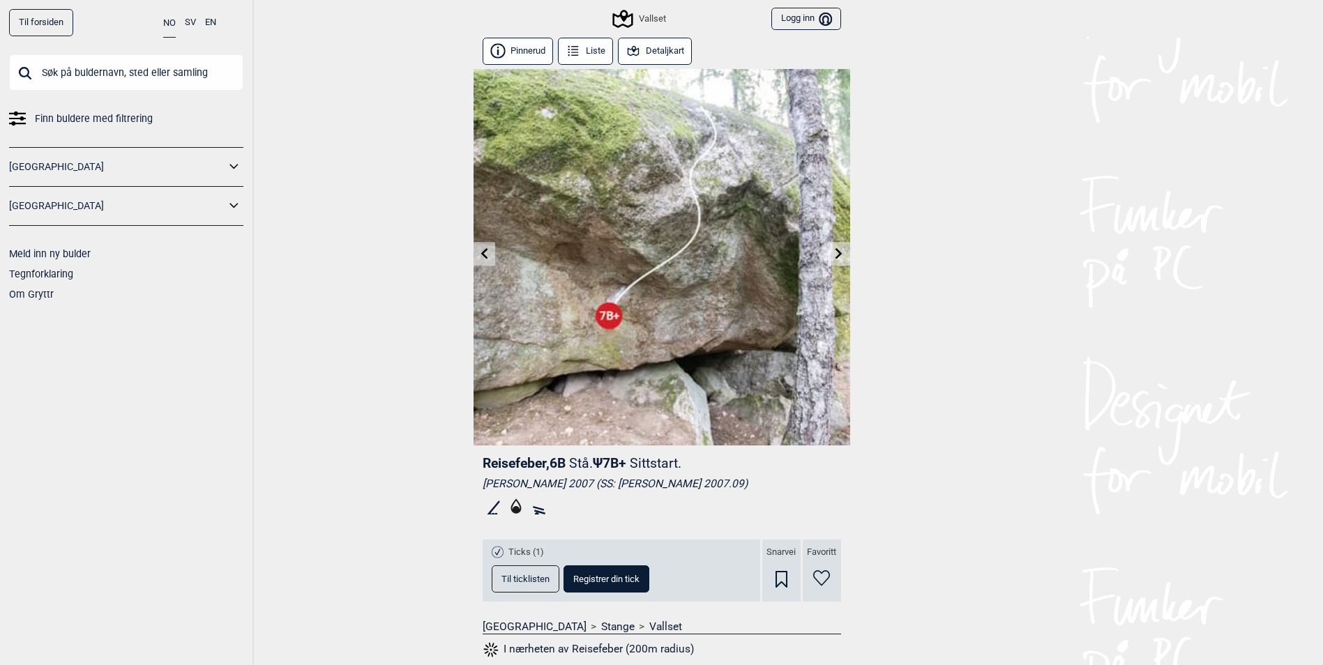
scroll to position [624, 0]
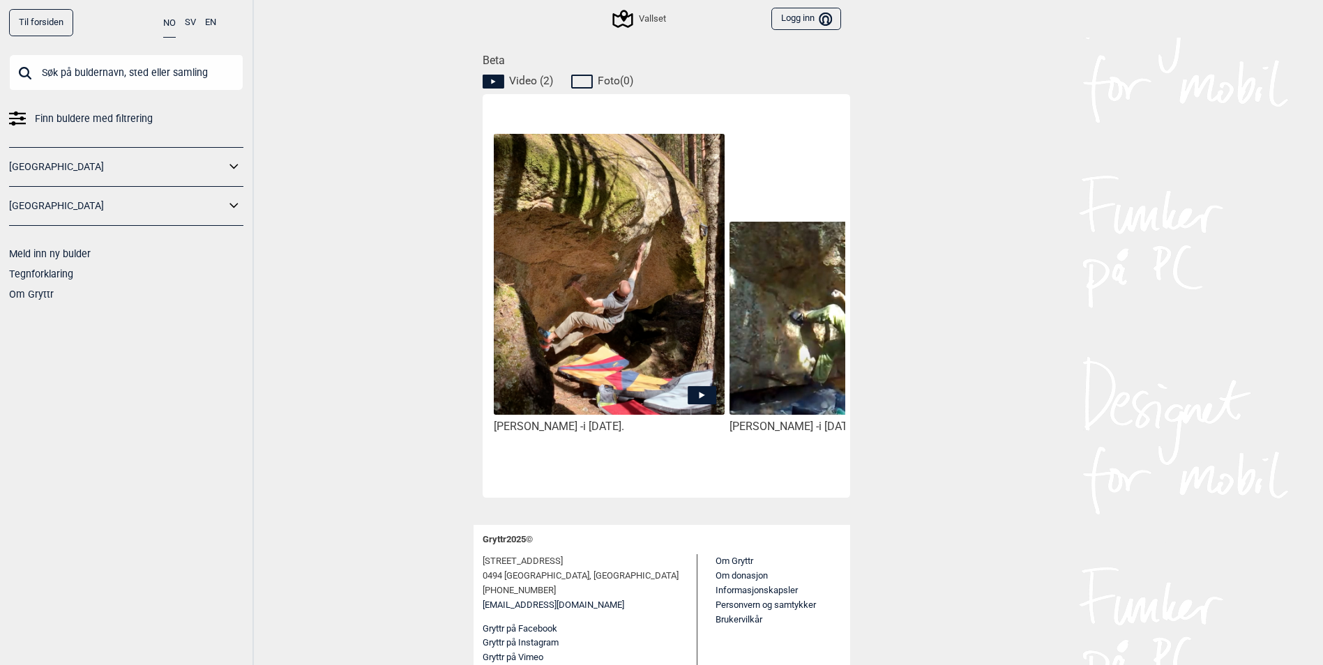
click at [697, 395] on icon at bounding box center [702, 395] width 29 height 18
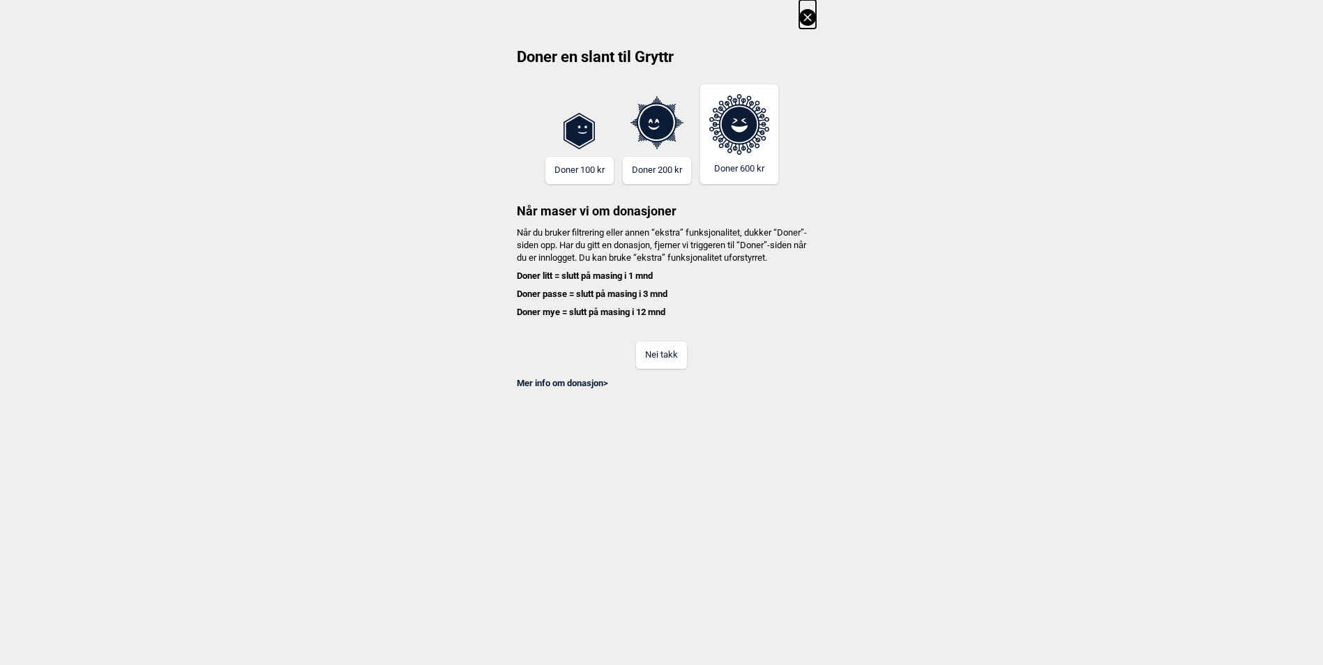
click at [674, 368] on button "Nei takk" at bounding box center [661, 355] width 51 height 27
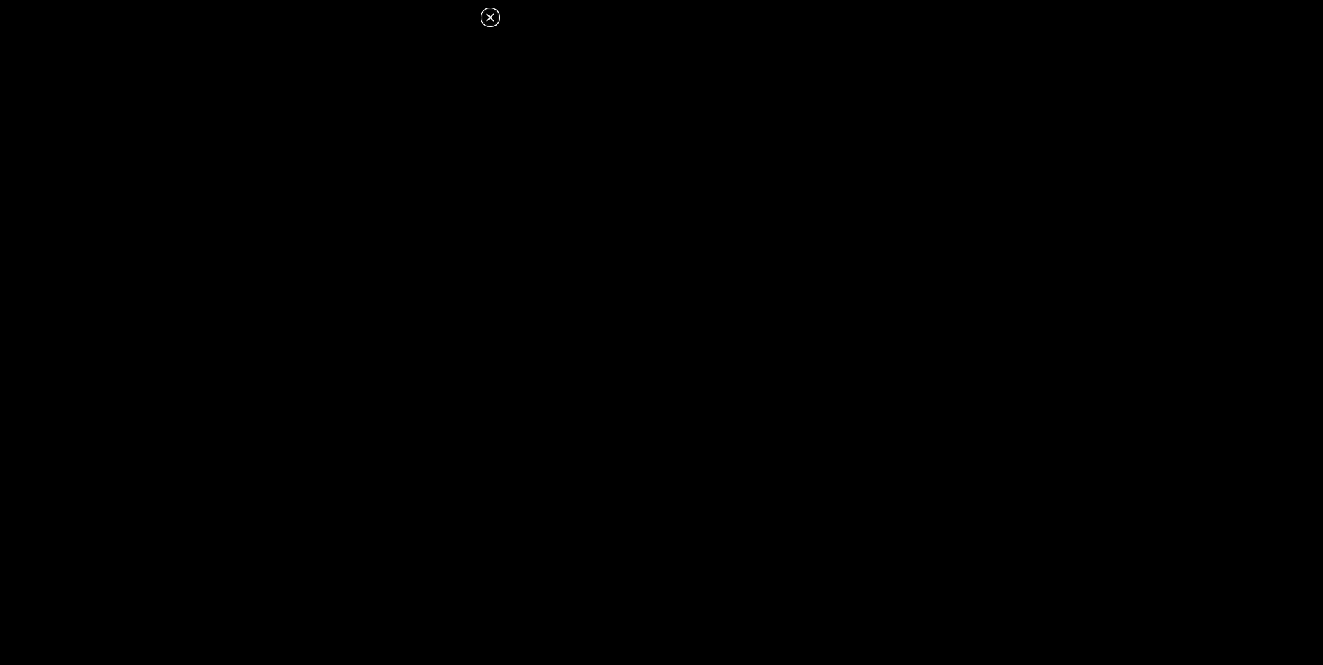
click at [493, 15] on icon at bounding box center [490, 17] width 8 height 8
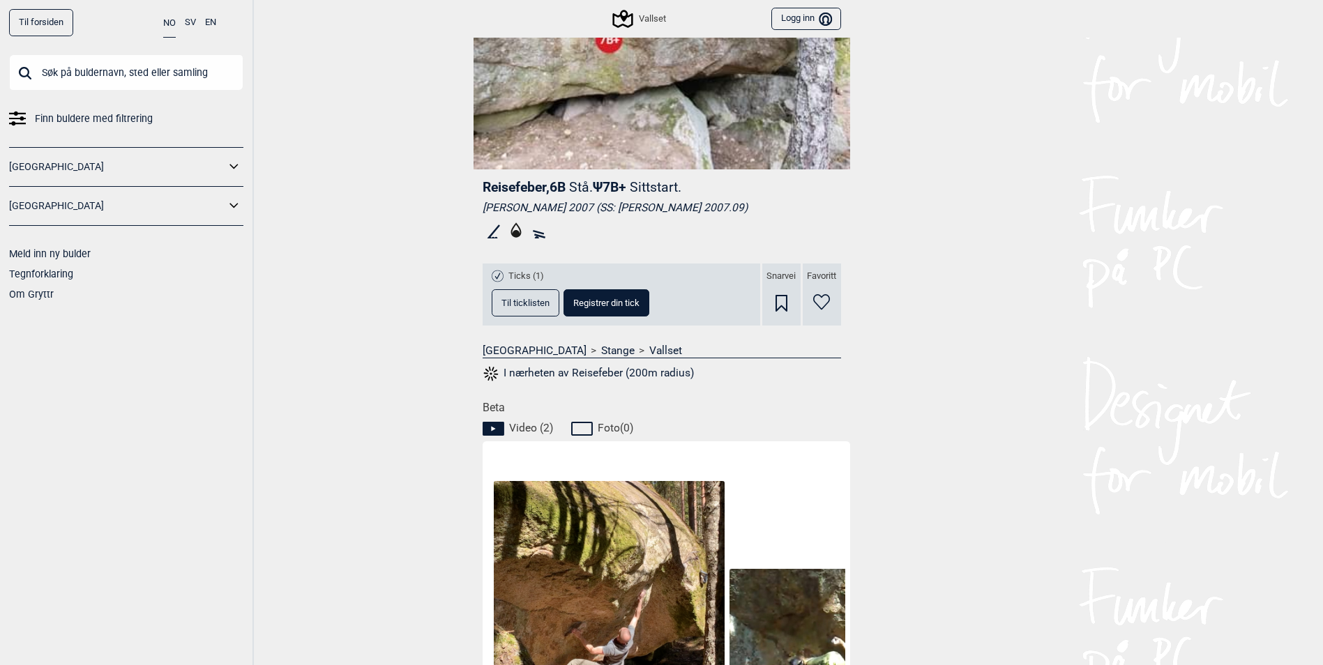
scroll to position [275, 0]
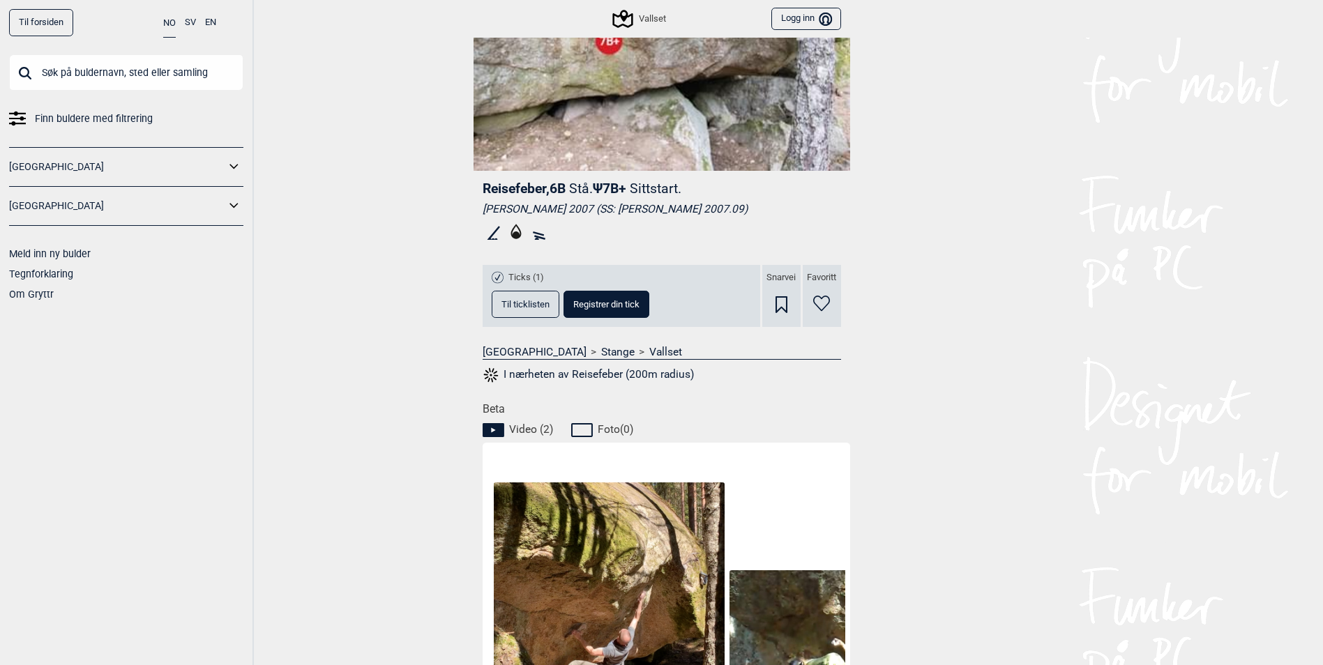
click at [547, 311] on button "Til ticklisten" at bounding box center [526, 304] width 68 height 27
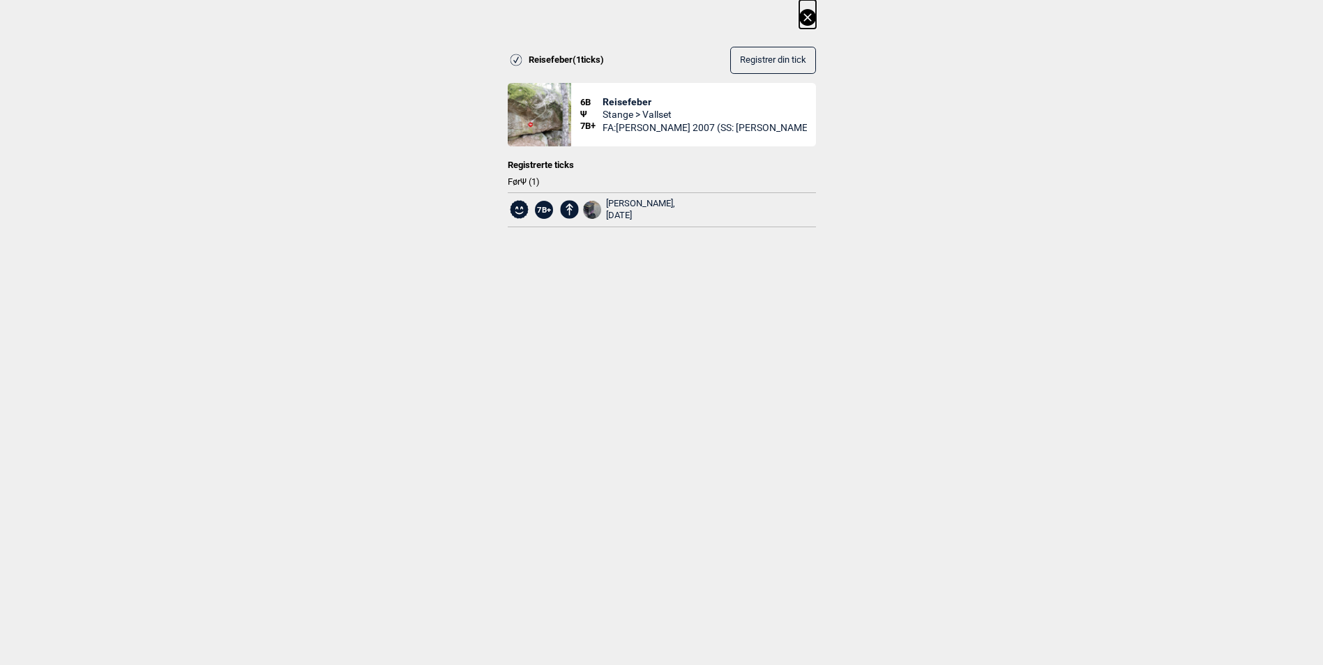
click at [811, 16] on icon at bounding box center [807, 17] width 8 height 8
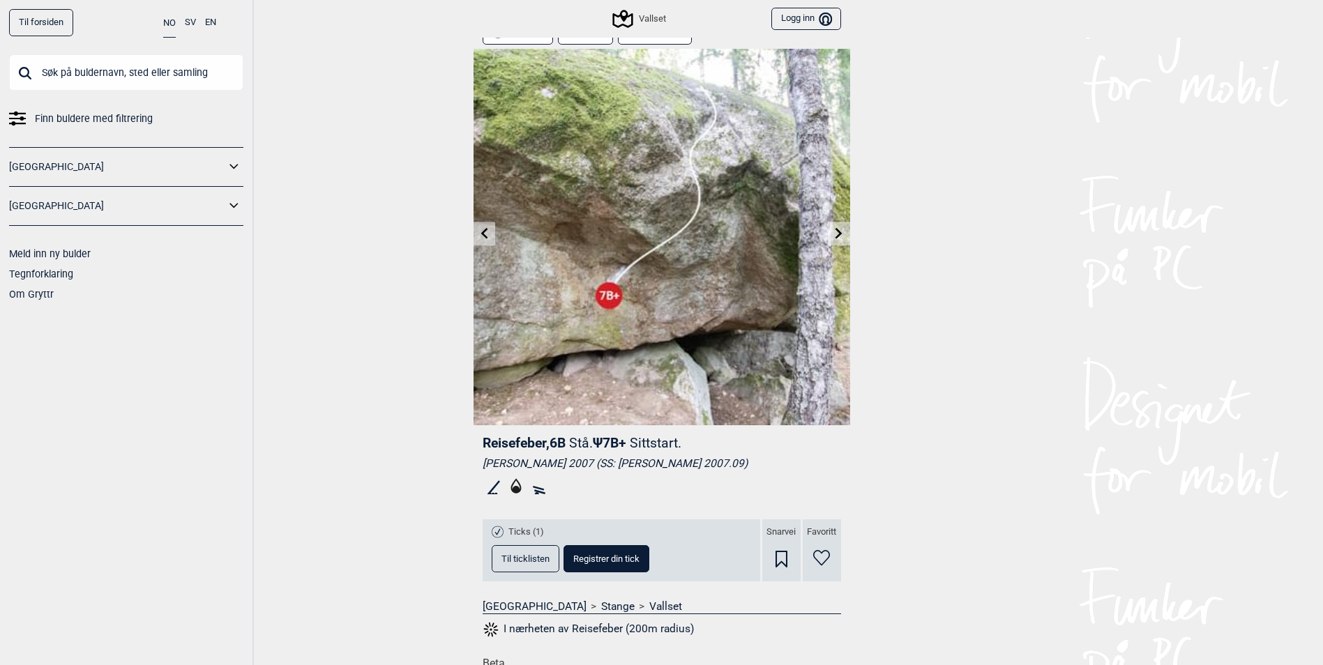
scroll to position [0, 0]
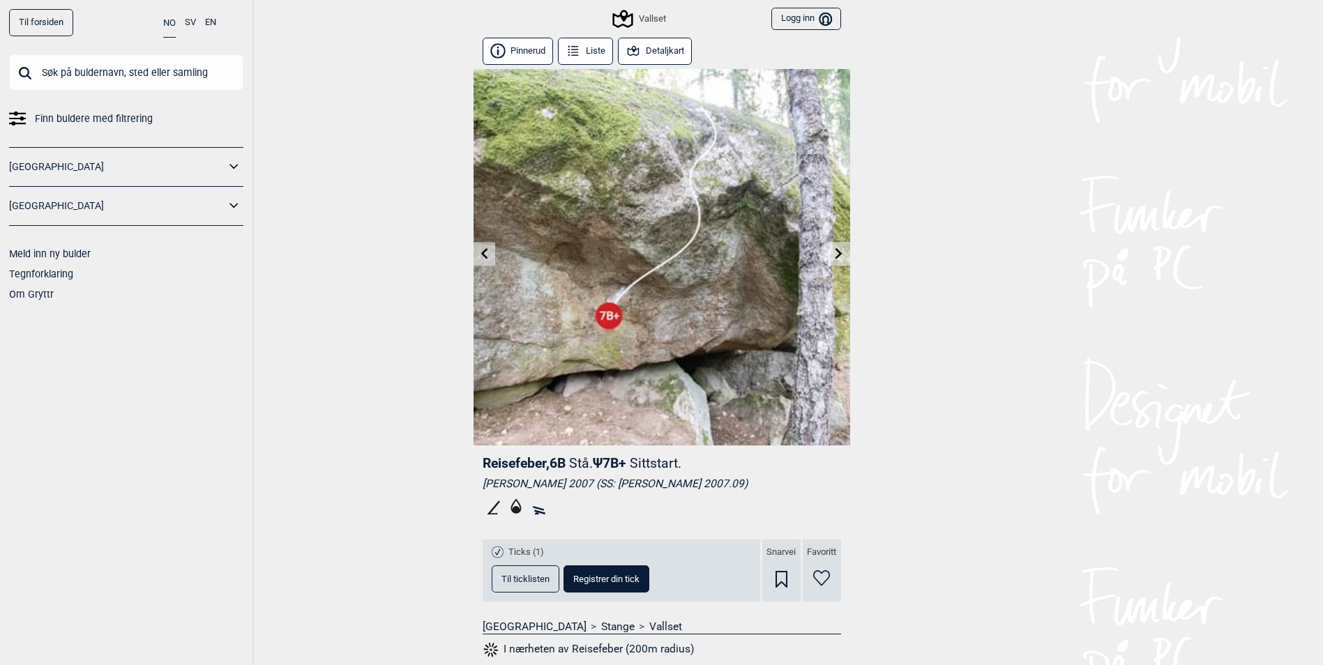
click at [672, 55] on button "Detaljkart" at bounding box center [655, 51] width 75 height 27
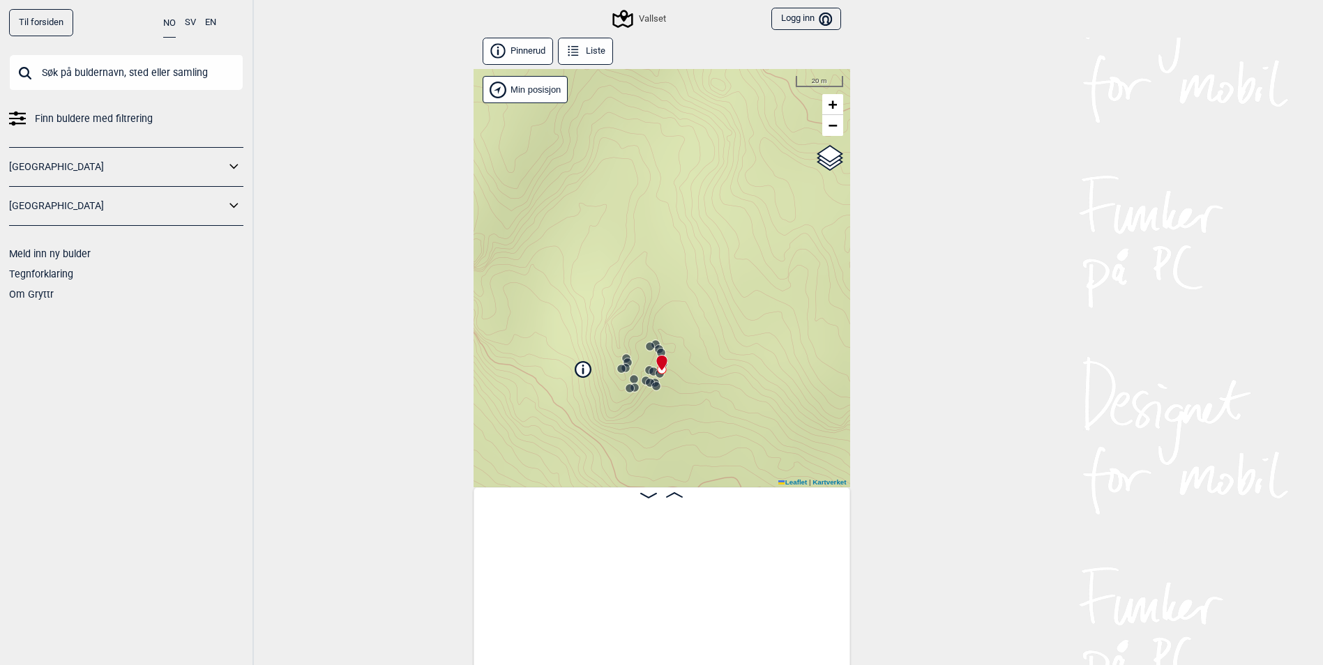
scroll to position [0, 1768]
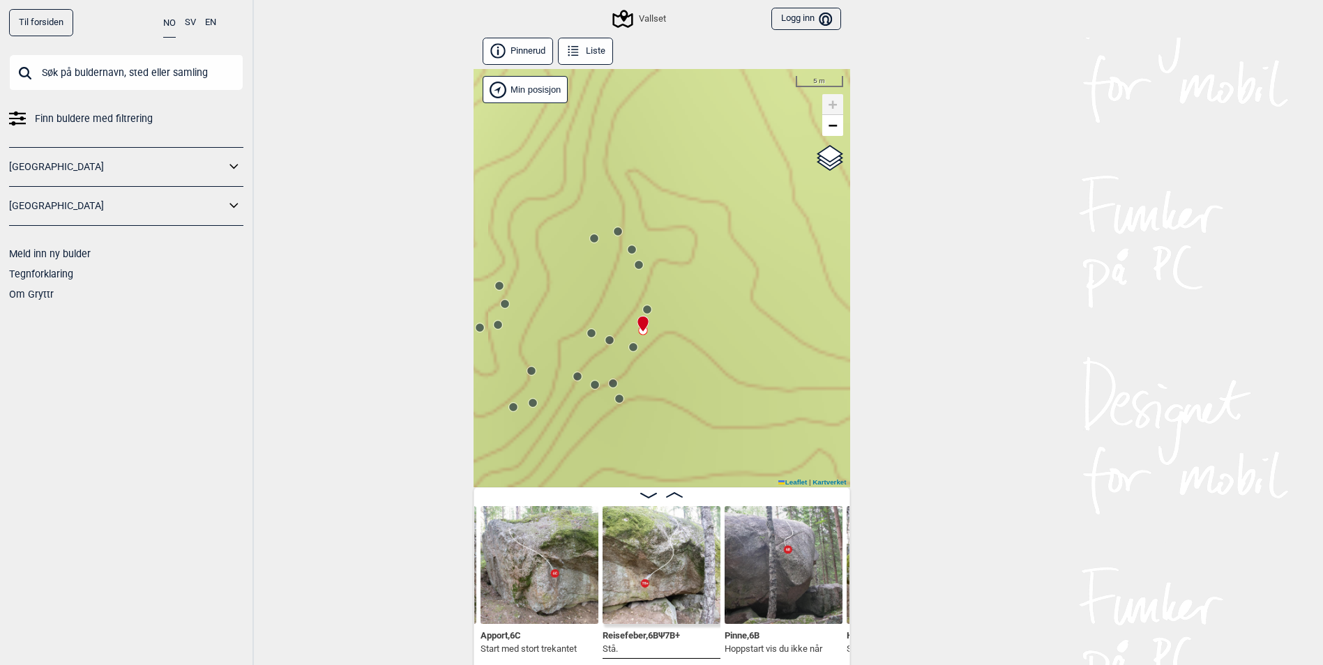
click at [634, 349] on circle at bounding box center [633, 347] width 8 height 8
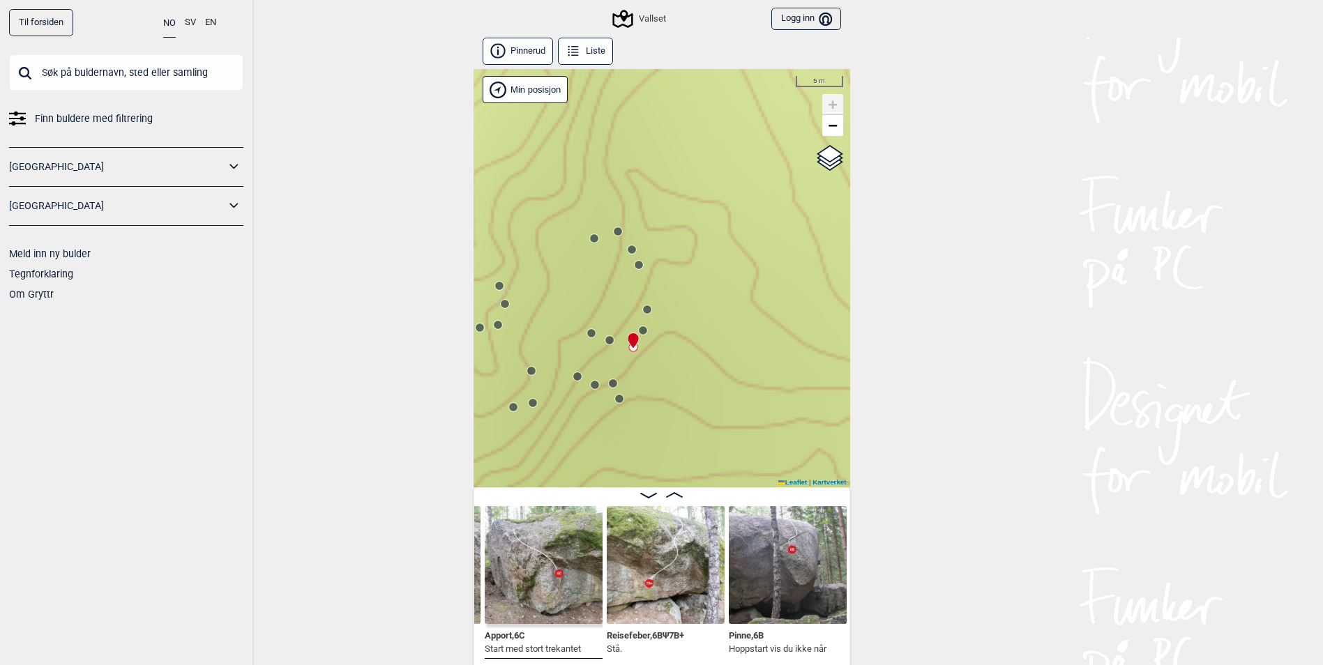
scroll to position [0, 1650]
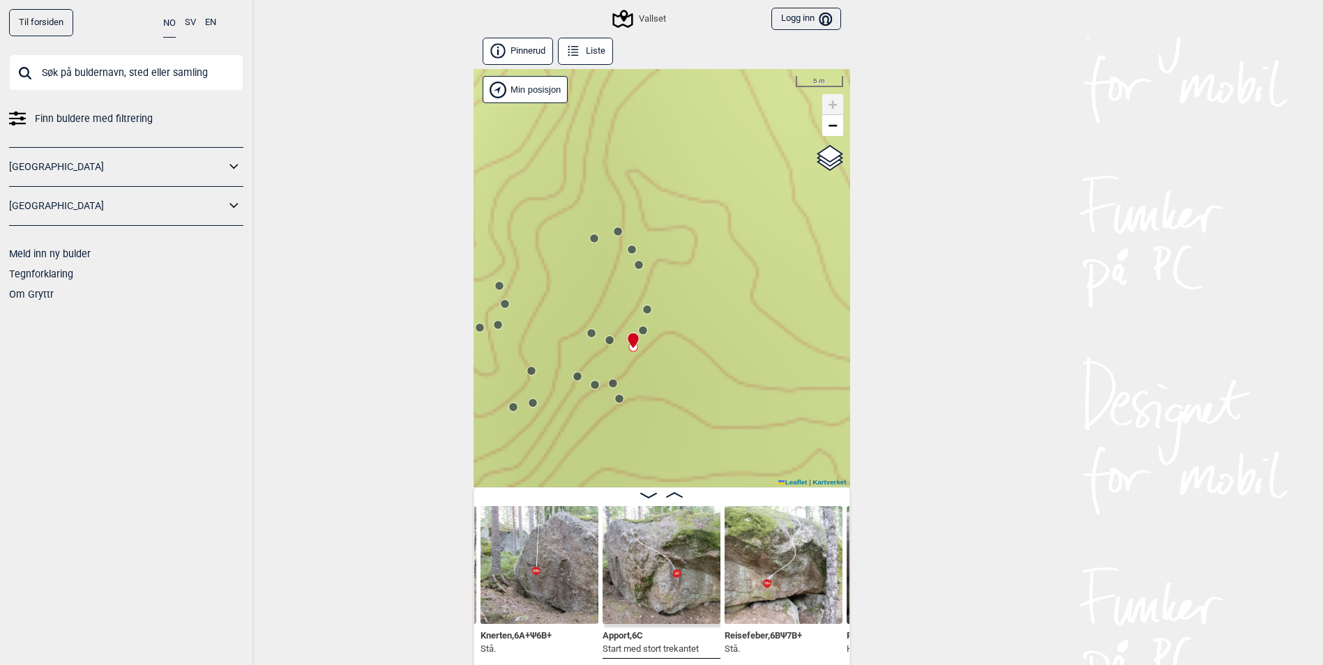
click at [606, 342] on circle at bounding box center [609, 340] width 8 height 8
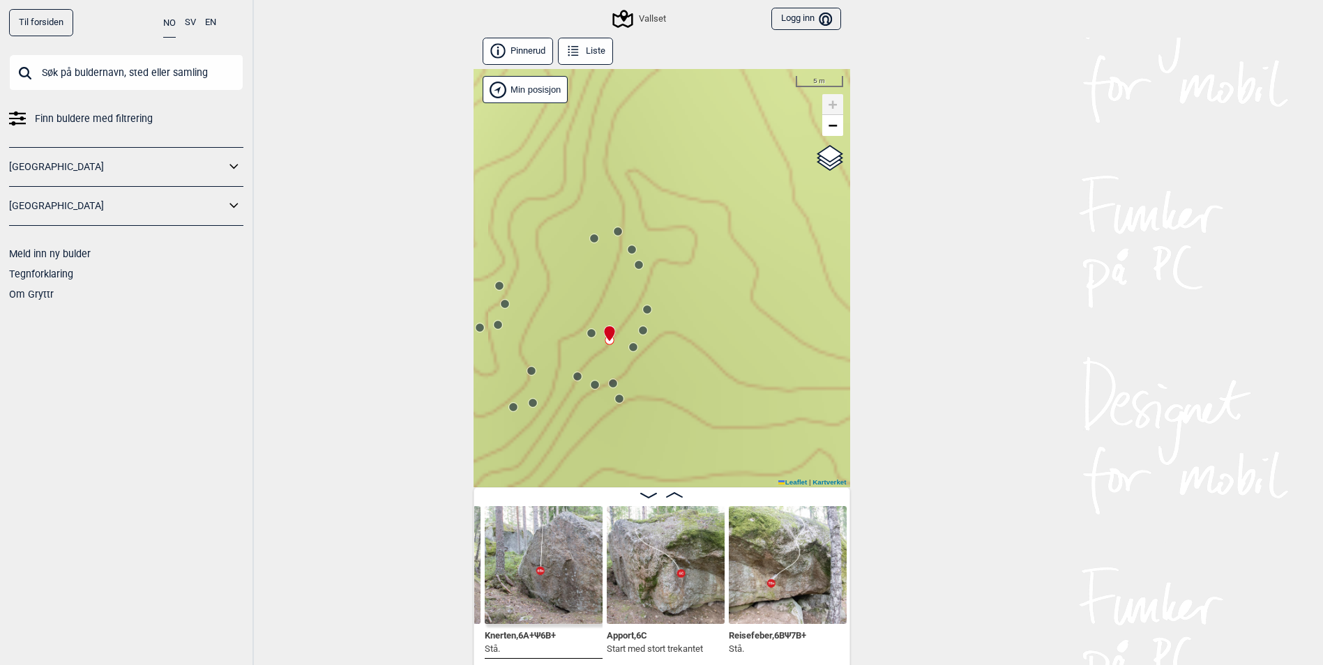
scroll to position [0, 1532]
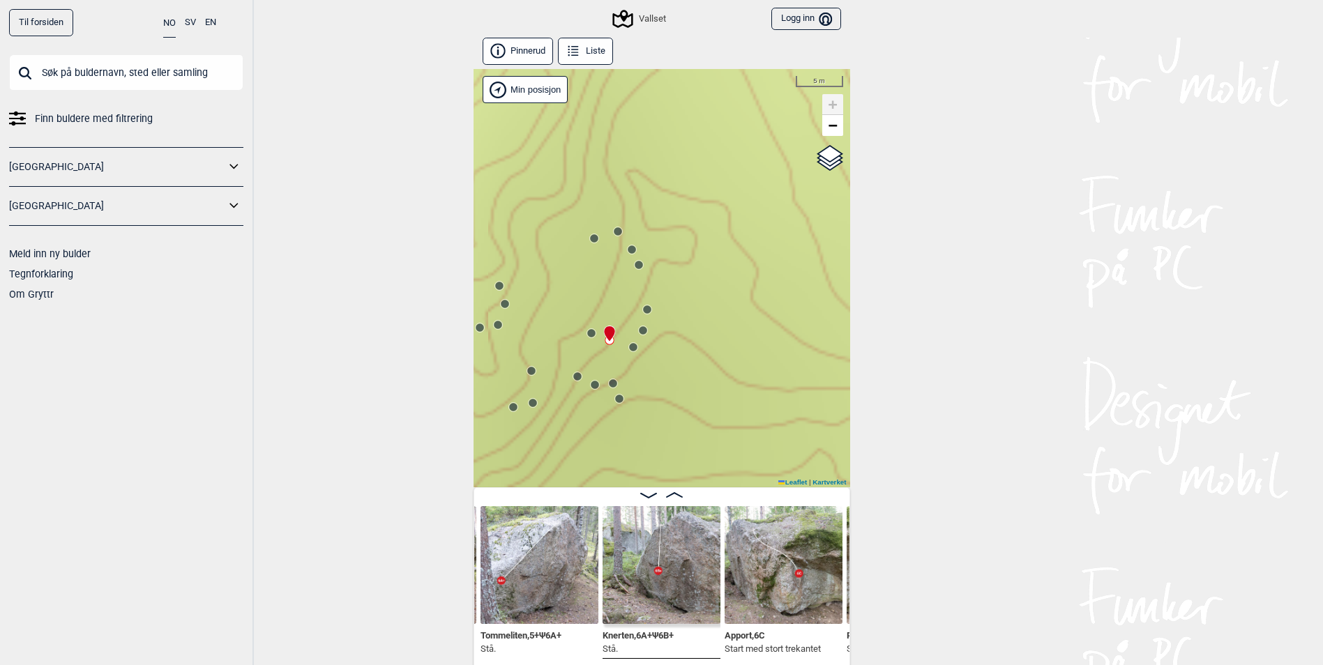
click at [591, 335] on circle at bounding box center [591, 333] width 8 height 8
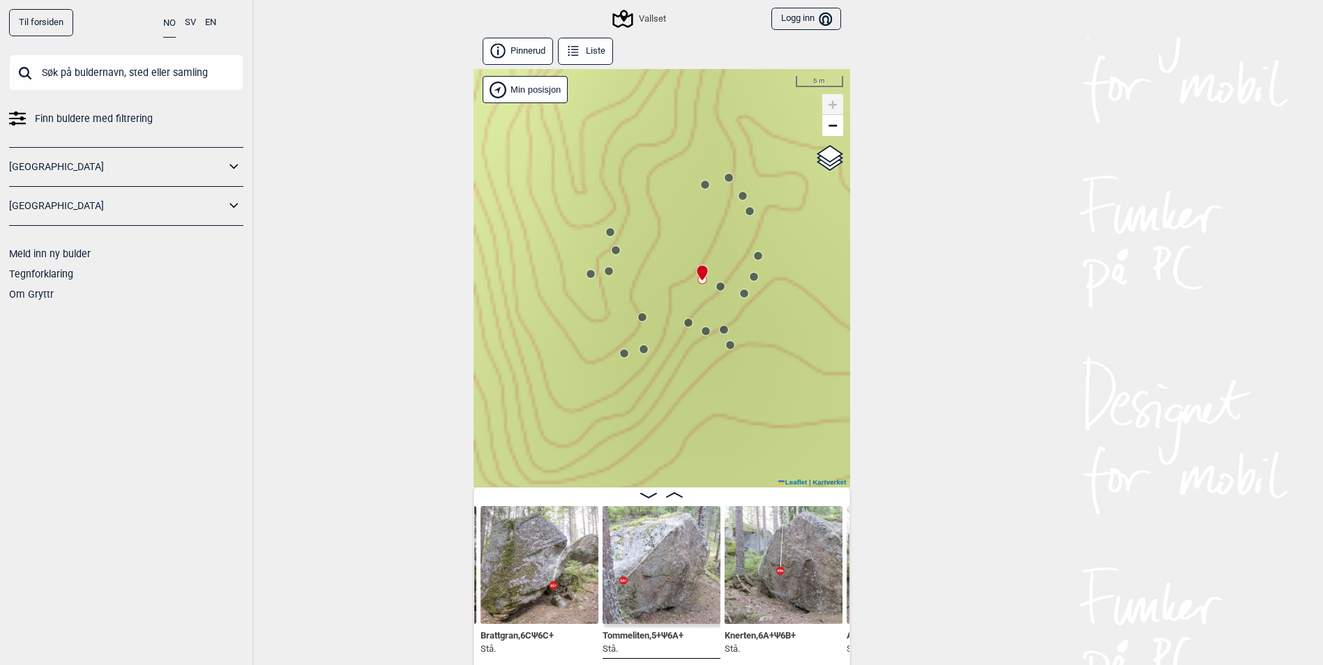
drag, startPoint x: 681, startPoint y: 358, endPoint x: 782, endPoint y: 332, distance: 104.5
click at [782, 332] on div "Vallset Min posisjon 5 m + − Kartverket OpenStreetMap Google satellite Leaflet …" at bounding box center [662, 278] width 377 height 418
click at [730, 350] on icon at bounding box center [730, 345] width 11 height 11
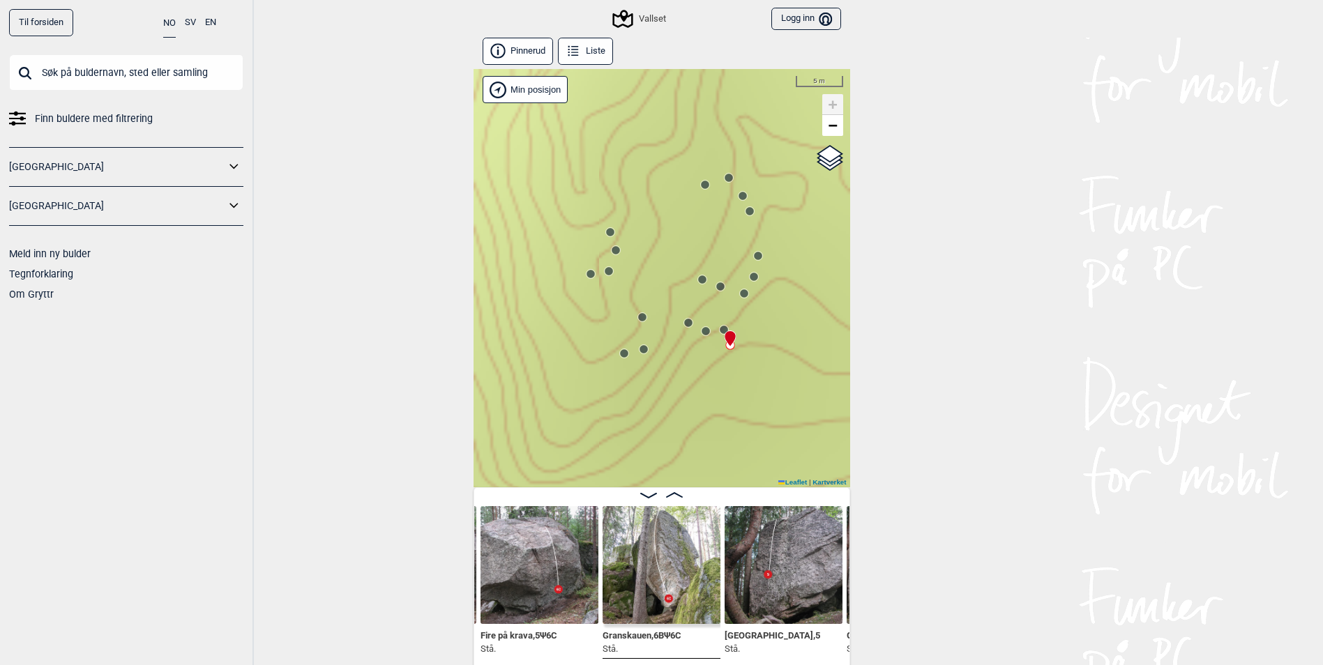
click at [720, 332] on circle at bounding box center [724, 330] width 8 height 8
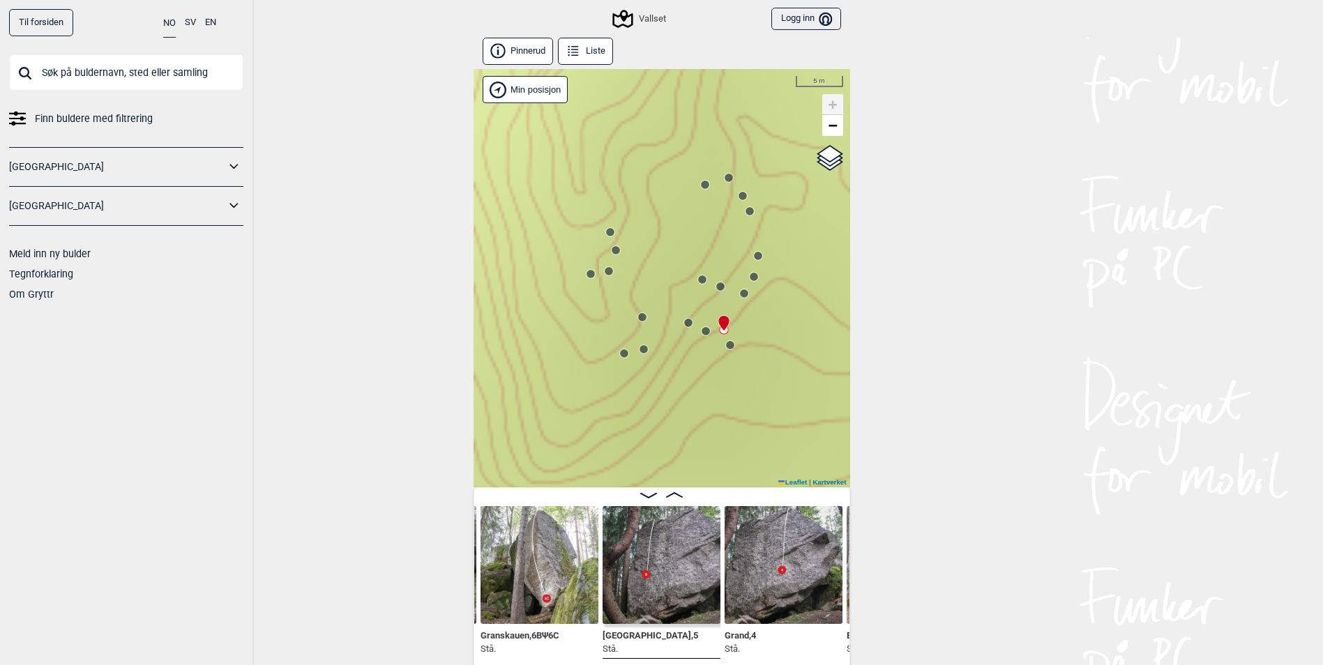
click at [706, 334] on circle at bounding box center [706, 331] width 8 height 8
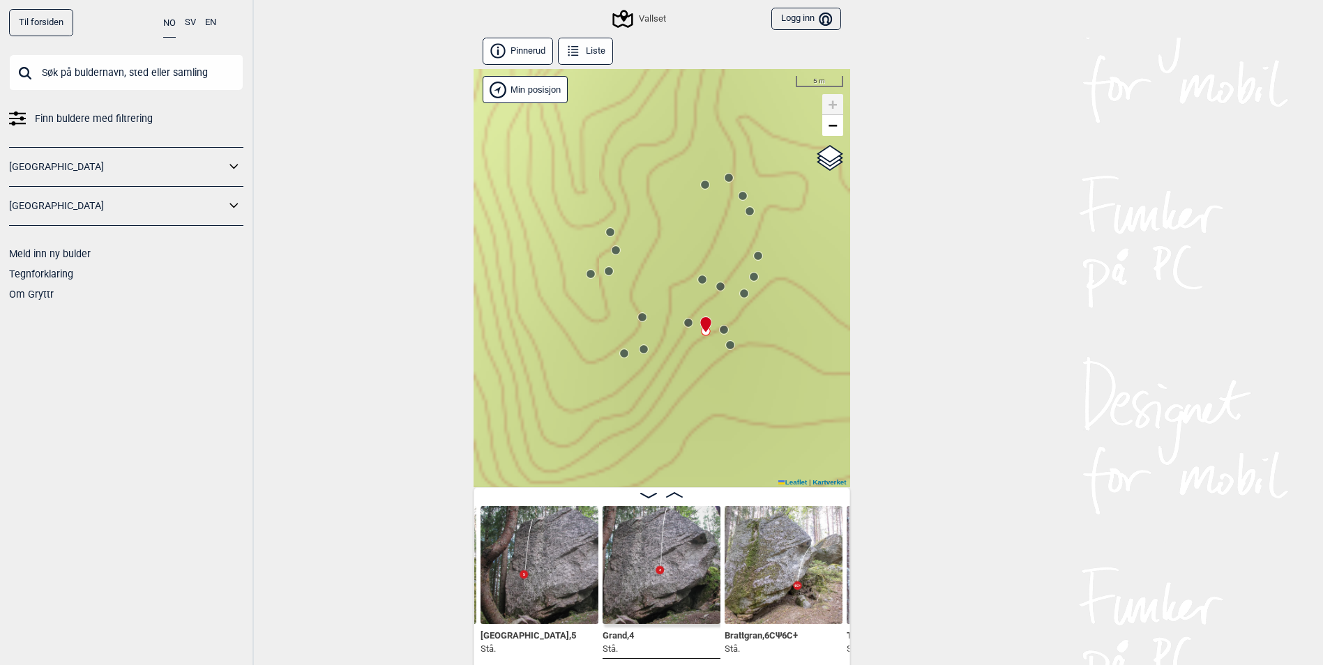
click at [684, 322] on circle at bounding box center [688, 323] width 8 height 8
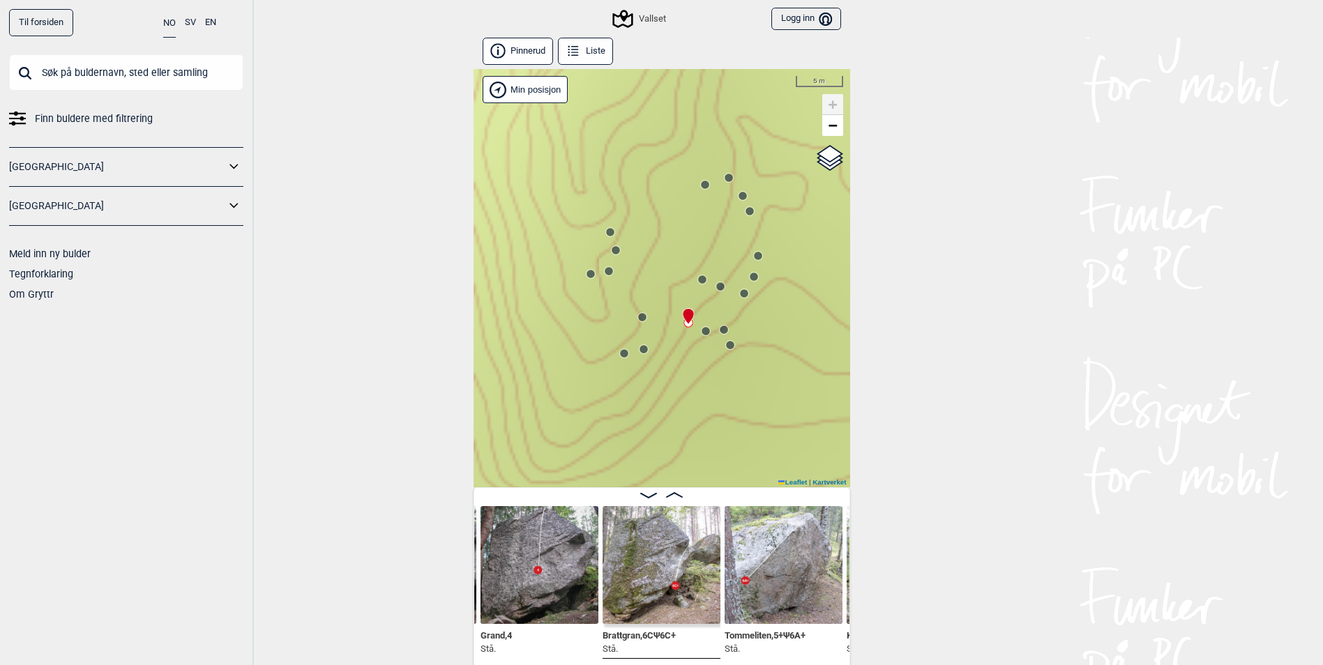
click at [641, 321] on circle at bounding box center [642, 317] width 8 height 8
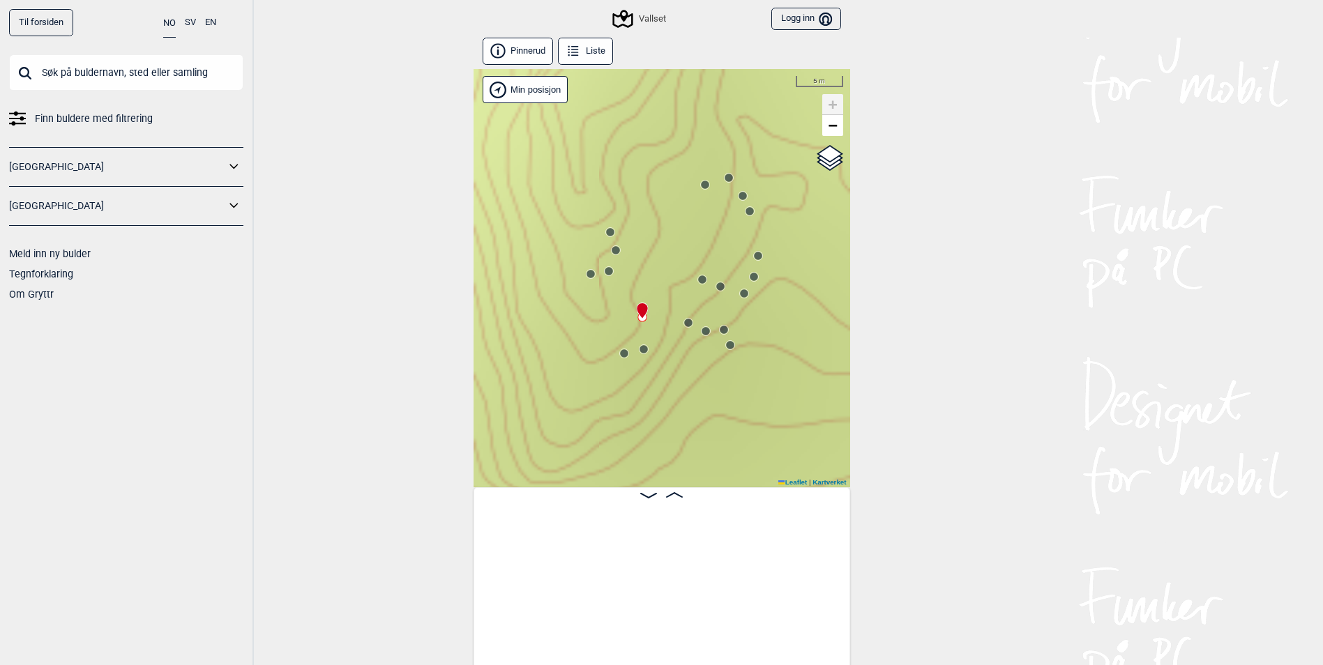
scroll to position [0, 354]
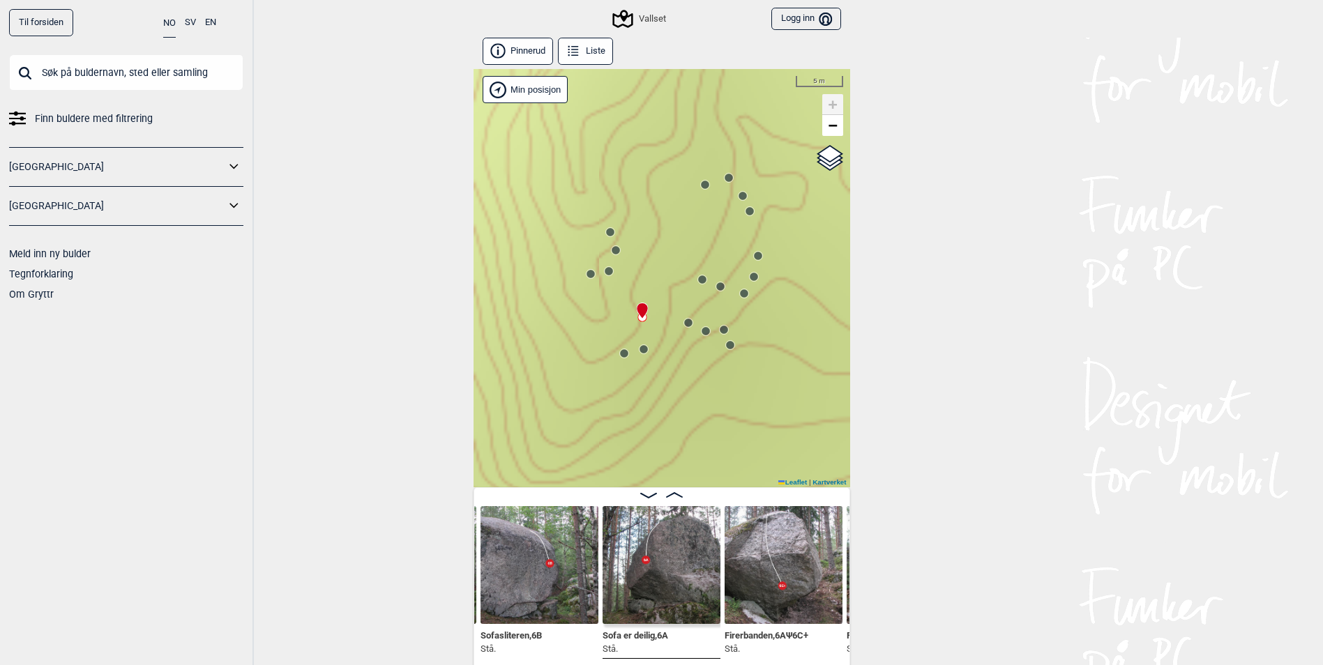
click at [648, 352] on icon at bounding box center [643, 349] width 11 height 11
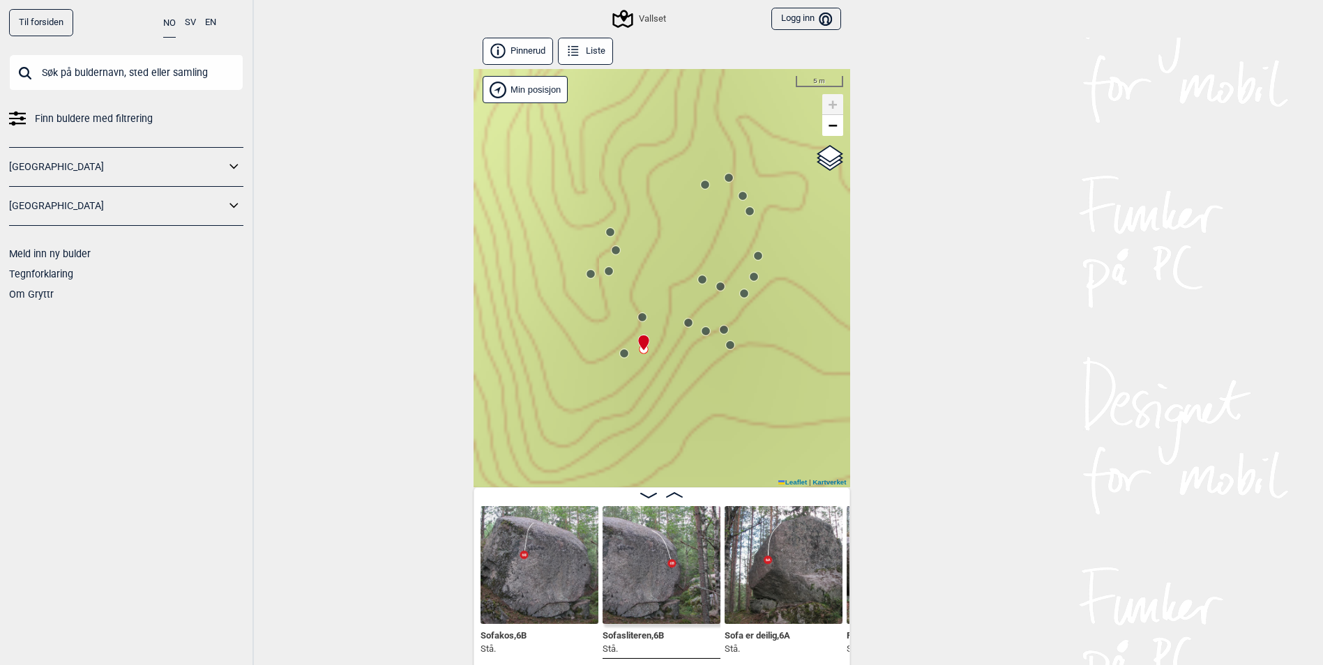
click at [622, 357] on circle at bounding box center [624, 353] width 8 height 8
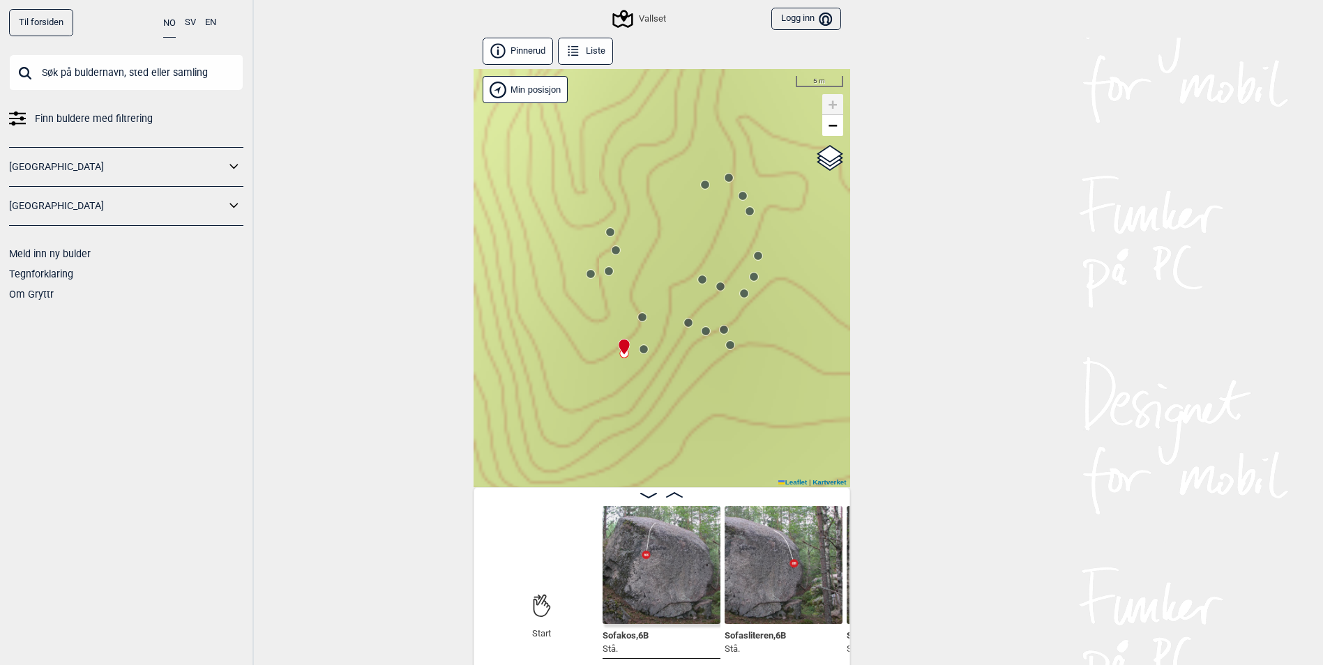
click at [594, 278] on icon at bounding box center [590, 274] width 11 height 11
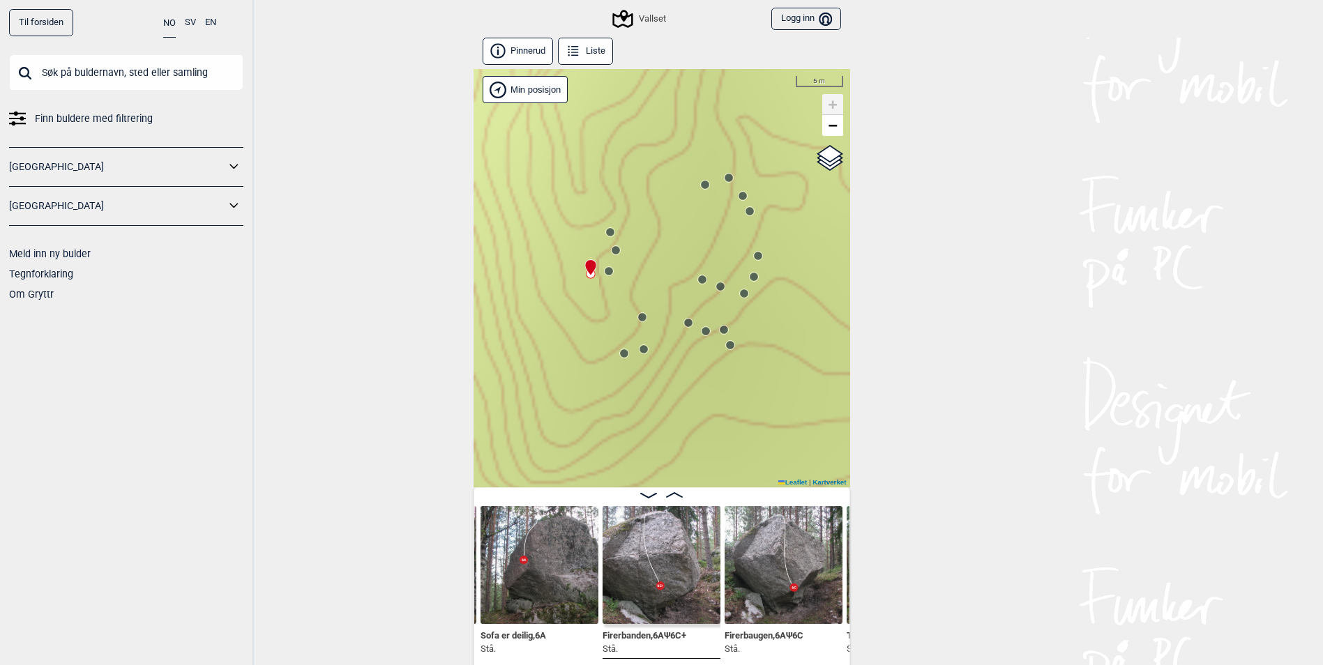
click at [611, 276] on icon at bounding box center [608, 271] width 11 height 11
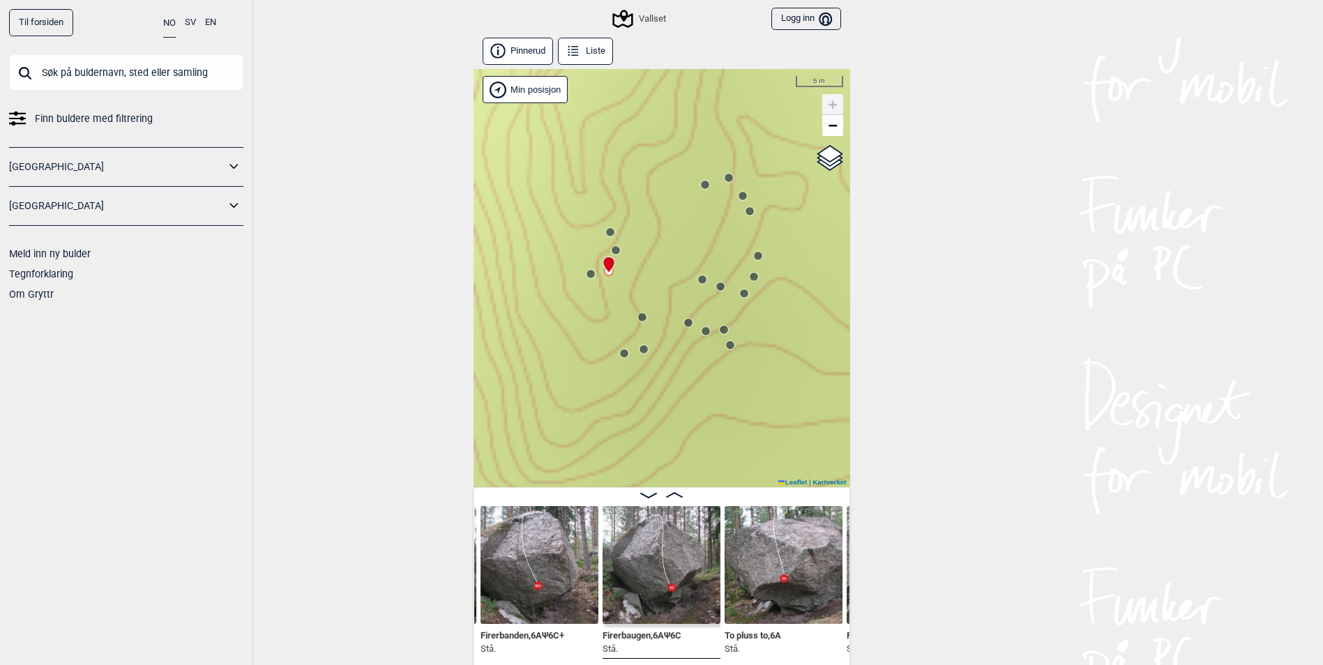
click at [620, 250] on circle at bounding box center [615, 249] width 9 height 9
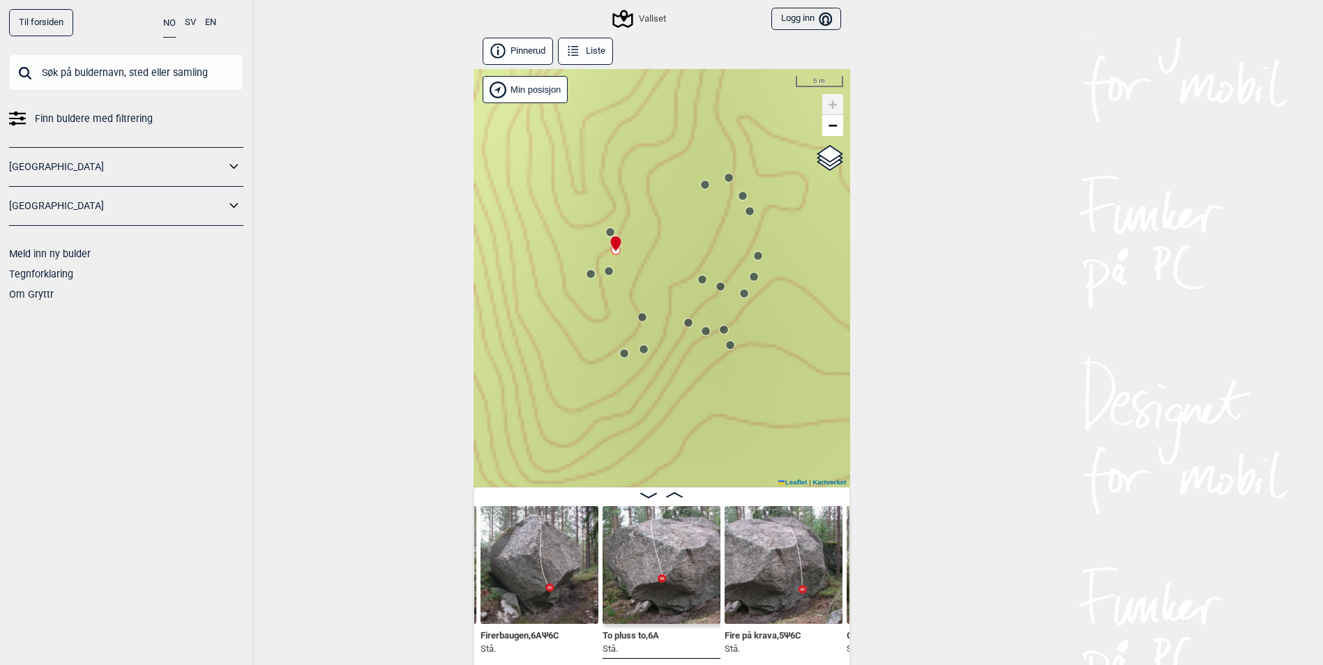
click at [607, 229] on circle at bounding box center [610, 232] width 8 height 8
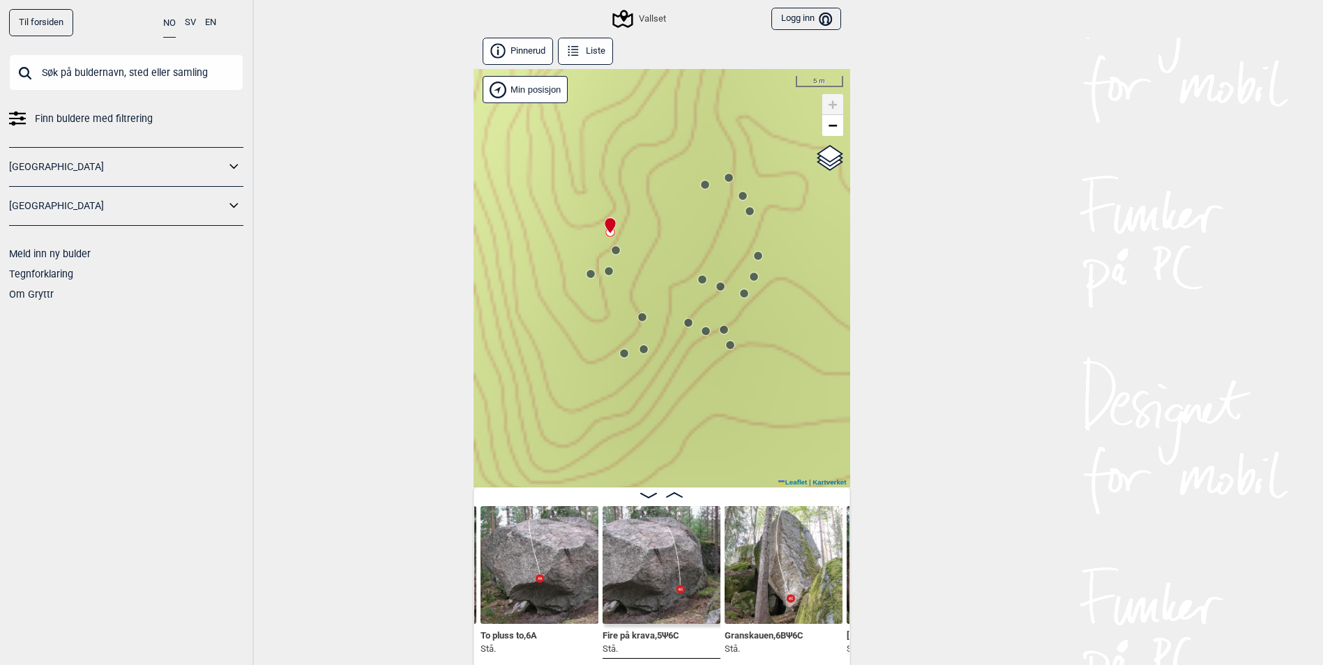
click at [753, 213] on circle at bounding box center [749, 210] width 9 height 9
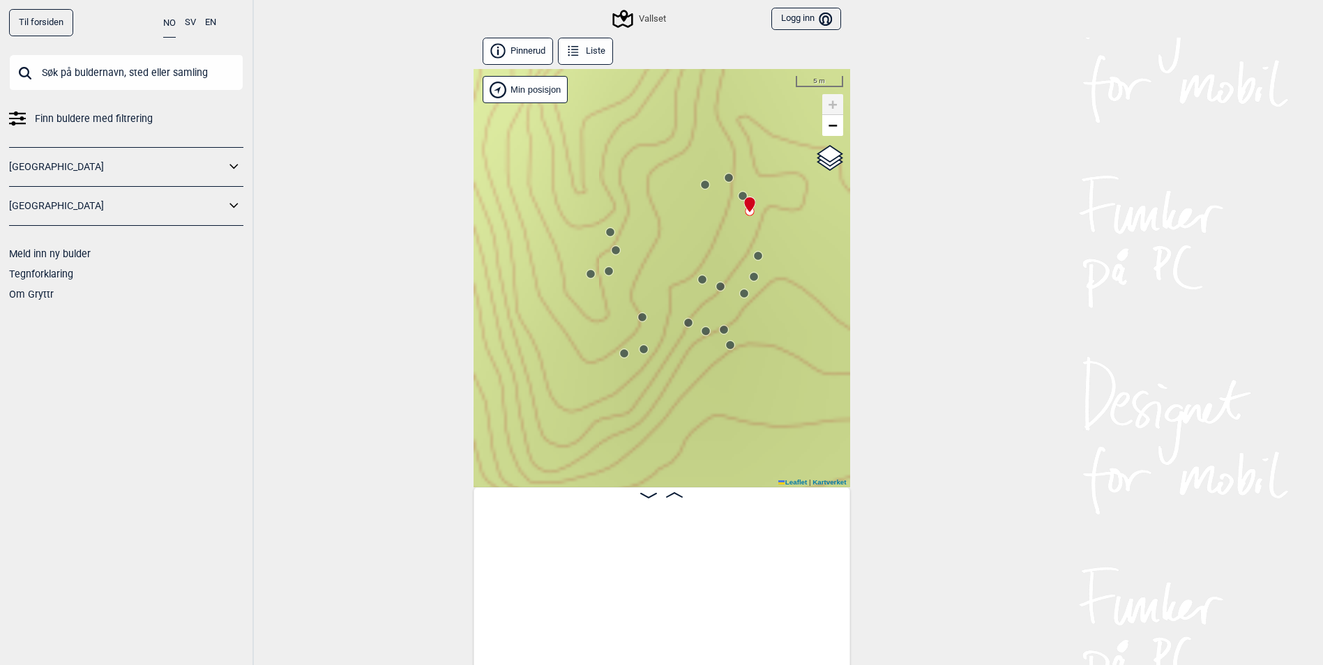
scroll to position [0, 2062]
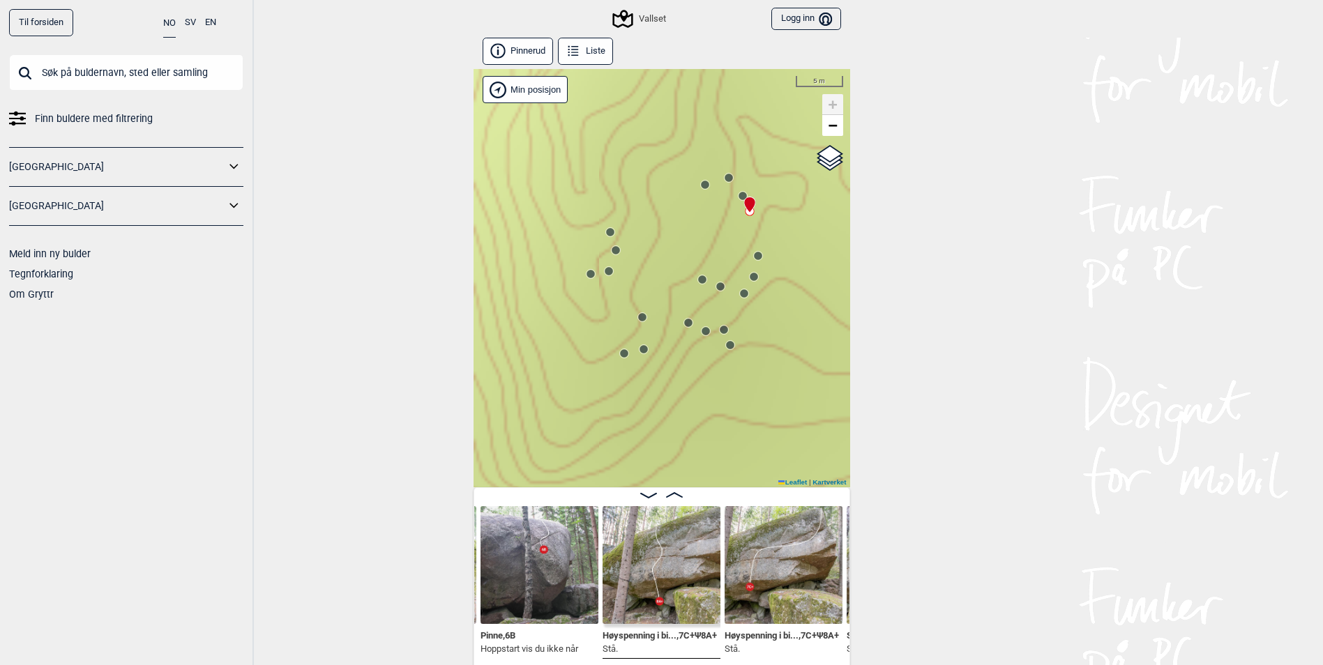
click at [740, 200] on icon at bounding box center [742, 195] width 11 height 11
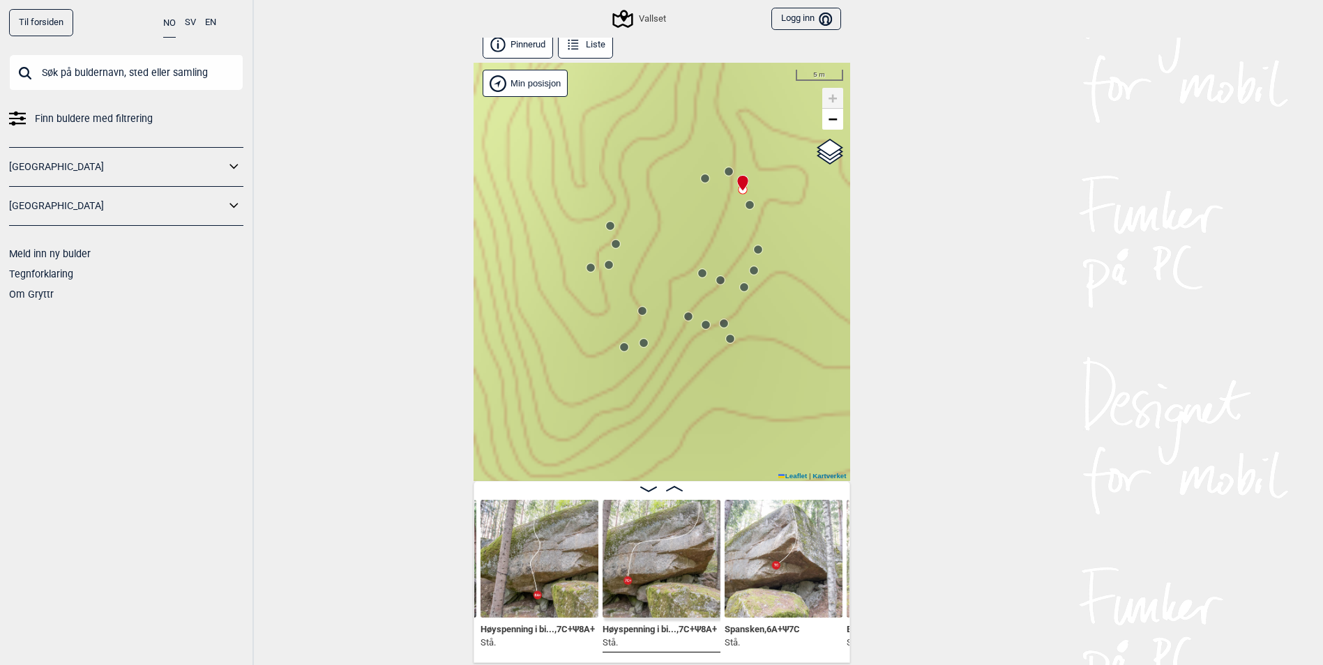
scroll to position [8, 0]
click at [638, 627] on span "Høyspenning i bi... , 7C+ Ψ 8A+" at bounding box center [660, 626] width 114 height 13
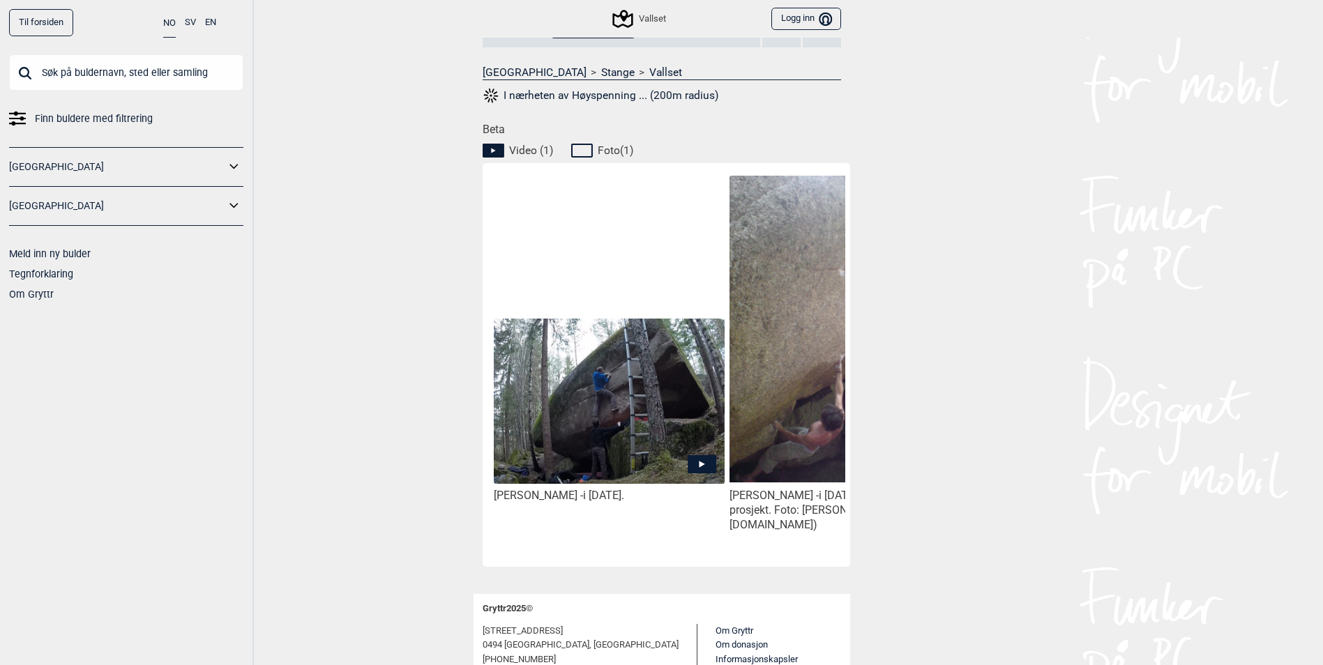
scroll to position [628, 0]
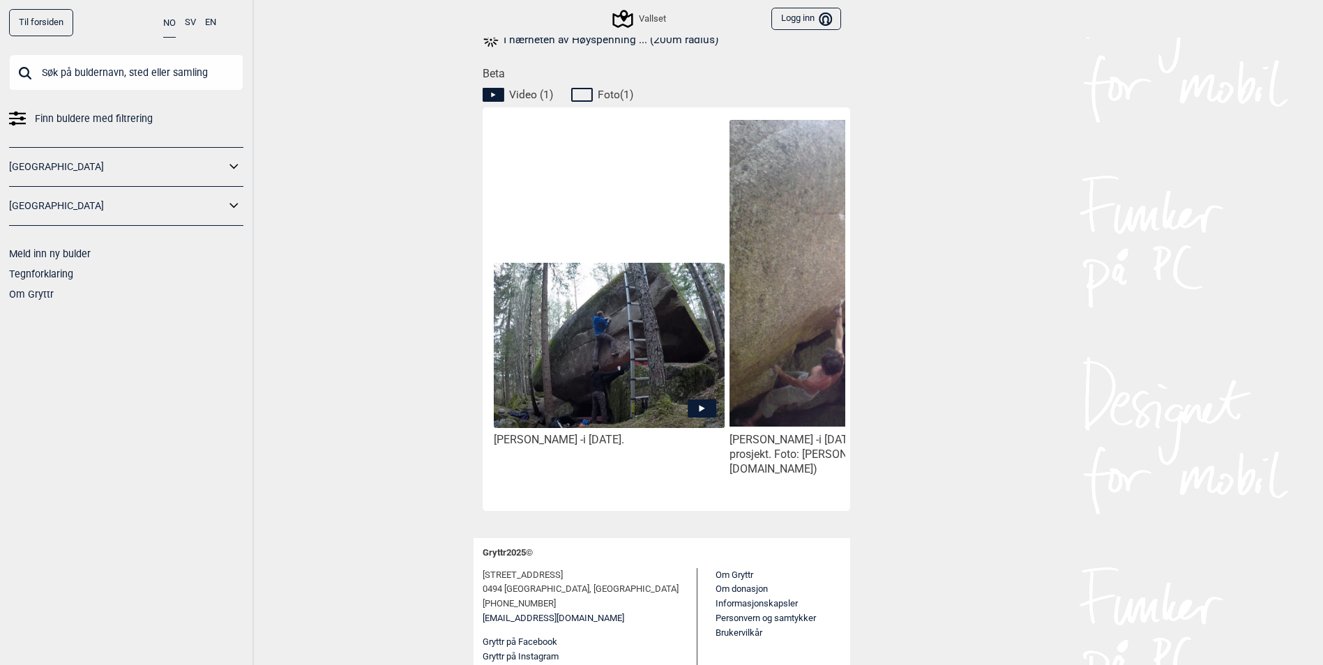
click at [694, 408] on icon at bounding box center [702, 409] width 29 height 18
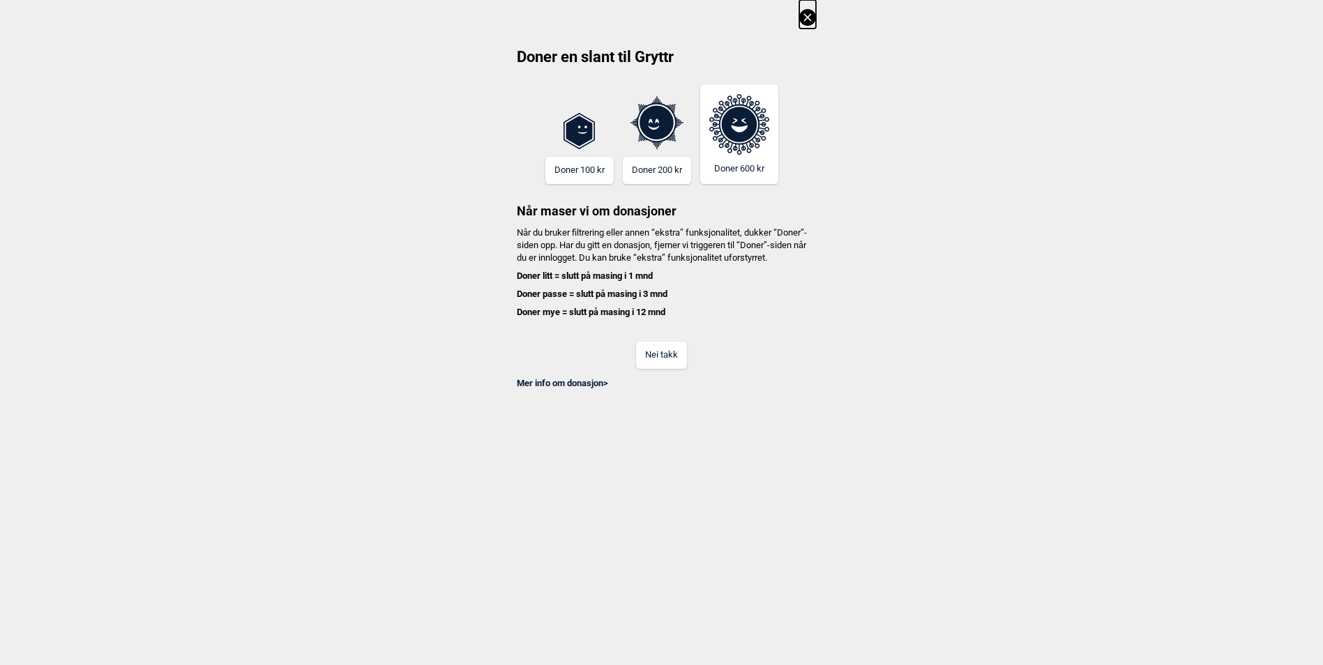
click at [671, 369] on button "Nei takk" at bounding box center [661, 355] width 51 height 27
